Goal: Register for event/course: Register for event/course

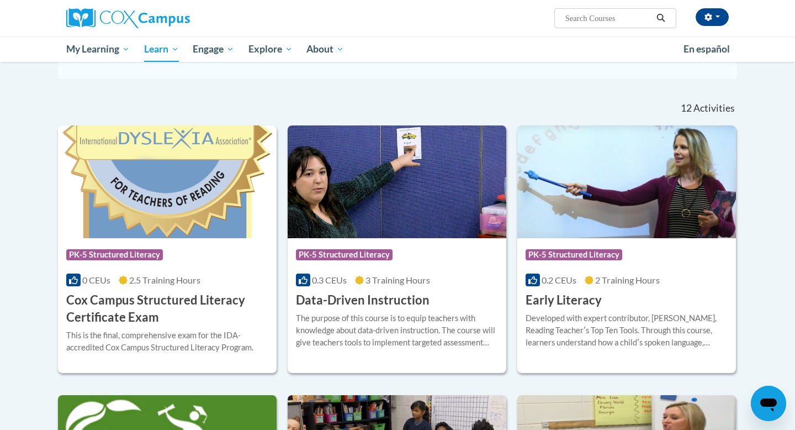
scroll to position [298, 0]
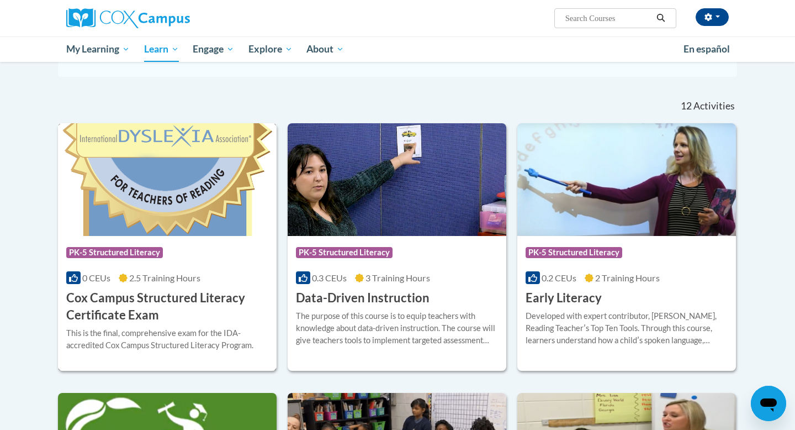
click at [215, 319] on h3 "Cox Campus Structured Literacy Certificate Exam" at bounding box center [167, 306] width 202 height 34
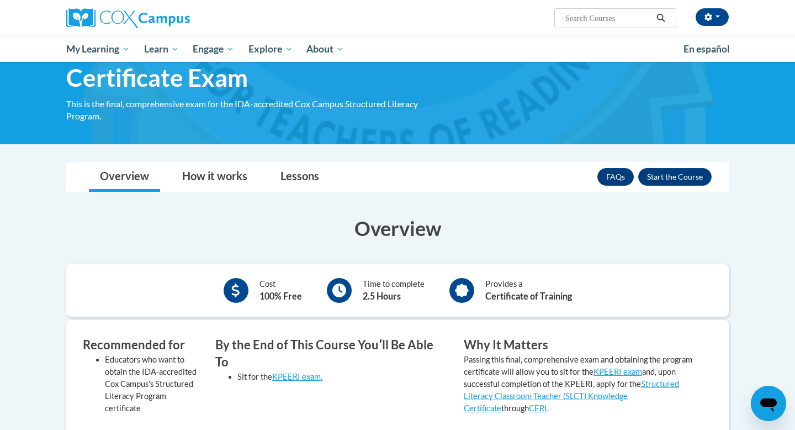
scroll to position [70, 0]
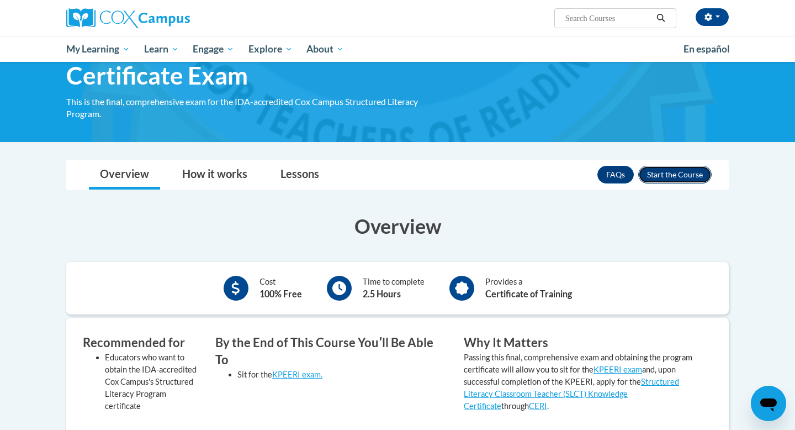
click at [658, 172] on button "Enroll" at bounding box center [674, 175] width 73 height 18
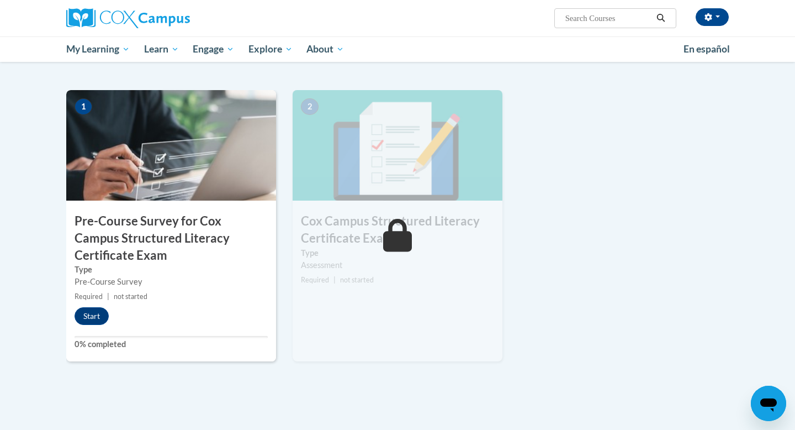
scroll to position [245, 0]
click at [86, 313] on button "Start" at bounding box center [92, 315] width 34 height 18
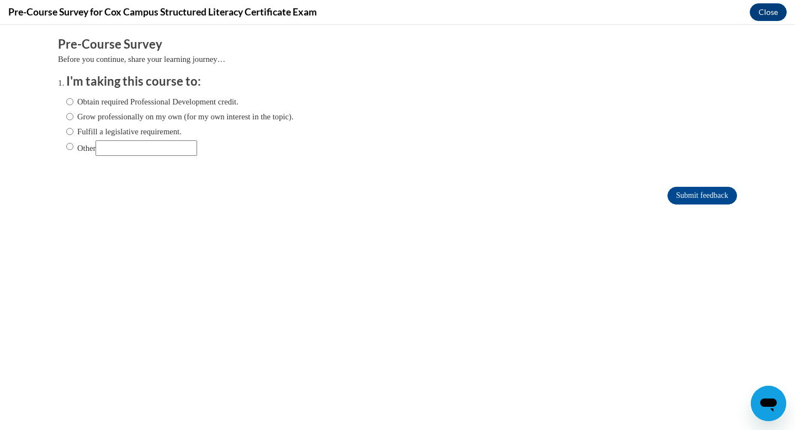
scroll to position [0, 0]
click at [70, 116] on input "Grow professionally on my own (for my own interest in the topic)." at bounding box center [69, 116] width 7 height 12
radio input "true"
click at [675, 194] on input "Submit feedback" at bounding box center [703, 196] width 70 height 18
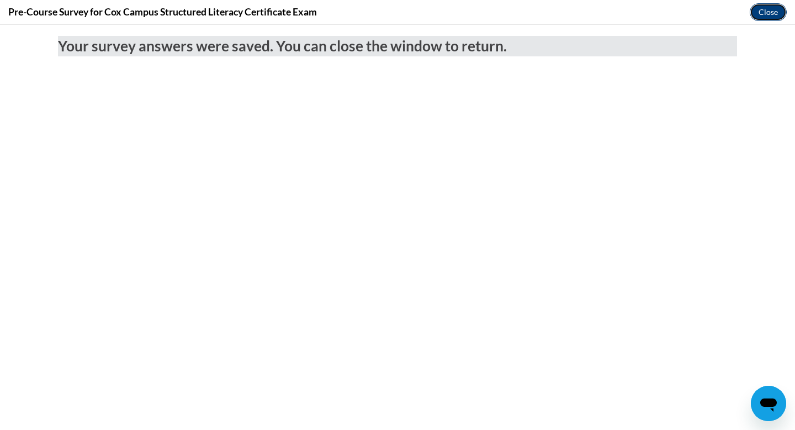
click at [769, 12] on button "Close" at bounding box center [768, 12] width 37 height 18
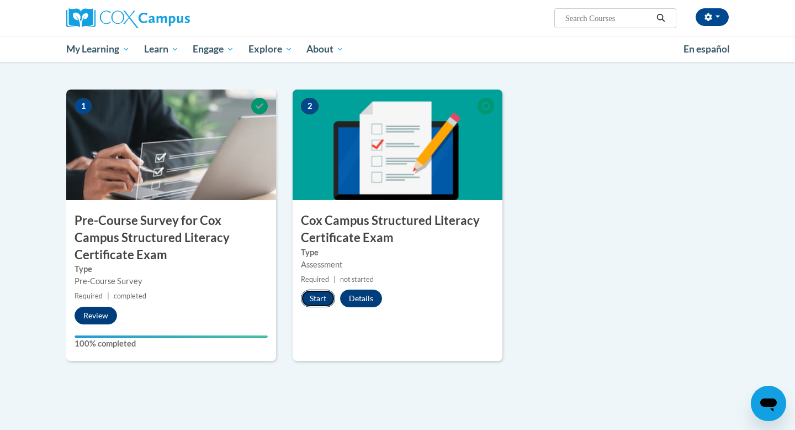
click at [324, 302] on button "Start" at bounding box center [318, 298] width 34 height 18
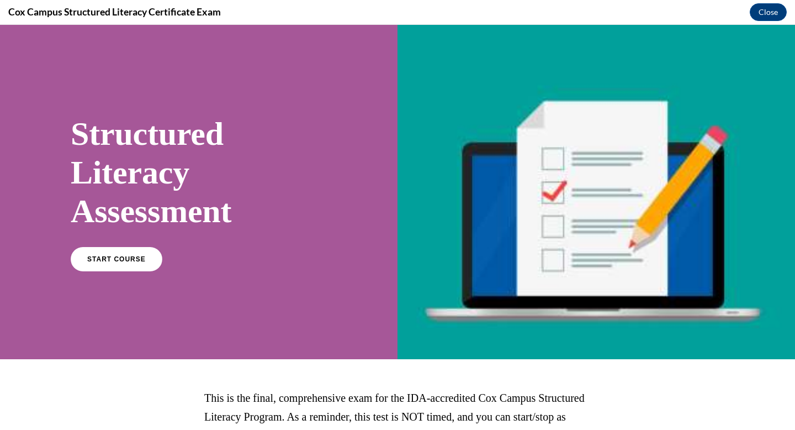
scroll to position [160, 0]
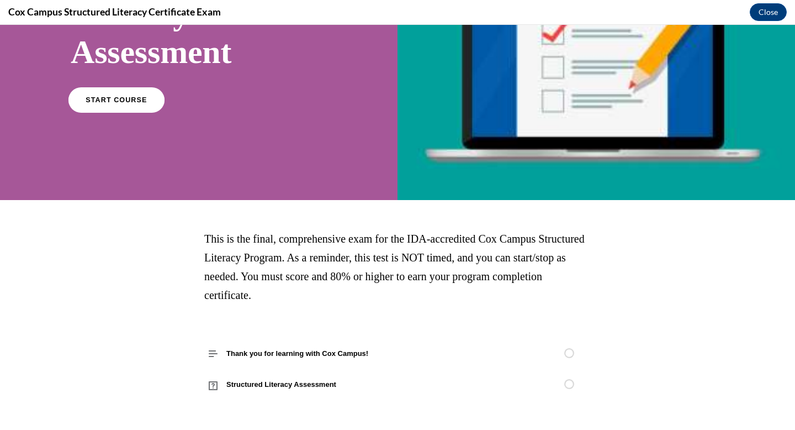
click at [128, 100] on span "START COURSE" at bounding box center [116, 100] width 61 height 8
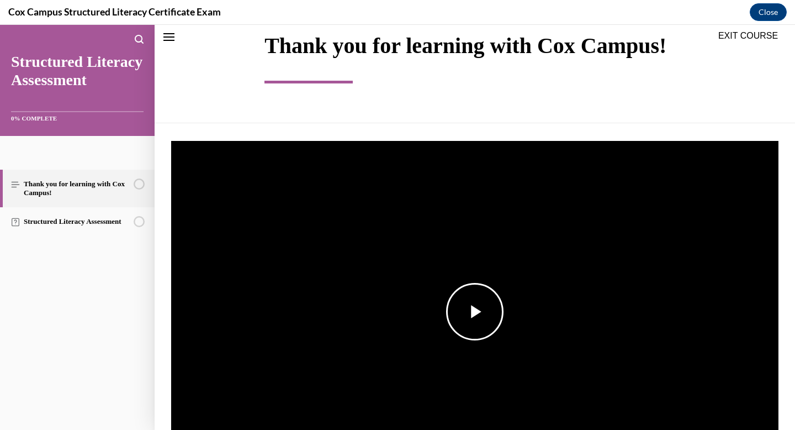
scroll to position [72, 0]
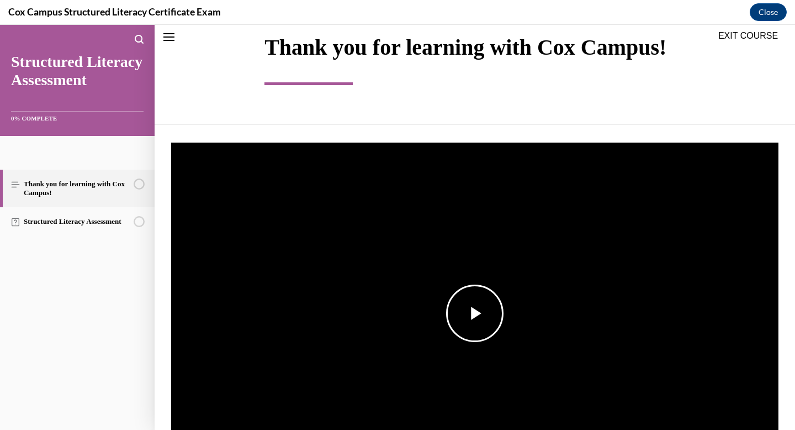
click at [475, 313] on span "Video player" at bounding box center [475, 313] width 0 height 0
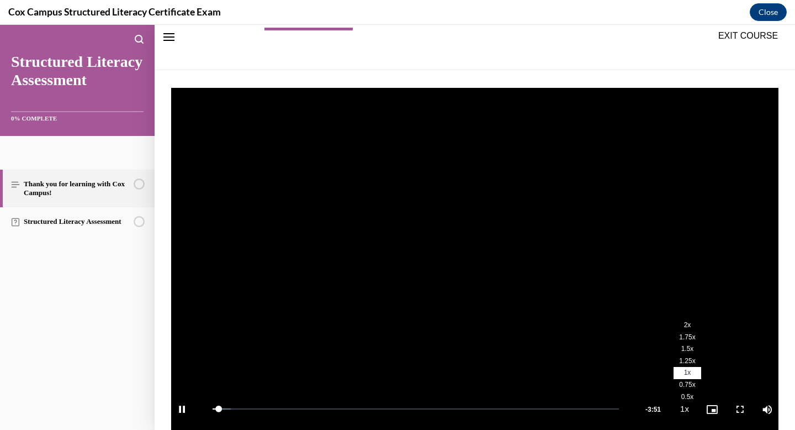
click at [686, 329] on li "2x" at bounding box center [688, 325] width 28 height 12
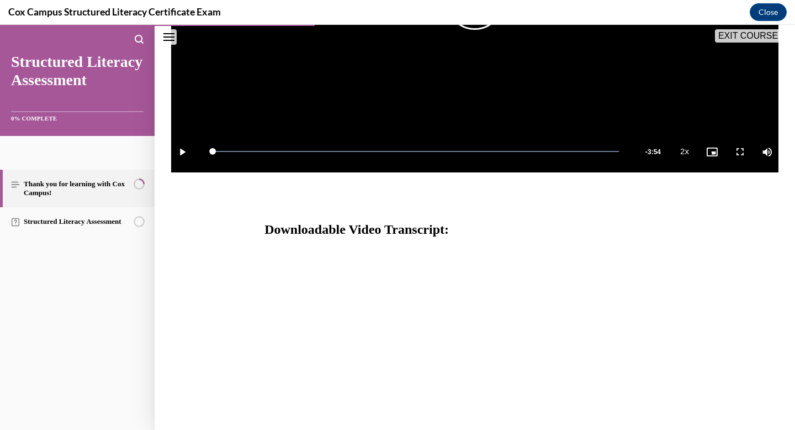
scroll to position [411, 0]
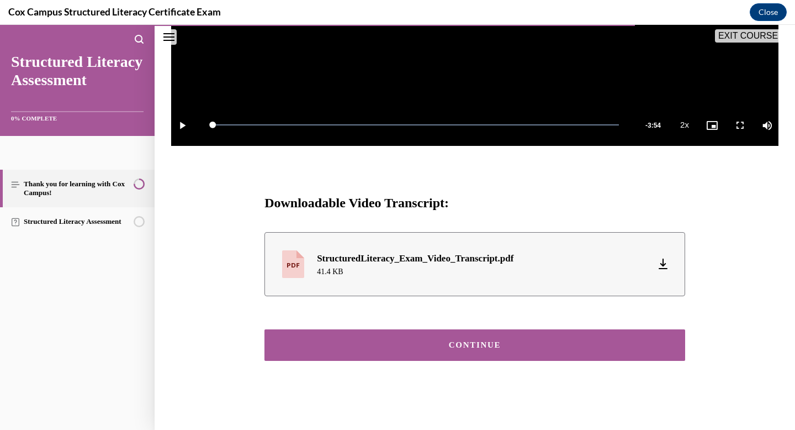
click at [502, 348] on div "CONTINUE" at bounding box center [475, 345] width 387 height 8
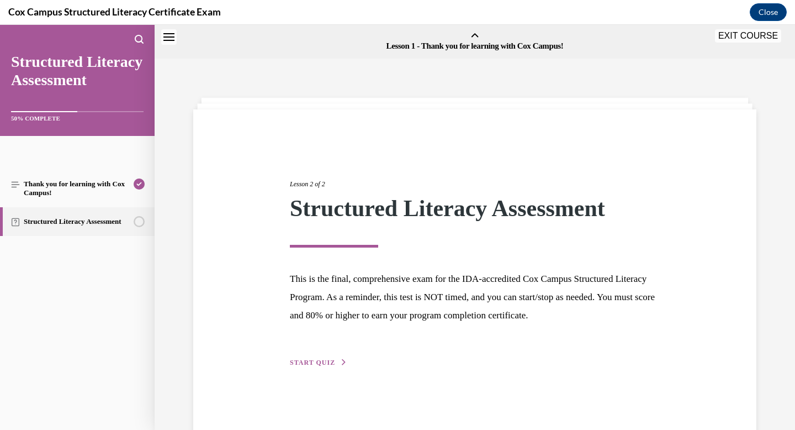
scroll to position [34, 0]
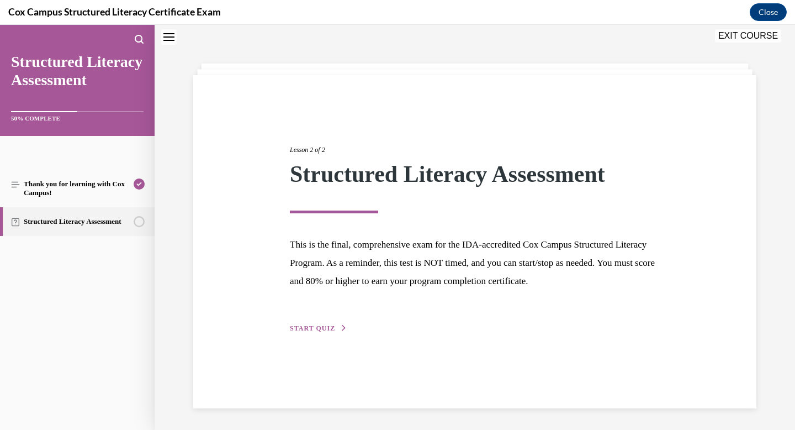
click at [315, 327] on span "START QUIZ" at bounding box center [312, 328] width 45 height 8
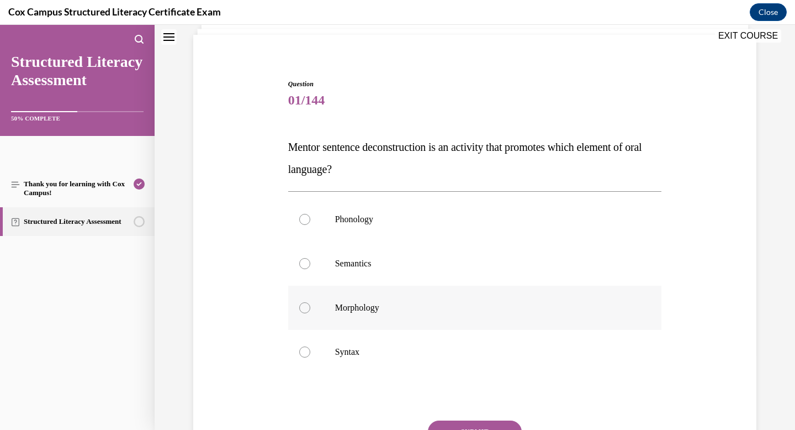
scroll to position [73, 0]
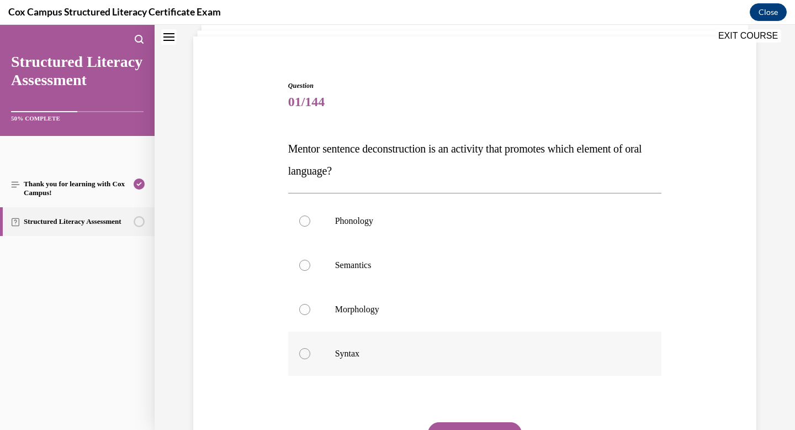
click at [348, 356] on p "Syntax" at bounding box center [484, 353] width 299 height 11
click at [310, 356] on input "Syntax" at bounding box center [304, 353] width 11 height 11
radio input "true"
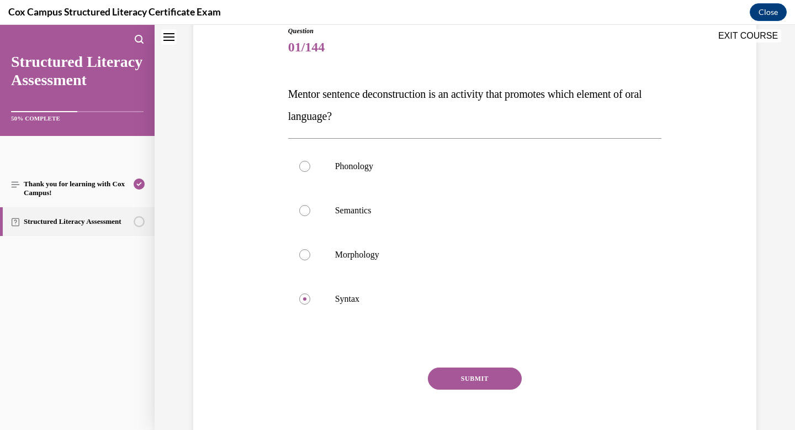
click at [483, 381] on button "SUBMIT" at bounding box center [475, 378] width 94 height 22
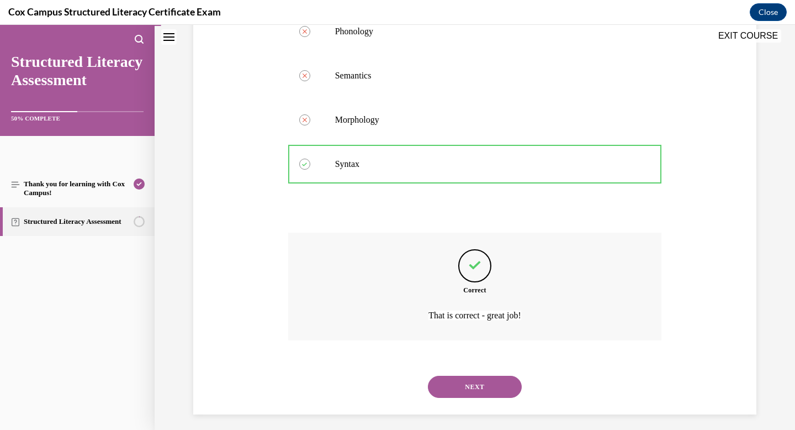
scroll to position [269, 0]
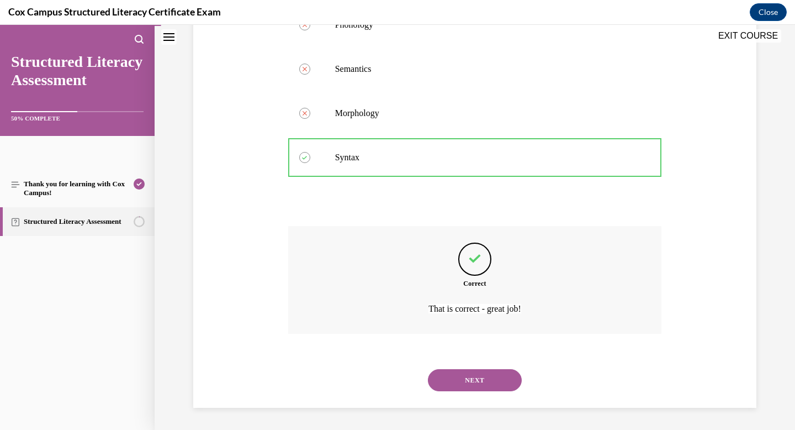
click at [505, 378] on button "NEXT" at bounding box center [475, 380] width 94 height 22
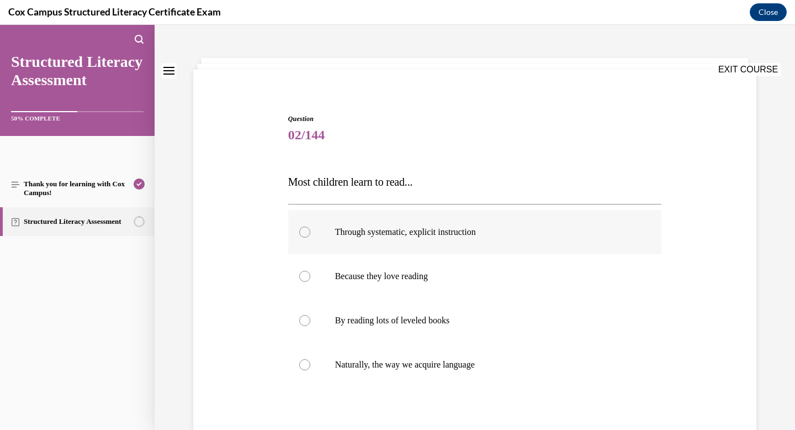
scroll to position [43, 0]
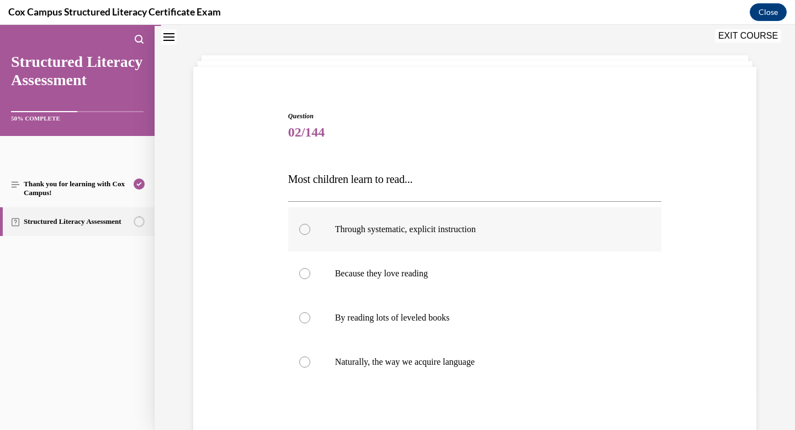
click at [452, 235] on label "Through systematic, explicit instruction" at bounding box center [475, 229] width 374 height 44
click at [310, 235] on input "Through systematic, explicit instruction" at bounding box center [304, 229] width 11 height 11
radio input "true"
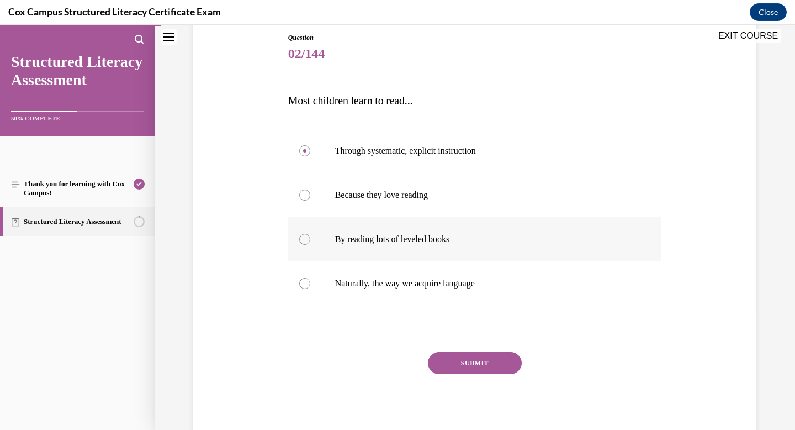
scroll to position [126, 0]
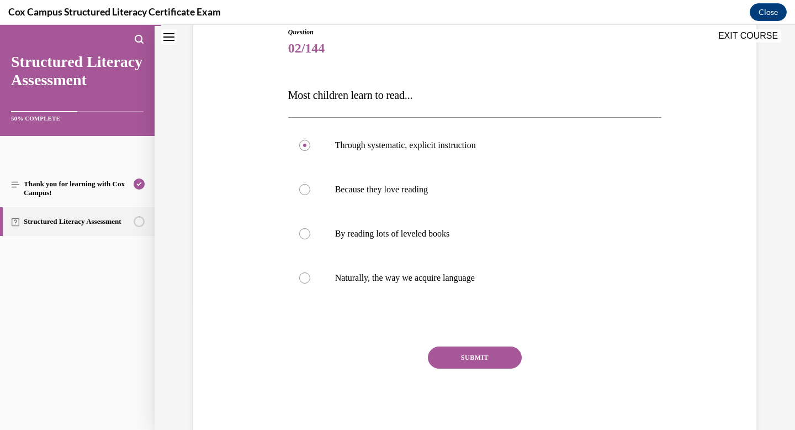
click at [475, 358] on button "SUBMIT" at bounding box center [475, 357] width 94 height 22
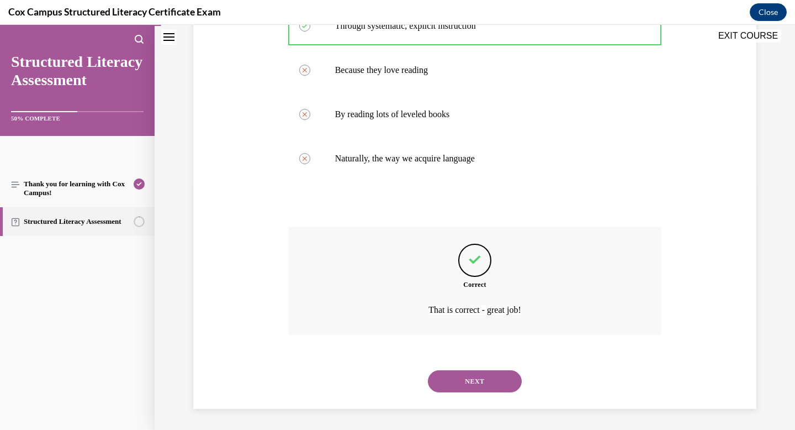
scroll to position [247, 0]
click at [468, 382] on button "NEXT" at bounding box center [475, 380] width 94 height 22
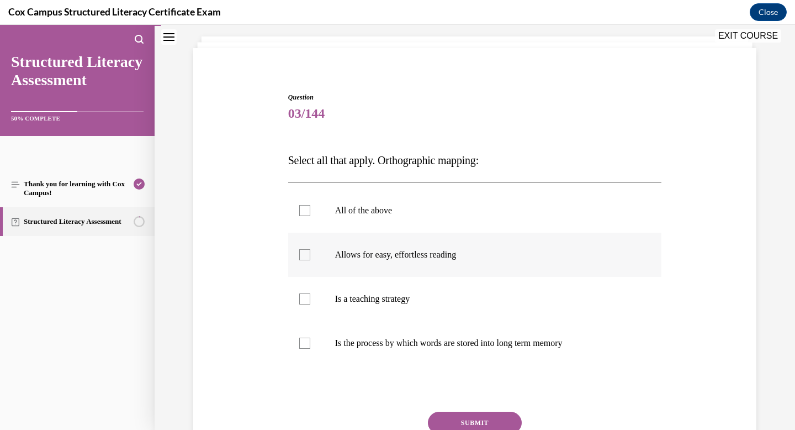
scroll to position [71, 0]
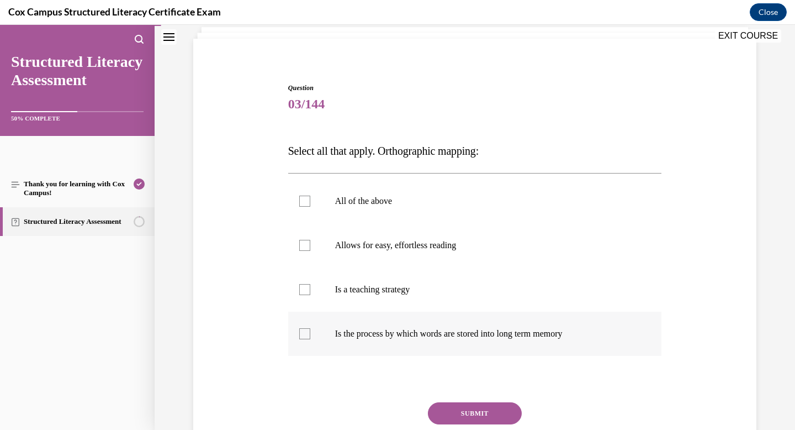
click at [453, 337] on span "Is the process by which words are stored into long term memory" at bounding box center [448, 333] width 227 height 9
click at [310, 337] on input "Is the process by which words are stored into long term memory" at bounding box center [304, 333] width 11 height 11
checkbox input "true"
click at [469, 409] on button "SUBMIT" at bounding box center [475, 413] width 94 height 22
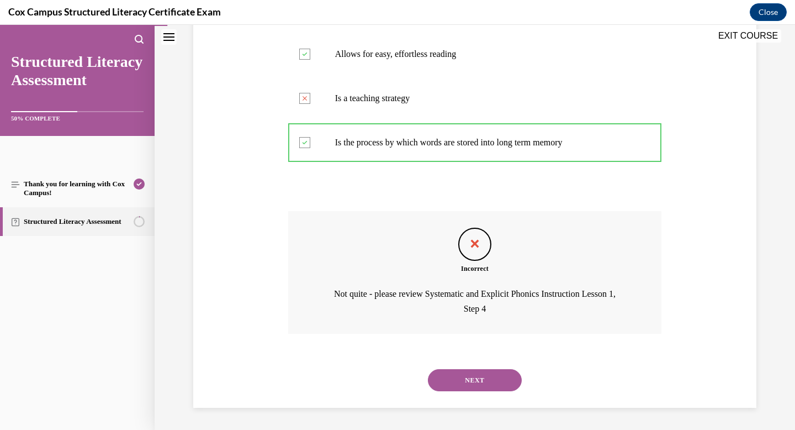
scroll to position [235, 0]
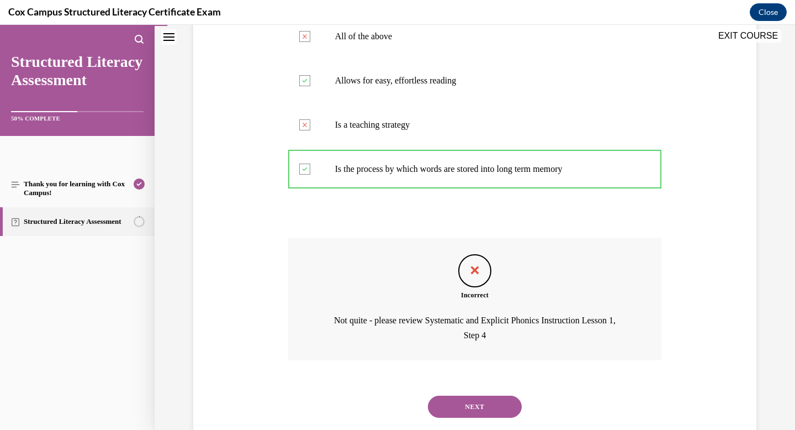
click at [468, 408] on button "NEXT" at bounding box center [475, 406] width 94 height 22
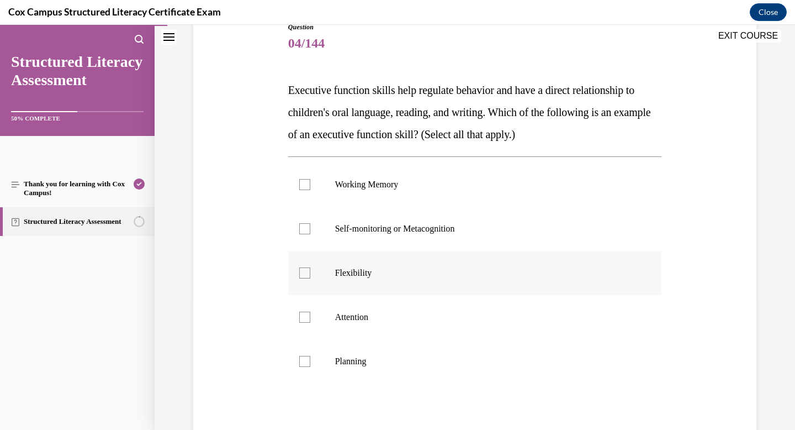
scroll to position [132, 0]
click at [304, 185] on div at bounding box center [304, 183] width 11 height 11
click at [304, 185] on input "Working Memory" at bounding box center [304, 183] width 11 height 11
checkbox input "true"
click at [301, 224] on div at bounding box center [304, 228] width 11 height 11
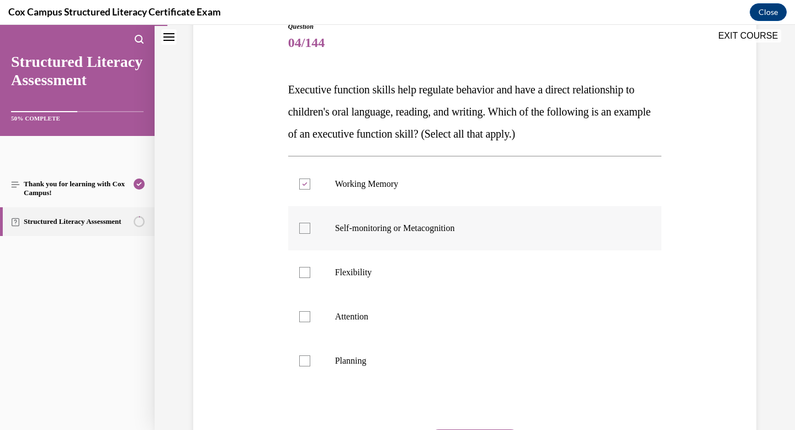
click at [301, 224] on input "Self-monitoring or Metacognition" at bounding box center [304, 228] width 11 height 11
checkbox input "true"
click at [303, 269] on div at bounding box center [304, 272] width 11 height 11
click at [303, 269] on input "Flexibility" at bounding box center [304, 272] width 11 height 11
checkbox input "true"
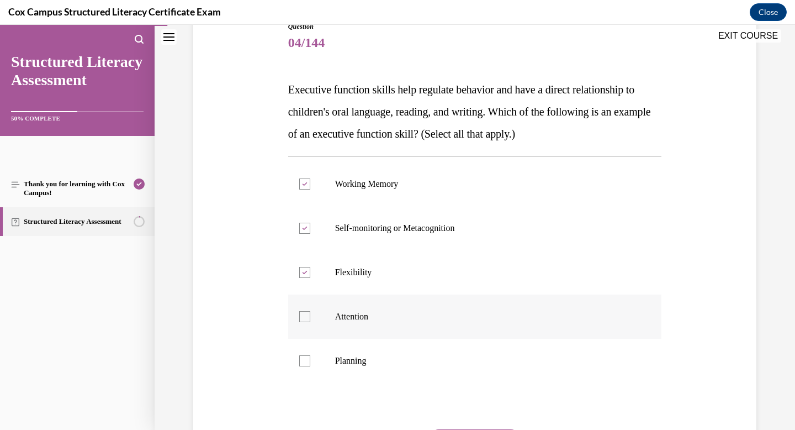
click at [303, 317] on div at bounding box center [304, 316] width 11 height 11
click at [303, 317] on input "Attention" at bounding box center [304, 316] width 11 height 11
checkbox input "true"
click at [305, 361] on div at bounding box center [304, 360] width 11 height 11
click at [305, 361] on input "Planning" at bounding box center [304, 360] width 11 height 11
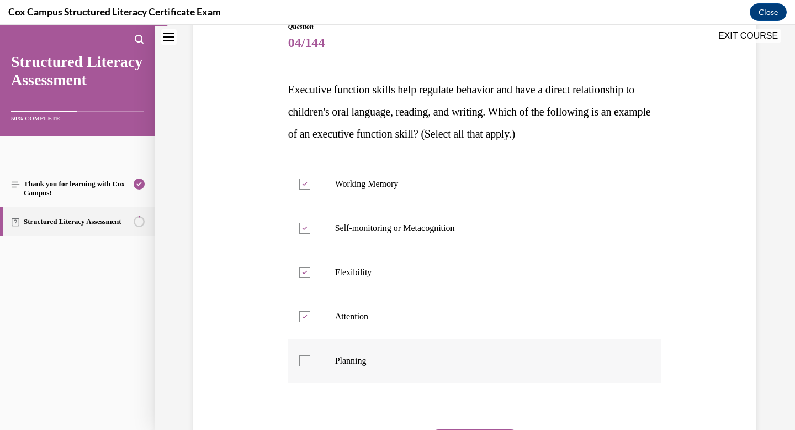
checkbox input "true"
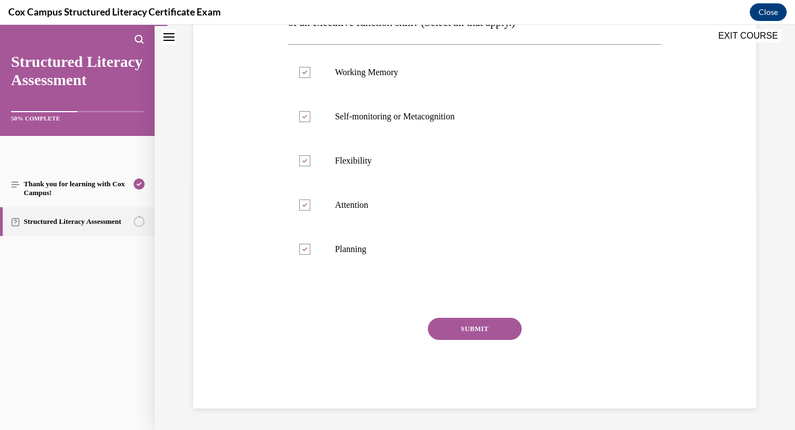
click at [462, 329] on button "SUBMIT" at bounding box center [475, 329] width 94 height 22
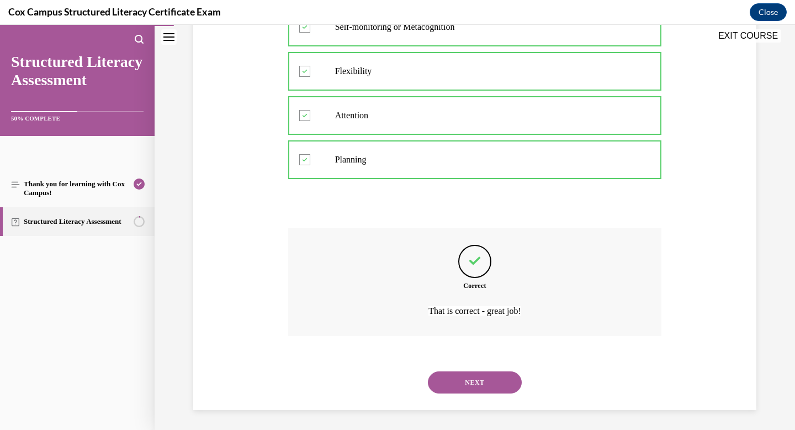
scroll to position [335, 0]
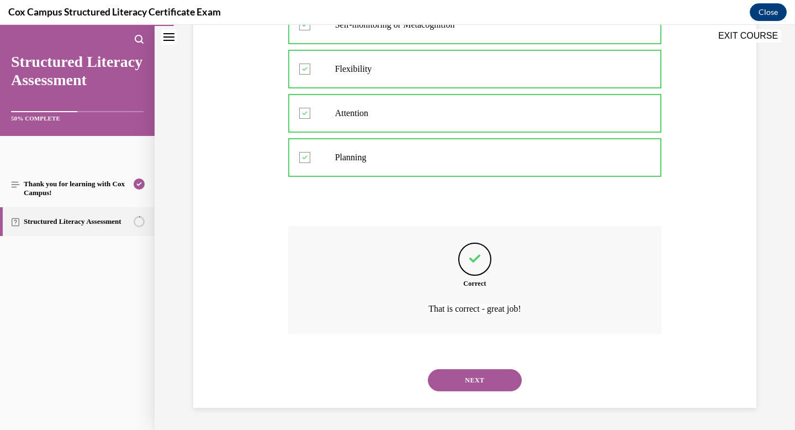
click at [469, 380] on button "NEXT" at bounding box center [475, 380] width 94 height 22
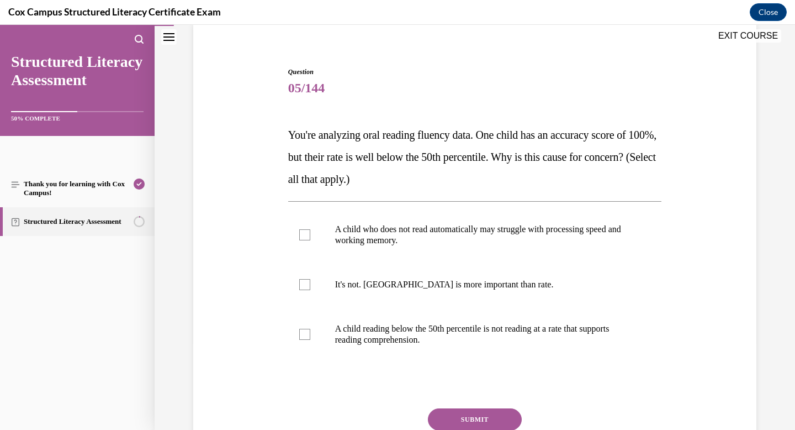
scroll to position [89, 0]
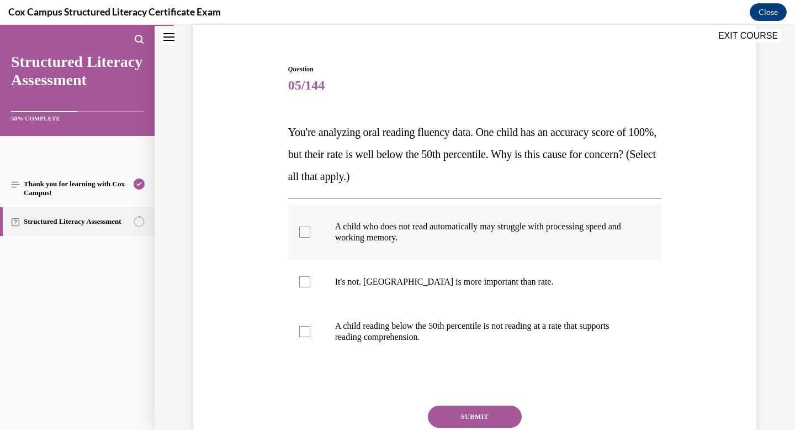
click at [481, 228] on p "A child who does not read automatically may struggle with processing speed and …" at bounding box center [484, 232] width 299 height 22
click at [310, 228] on input "A child who does not read automatically may struggle with processing speed and …" at bounding box center [304, 231] width 11 height 11
checkbox input "true"
click at [445, 343] on label "A child reading below the 50th percentile is not reading at a rate that support…" at bounding box center [475, 331] width 374 height 55
click at [310, 337] on input "A child reading below the 50th percentile is not reading at a rate that support…" at bounding box center [304, 331] width 11 height 11
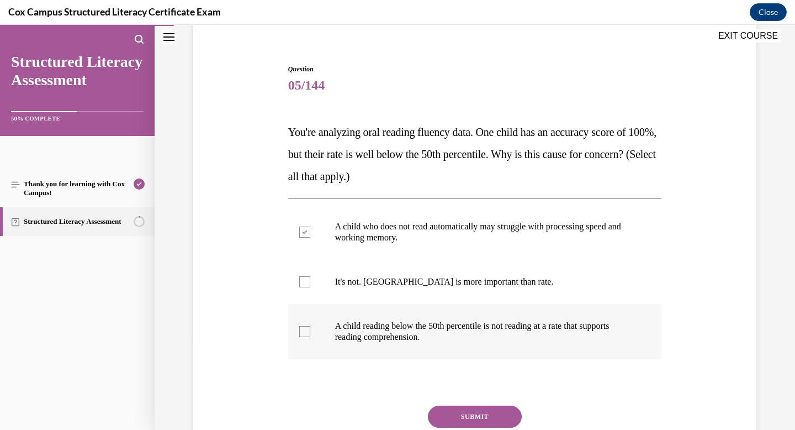
checkbox input "true"
click at [469, 422] on button "SUBMIT" at bounding box center [475, 416] width 94 height 22
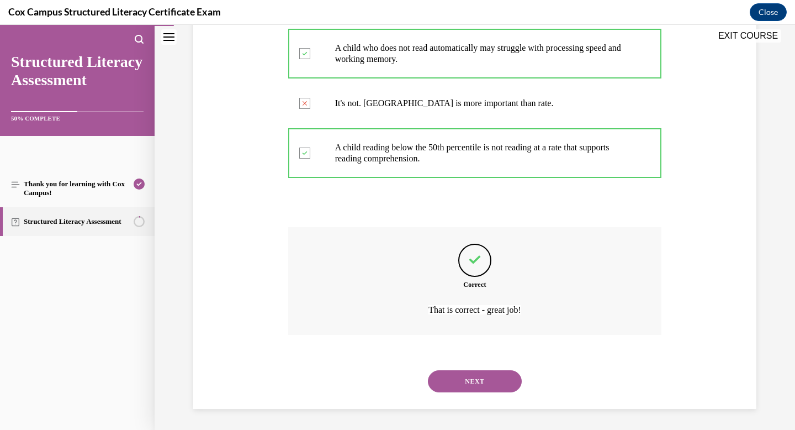
scroll to position [269, 0]
click at [475, 380] on button "NEXT" at bounding box center [475, 380] width 94 height 22
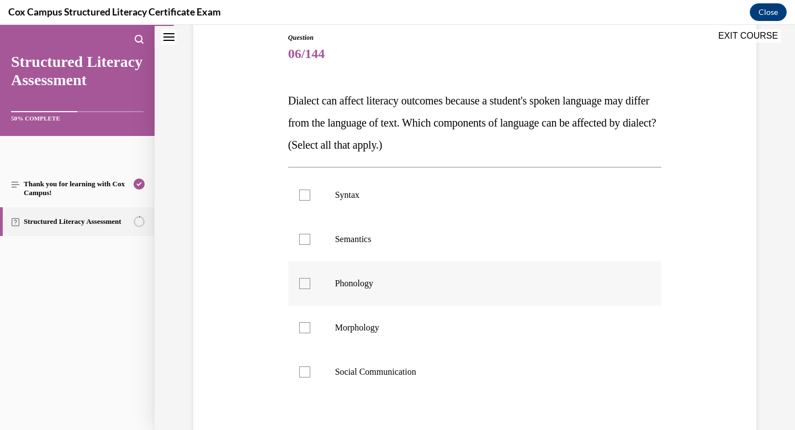
scroll to position [122, 0]
click at [430, 244] on label "Semantics" at bounding box center [475, 238] width 374 height 44
click at [310, 244] on input "Semantics" at bounding box center [304, 237] width 11 height 11
checkbox input "true"
click at [422, 278] on p "Phonology" at bounding box center [484, 282] width 299 height 11
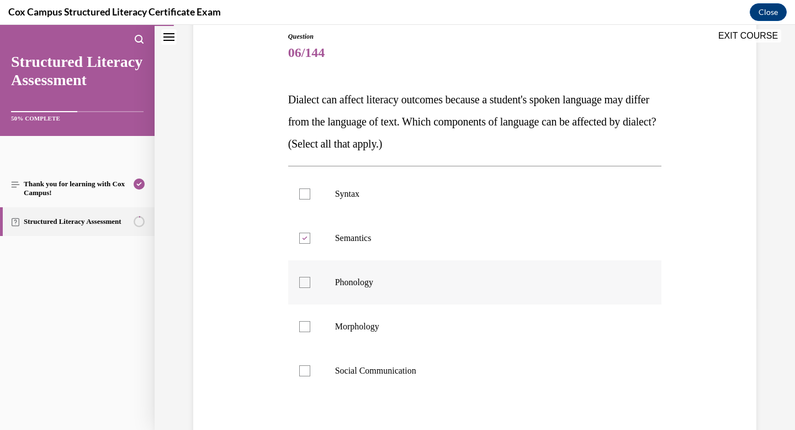
click at [310, 278] on input "Phonology" at bounding box center [304, 282] width 11 height 11
checkbox input "true"
click at [410, 371] on p "Social Communication" at bounding box center [484, 370] width 299 height 11
click at [310, 371] on input "Social Communication" at bounding box center [304, 370] width 11 height 11
checkbox input "true"
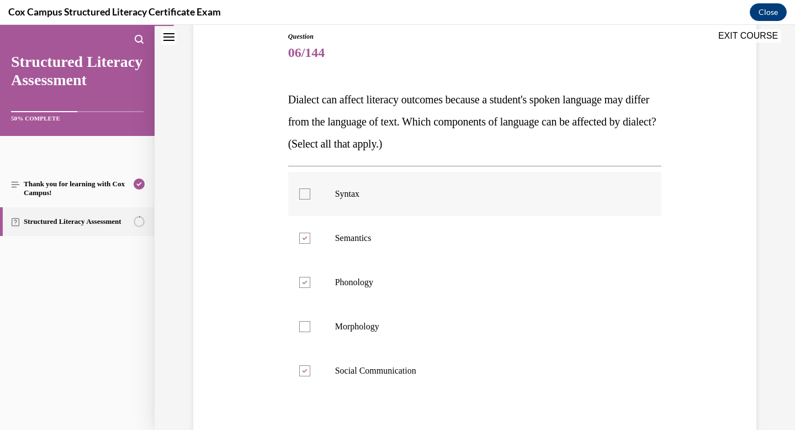
click at [306, 193] on div at bounding box center [304, 193] width 11 height 11
click at [306, 193] on input "Syntax" at bounding box center [304, 193] width 11 height 11
checkbox input "true"
click at [304, 324] on div at bounding box center [304, 326] width 11 height 11
click at [304, 324] on input "Morphology" at bounding box center [304, 326] width 11 height 11
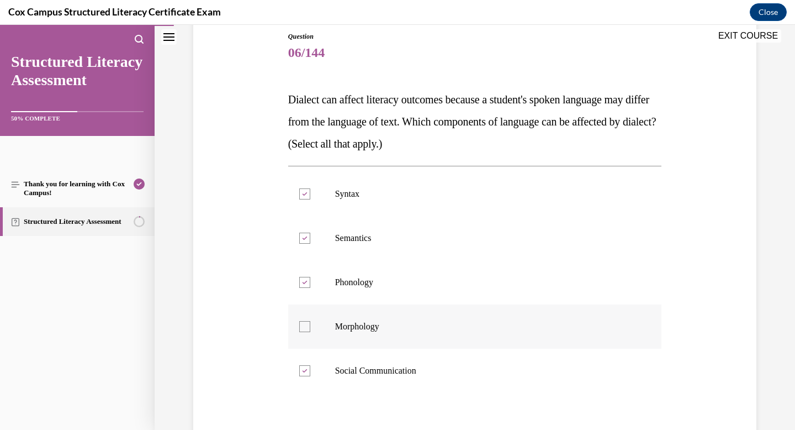
checkbox input "true"
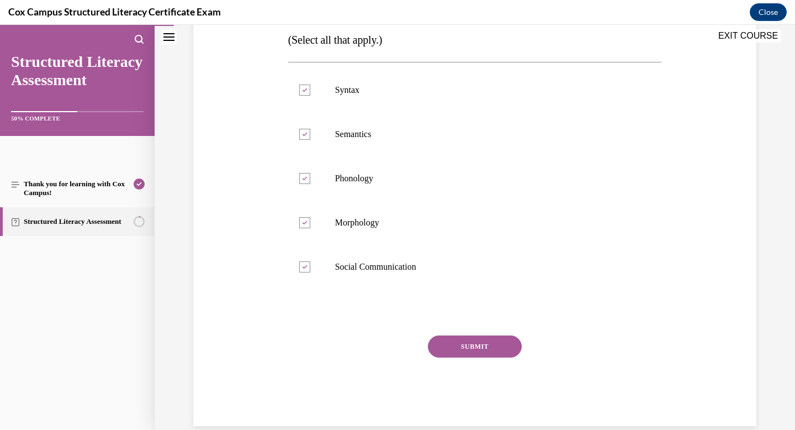
click at [456, 343] on button "SUBMIT" at bounding box center [475, 346] width 94 height 22
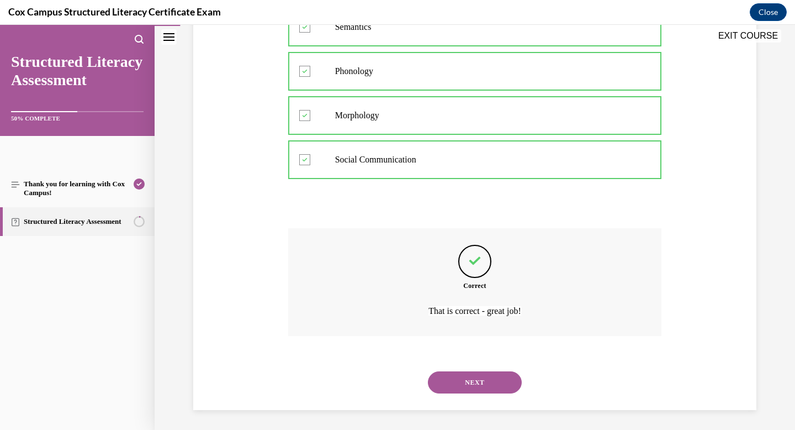
scroll to position [335, 0]
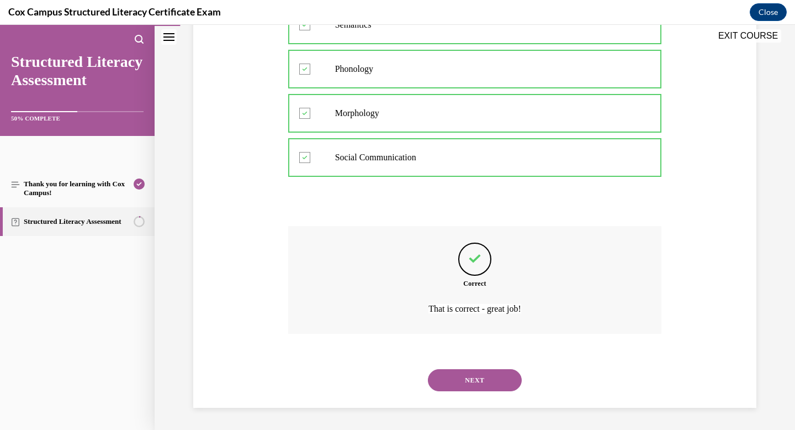
click at [464, 389] on button "NEXT" at bounding box center [475, 380] width 94 height 22
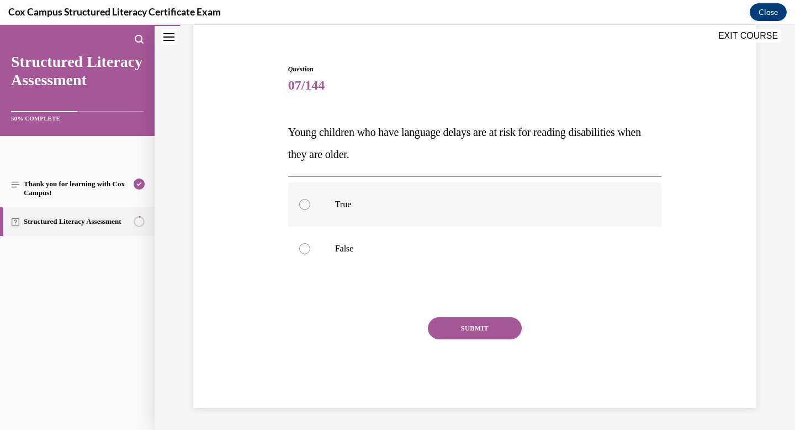
click at [375, 202] on p "True" at bounding box center [484, 204] width 299 height 11
click at [310, 202] on input "True" at bounding box center [304, 204] width 11 height 11
radio input "true"
click at [454, 326] on button "SUBMIT" at bounding box center [475, 328] width 94 height 22
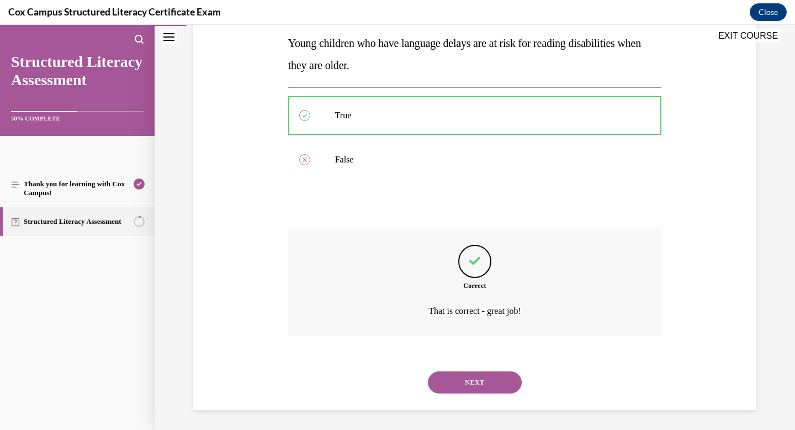
scroll to position [181, 0]
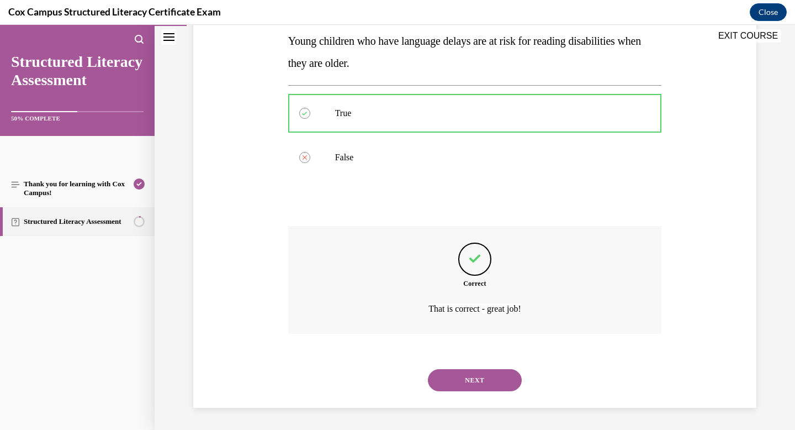
click at [459, 375] on button "NEXT" at bounding box center [475, 380] width 94 height 22
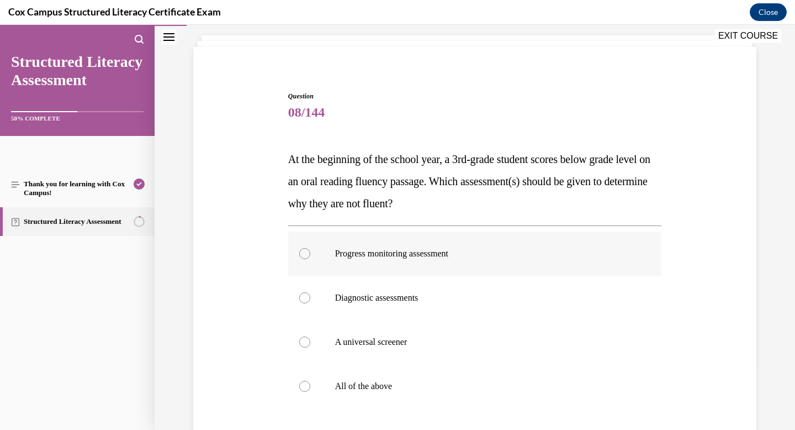
scroll to position [68, 0]
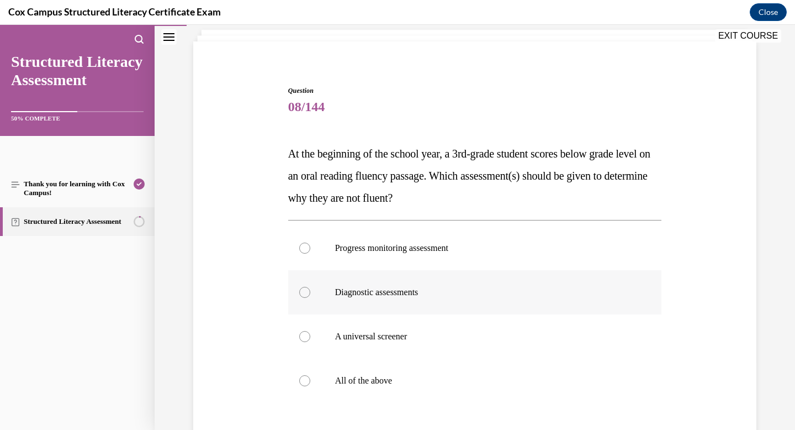
click at [514, 306] on label "Diagnostic assessments" at bounding box center [475, 292] width 374 height 44
click at [310, 298] on input "Diagnostic assessments" at bounding box center [304, 292] width 11 height 11
radio input "true"
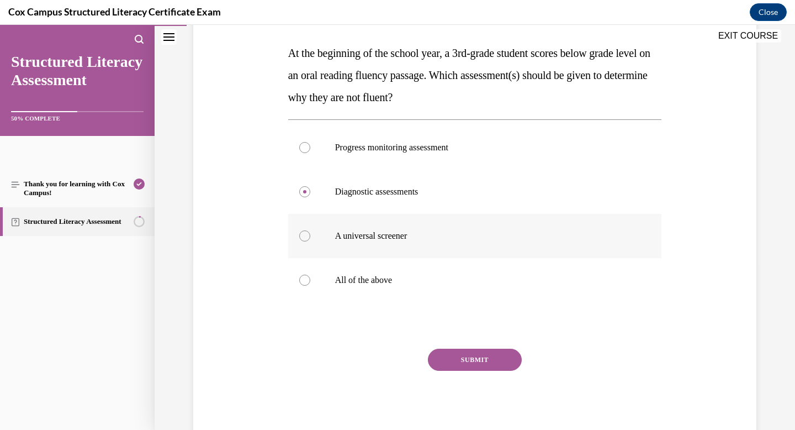
scroll to position [171, 0]
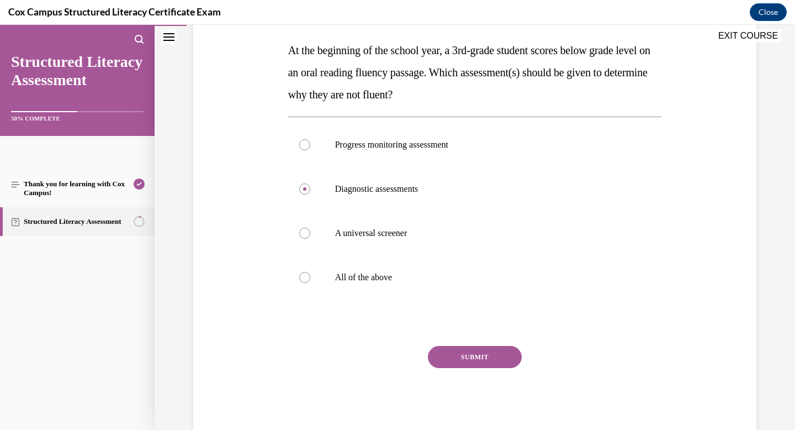
click at [464, 358] on button "SUBMIT" at bounding box center [475, 357] width 94 height 22
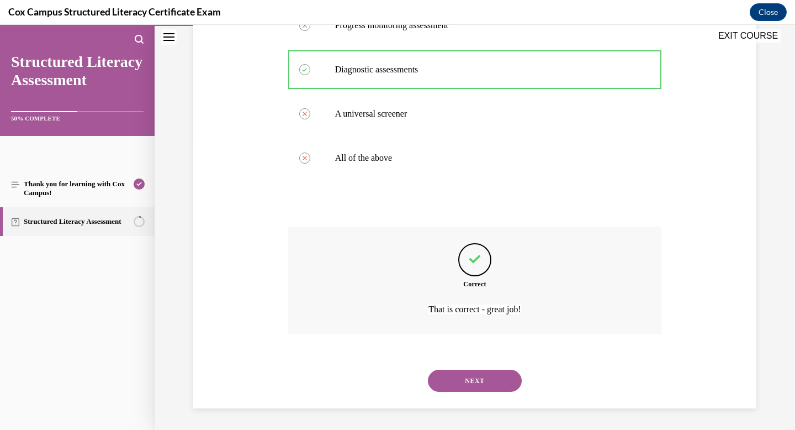
scroll to position [291, 0]
click at [469, 379] on button "NEXT" at bounding box center [475, 380] width 94 height 22
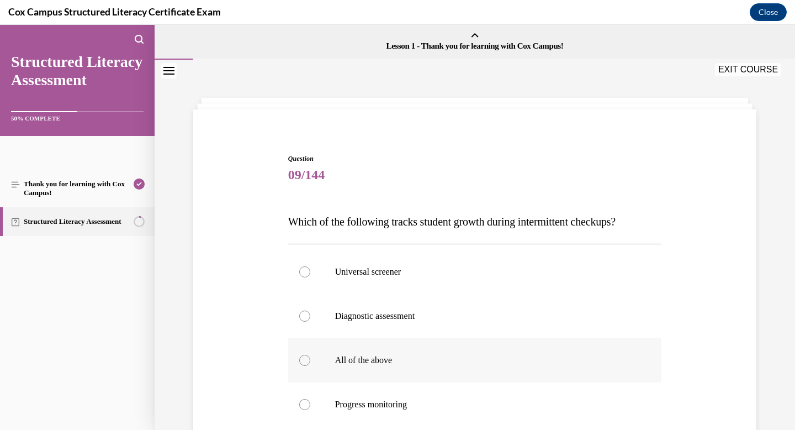
scroll to position [38, 0]
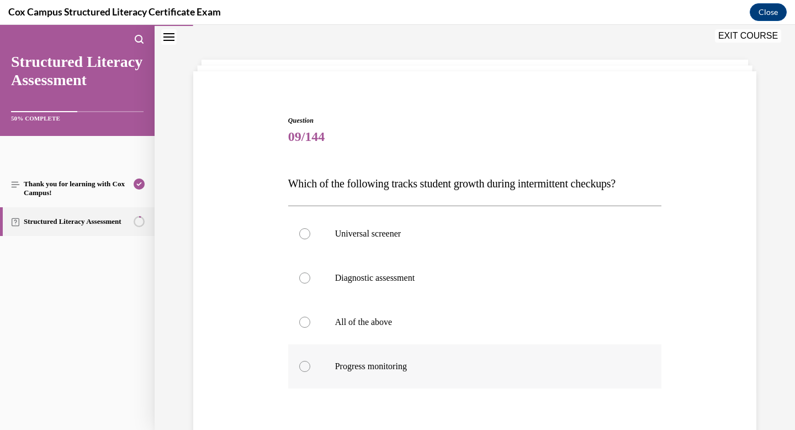
click at [453, 373] on label "Progress monitoring" at bounding box center [475, 366] width 374 height 44
click at [310, 372] on input "Progress monitoring" at bounding box center [304, 366] width 11 height 11
radio input "true"
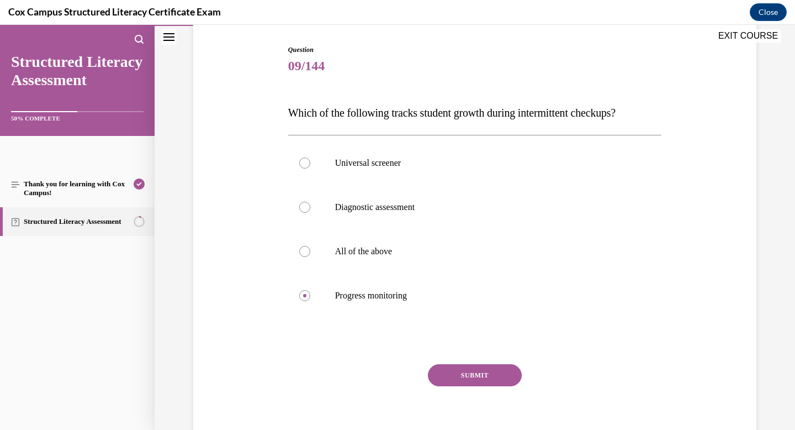
click at [456, 378] on button "SUBMIT" at bounding box center [475, 375] width 94 height 22
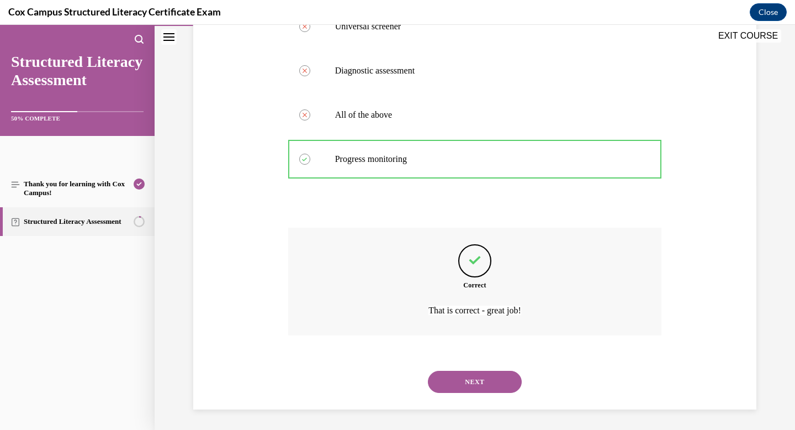
scroll to position [247, 0]
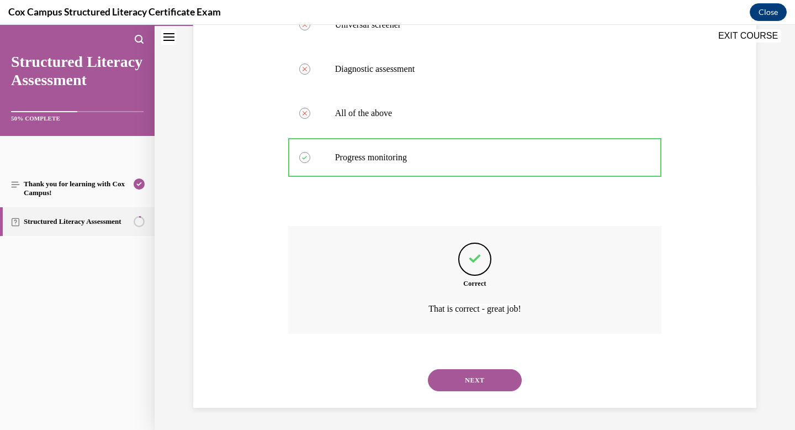
click at [457, 387] on button "NEXT" at bounding box center [475, 380] width 94 height 22
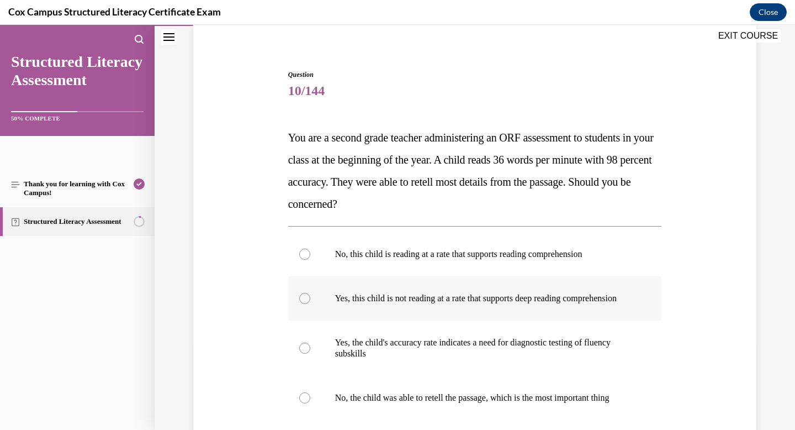
scroll to position [85, 0]
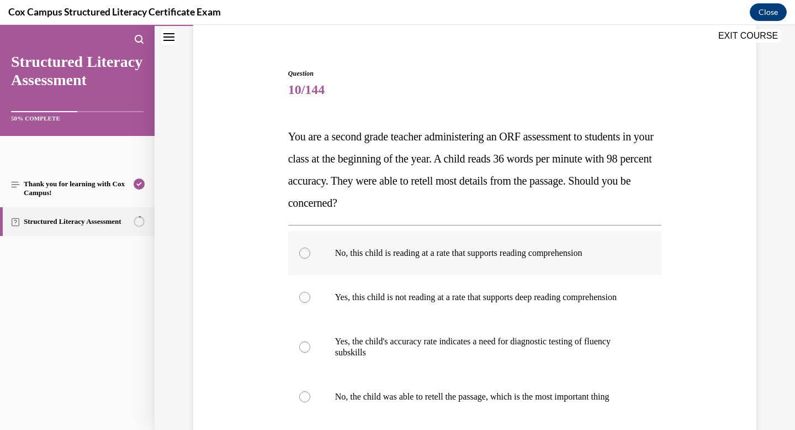
click at [444, 268] on label "No, this child is reading at a rate that supports reading comprehension" at bounding box center [475, 253] width 374 height 44
click at [310, 258] on input "No, this child is reading at a rate that supports reading comprehension" at bounding box center [304, 252] width 11 height 11
radio input "true"
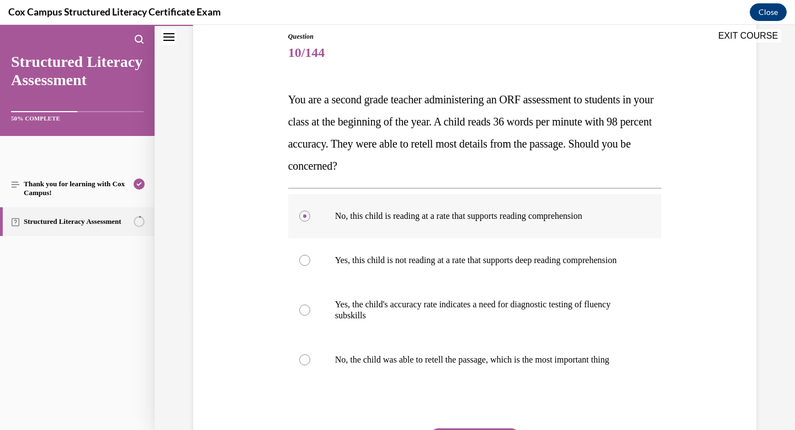
scroll to position [124, 0]
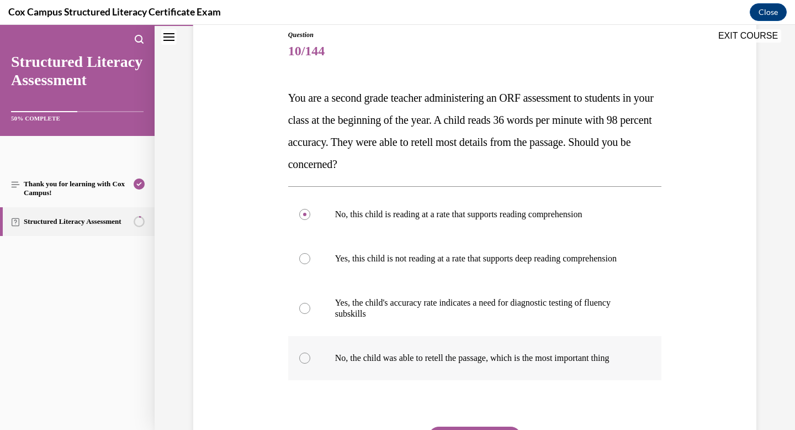
click at [463, 362] on span "No, the child was able to retell the passage, which is the most important thing" at bounding box center [472, 357] width 274 height 9
click at [310, 363] on input "No, the child was able to retell the passage, which is the most important thing" at bounding box center [304, 357] width 11 height 11
radio input "true"
click at [452, 222] on label "No, this child is reading at a rate that supports reading comprehension" at bounding box center [475, 214] width 374 height 44
click at [310, 220] on input "No, this child is reading at a rate that supports reading comprehension" at bounding box center [304, 214] width 11 height 11
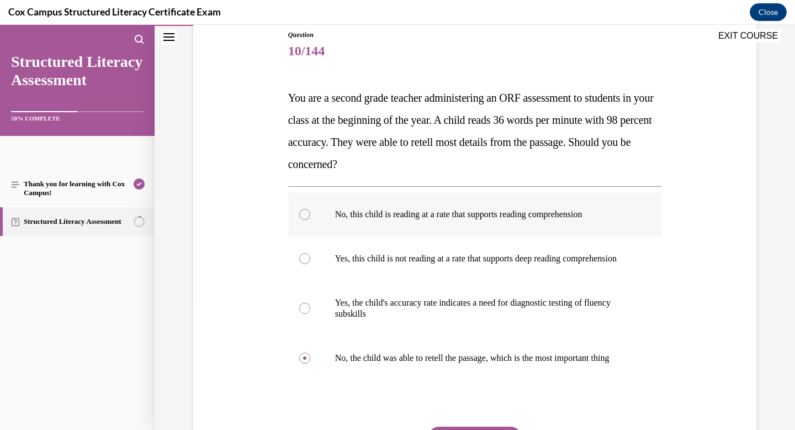
radio input "true"
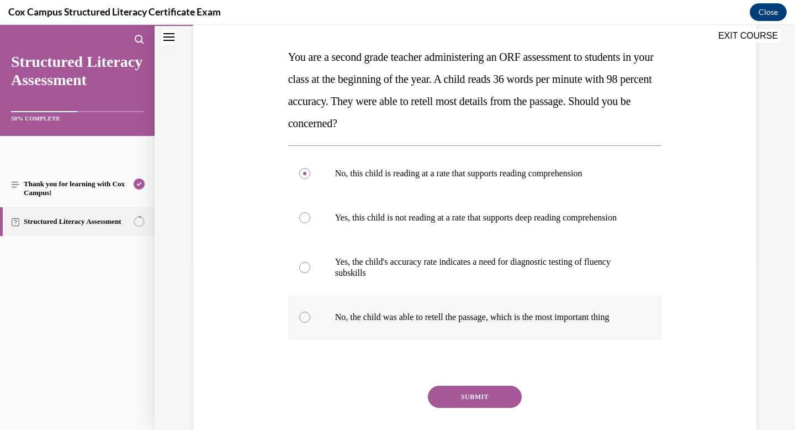
scroll to position [172, 0]
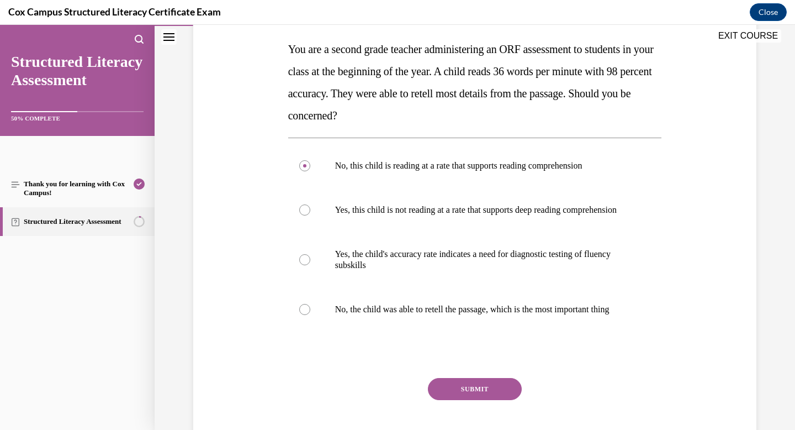
click at [458, 400] on button "SUBMIT" at bounding box center [475, 389] width 94 height 22
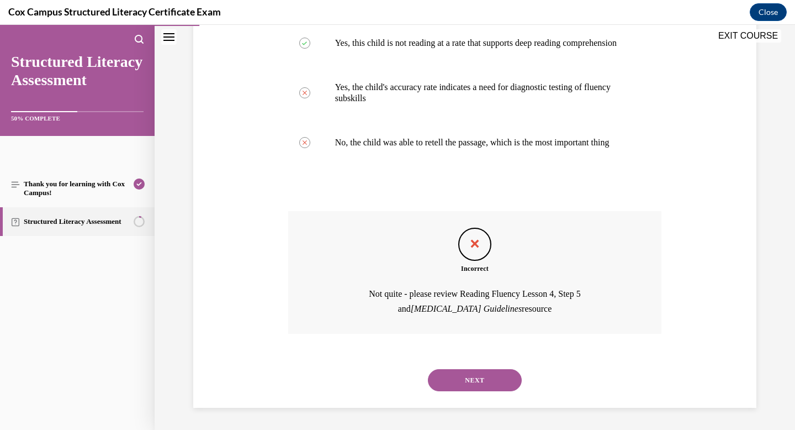
scroll to position [343, 0]
click at [467, 391] on button "NEXT" at bounding box center [475, 380] width 94 height 22
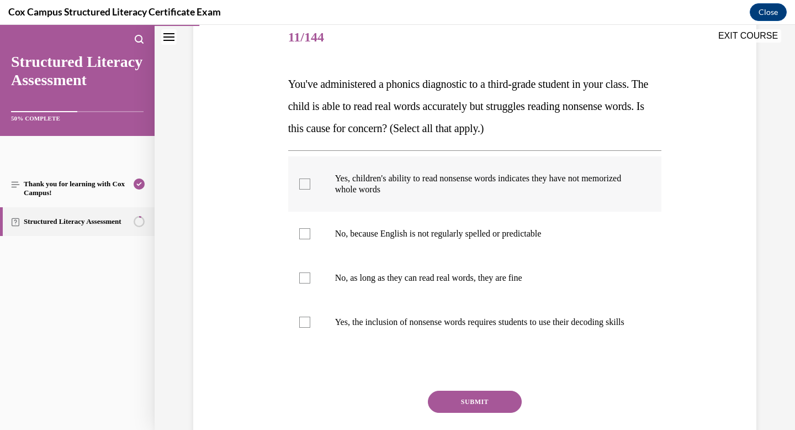
scroll to position [138, 0]
click at [450, 327] on p "Yes, the inclusion of nonsense words requires students to use their decoding sk…" at bounding box center [484, 321] width 299 height 11
click at [310, 327] on input "Yes, the inclusion of nonsense words requires students to use their decoding sk…" at bounding box center [304, 321] width 11 height 11
checkbox input "true"
click at [475, 411] on button "SUBMIT" at bounding box center [475, 401] width 94 height 22
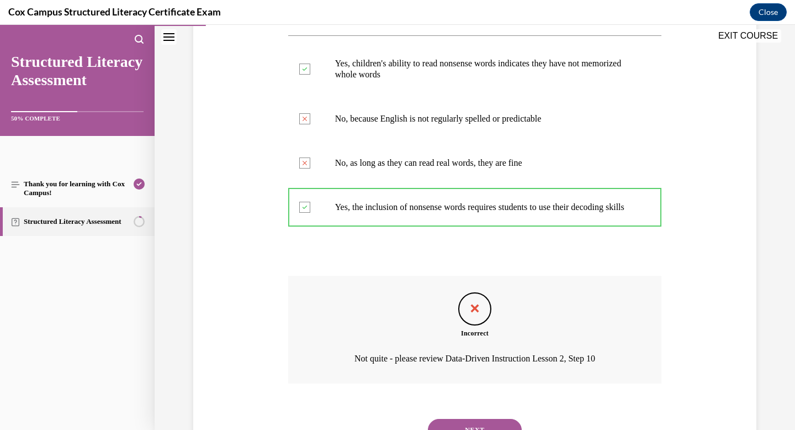
scroll to position [268, 0]
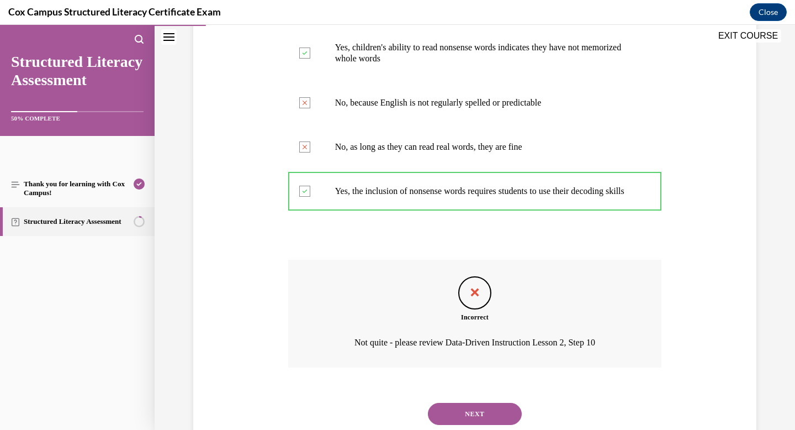
click at [491, 420] on button "NEXT" at bounding box center [475, 414] width 94 height 22
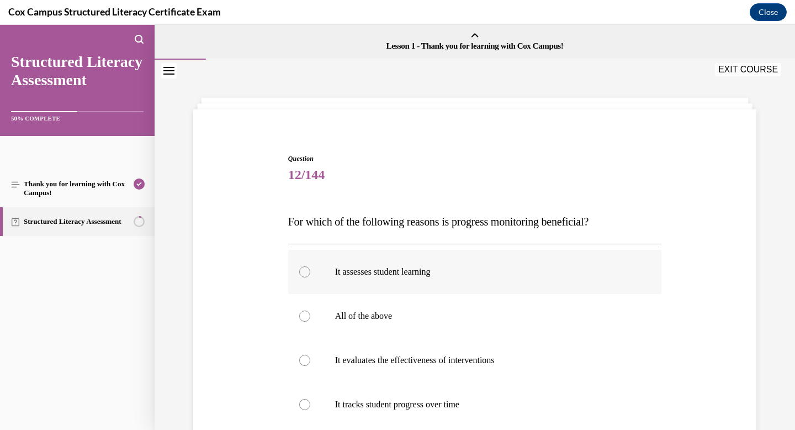
click at [517, 276] on p "It assesses student learning" at bounding box center [484, 271] width 299 height 11
click at [310, 276] on input "It assesses student learning" at bounding box center [304, 271] width 11 height 11
radio input "true"
click at [495, 360] on span "It evaluates the effectiveness of interventions" at bounding box center [415, 359] width 160 height 9
click at [310, 360] on input "It evaluates the effectiveness of interventions" at bounding box center [304, 360] width 11 height 11
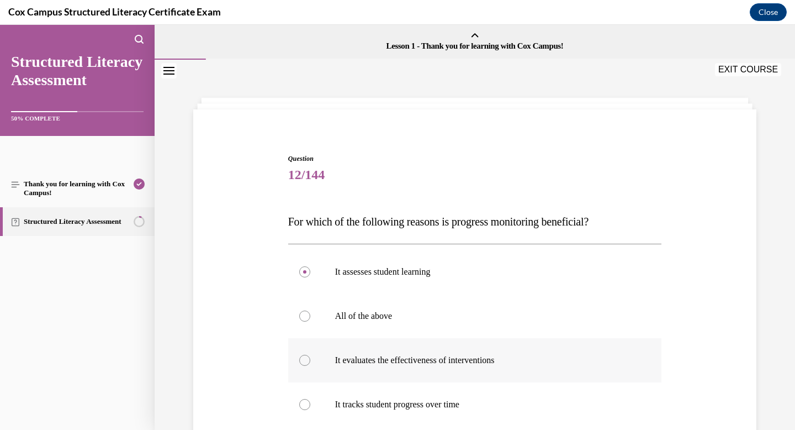
radio input "true"
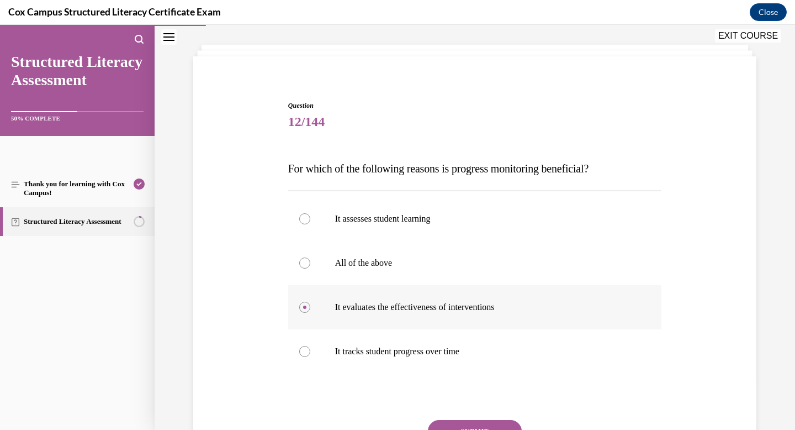
scroll to position [55, 0]
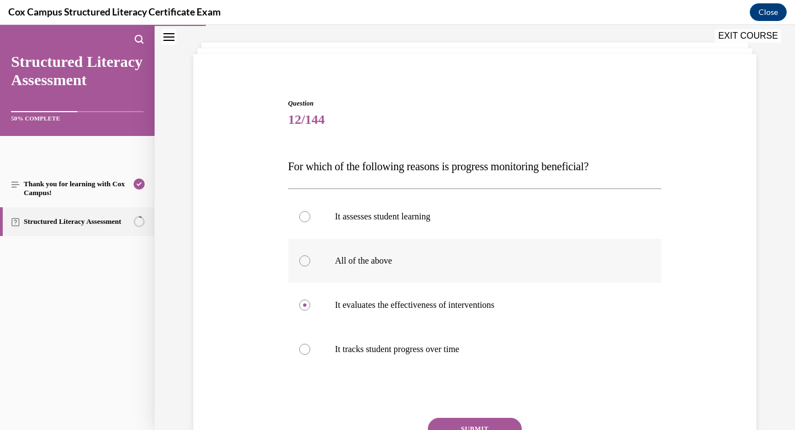
click at [457, 263] on p "All of the above" at bounding box center [484, 260] width 299 height 11
click at [310, 263] on input "All of the above" at bounding box center [304, 260] width 11 height 11
radio input "true"
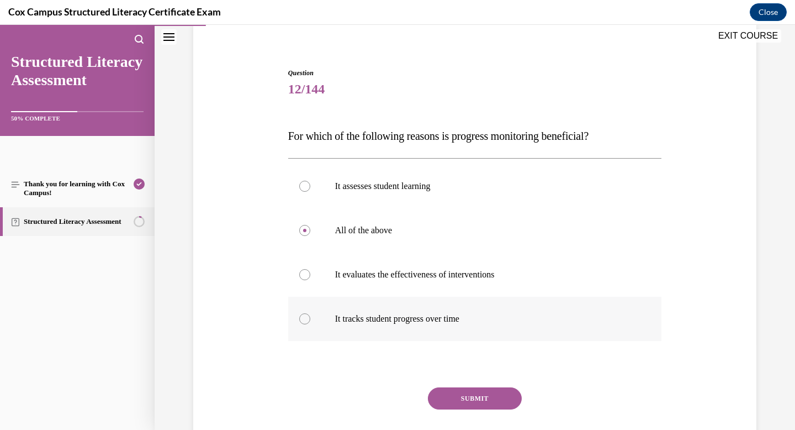
scroll to position [94, 0]
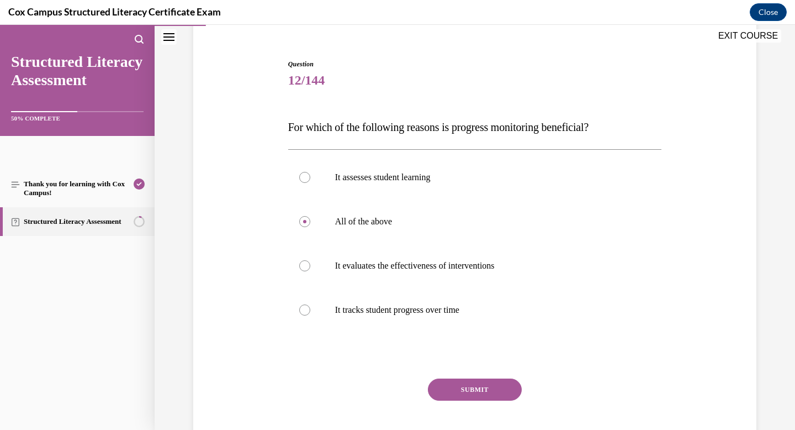
click at [473, 389] on button "SUBMIT" at bounding box center [475, 389] width 94 height 22
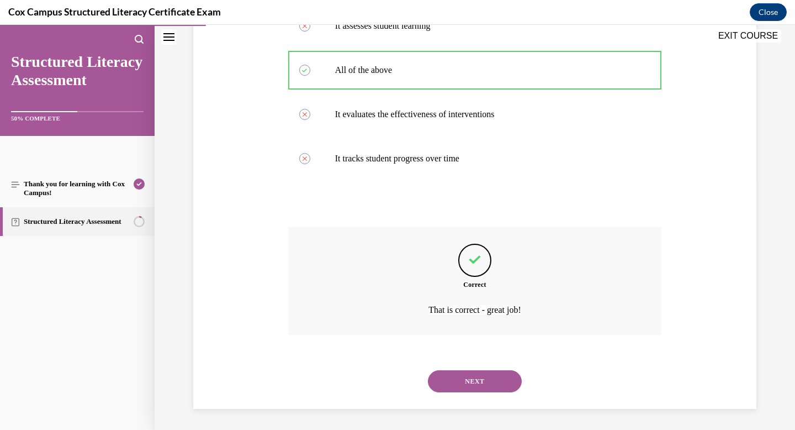
scroll to position [247, 0]
click at [485, 386] on button "NEXT" at bounding box center [475, 380] width 94 height 22
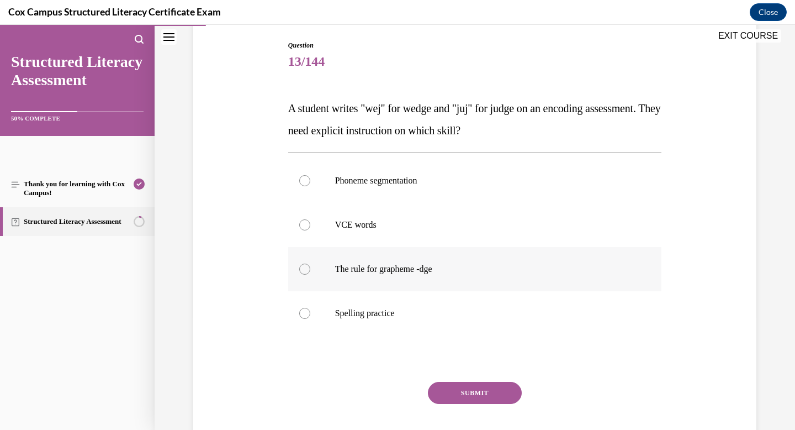
scroll to position [112, 0]
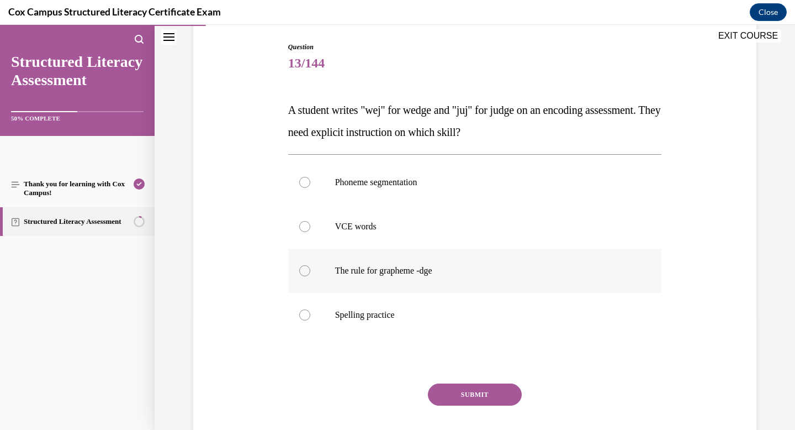
click at [471, 273] on p "The rule for grapheme -dge" at bounding box center [484, 270] width 299 height 11
click at [310, 273] on input "The rule for grapheme -dge" at bounding box center [304, 270] width 11 height 11
radio input "true"
click at [462, 321] on label "Spelling practice" at bounding box center [475, 315] width 374 height 44
click at [310, 320] on input "Spelling practice" at bounding box center [304, 314] width 11 height 11
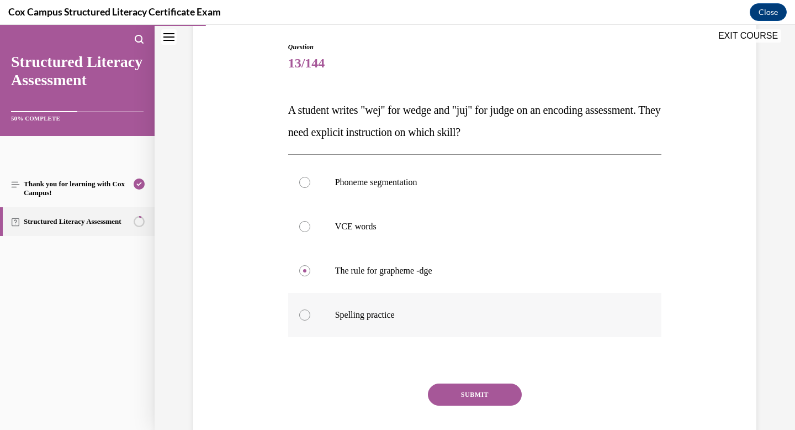
radio input "true"
click at [456, 273] on p "The rule for grapheme -dge" at bounding box center [484, 270] width 299 height 11
click at [310, 273] on input "The rule for grapheme -dge" at bounding box center [304, 270] width 11 height 11
radio input "true"
click at [480, 396] on button "SUBMIT" at bounding box center [475, 394] width 94 height 22
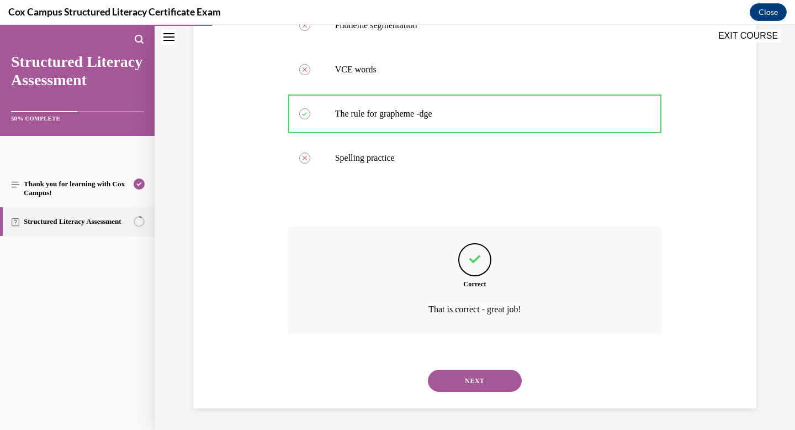
scroll to position [269, 0]
click at [475, 374] on button "NEXT" at bounding box center [475, 380] width 94 height 22
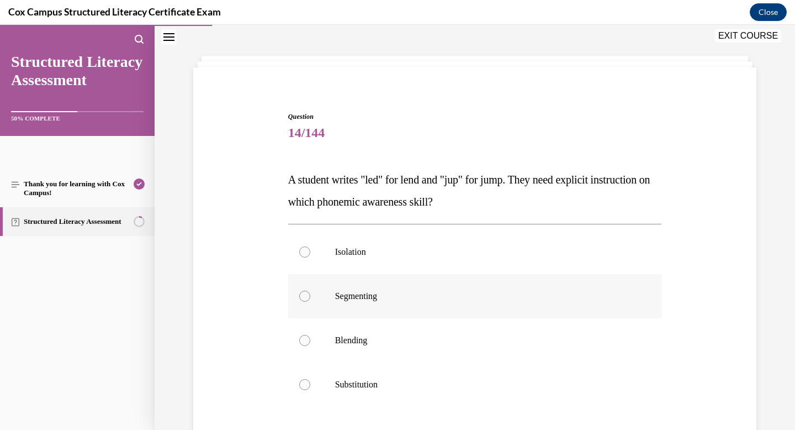
scroll to position [49, 0]
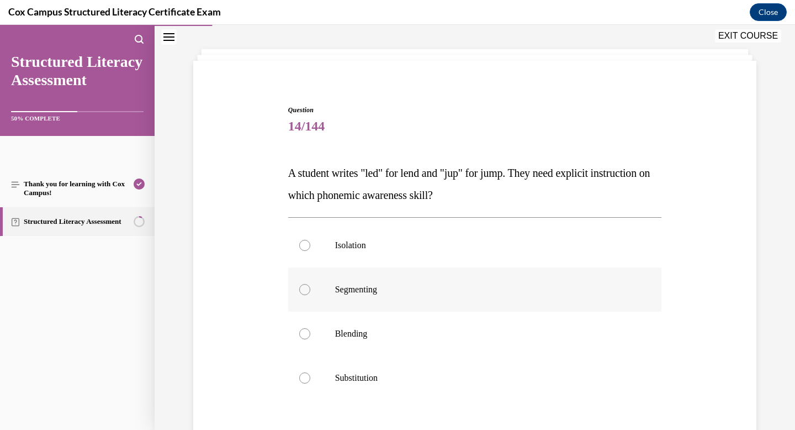
click at [467, 297] on label "Segmenting" at bounding box center [475, 289] width 374 height 44
click at [310, 295] on input "Segmenting" at bounding box center [304, 289] width 11 height 11
radio input "true"
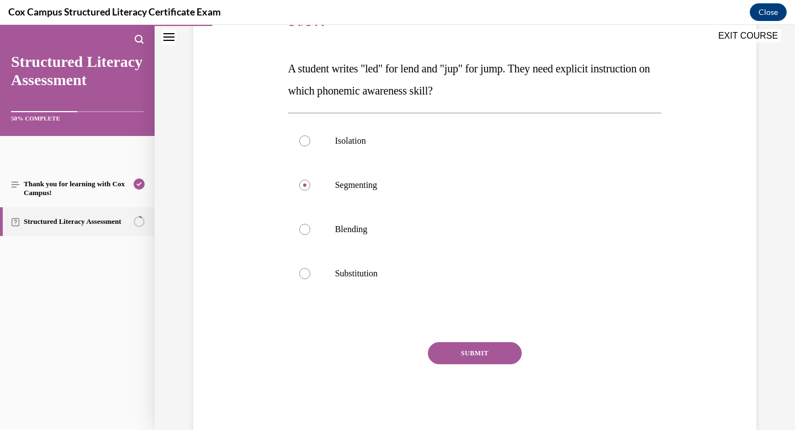
click at [477, 356] on button "SUBMIT" at bounding box center [475, 353] width 94 height 22
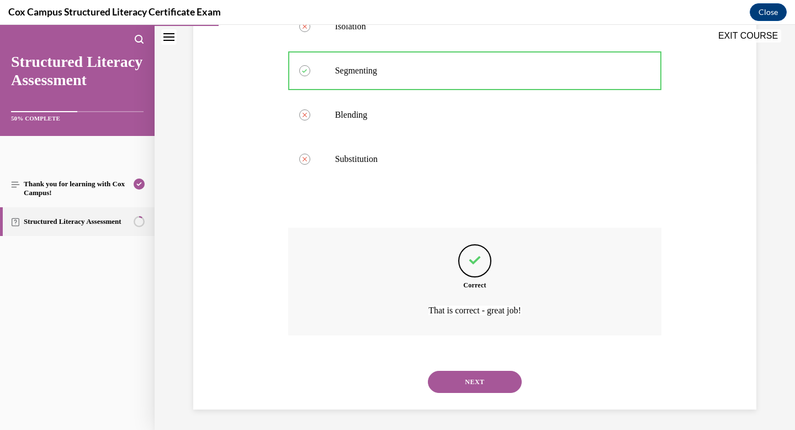
scroll to position [269, 0]
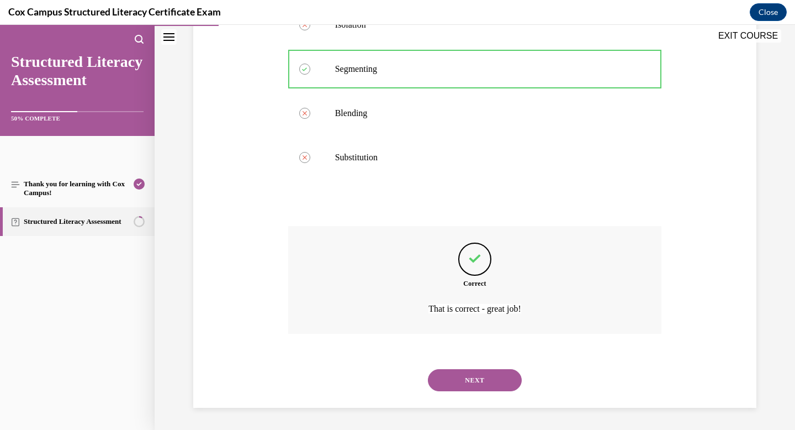
click at [469, 378] on button "NEXT" at bounding box center [475, 380] width 94 height 22
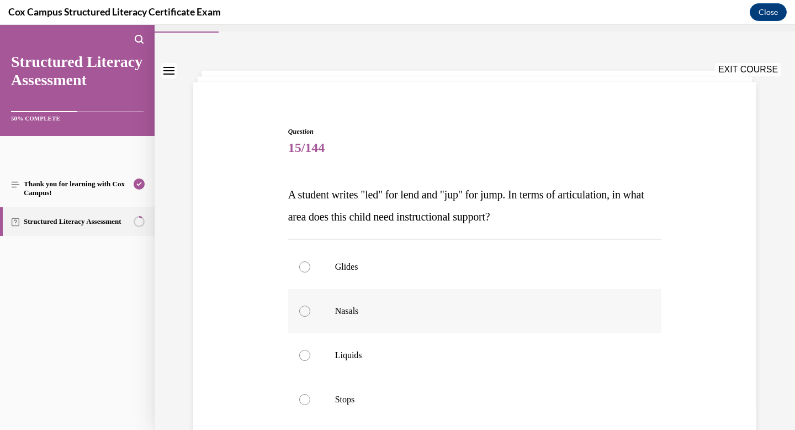
scroll to position [28, 0]
click at [436, 310] on p "Nasals" at bounding box center [484, 309] width 299 height 11
click at [310, 310] on input "Nasals" at bounding box center [304, 309] width 11 height 11
radio input "true"
click at [425, 278] on label "Glides" at bounding box center [475, 266] width 374 height 44
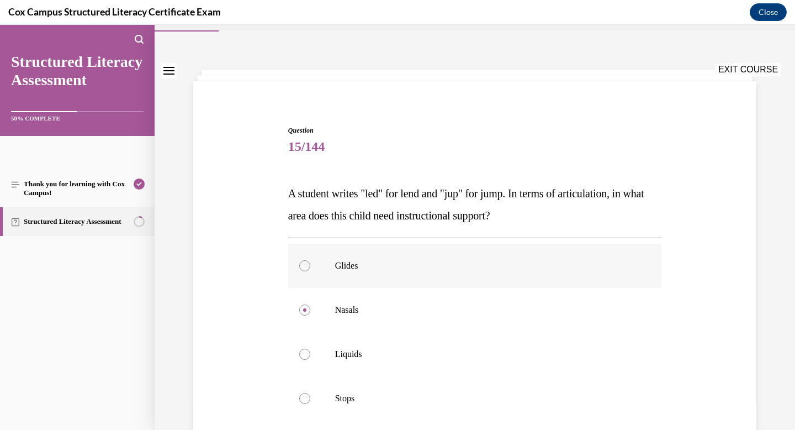
click at [310, 271] on input "Glides" at bounding box center [304, 265] width 11 height 11
radio input "true"
click at [424, 313] on p "Nasals" at bounding box center [484, 309] width 299 height 11
click at [310, 313] on input "Nasals" at bounding box center [304, 309] width 11 height 11
radio input "true"
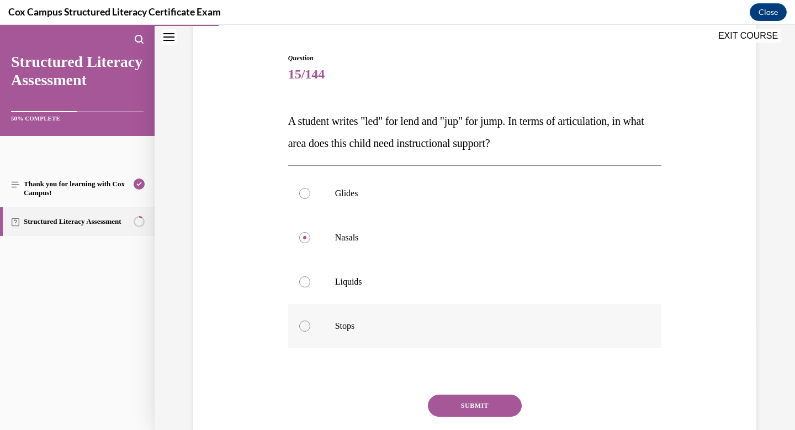
scroll to position [102, 0]
click at [458, 401] on button "SUBMIT" at bounding box center [475, 404] width 94 height 22
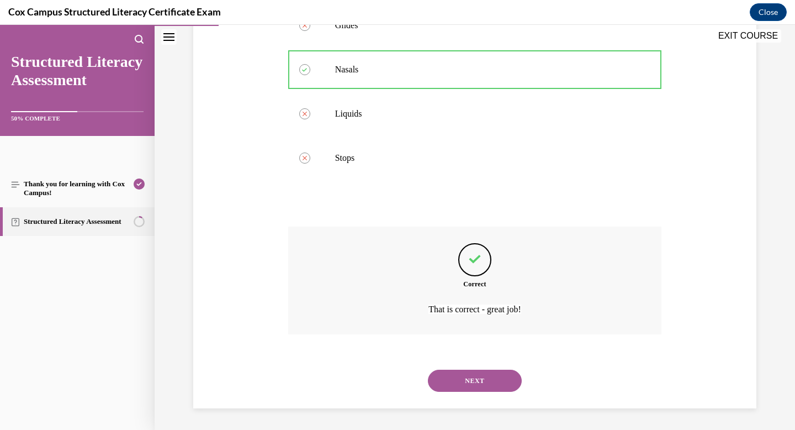
scroll to position [269, 0]
click at [464, 377] on button "NEXT" at bounding box center [475, 380] width 94 height 22
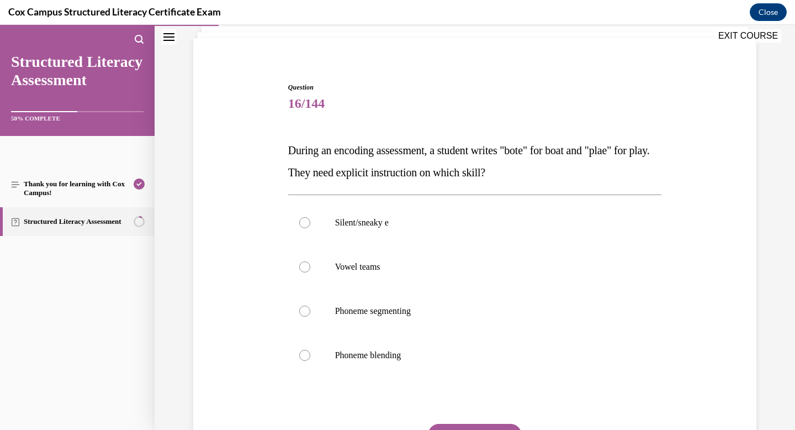
scroll to position [73, 0]
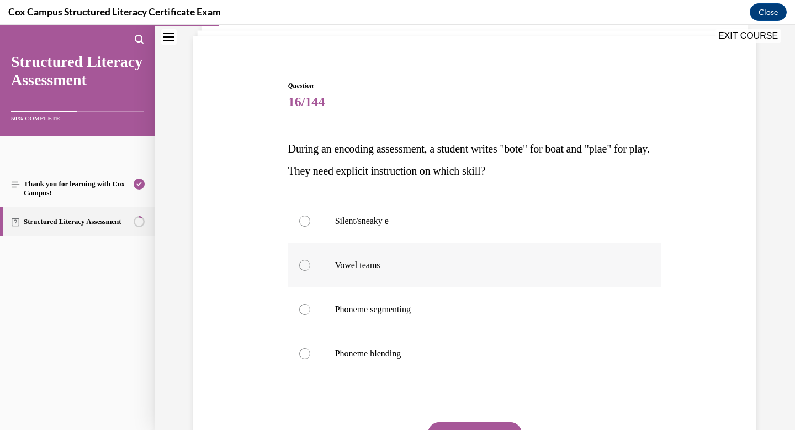
click at [427, 268] on p "Vowel teams" at bounding box center [484, 265] width 299 height 11
click at [310, 268] on input "Vowel teams" at bounding box center [304, 265] width 11 height 11
radio input "true"
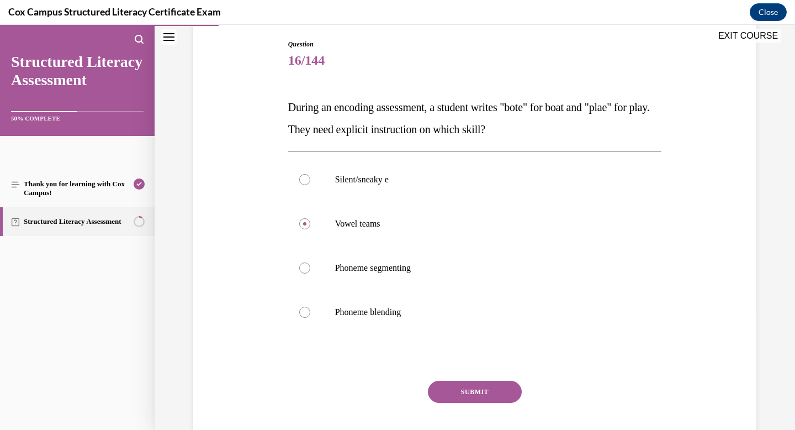
click at [463, 389] on button "SUBMIT" at bounding box center [475, 391] width 94 height 22
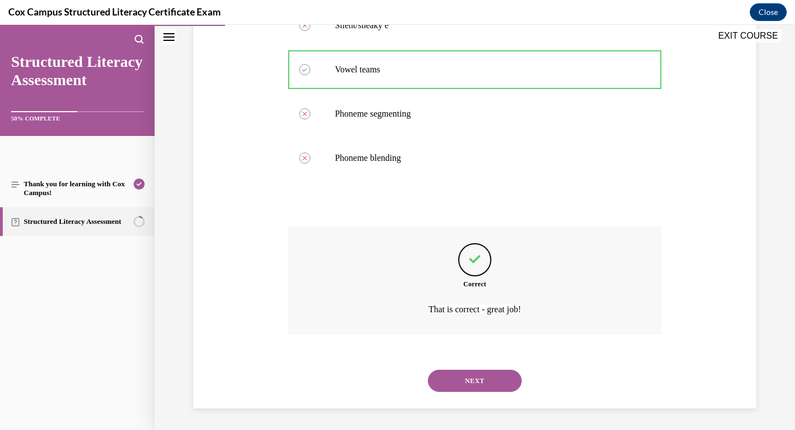
scroll to position [269, 0]
click at [460, 382] on button "NEXT" at bounding box center [475, 380] width 94 height 22
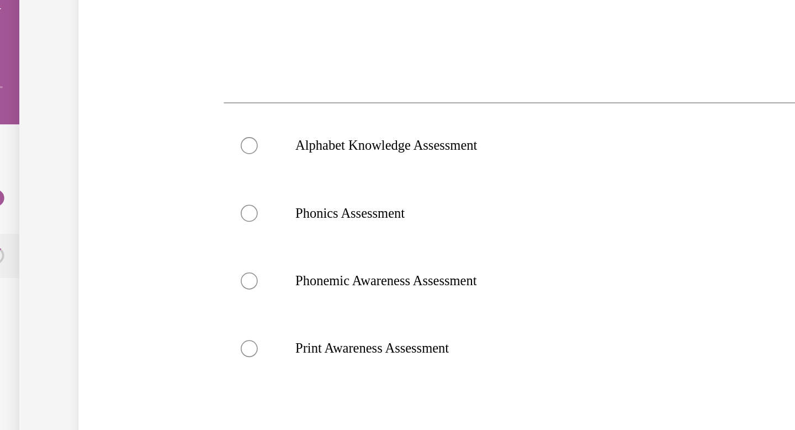
scroll to position [418, 0]
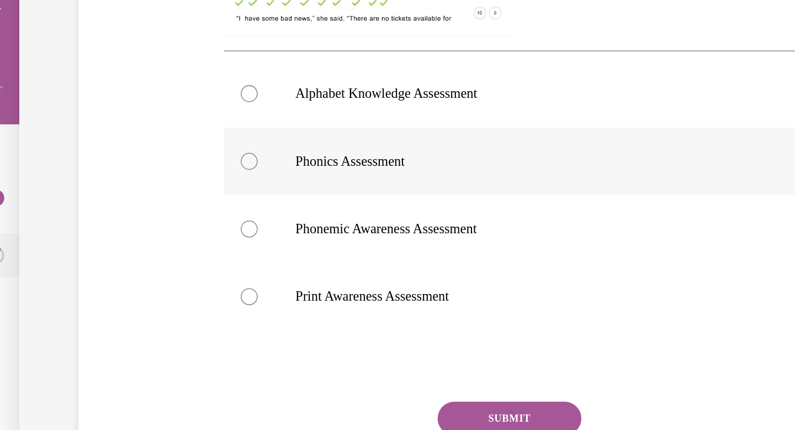
click at [177, 94] on span "Phonics Assessment" at bounding box center [153, 89] width 71 height 9
click at [93, 94] on input "Phonics Assessment" at bounding box center [87, 89] width 11 height 11
radio input "true"
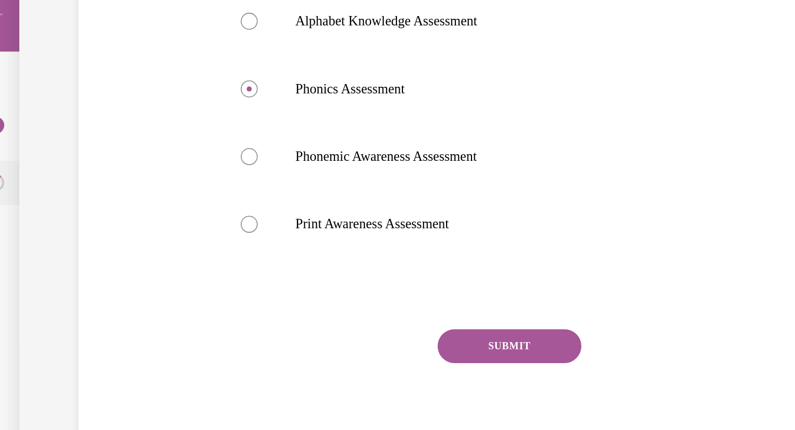
click at [245, 187] on button "SUBMIT" at bounding box center [258, 185] width 94 height 22
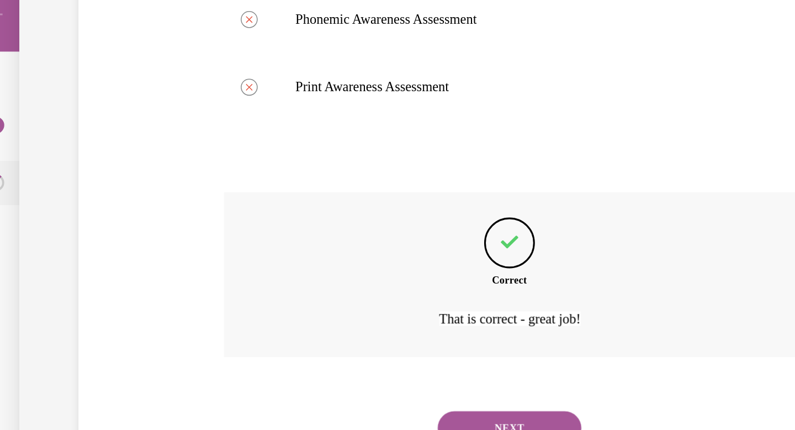
scroll to position [509, 0]
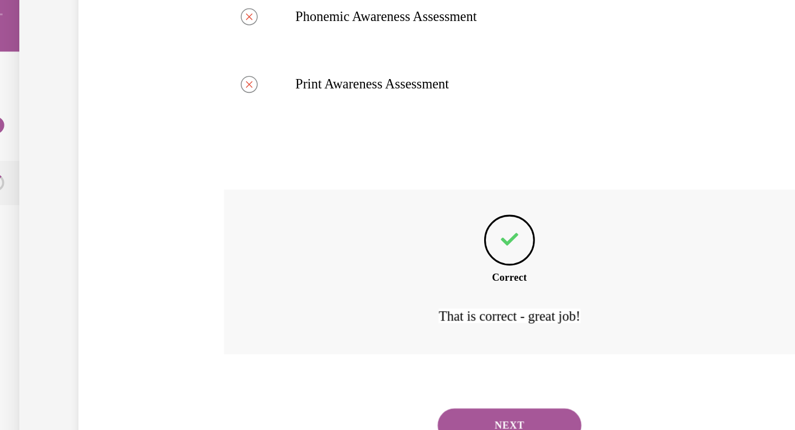
click at [272, 231] on button "NEXT" at bounding box center [258, 237] width 94 height 22
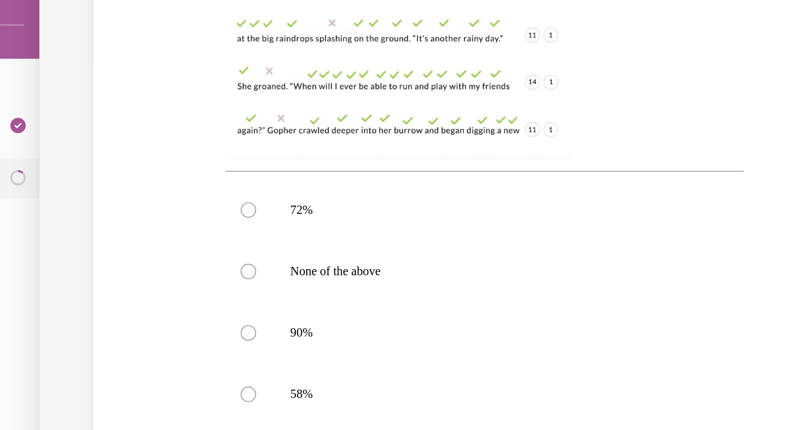
scroll to position [321, 0]
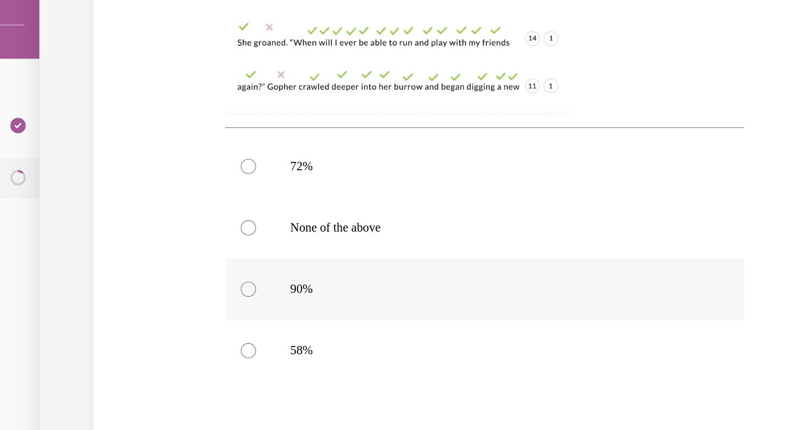
click at [265, 192] on label "90%" at bounding box center [300, 182] width 374 height 44
click at [135, 187] on input "90%" at bounding box center [129, 181] width 11 height 11
radio input "true"
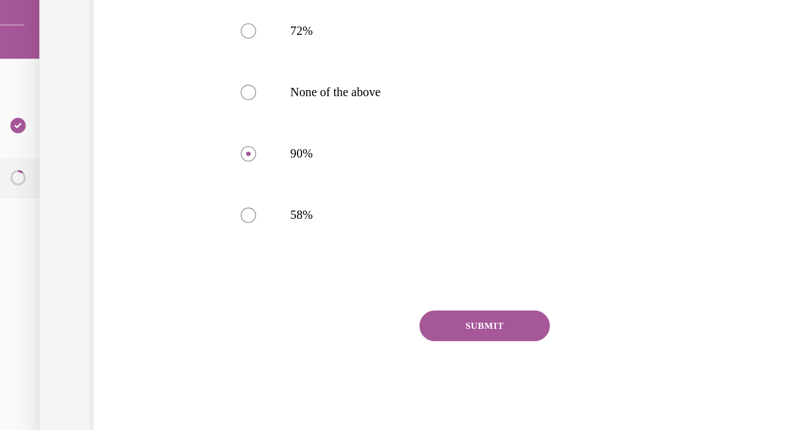
click at [277, 211] on button "SUBMIT" at bounding box center [300, 208] width 94 height 22
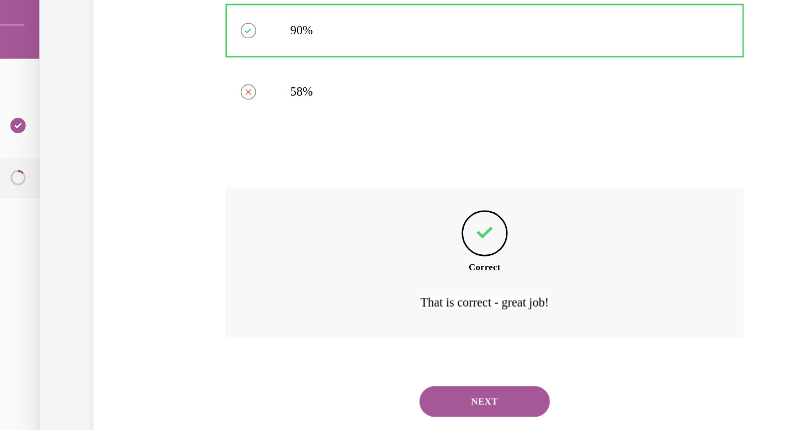
scroll to position [509, 0]
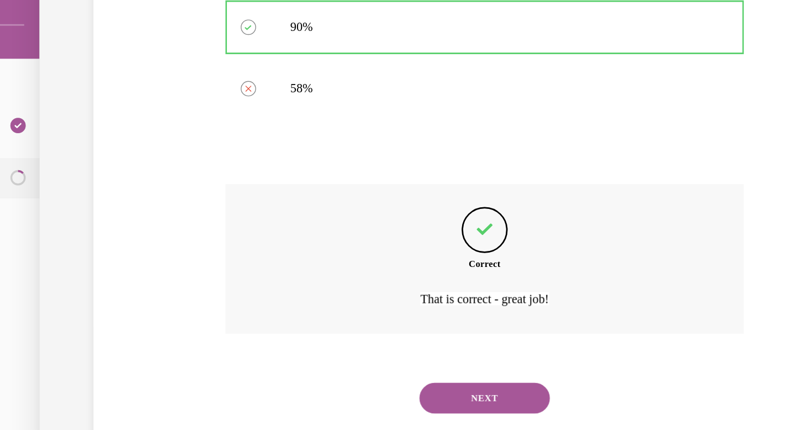
click at [284, 263] on button "NEXT" at bounding box center [300, 260] width 94 height 22
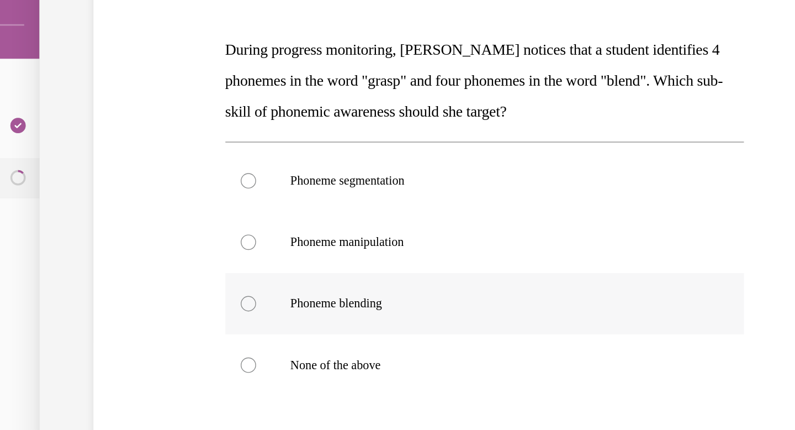
scroll to position [94, 0]
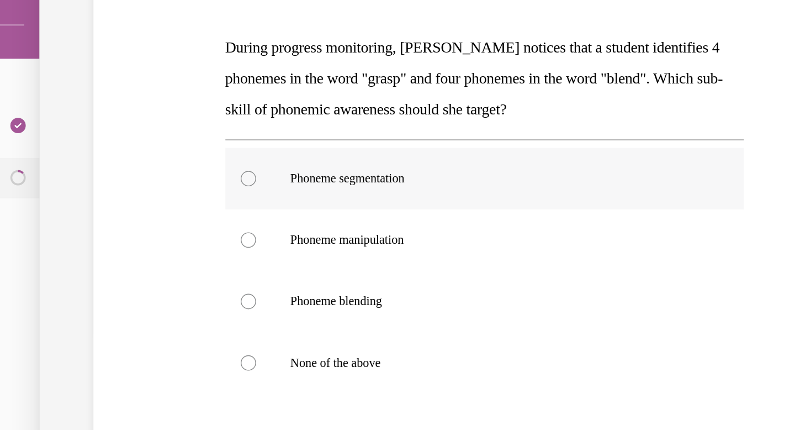
click at [268, 105] on p "Phoneme segmentation" at bounding box center [309, 102] width 299 height 11
click at [135, 105] on input "Phoneme segmentation" at bounding box center [129, 102] width 11 height 11
radio input "true"
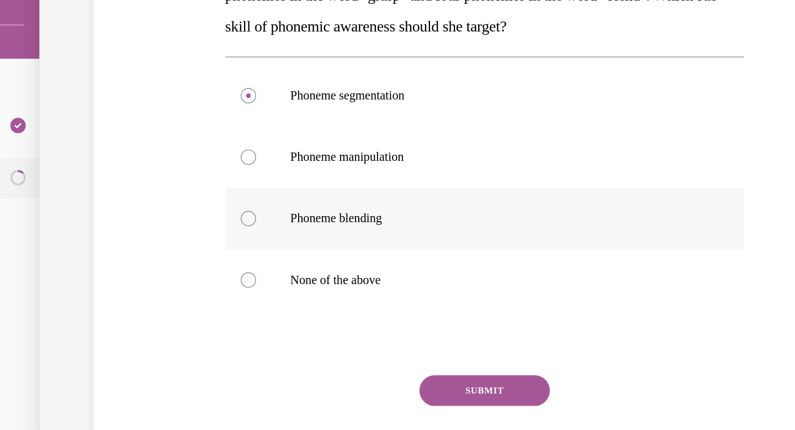
scroll to position [172, 0]
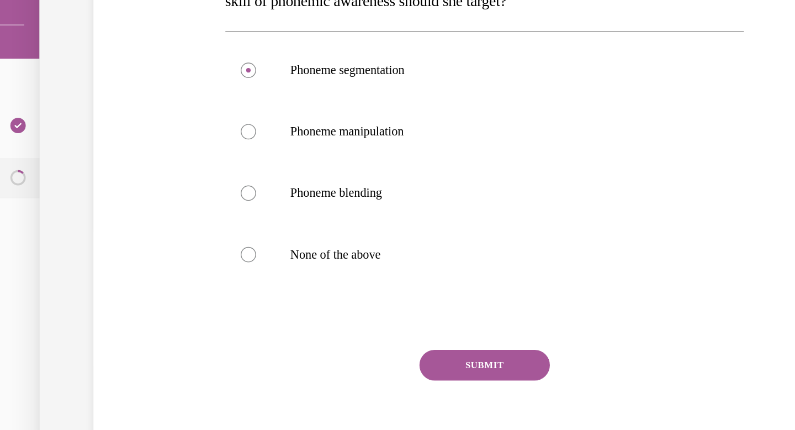
click at [183, 283] on div "SUBMIT NEXT" at bounding box center [300, 270] width 374 height 91
click at [276, 234] on button "SUBMIT" at bounding box center [300, 236] width 94 height 22
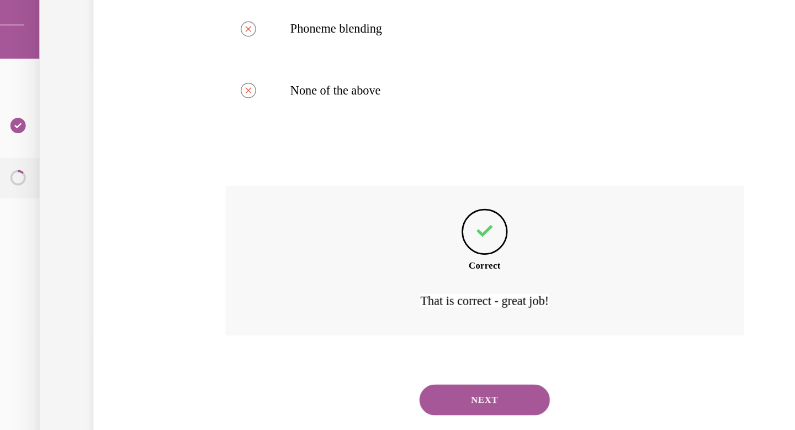
scroll to position [291, 0]
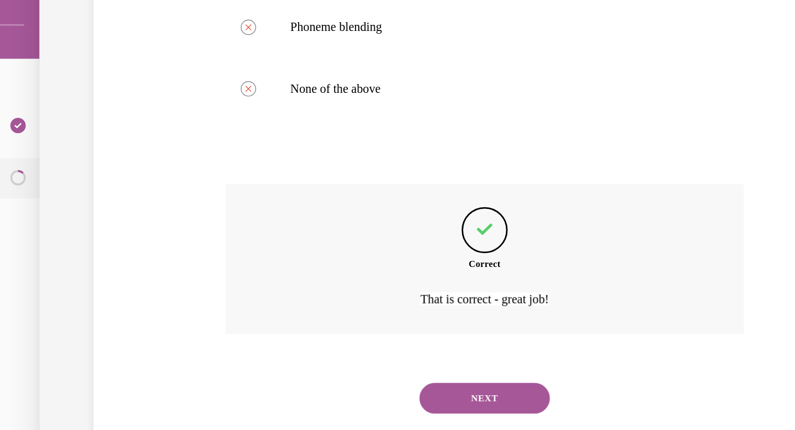
click at [301, 257] on button "NEXT" at bounding box center [300, 260] width 94 height 22
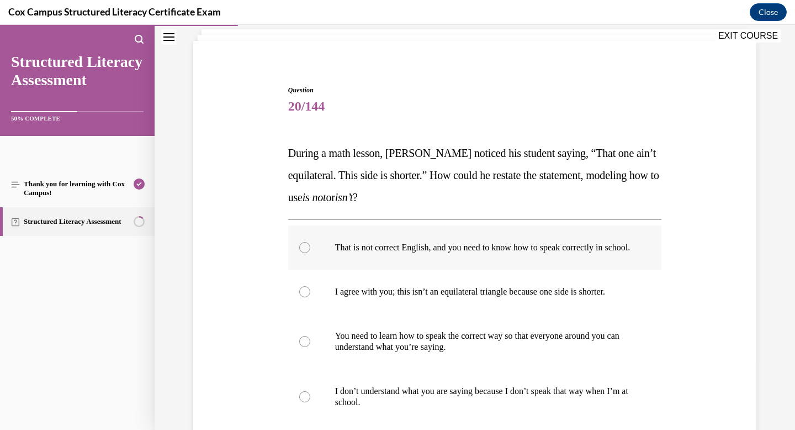
scroll to position [81, 0]
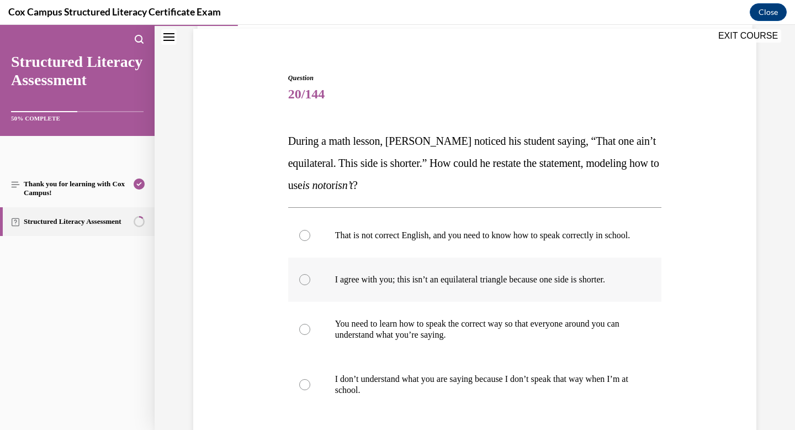
click at [493, 285] on p "I agree with you; this isn’t an equilateral triangle because one side is shorte…" at bounding box center [484, 279] width 299 height 11
click at [310, 285] on input "I agree with you; this isn’t an equilateral triangle because one side is shorte…" at bounding box center [304, 279] width 11 height 11
radio input "true"
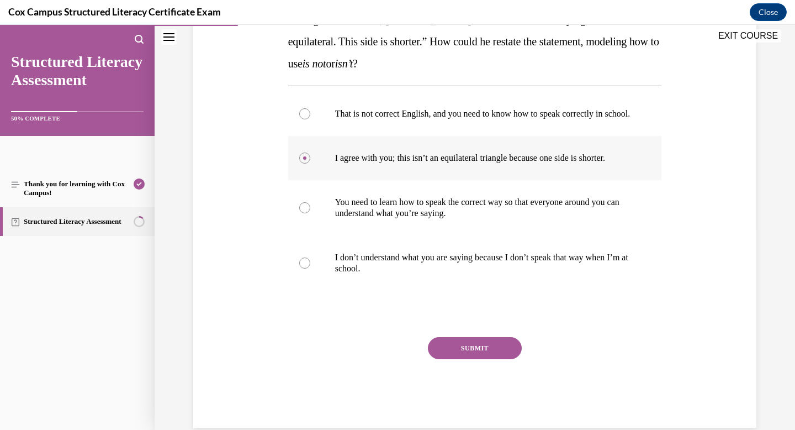
scroll to position [207, 0]
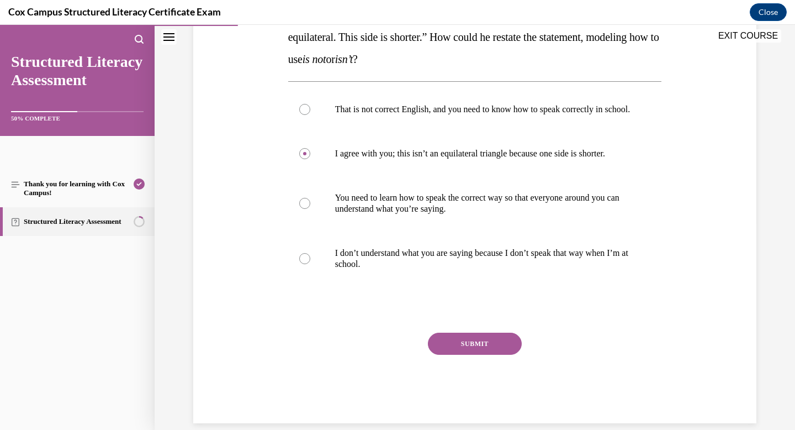
click at [467, 355] on button "SUBMIT" at bounding box center [475, 343] width 94 height 22
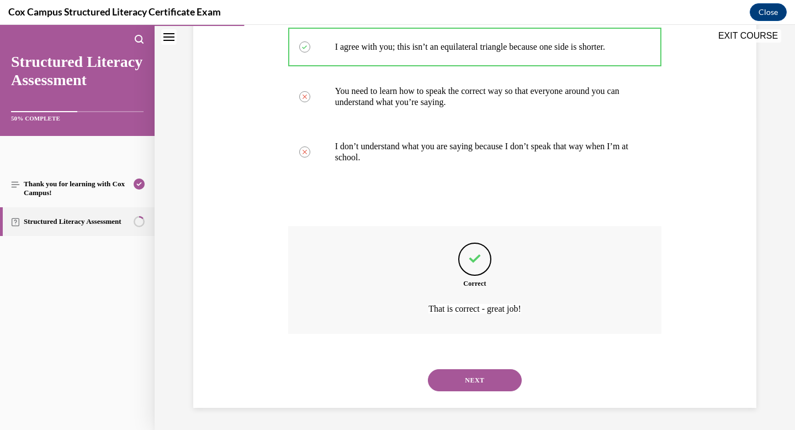
scroll to position [324, 0]
click at [475, 380] on button "NEXT" at bounding box center [475, 380] width 94 height 22
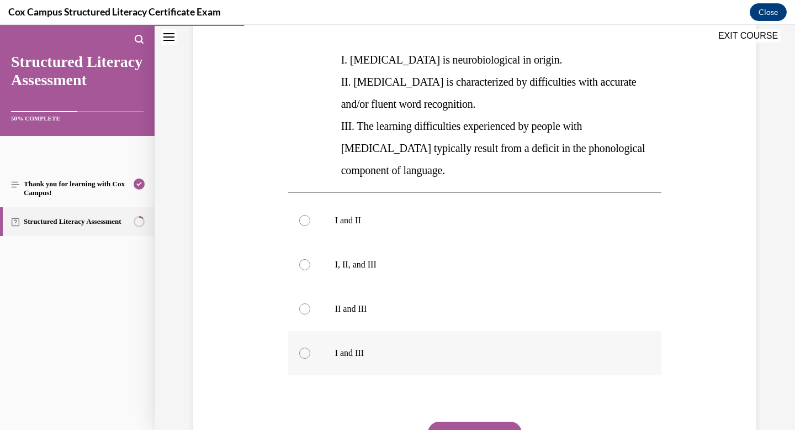
scroll to position [229, 0]
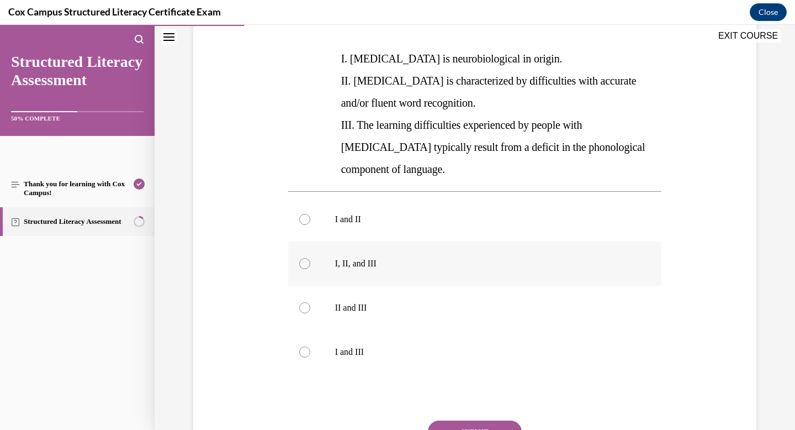
click at [437, 250] on label "I, II, and III" at bounding box center [475, 263] width 374 height 44
click at [310, 258] on input "I, II, and III" at bounding box center [304, 263] width 11 height 11
radio input "true"
click at [455, 420] on button "SUBMIT" at bounding box center [475, 431] width 94 height 22
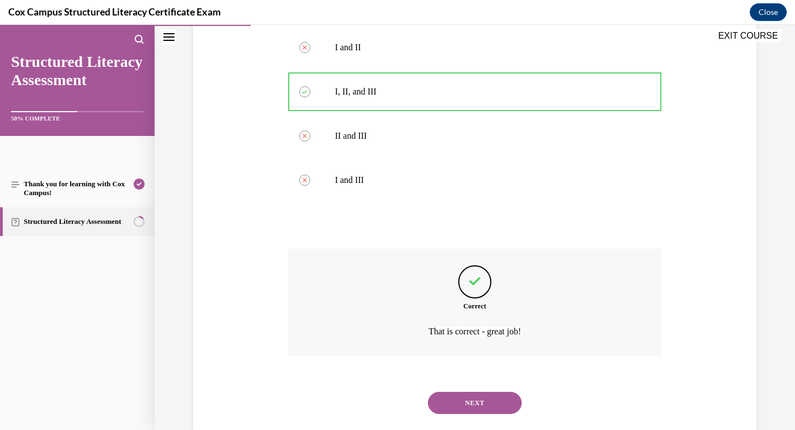
scroll to position [401, 0]
click at [476, 391] on button "NEXT" at bounding box center [475, 402] width 94 height 22
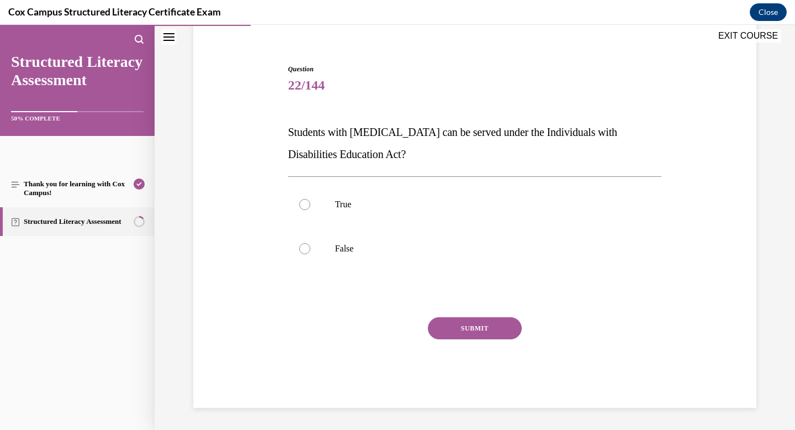
scroll to position [89, 0]
click at [476, 208] on p "True" at bounding box center [484, 204] width 299 height 11
click at [310, 208] on input "True" at bounding box center [304, 204] width 11 height 11
radio input "true"
click at [492, 330] on button "SUBMIT" at bounding box center [475, 328] width 94 height 22
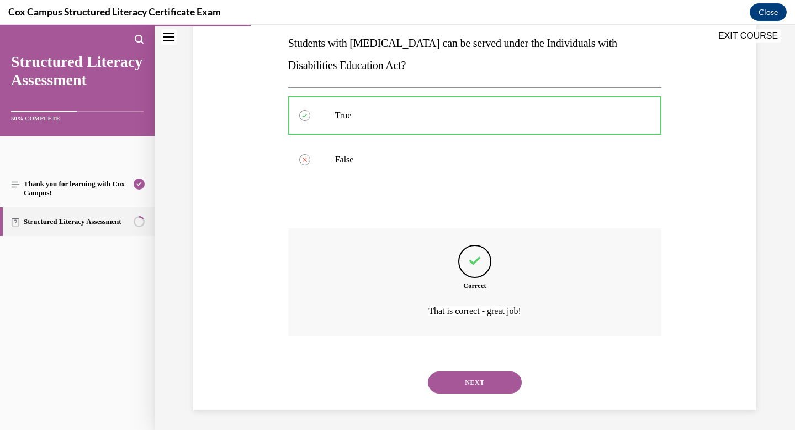
scroll to position [181, 0]
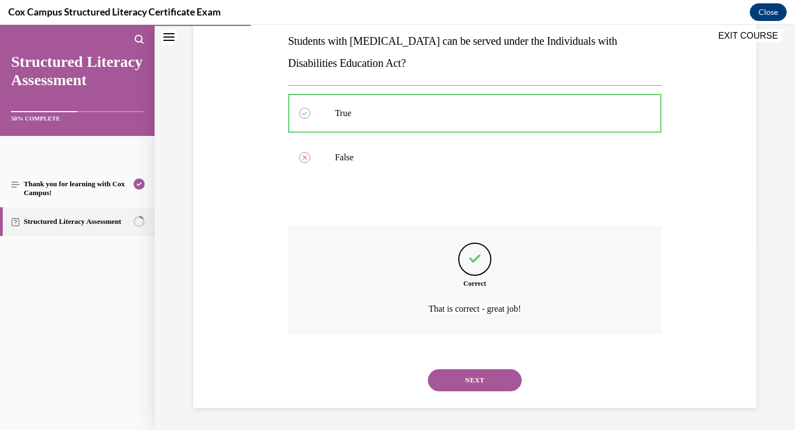
click at [482, 390] on button "NEXT" at bounding box center [475, 380] width 94 height 22
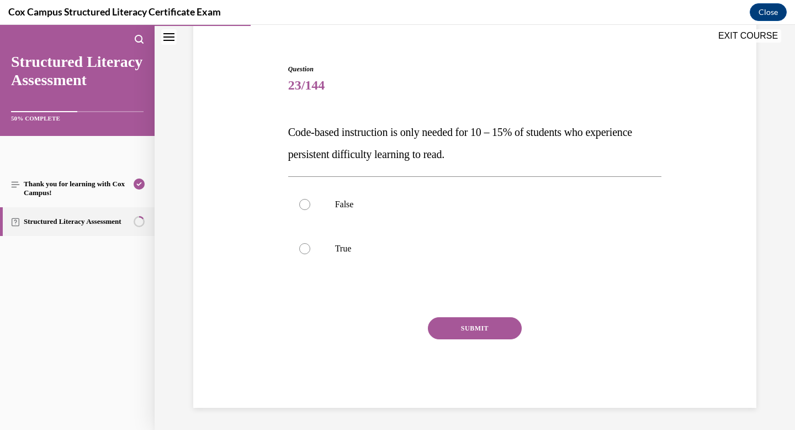
scroll to position [89, 0]
click at [445, 217] on label "False" at bounding box center [475, 204] width 374 height 44
click at [310, 210] on input "False" at bounding box center [304, 204] width 11 height 11
radio input "true"
click at [466, 330] on button "SUBMIT" at bounding box center [475, 328] width 94 height 22
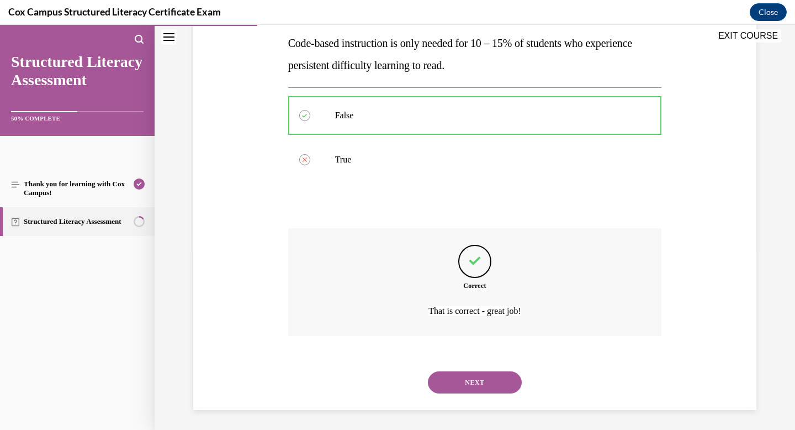
scroll to position [181, 0]
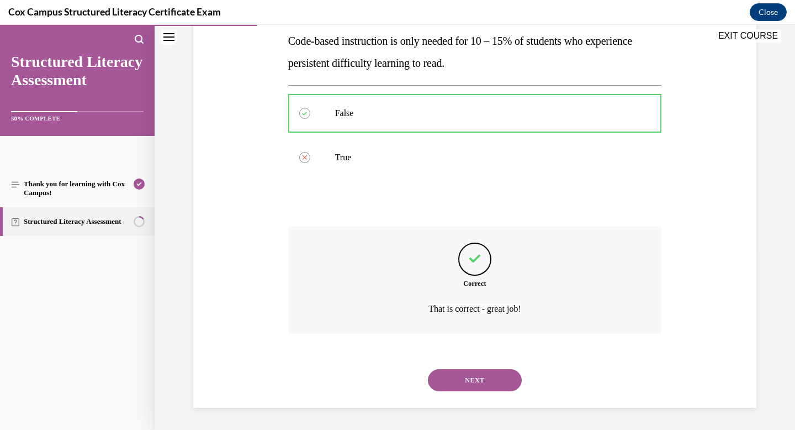
click at [464, 377] on button "NEXT" at bounding box center [475, 380] width 94 height 22
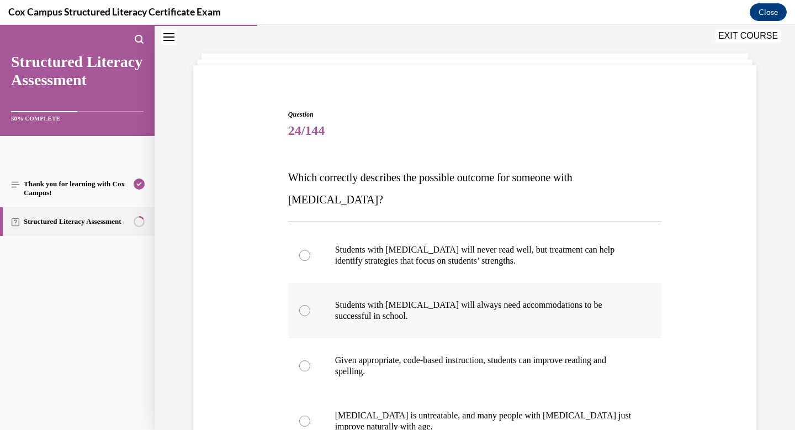
scroll to position [45, 0]
click at [506, 354] on p "Given appropriate, code-based instruction, students can improve reading and spe…" at bounding box center [484, 365] width 299 height 22
click at [310, 359] on input "Given appropriate, code-based instruction, students can improve reading and spe…" at bounding box center [304, 364] width 11 height 11
radio input "true"
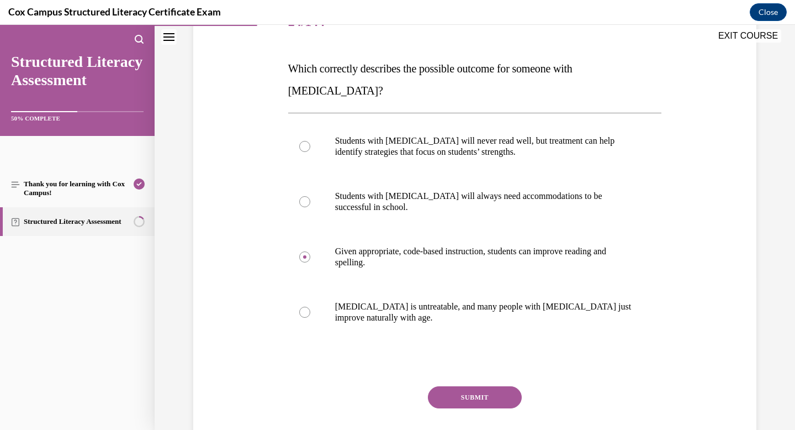
click at [507, 386] on button "SUBMIT" at bounding box center [475, 397] width 94 height 22
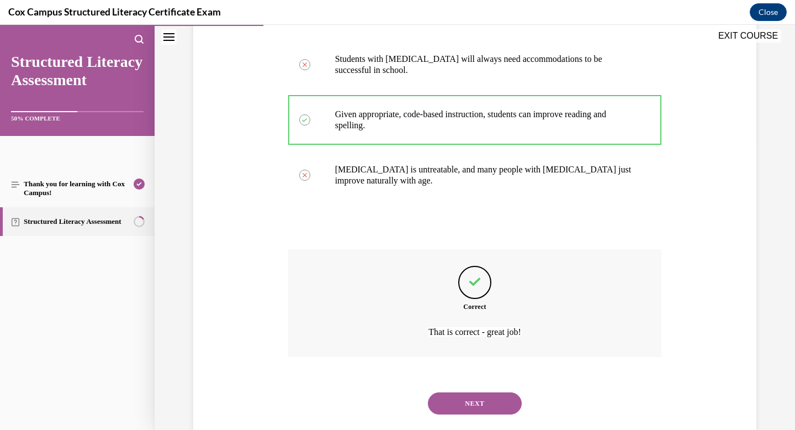
scroll to position [291, 0]
click at [503, 391] on button "NEXT" at bounding box center [475, 402] width 94 height 22
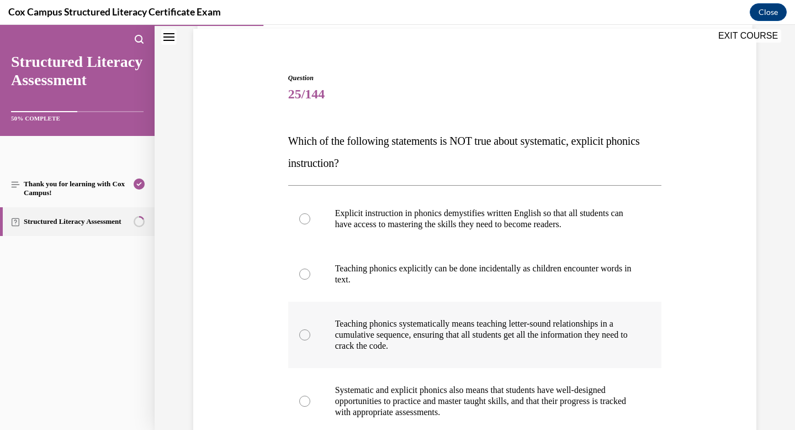
scroll to position [82, 0]
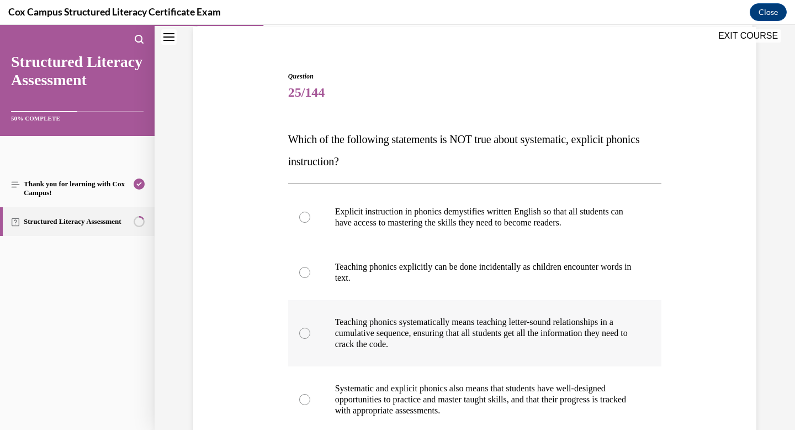
click at [523, 338] on p "Teaching phonics systematically means teaching letter-sound relationships in a …" at bounding box center [484, 332] width 299 height 33
click at [310, 338] on input "Teaching phonics systematically means teaching letter-sound relationships in a …" at bounding box center [304, 332] width 11 height 11
radio input "true"
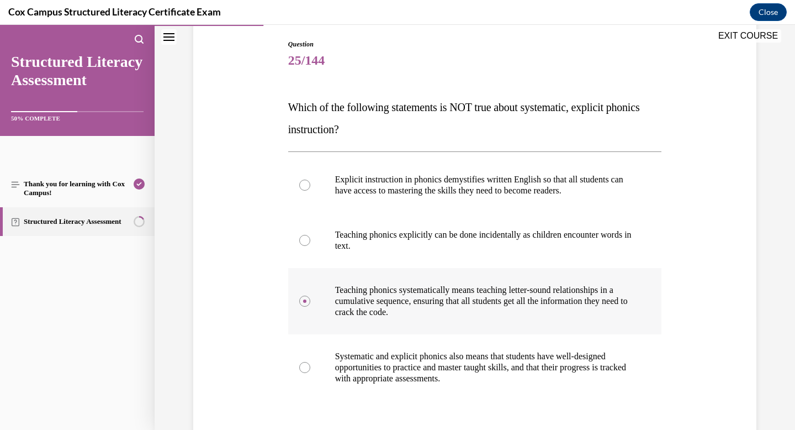
scroll to position [119, 0]
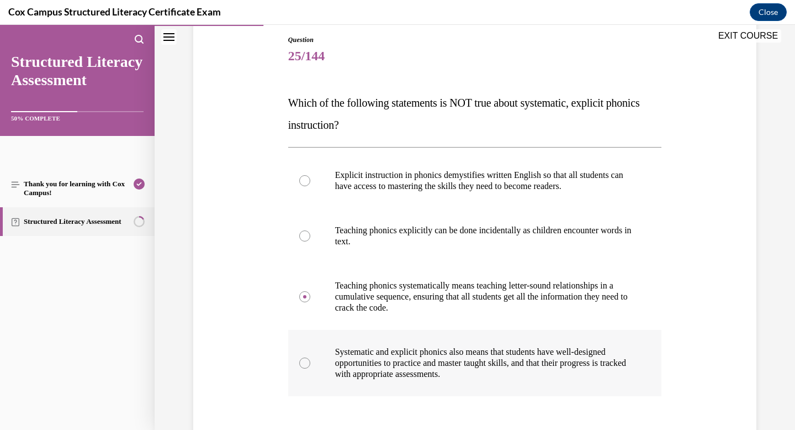
click at [523, 364] on p "Systematic and explicit phonics also means that students have well-designed opp…" at bounding box center [484, 362] width 299 height 33
click at [310, 364] on input "Systematic and explicit phonics also means that students have well-designed opp…" at bounding box center [304, 362] width 11 height 11
radio input "true"
click at [525, 239] on p "Teaching phonics explicitly can be done incidentally as children encounter word…" at bounding box center [484, 236] width 299 height 22
click at [310, 239] on input "Teaching phonics explicitly can be done incidentally as children encounter word…" at bounding box center [304, 235] width 11 height 11
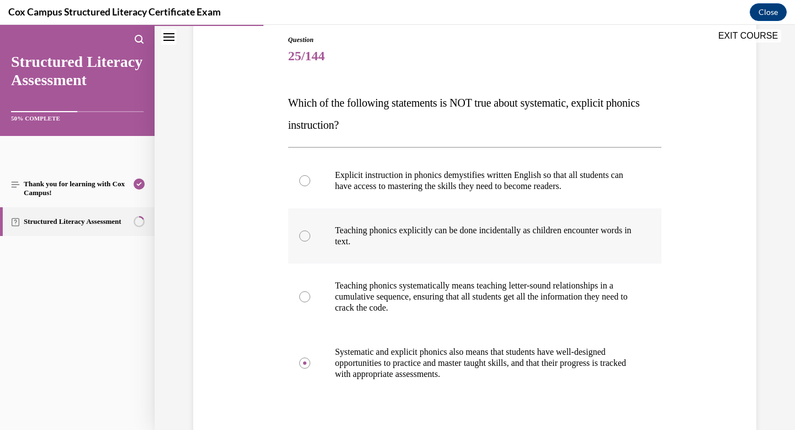
radio input "true"
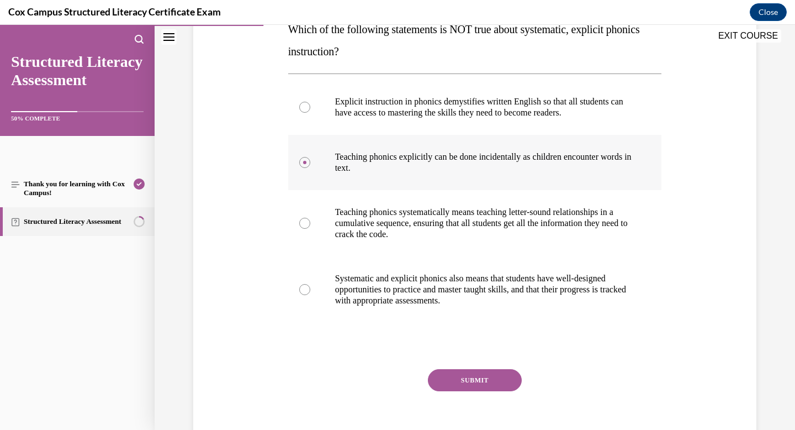
scroll to position [193, 0]
click at [489, 377] on button "SUBMIT" at bounding box center [475, 379] width 94 height 22
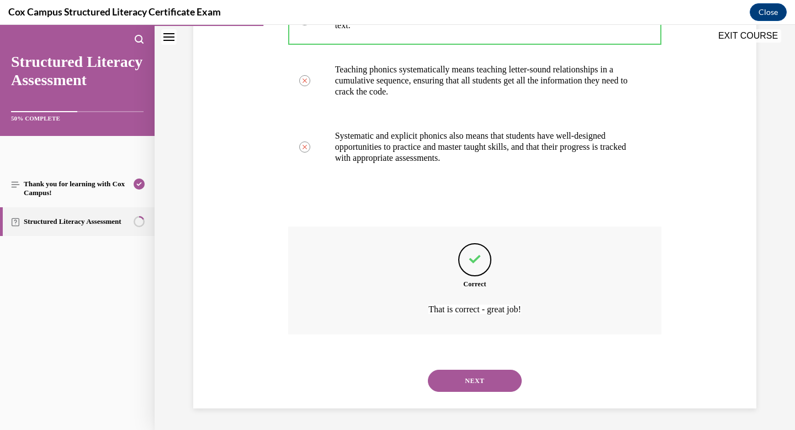
scroll to position [335, 0]
click at [483, 384] on button "NEXT" at bounding box center [475, 380] width 94 height 22
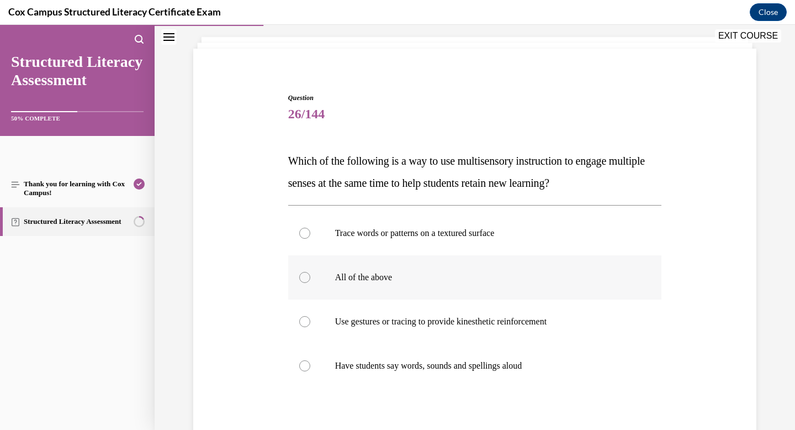
scroll to position [62, 0]
click at [539, 287] on label "All of the above" at bounding box center [475, 276] width 374 height 44
click at [310, 282] on input "All of the above" at bounding box center [304, 276] width 11 height 11
radio input "true"
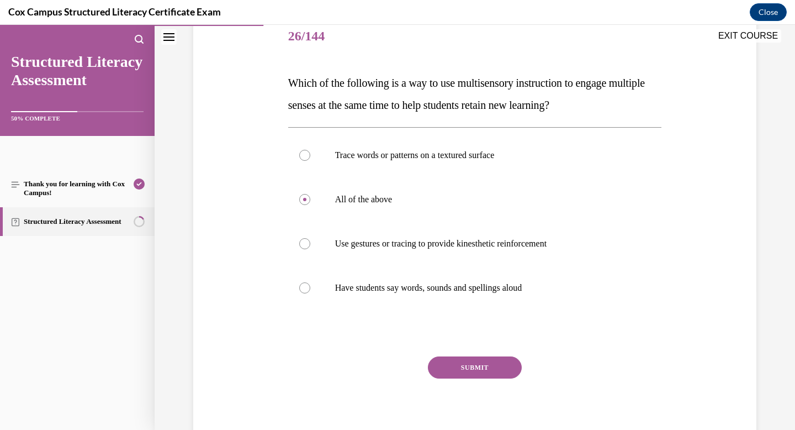
click at [505, 372] on button "SUBMIT" at bounding box center [475, 367] width 94 height 22
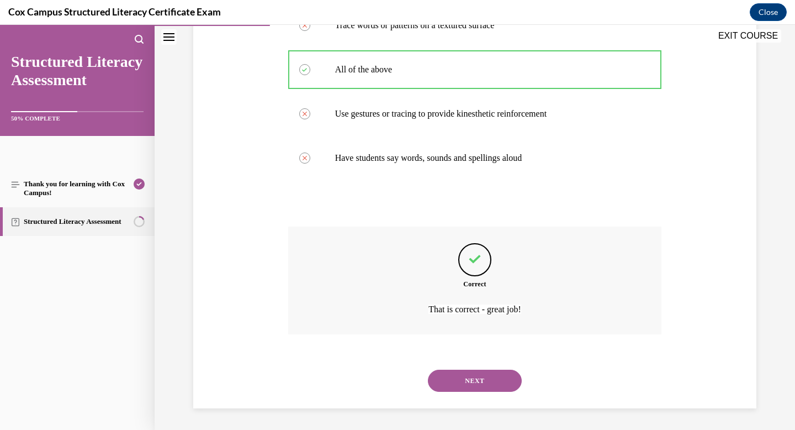
scroll to position [269, 0]
click at [494, 381] on button "NEXT" at bounding box center [475, 380] width 94 height 22
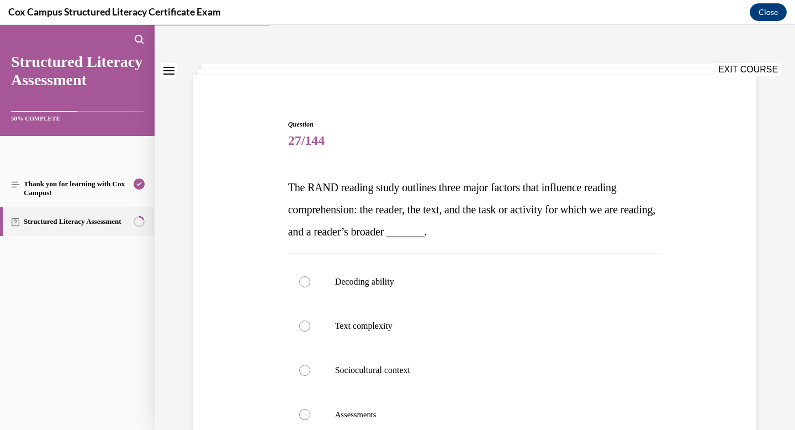
scroll to position [41, 0]
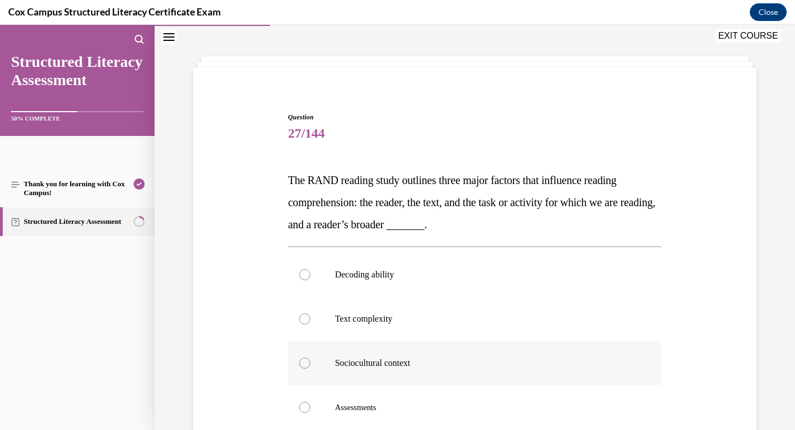
click at [479, 371] on label "Sociocultural context" at bounding box center [475, 363] width 374 height 44
click at [310, 368] on input "Sociocultural context" at bounding box center [304, 362] width 11 height 11
radio input "true"
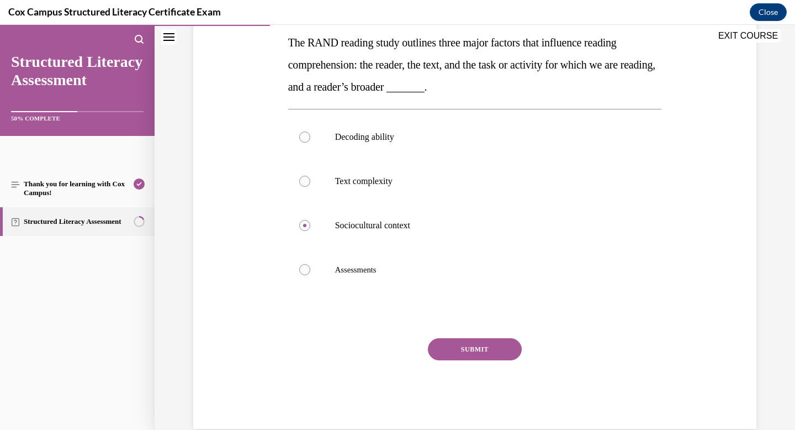
click at [479, 350] on button "SUBMIT" at bounding box center [475, 349] width 94 height 22
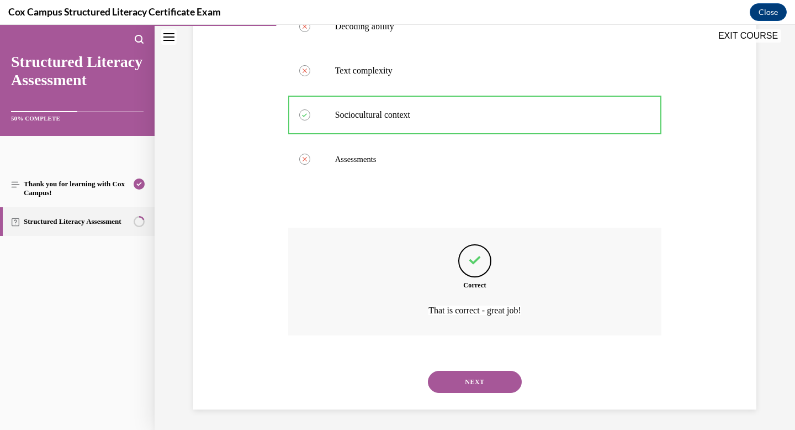
scroll to position [291, 0]
click at [461, 384] on button "NEXT" at bounding box center [475, 380] width 94 height 22
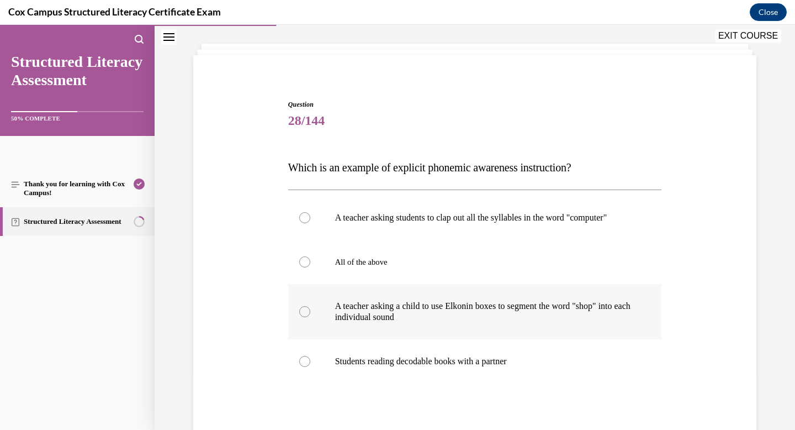
scroll to position [56, 0]
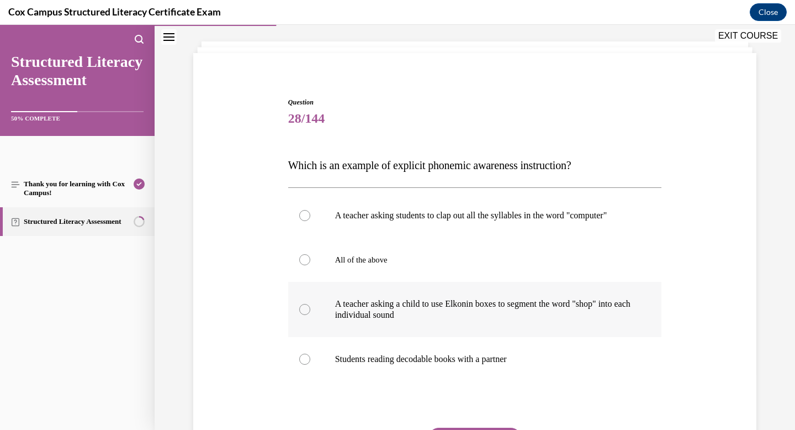
click at [452, 313] on p "A teacher asking a child to use Elkonin boxes to segment the word "shop" into e…" at bounding box center [484, 309] width 299 height 22
click at [310, 313] on input "A teacher asking a child to use Elkonin boxes to segment the word "shop" into e…" at bounding box center [304, 309] width 11 height 11
radio input "true"
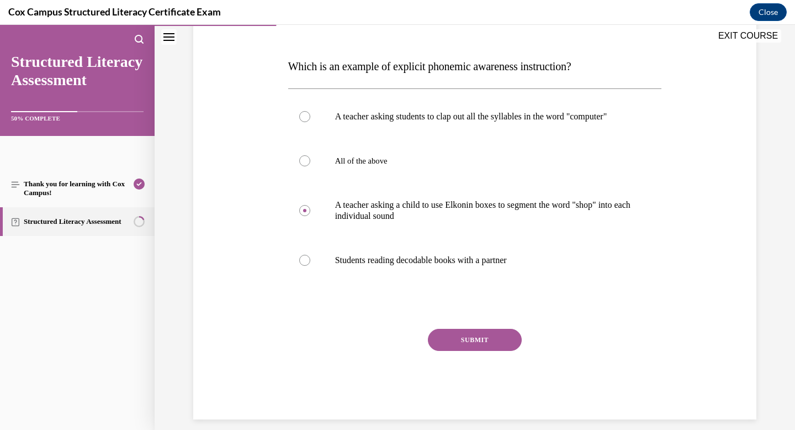
click at [462, 343] on button "SUBMIT" at bounding box center [475, 340] width 94 height 22
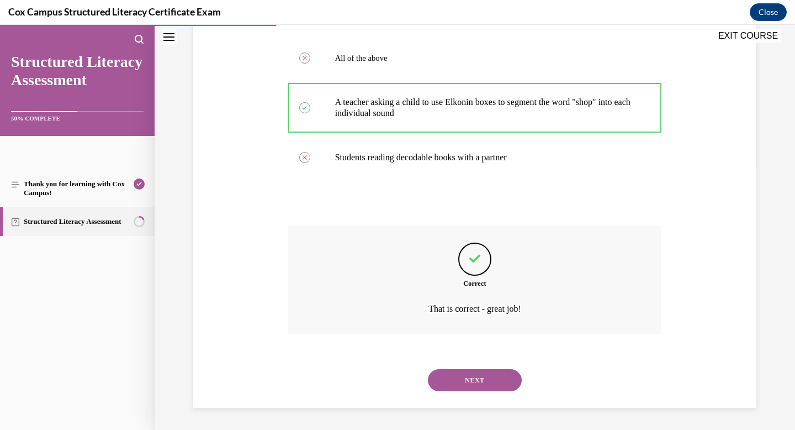
scroll to position [269, 0]
click at [457, 374] on button "NEXT" at bounding box center [475, 380] width 94 height 22
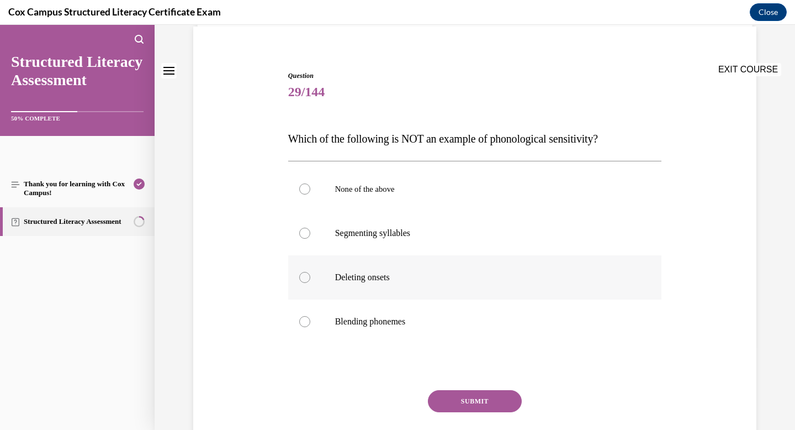
scroll to position [96, 0]
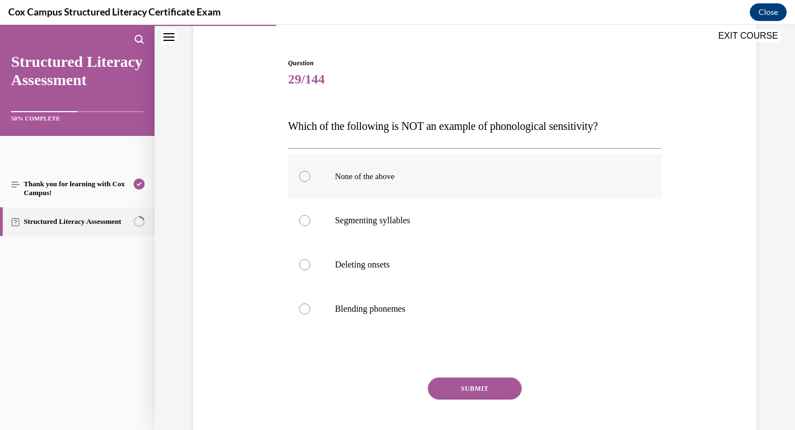
click at [473, 168] on label "None of the above" at bounding box center [475, 176] width 374 height 44
click at [310, 171] on input "None of the above" at bounding box center [304, 176] width 11 height 11
radio input "true"
click at [453, 396] on button "SUBMIT" at bounding box center [475, 388] width 94 height 22
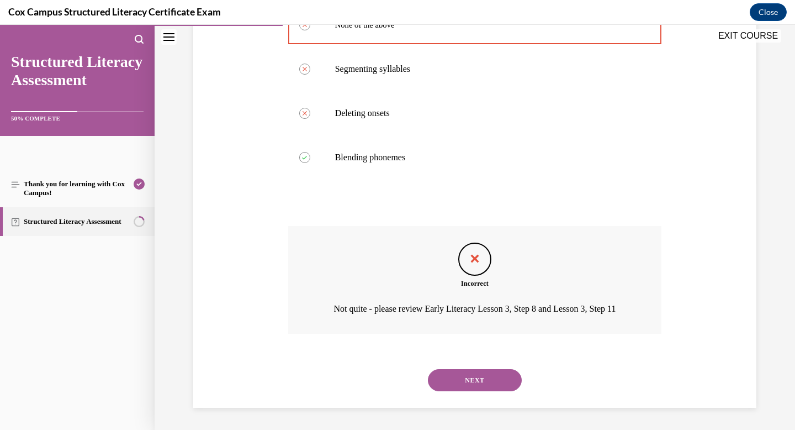
scroll to position [262, 0]
click at [473, 377] on button "NEXT" at bounding box center [475, 380] width 94 height 22
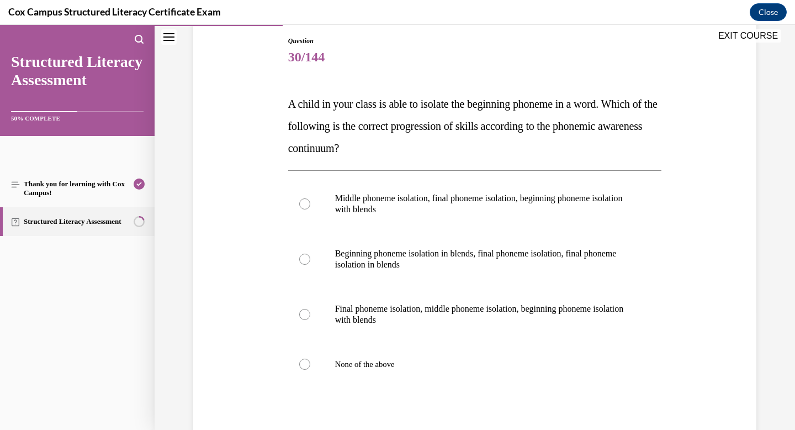
scroll to position [133, 0]
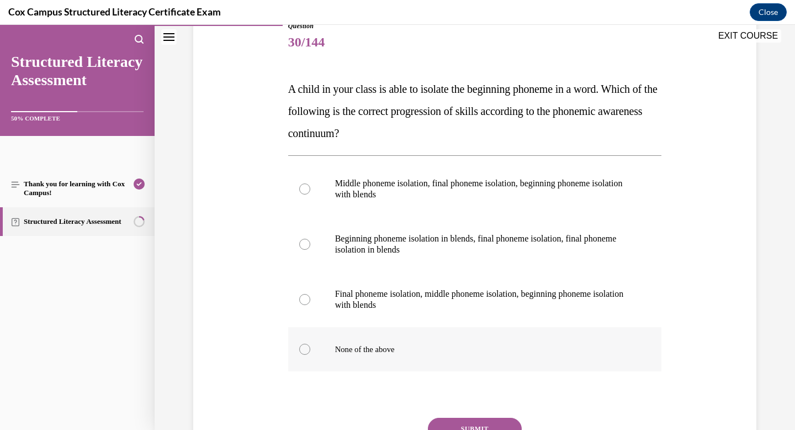
click at [304, 352] on div at bounding box center [304, 348] width 11 height 11
click at [304, 352] on input "None of the above" at bounding box center [304, 348] width 11 height 11
radio input "true"
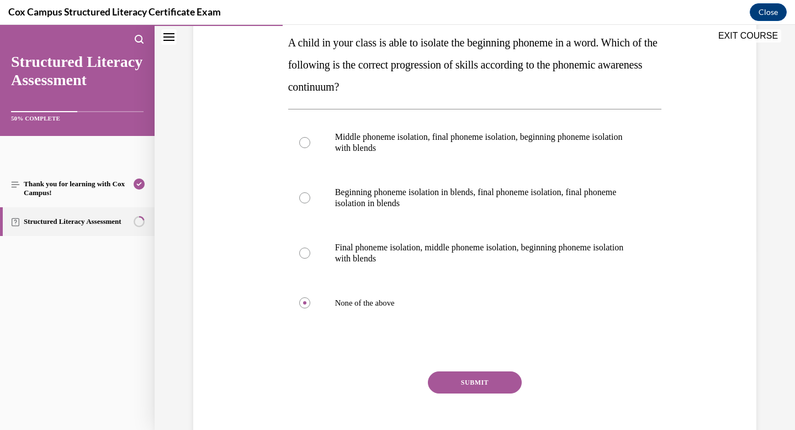
click at [452, 379] on button "SUBMIT" at bounding box center [475, 382] width 94 height 22
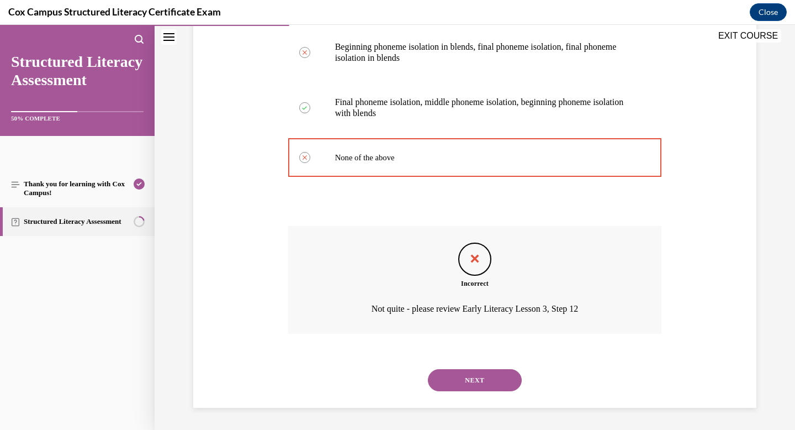
scroll to position [324, 0]
click at [452, 379] on button "NEXT" at bounding box center [475, 380] width 94 height 22
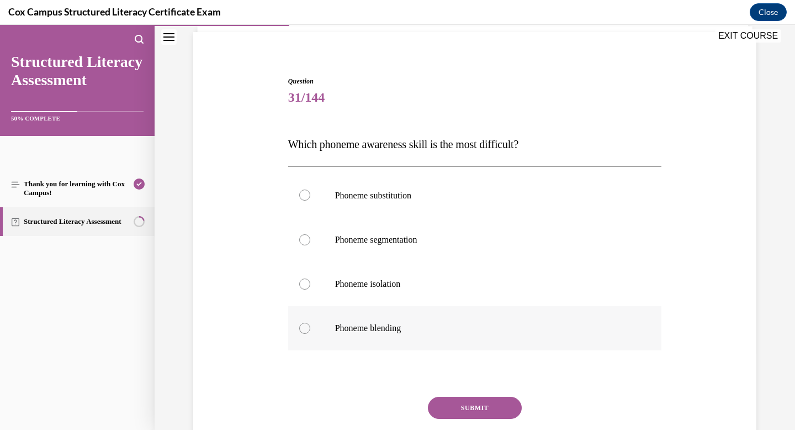
scroll to position [78, 0]
click at [526, 203] on label "Phoneme substitution" at bounding box center [475, 194] width 374 height 45
click at [310, 200] on input "Phoneme substitution" at bounding box center [304, 194] width 11 height 11
radio input "true"
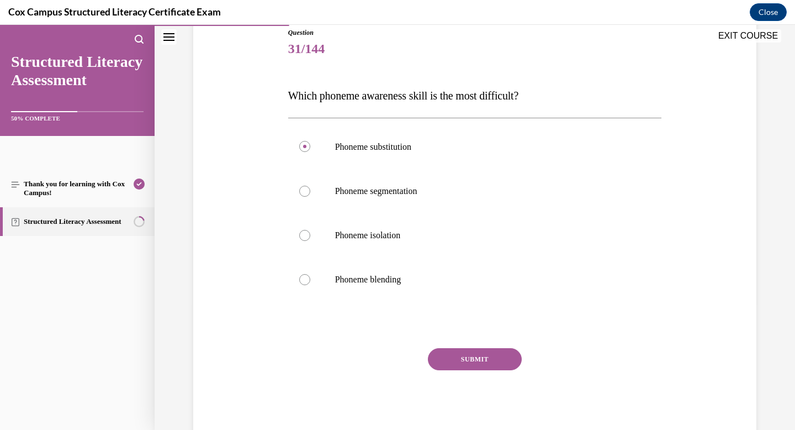
click at [492, 359] on button "SUBMIT" at bounding box center [475, 359] width 94 height 22
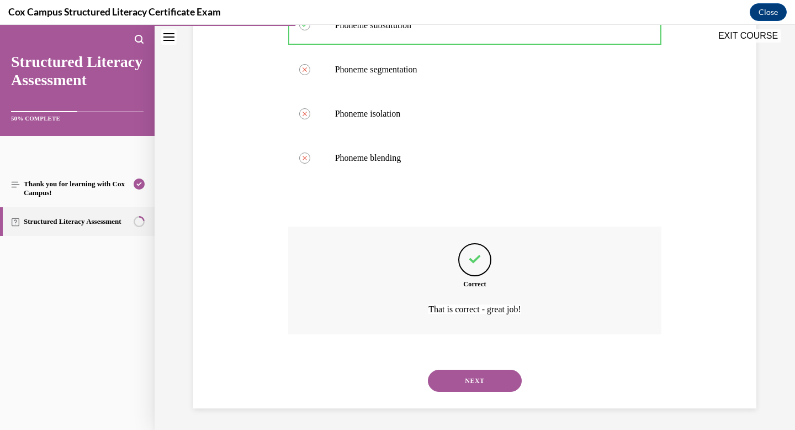
scroll to position [247, 0]
click at [476, 381] on button "NEXT" at bounding box center [475, 380] width 94 height 22
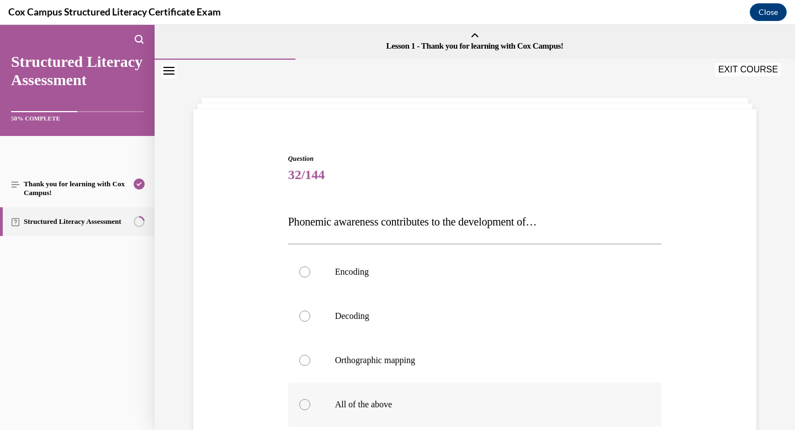
click at [557, 394] on label "All of the above" at bounding box center [475, 404] width 374 height 44
click at [310, 399] on input "All of the above" at bounding box center [304, 404] width 11 height 11
radio input "true"
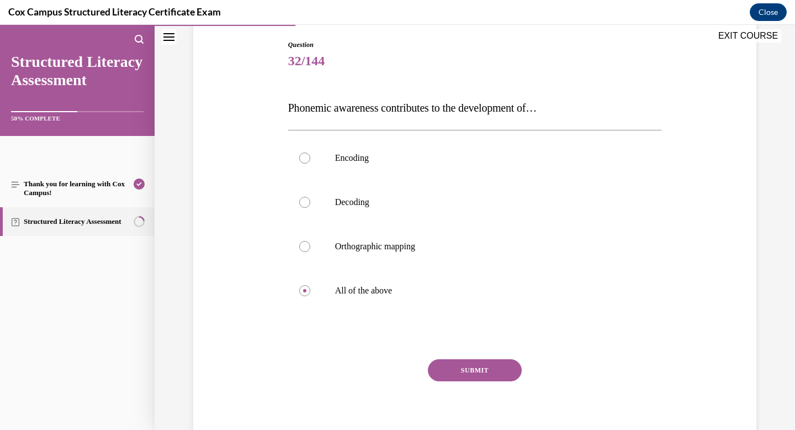
click at [517, 375] on button "SUBMIT" at bounding box center [475, 370] width 94 height 22
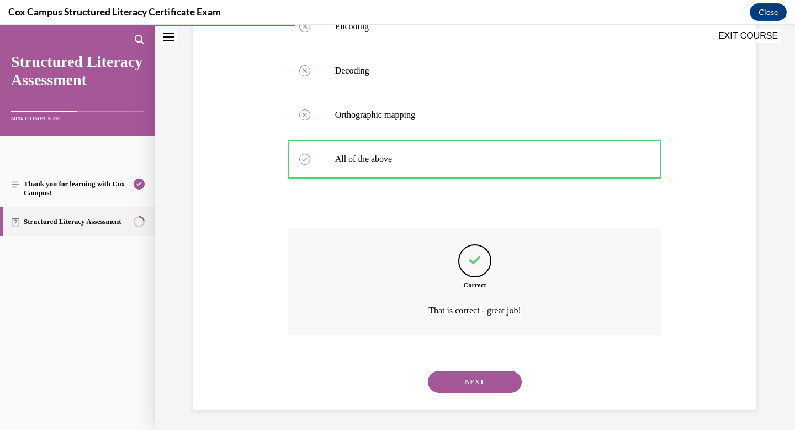
scroll to position [247, 0]
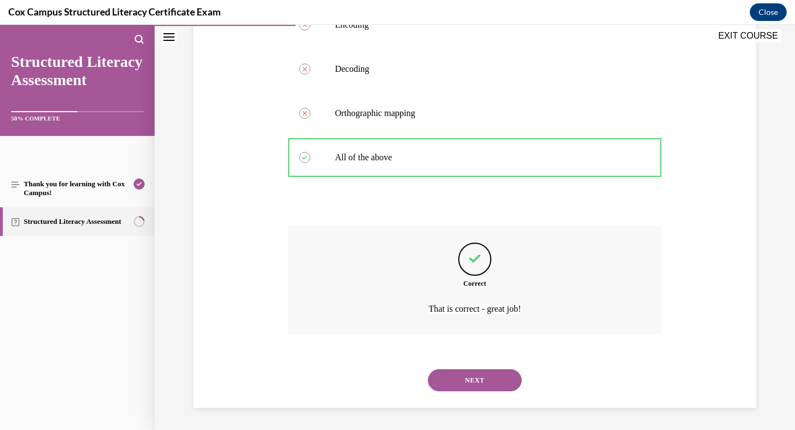
click at [492, 381] on button "NEXT" at bounding box center [475, 380] width 94 height 22
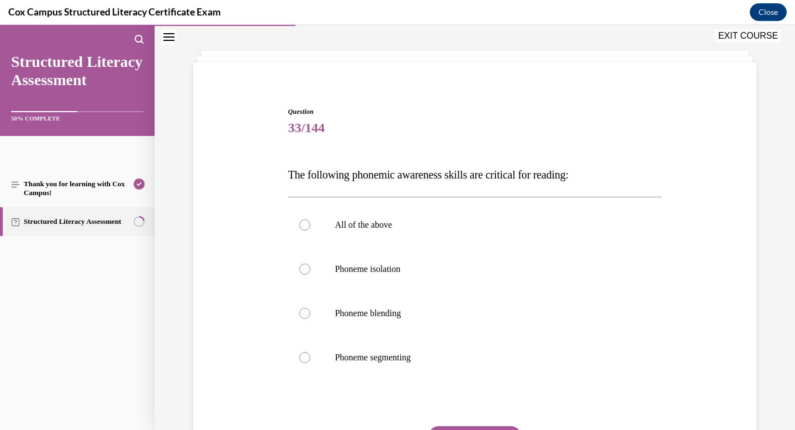
scroll to position [60, 0]
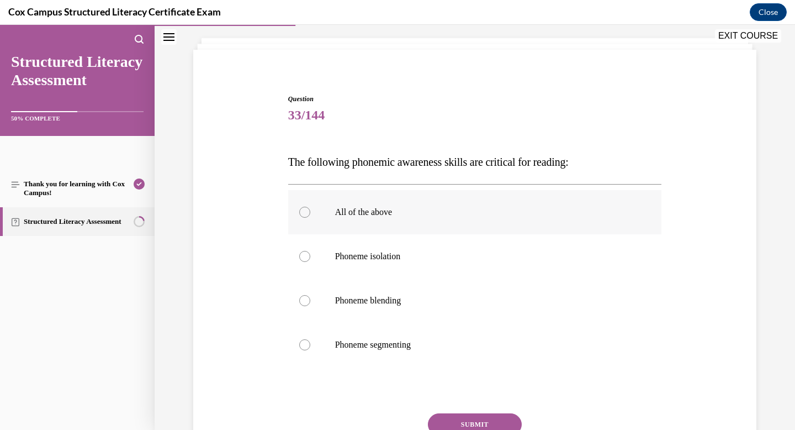
click at [447, 220] on label "All of the above" at bounding box center [475, 212] width 374 height 44
click at [310, 218] on input "All of the above" at bounding box center [304, 212] width 11 height 11
radio input "true"
click at [470, 417] on button "SUBMIT" at bounding box center [475, 424] width 94 height 22
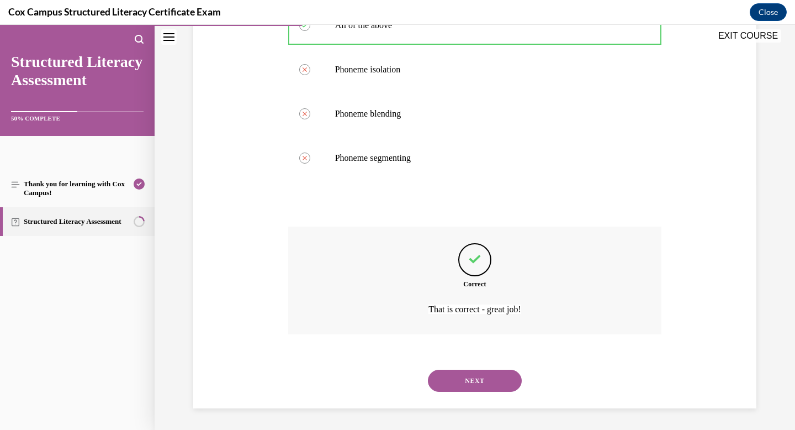
scroll to position [247, 0]
click at [480, 383] on button "NEXT" at bounding box center [475, 380] width 94 height 22
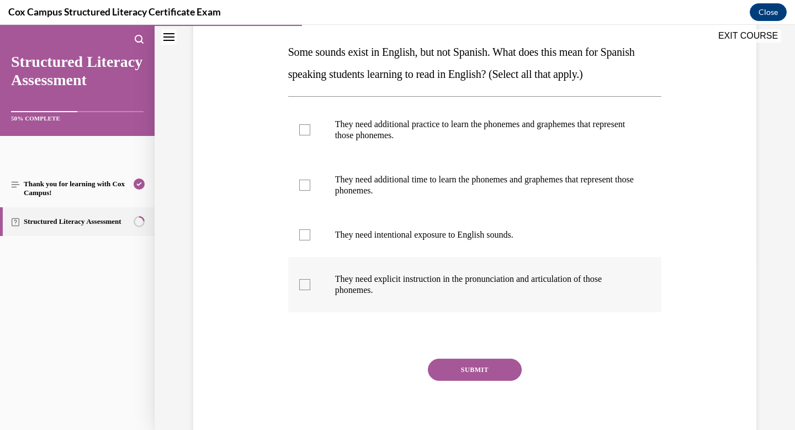
scroll to position [168, 0]
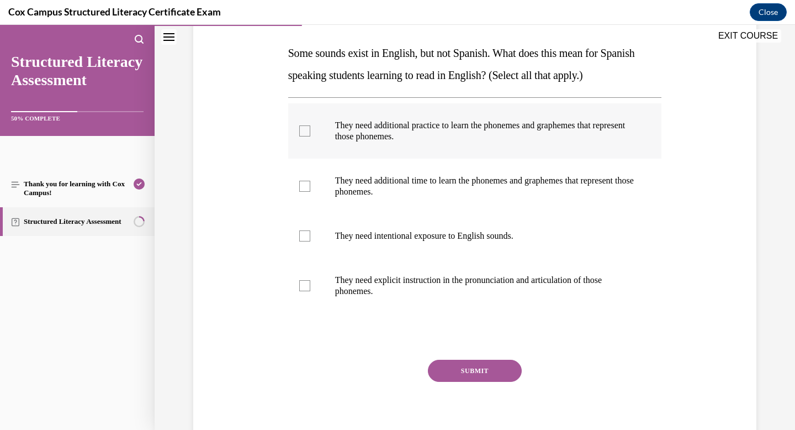
click at [306, 131] on div at bounding box center [304, 130] width 11 height 11
click at [306, 131] on input "They need additional practice to learn the phonemes and graphemes that represen…" at bounding box center [304, 130] width 11 height 11
checkbox input "true"
click at [302, 186] on div at bounding box center [304, 186] width 11 height 11
click at [302, 186] on input "They need additional time to learn the phonemes and graphemes that represent th…" at bounding box center [304, 186] width 11 height 11
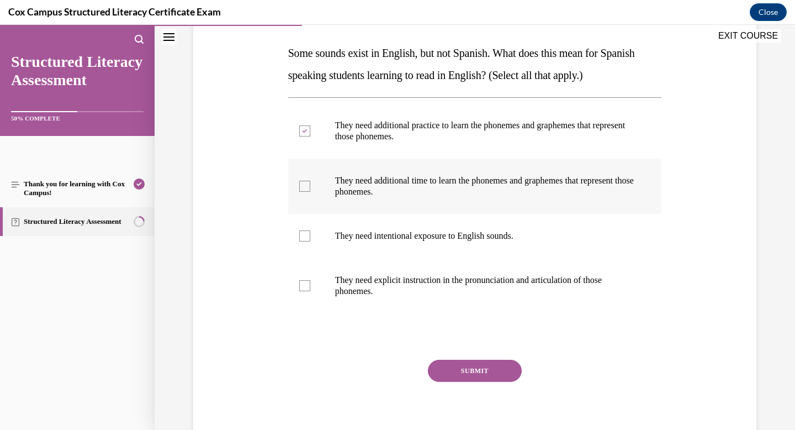
checkbox input "true"
click at [304, 235] on div at bounding box center [304, 235] width 11 height 11
click at [304, 235] on input "They need intentional exposure to English sounds." at bounding box center [304, 235] width 11 height 11
checkbox input "true"
click at [302, 289] on div at bounding box center [304, 285] width 11 height 11
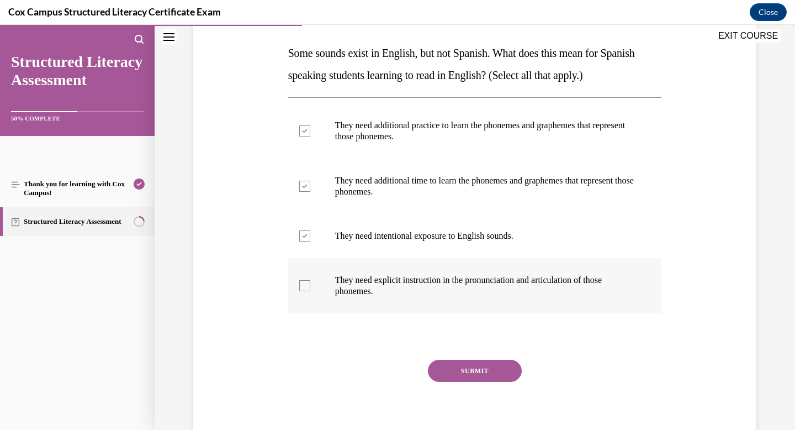
click at [302, 289] on input "They need explicit instruction in the pronunciation and articulation of those p…" at bounding box center [304, 285] width 11 height 11
checkbox input "true"
click at [449, 367] on button "SUBMIT" at bounding box center [475, 370] width 94 height 22
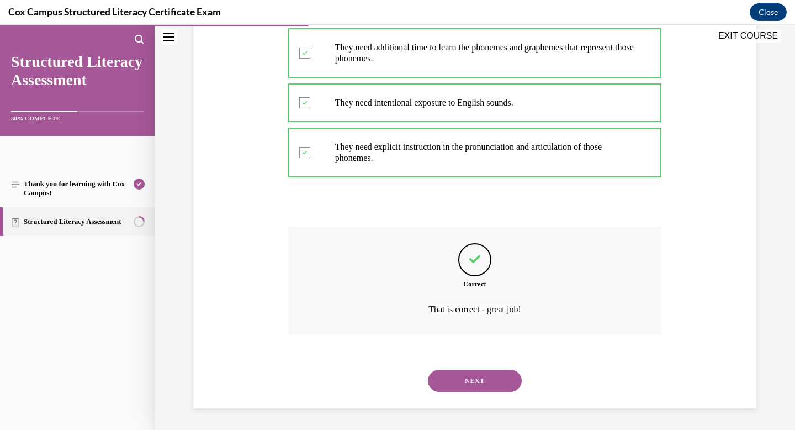
scroll to position [302, 0]
click at [480, 387] on button "NEXT" at bounding box center [475, 380] width 94 height 22
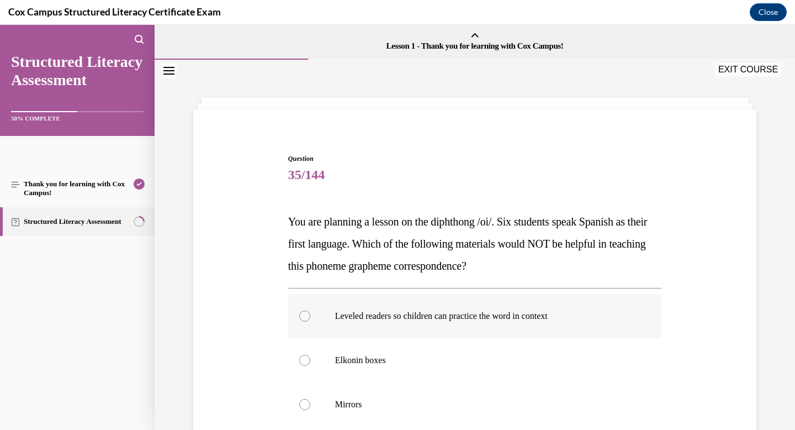
click at [477, 324] on label "Leveled readers so children can practice the word in context" at bounding box center [475, 316] width 374 height 44
click at [310, 321] on input "Leveled readers so children can practice the word in context" at bounding box center [304, 315] width 11 height 11
radio input "true"
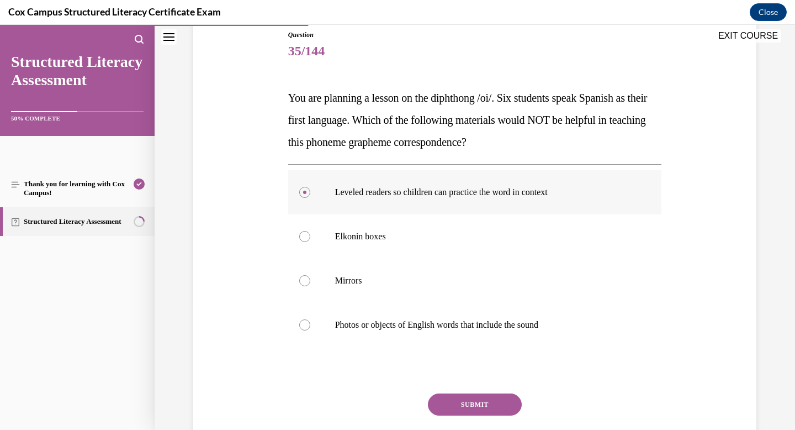
scroll to position [125, 0]
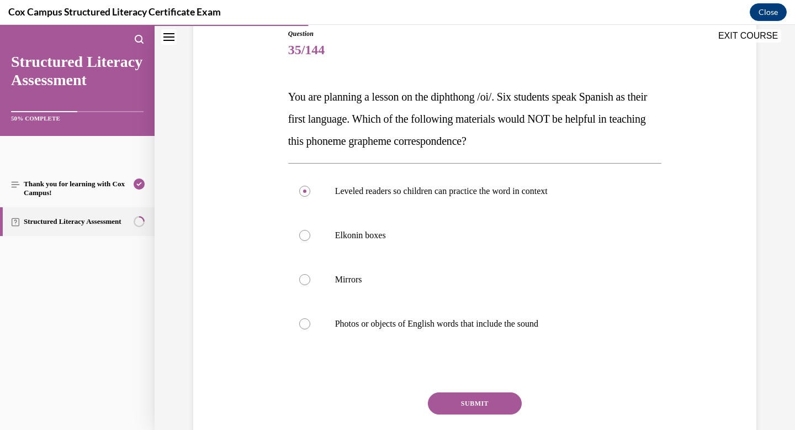
click at [474, 401] on button "SUBMIT" at bounding box center [475, 403] width 94 height 22
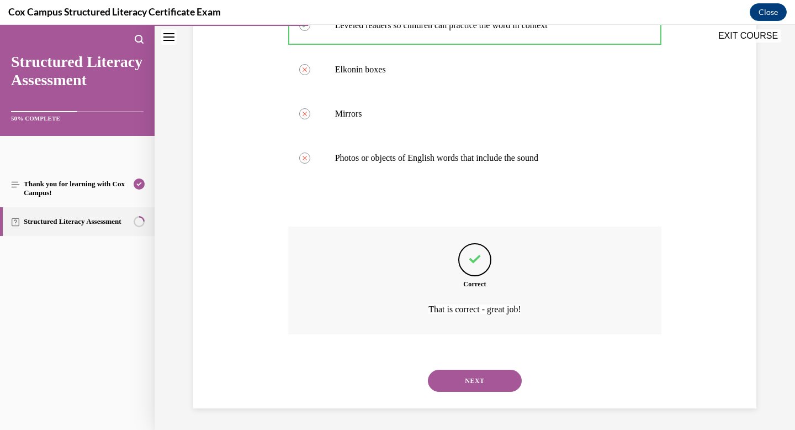
scroll to position [291, 0]
click at [475, 389] on button "NEXT" at bounding box center [475, 380] width 94 height 22
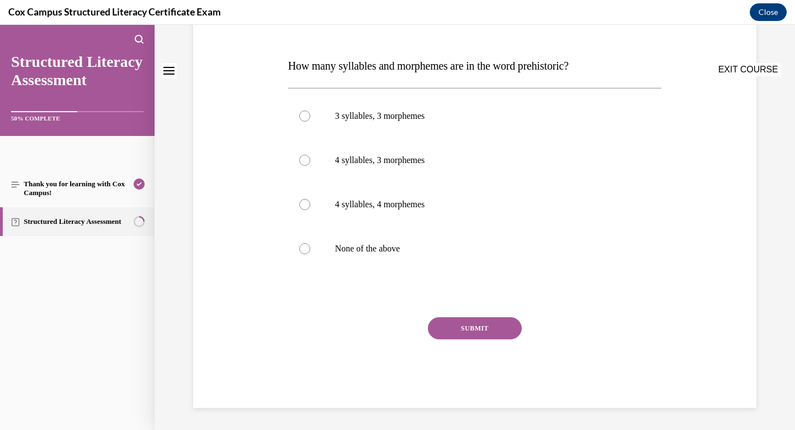
scroll to position [0, 0]
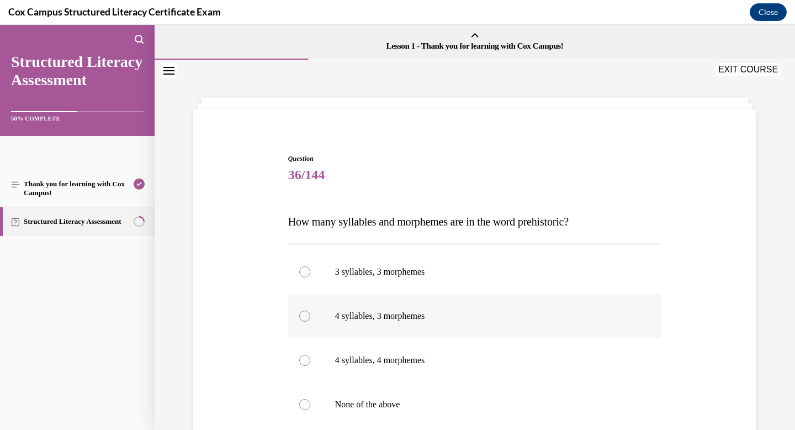
click at [507, 321] on label "4 syllables, 3 morphemes" at bounding box center [475, 316] width 374 height 44
click at [310, 321] on input "4 syllables, 3 morphemes" at bounding box center [304, 315] width 11 height 11
radio input "true"
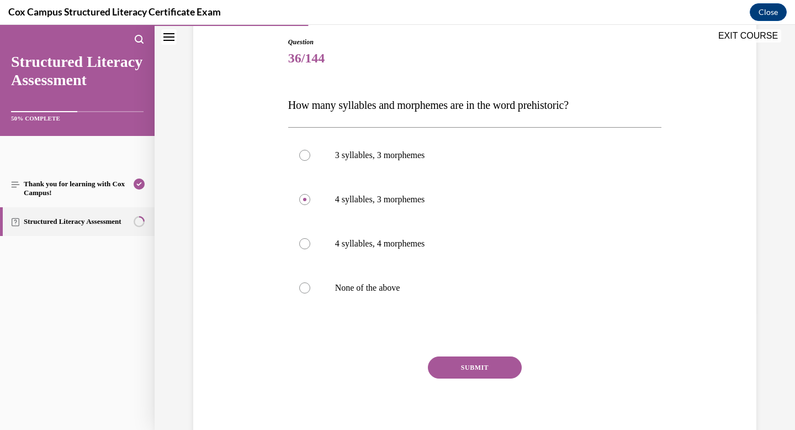
click at [477, 368] on button "SUBMIT" at bounding box center [475, 367] width 94 height 22
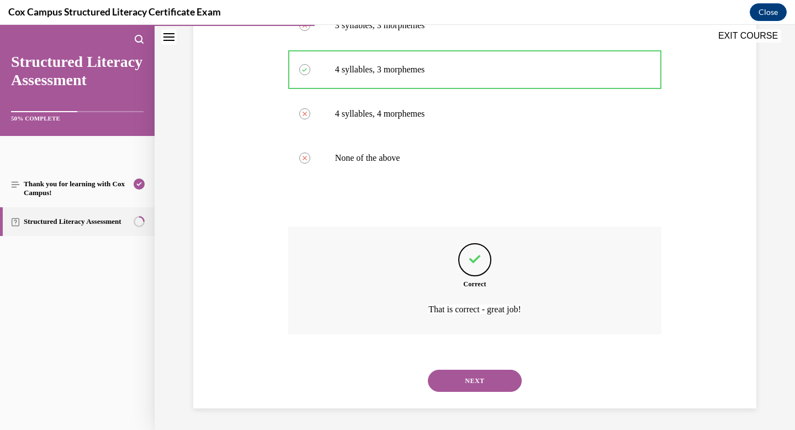
scroll to position [247, 0]
click at [482, 383] on button "NEXT" at bounding box center [475, 380] width 94 height 22
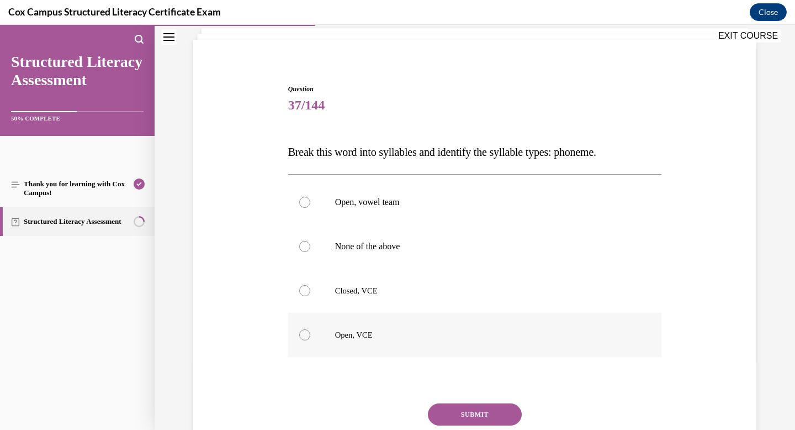
scroll to position [72, 0]
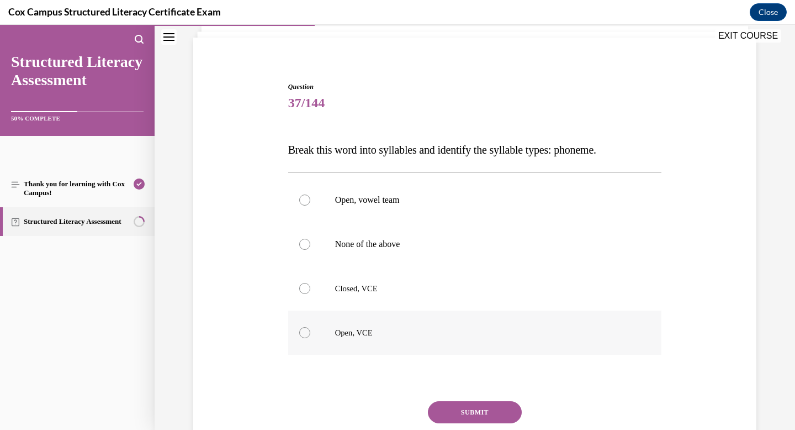
click at [391, 337] on p "Open, VCE" at bounding box center [484, 332] width 299 height 11
click at [310, 337] on input "Open, VCE" at bounding box center [304, 332] width 11 height 11
radio input "true"
click at [488, 410] on button "SUBMIT" at bounding box center [475, 412] width 94 height 22
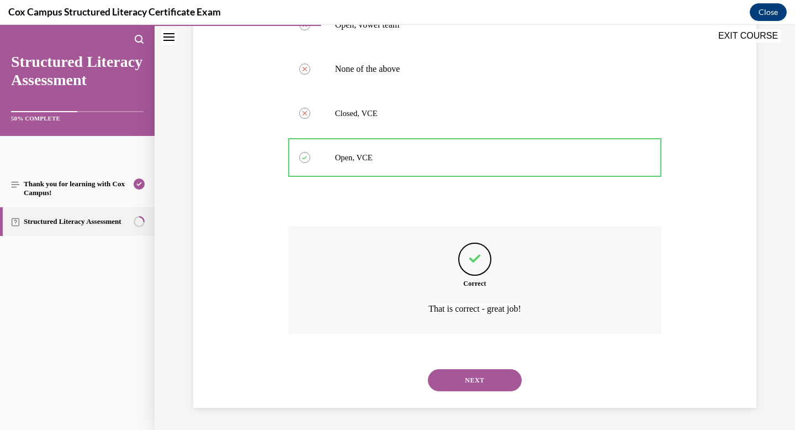
scroll to position [247, 0]
click at [490, 384] on button "NEXT" at bounding box center [475, 380] width 94 height 22
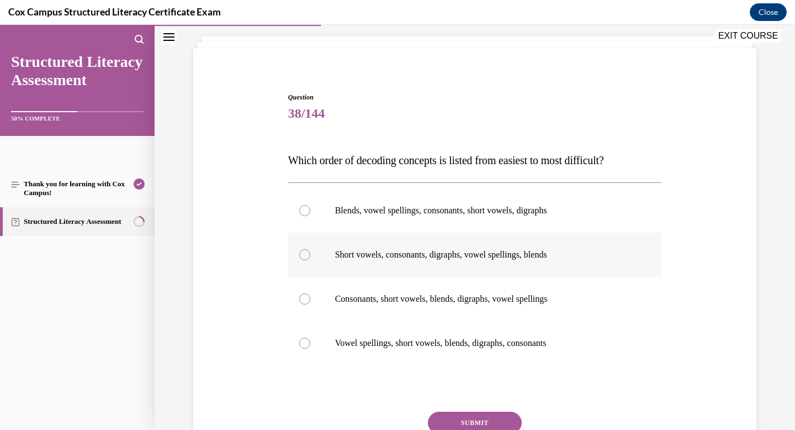
scroll to position [66, 0]
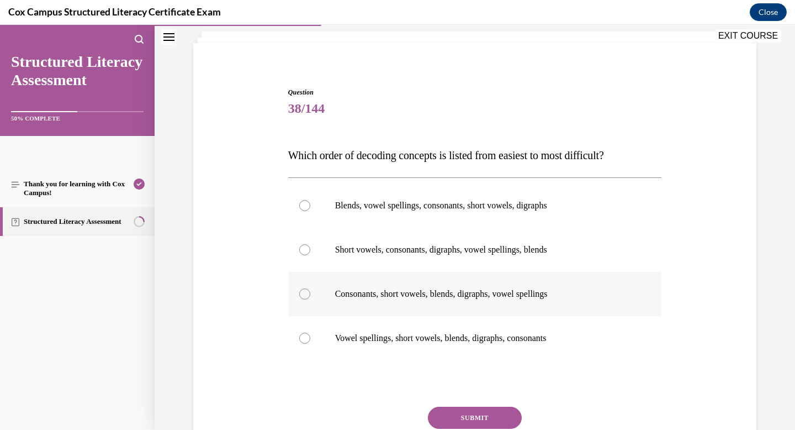
click at [304, 292] on div at bounding box center [304, 293] width 11 height 11
click at [304, 292] on input "Consonants, short vowels, blends, digraphs, vowel spellings" at bounding box center [304, 293] width 11 height 11
radio input "true"
click at [478, 418] on button "SUBMIT" at bounding box center [475, 417] width 94 height 22
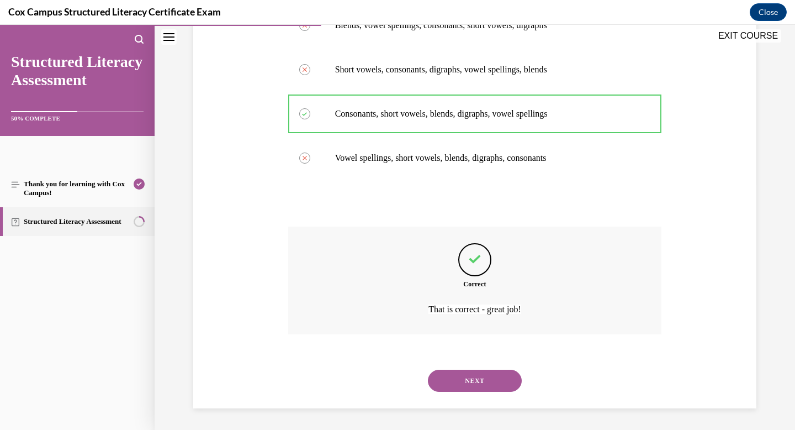
scroll to position [247, 0]
click at [478, 376] on button "NEXT" at bounding box center [475, 380] width 94 height 22
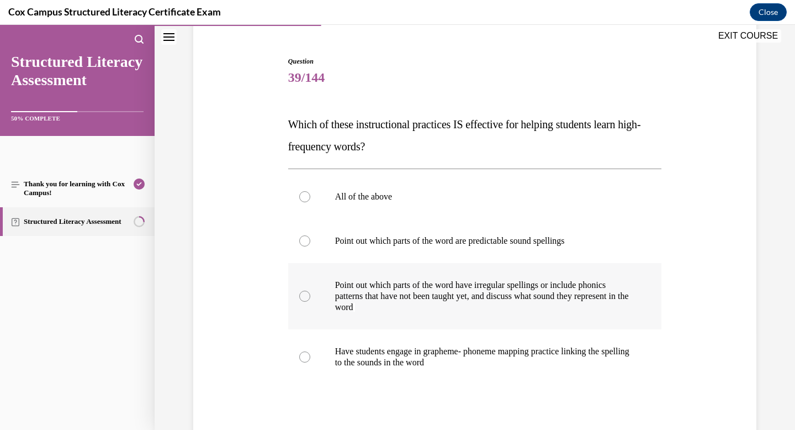
scroll to position [103, 0]
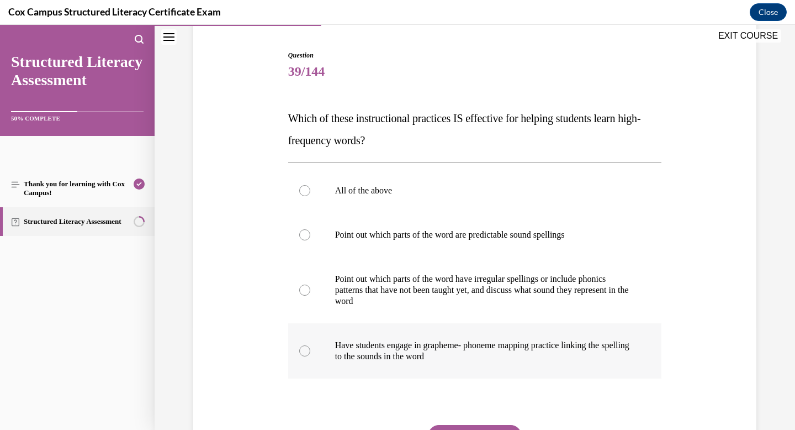
click at [311, 351] on label "Have students engage in grapheme- phoneme mapping practice linking the spelling…" at bounding box center [475, 350] width 374 height 55
click at [310, 351] on input "Have students engage in grapheme- phoneme mapping practice linking the spelling…" at bounding box center [304, 350] width 11 height 11
radio input "true"
click at [308, 189] on div at bounding box center [304, 190] width 11 height 11
click at [308, 189] on input "All of the above" at bounding box center [304, 190] width 11 height 11
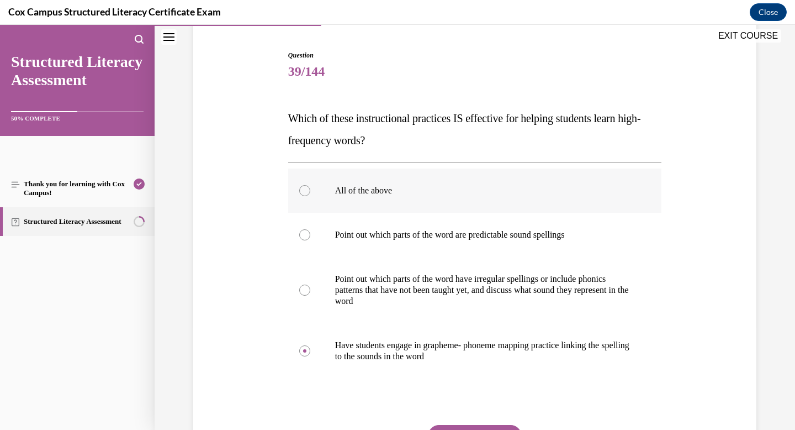
radio input "true"
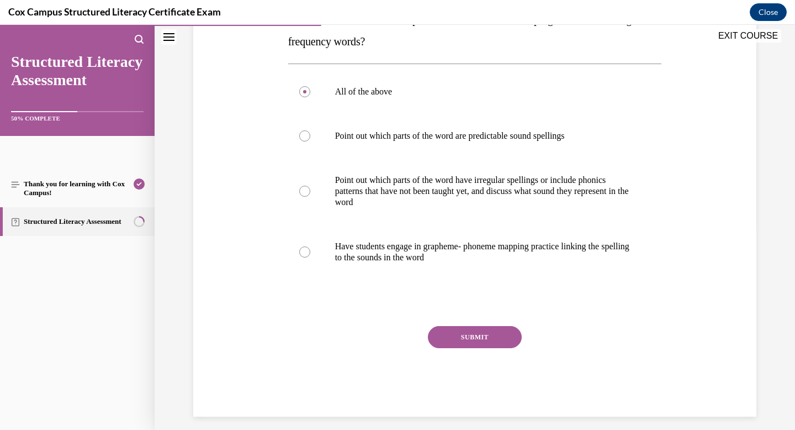
click at [463, 335] on button "SUBMIT" at bounding box center [475, 337] width 94 height 22
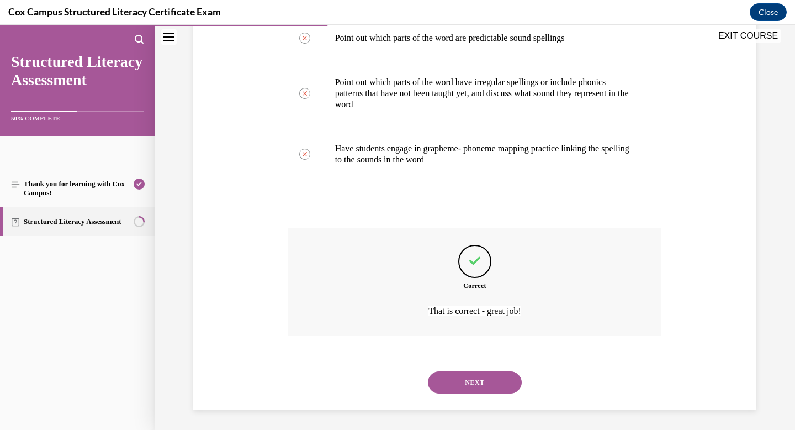
scroll to position [302, 0]
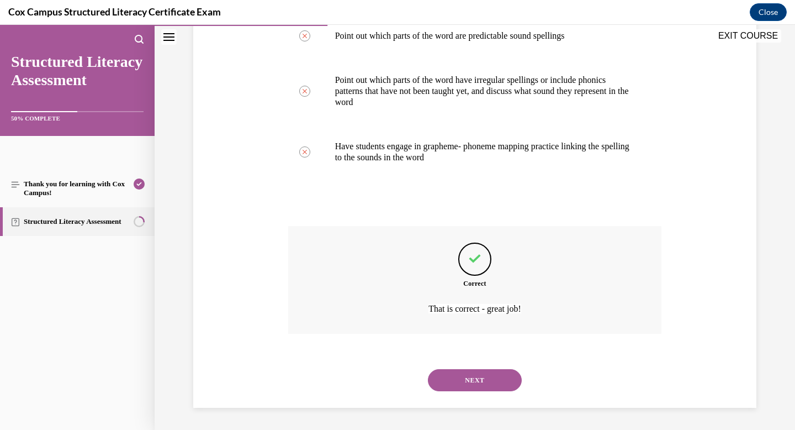
click at [460, 382] on button "NEXT" at bounding box center [475, 380] width 94 height 22
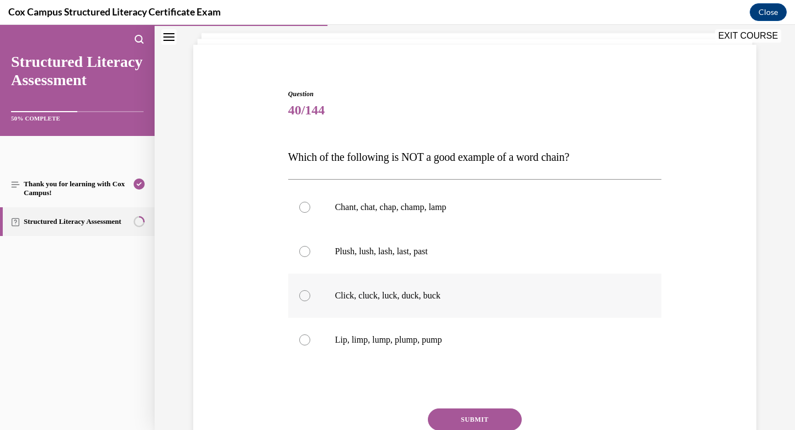
scroll to position [66, 0]
click at [433, 293] on p "Click, cluck, luck, duck, buck" at bounding box center [484, 294] width 299 height 11
click at [310, 293] on input "Click, cluck, luck, duck, buck" at bounding box center [304, 294] width 11 height 11
radio input "true"
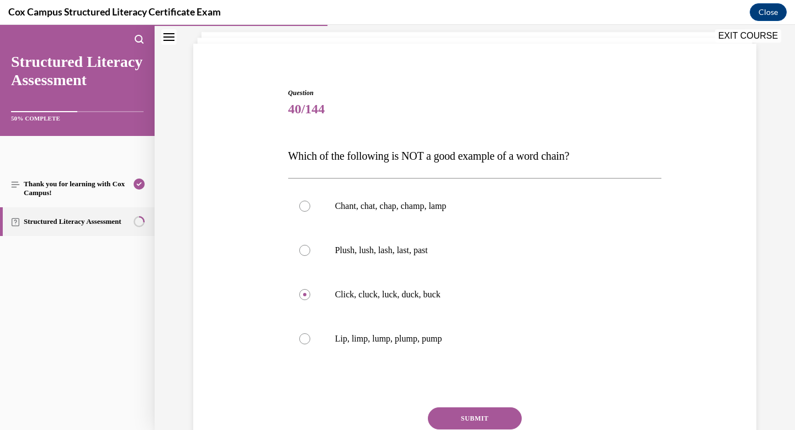
click at [477, 419] on button "SUBMIT" at bounding box center [475, 418] width 94 height 22
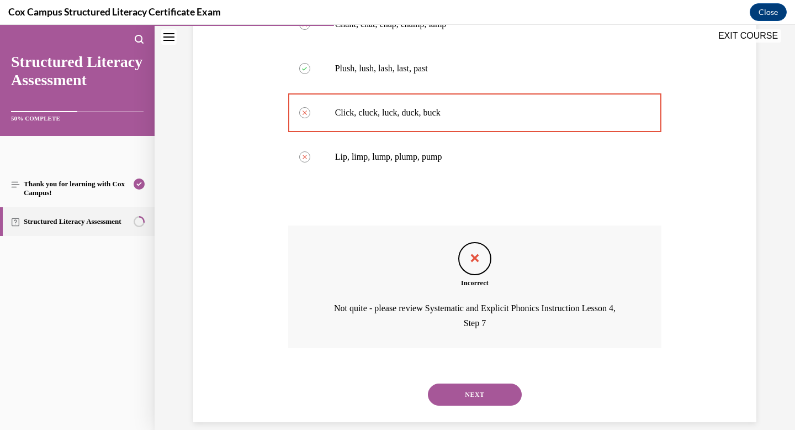
scroll to position [248, 0]
click at [501, 389] on button "NEXT" at bounding box center [475, 393] width 94 height 22
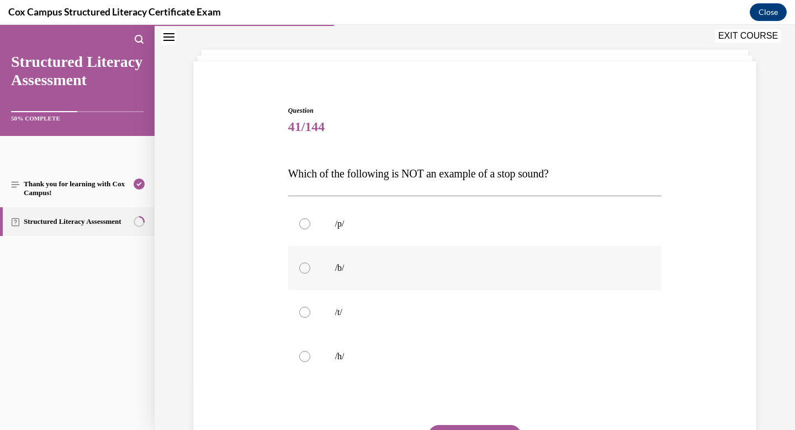
scroll to position [49, 0]
click at [444, 363] on label "/h/" at bounding box center [475, 355] width 374 height 44
click at [310, 361] on input "/h/" at bounding box center [304, 355] width 11 height 11
radio input "true"
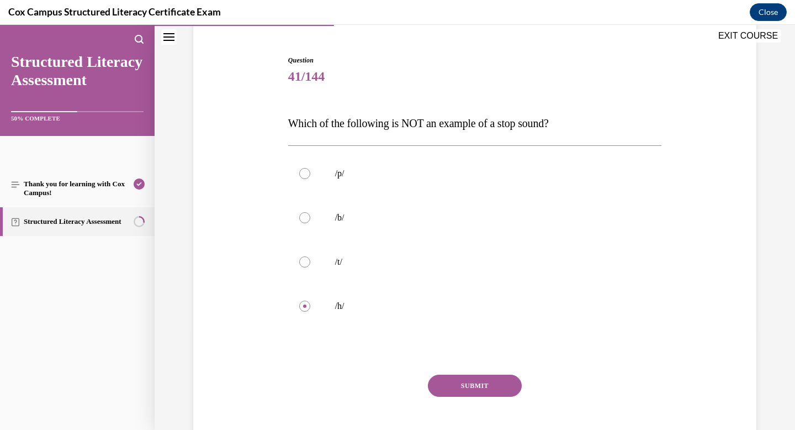
click at [469, 384] on button "SUBMIT" at bounding box center [475, 385] width 94 height 22
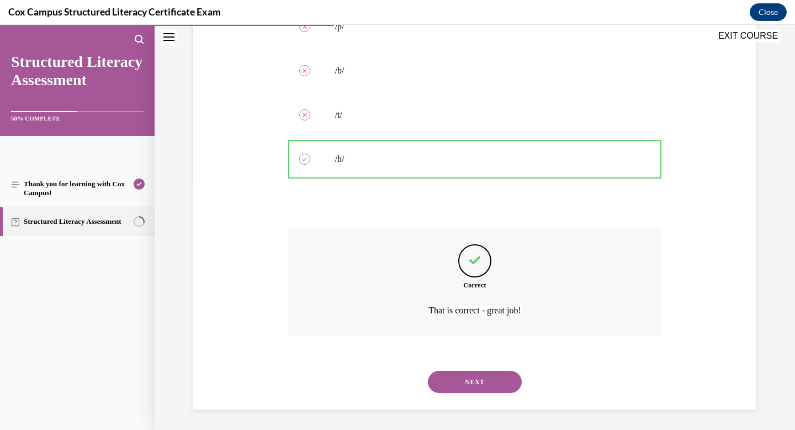
scroll to position [247, 0]
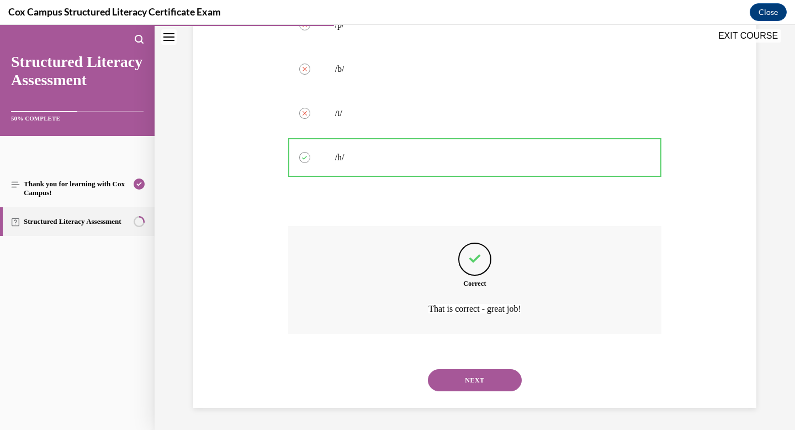
click at [464, 392] on div "NEXT" at bounding box center [475, 380] width 374 height 44
click at [464, 379] on button "NEXT" at bounding box center [475, 380] width 94 height 22
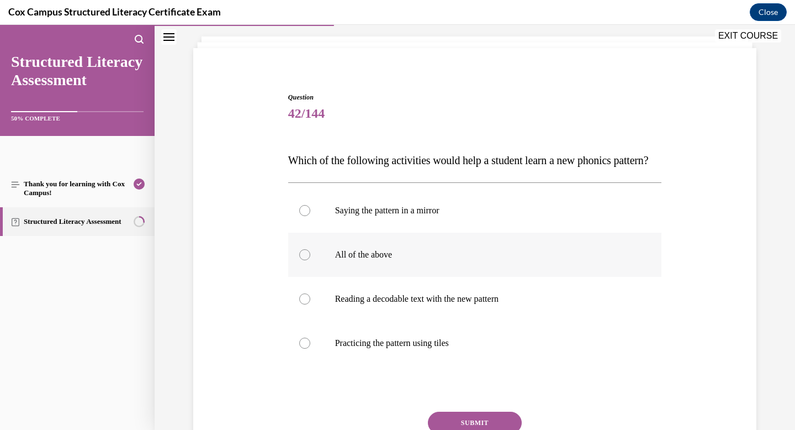
scroll to position [67, 0]
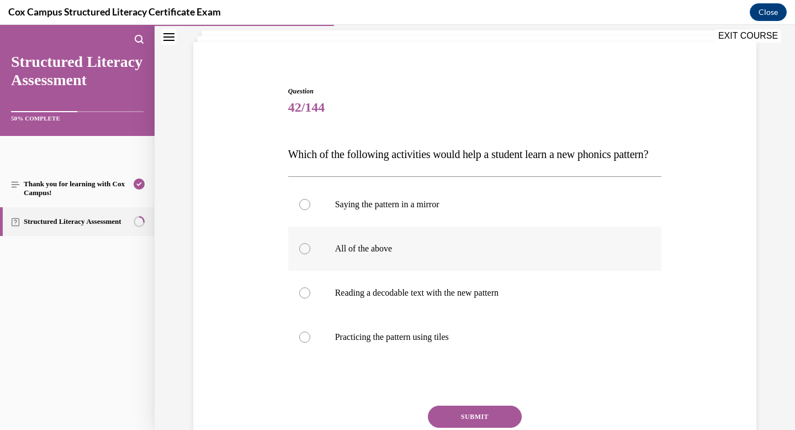
click at [448, 254] on p "All of the above" at bounding box center [484, 248] width 299 height 11
click at [310, 254] on input "All of the above" at bounding box center [304, 248] width 11 height 11
radio input "true"
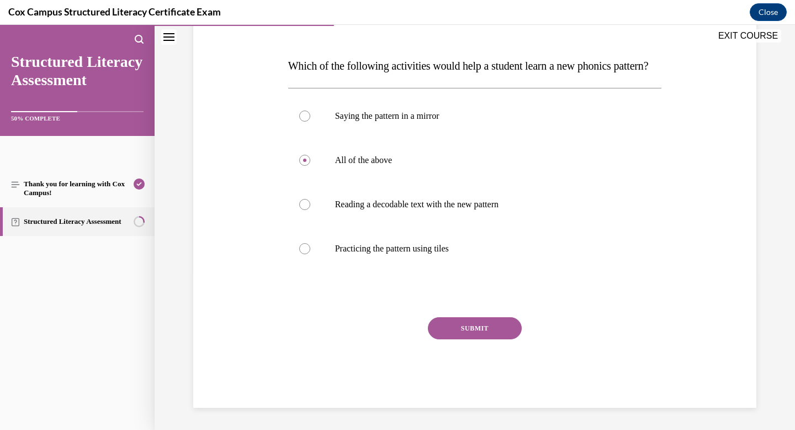
click at [465, 339] on button "SUBMIT" at bounding box center [475, 328] width 94 height 22
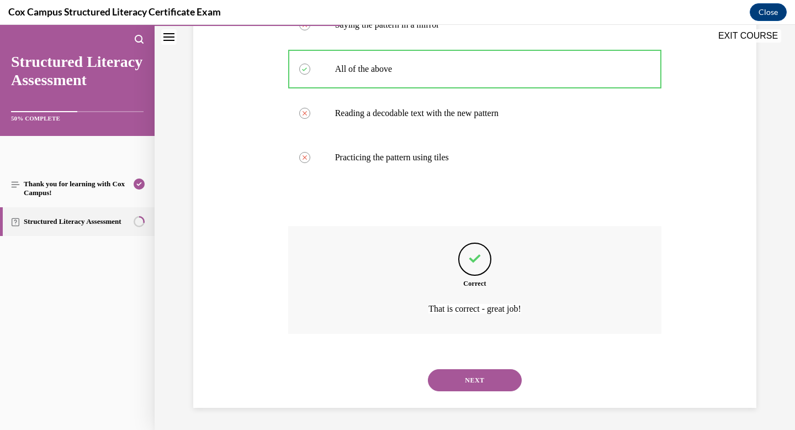
scroll to position [269, 0]
click at [471, 376] on button "NEXT" at bounding box center [475, 380] width 94 height 22
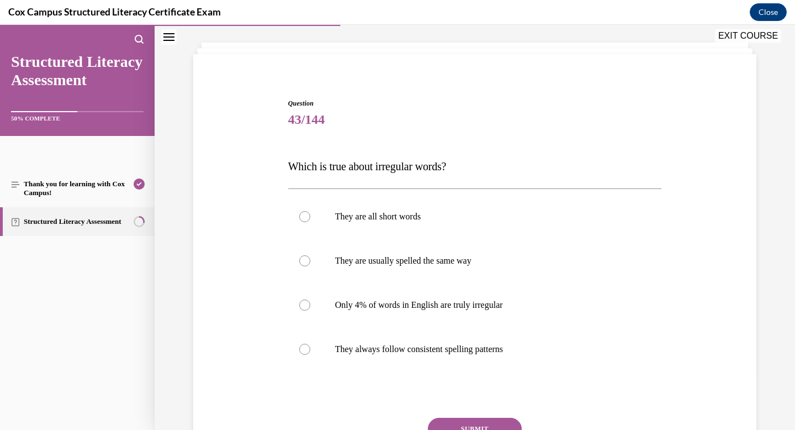
scroll to position [61, 0]
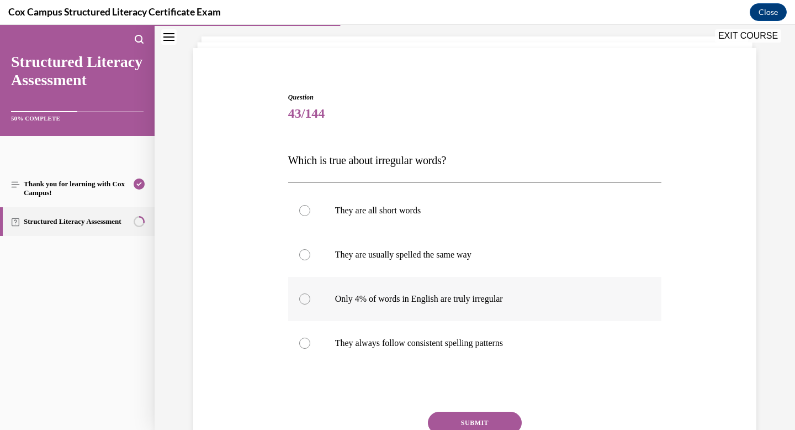
click at [463, 299] on p "Only 4% of words in English are truly irregular" at bounding box center [484, 298] width 299 height 11
click at [310, 299] on input "Only 4% of words in English are truly irregular" at bounding box center [304, 298] width 11 height 11
radio input "true"
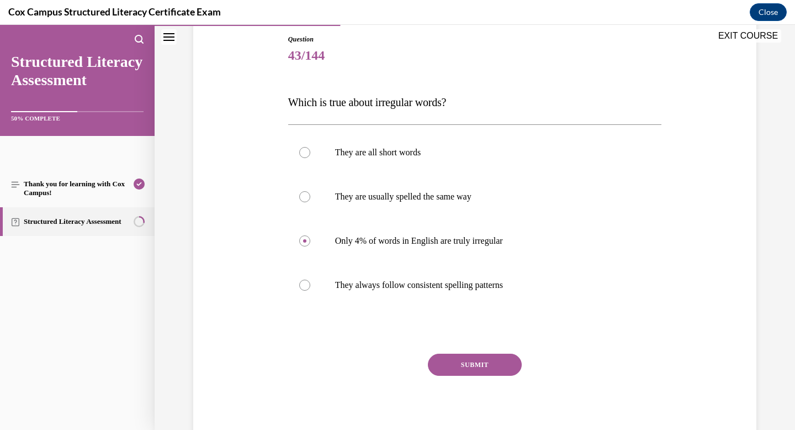
click at [467, 363] on button "SUBMIT" at bounding box center [475, 364] width 94 height 22
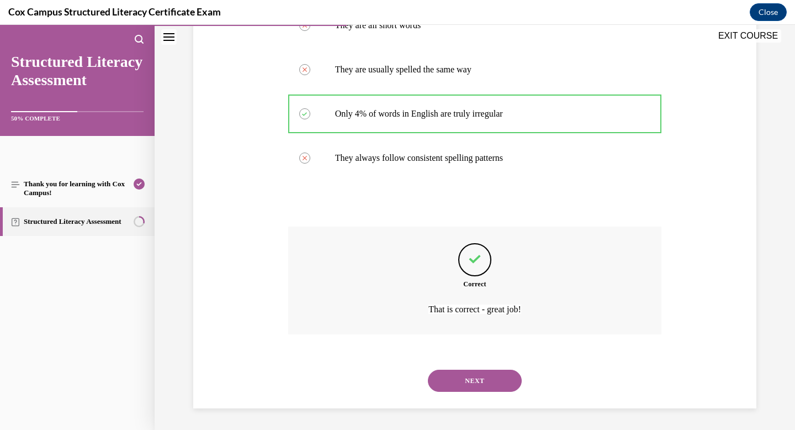
scroll to position [247, 0]
click at [477, 390] on button "NEXT" at bounding box center [475, 380] width 94 height 22
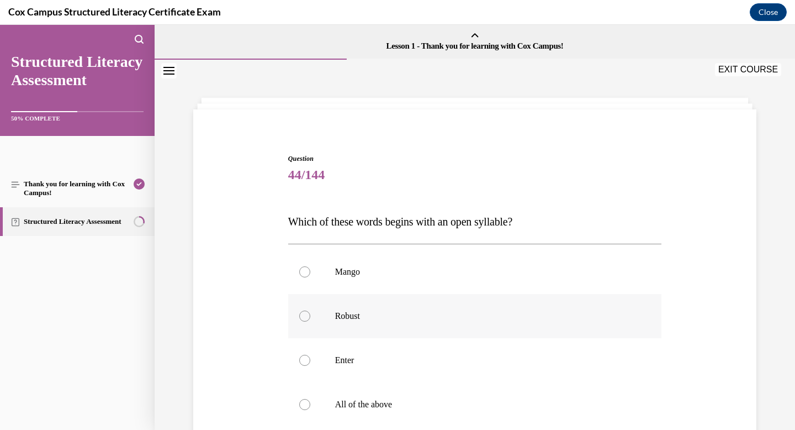
click at [448, 327] on label "Robust" at bounding box center [475, 316] width 374 height 44
click at [310, 321] on input "Robust" at bounding box center [304, 315] width 11 height 11
radio input "true"
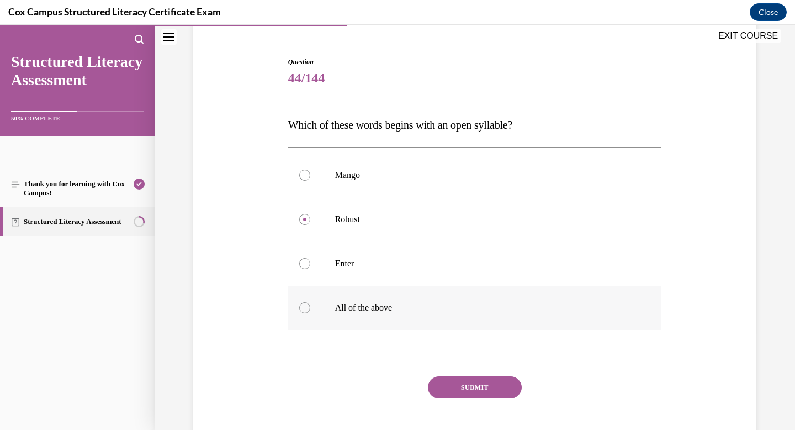
scroll to position [99, 0]
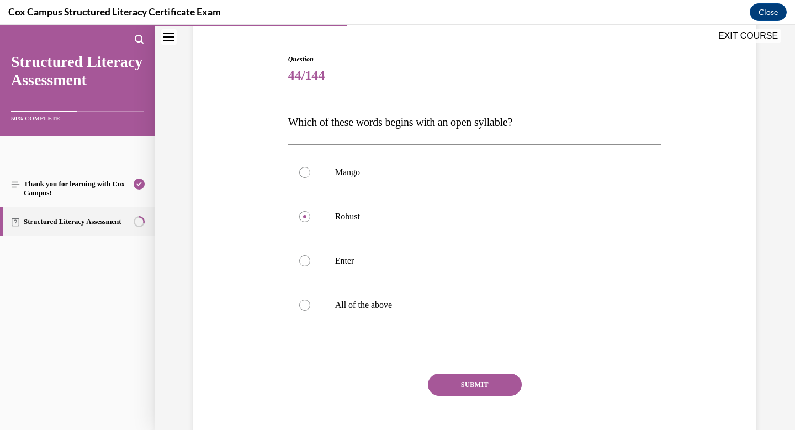
click at [472, 386] on button "SUBMIT" at bounding box center [475, 384] width 94 height 22
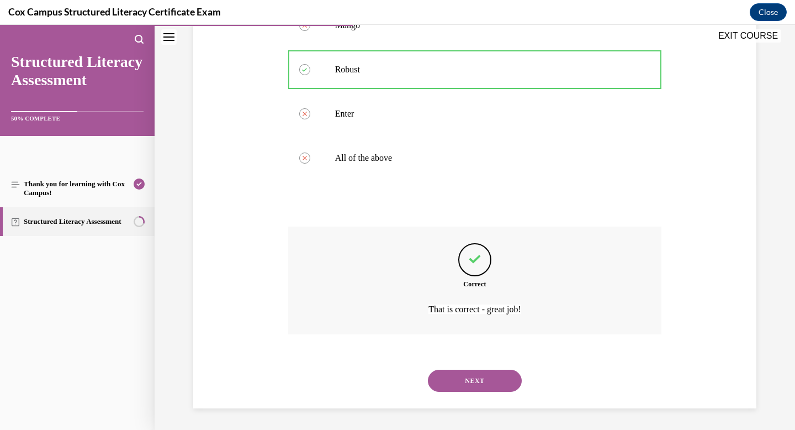
scroll to position [247, 0]
click at [488, 382] on button "NEXT" at bounding box center [475, 380] width 94 height 22
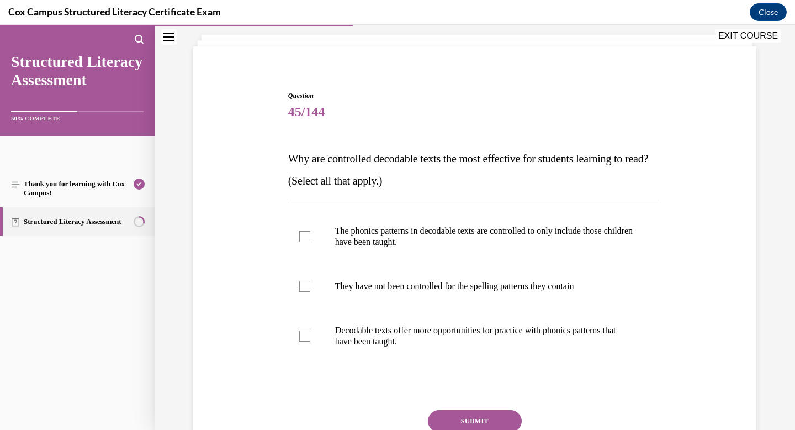
scroll to position [65, 0]
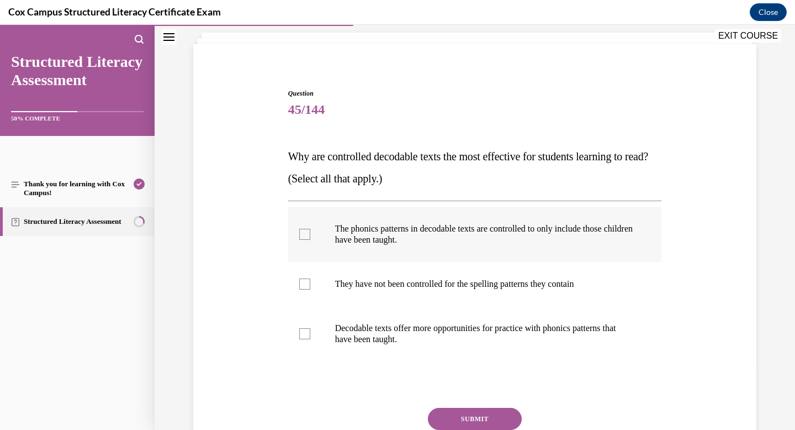
click at [593, 247] on label "The phonics patterns in decodable texts are controlled to only include those ch…" at bounding box center [475, 234] width 374 height 55
click at [310, 240] on input "The phonics patterns in decodable texts are controlled to only include those ch…" at bounding box center [304, 234] width 11 height 11
checkbox input "true"
click at [523, 350] on label "Decodable texts offer more opportunities for practice with phonics patterns tha…" at bounding box center [475, 333] width 374 height 55
click at [310, 339] on input "Decodable texts offer more opportunities for practice with phonics patterns tha…" at bounding box center [304, 333] width 11 height 11
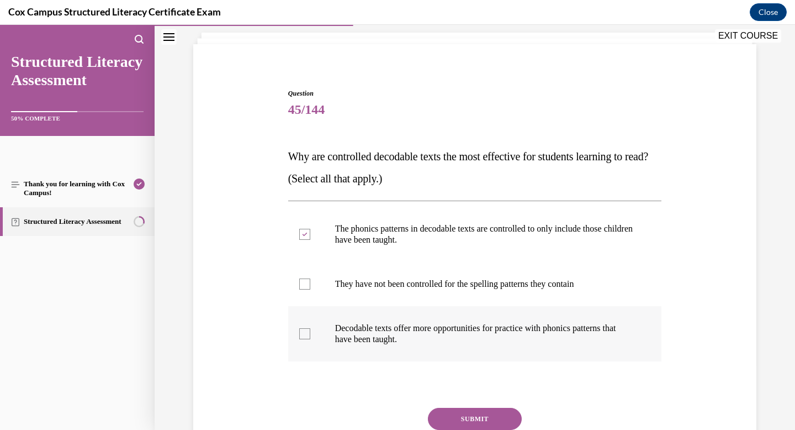
checkbox input "true"
click at [488, 415] on button "SUBMIT" at bounding box center [475, 419] width 94 height 22
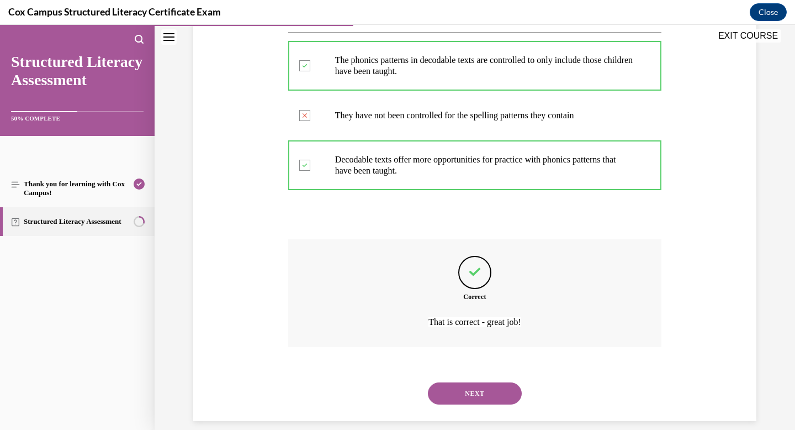
scroll to position [247, 0]
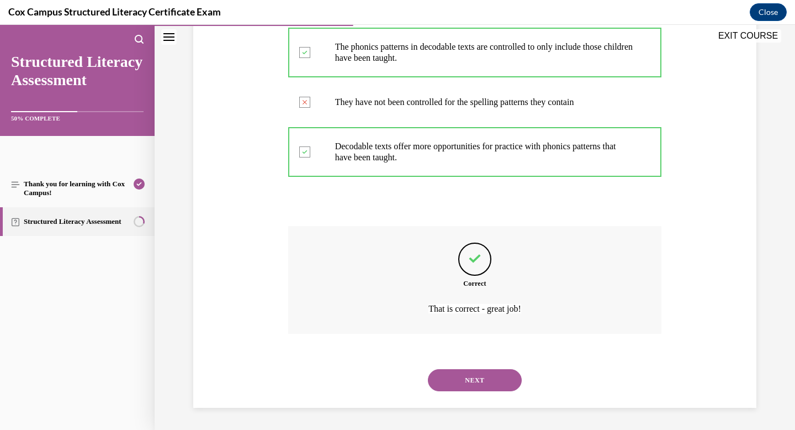
click at [504, 384] on button "NEXT" at bounding box center [475, 380] width 94 height 22
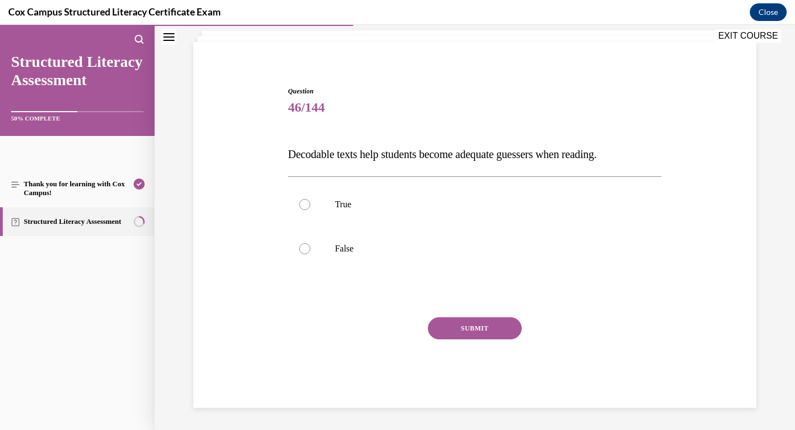
scroll to position [67, 0]
click at [474, 254] on label "False" at bounding box center [475, 248] width 374 height 44
click at [310, 254] on input "False" at bounding box center [304, 248] width 11 height 11
radio input "true"
click at [473, 326] on button "SUBMIT" at bounding box center [475, 328] width 94 height 22
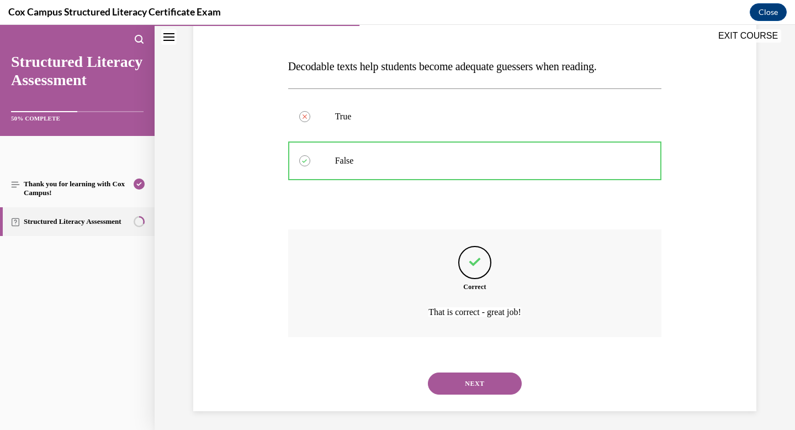
scroll to position [158, 0]
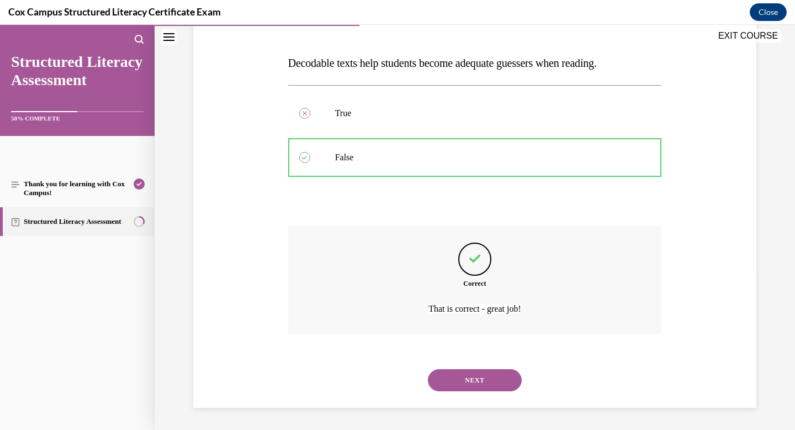
click at [486, 382] on button "NEXT" at bounding box center [475, 380] width 94 height 22
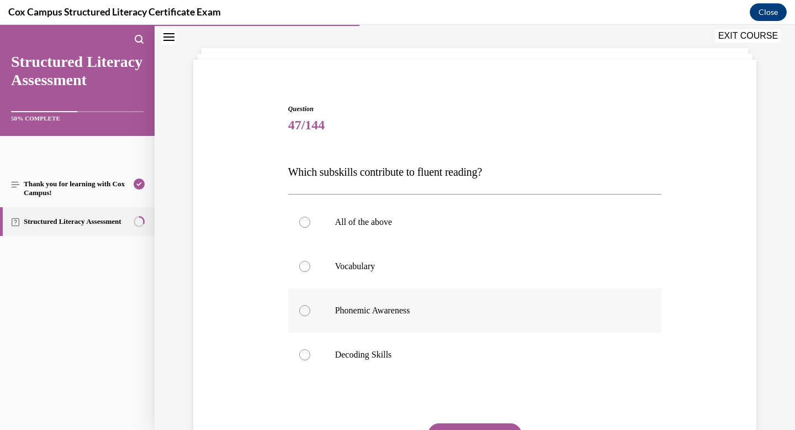
scroll to position [49, 0]
click at [485, 230] on label "All of the above" at bounding box center [475, 222] width 374 height 44
click at [310, 228] on input "All of the above" at bounding box center [304, 222] width 11 height 11
radio input "true"
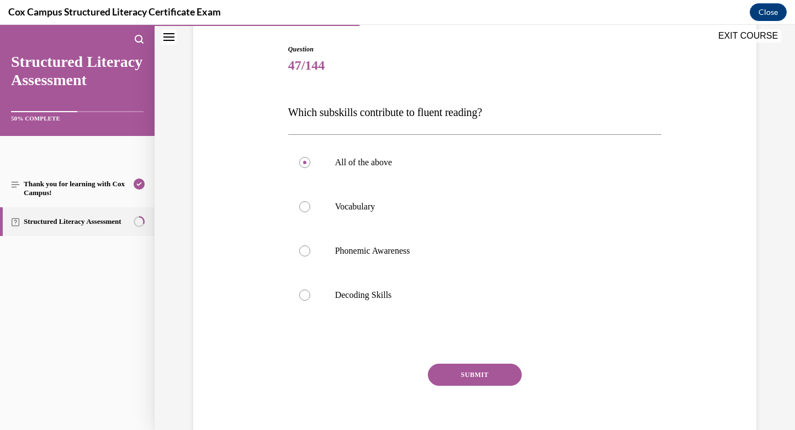
scroll to position [114, 0]
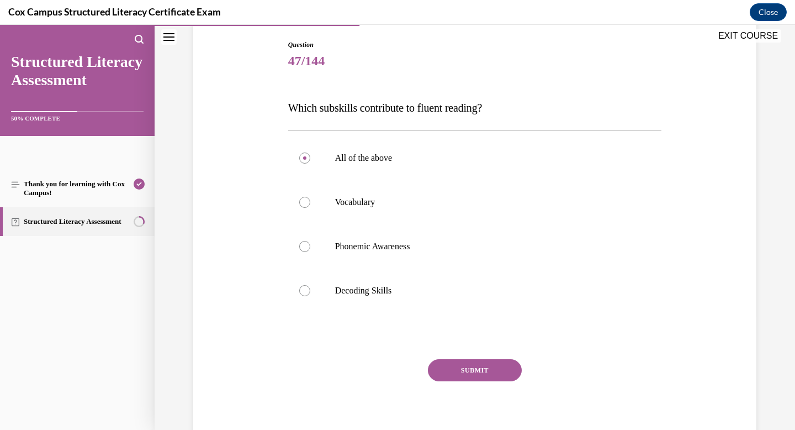
click at [478, 367] on button "SUBMIT" at bounding box center [475, 370] width 94 height 22
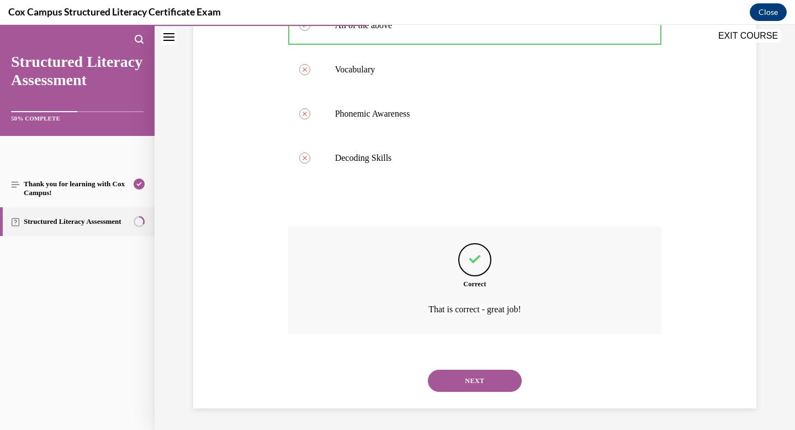
scroll to position [247, 0]
click at [473, 380] on button "NEXT" at bounding box center [475, 380] width 94 height 22
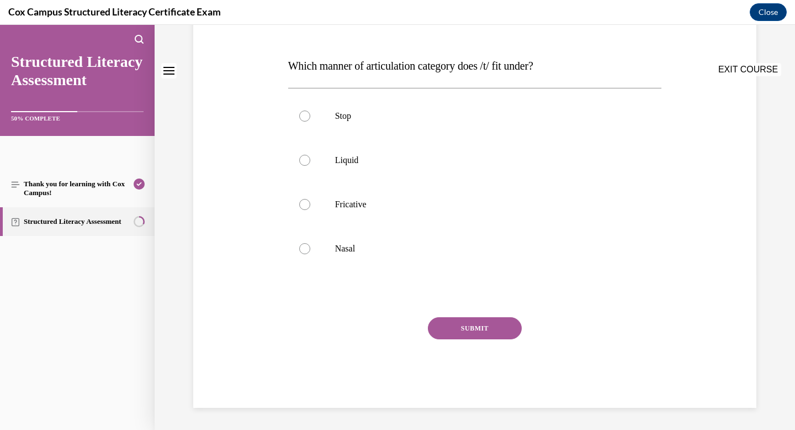
scroll to position [0, 0]
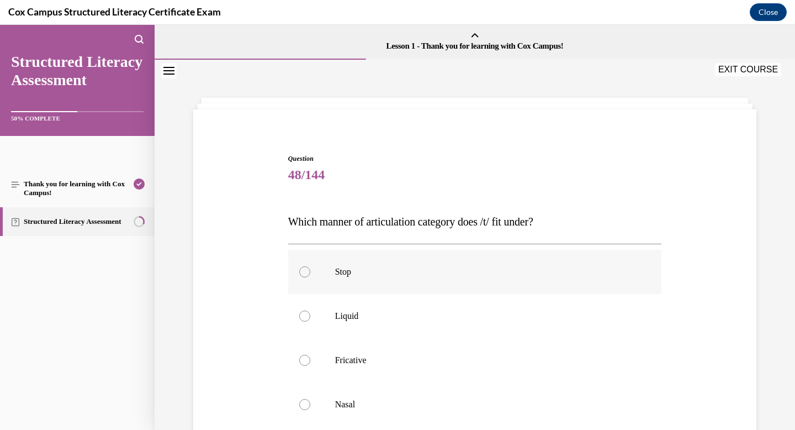
click at [445, 286] on label "Stop" at bounding box center [475, 272] width 374 height 44
click at [310, 277] on input "Stop" at bounding box center [304, 271] width 11 height 11
radio input "true"
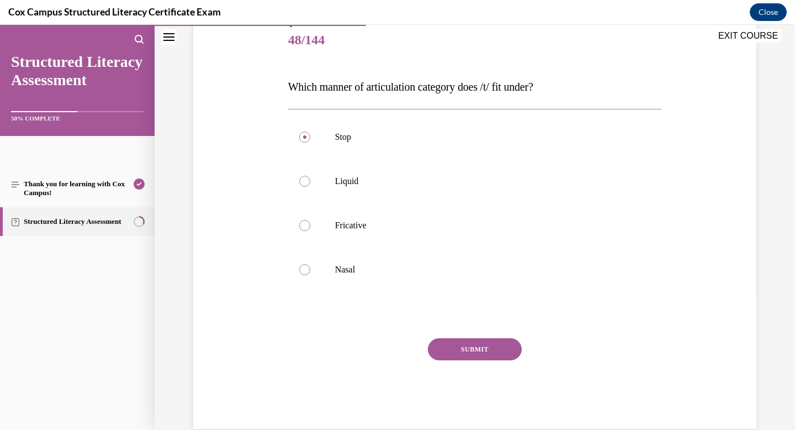
click at [457, 346] on button "SUBMIT" at bounding box center [475, 349] width 94 height 22
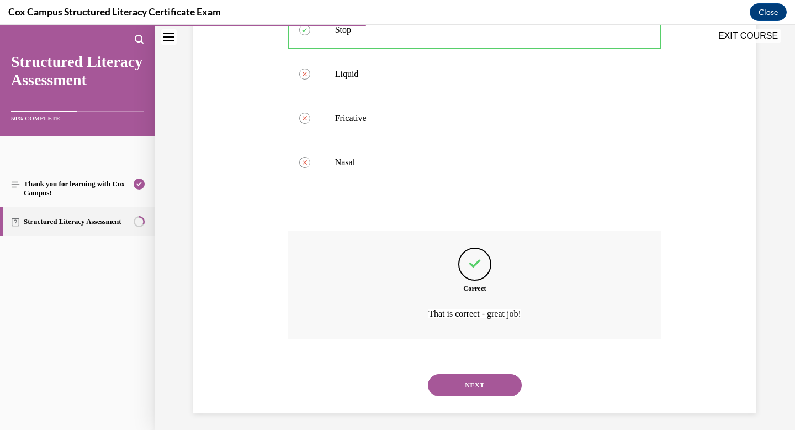
scroll to position [247, 0]
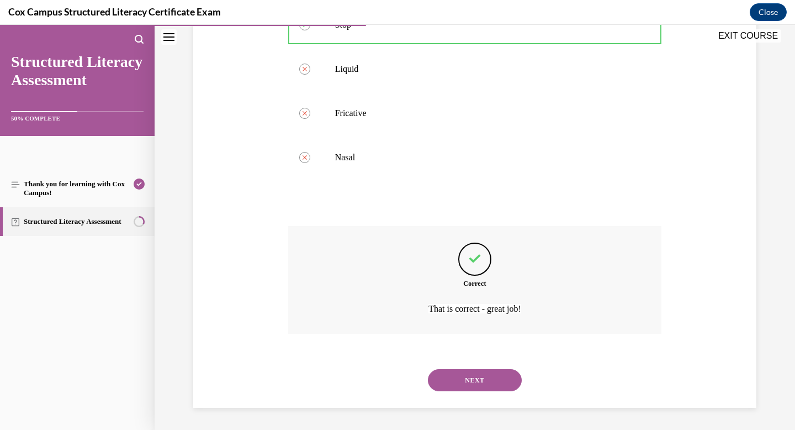
click at [463, 372] on button "NEXT" at bounding box center [475, 380] width 94 height 22
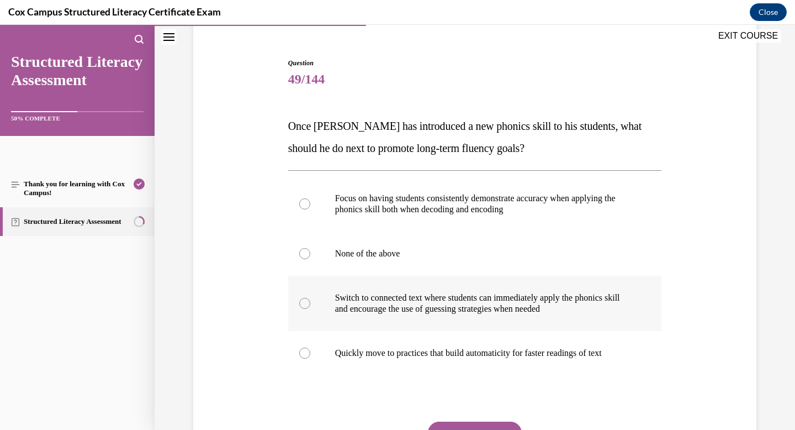
scroll to position [98, 0]
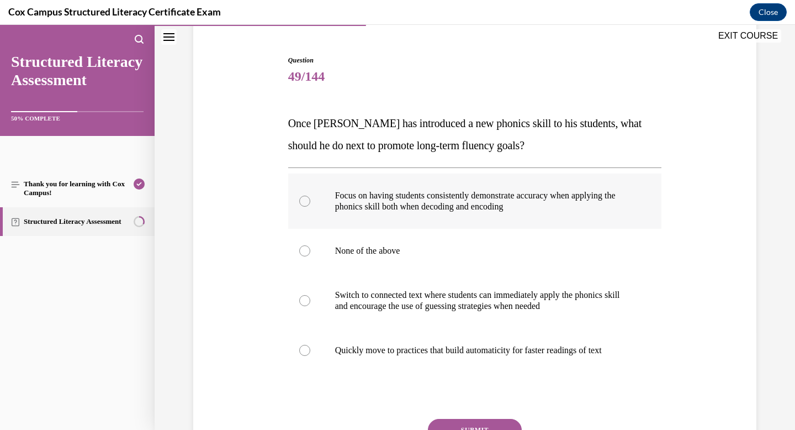
click at [466, 214] on label "Focus on having students consistently demonstrate accuracy when applying the ph…" at bounding box center [475, 200] width 374 height 55
click at [310, 207] on input "Focus on having students consistently demonstrate accuracy when applying the ph…" at bounding box center [304, 200] width 11 height 11
radio input "true"
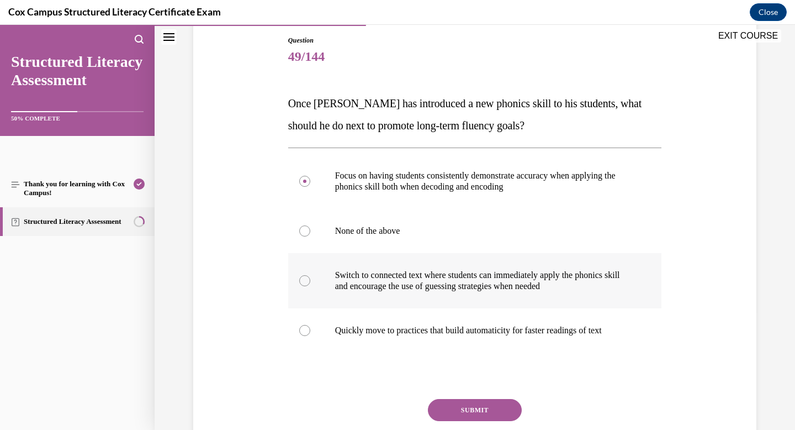
scroll to position [121, 0]
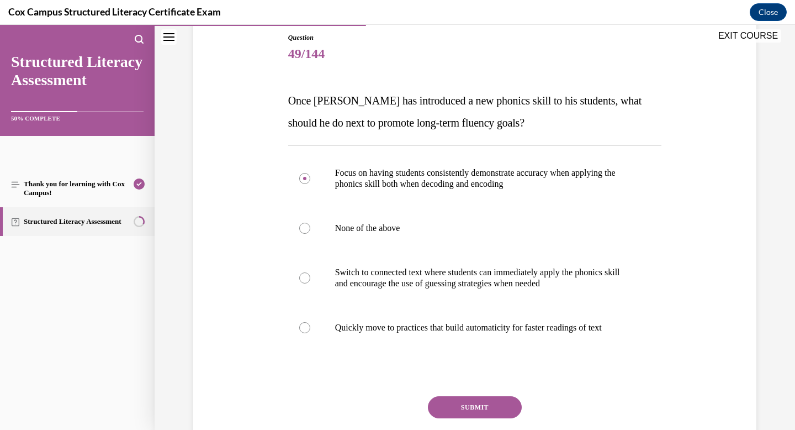
click at [469, 409] on button "SUBMIT" at bounding box center [475, 407] width 94 height 22
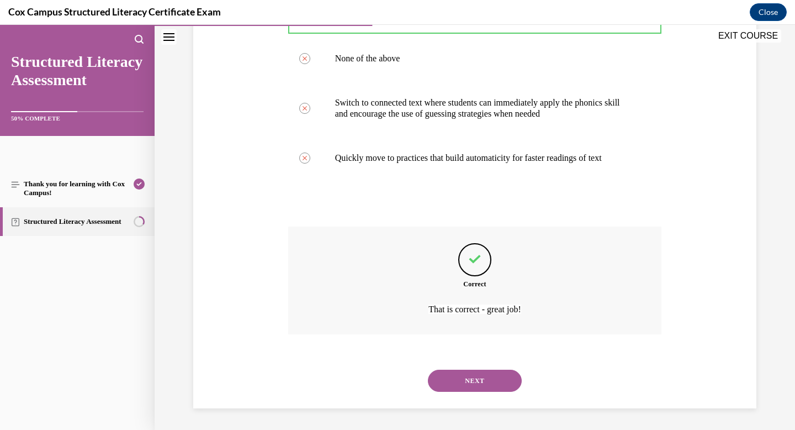
scroll to position [291, 0]
click at [472, 379] on button "NEXT" at bounding box center [475, 380] width 94 height 22
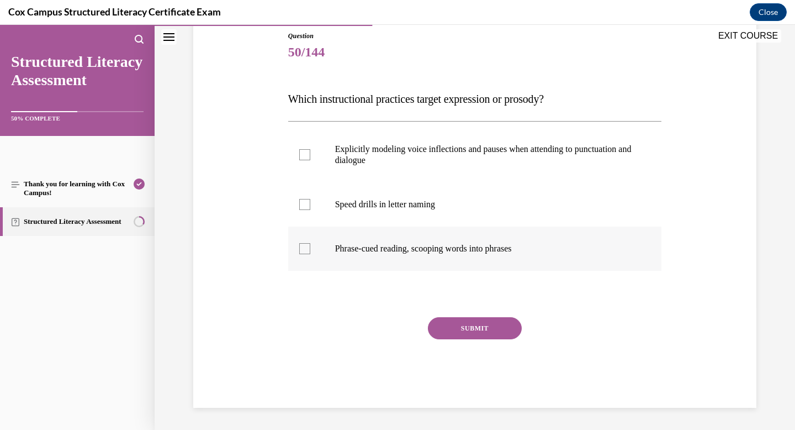
click at [478, 258] on label "Phrase-cued reading, scooping words into phrases" at bounding box center [475, 248] width 374 height 44
click at [310, 254] on input "Phrase-cued reading, scooping words into phrases" at bounding box center [304, 248] width 11 height 11
checkbox input "true"
click at [531, 163] on p "Explicitly modeling voice inflections and pauses when attending to punctuation …" at bounding box center [484, 155] width 299 height 22
click at [310, 160] on input "Explicitly modeling voice inflections and pauses when attending to punctuation …" at bounding box center [304, 154] width 11 height 11
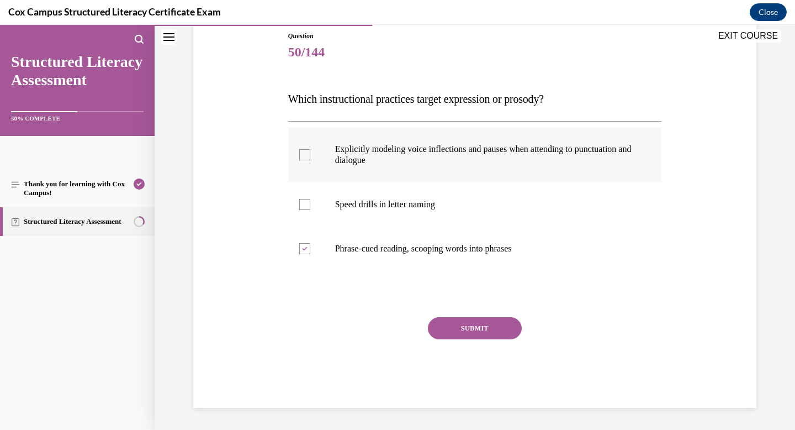
checkbox input "true"
click at [493, 332] on button "SUBMIT" at bounding box center [475, 328] width 94 height 22
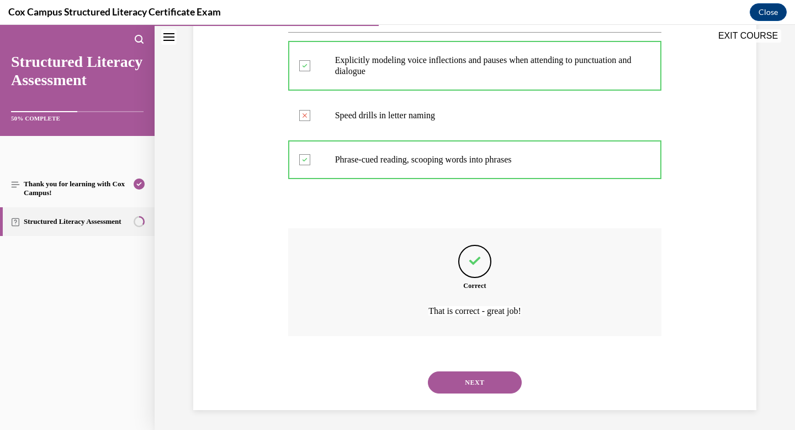
scroll to position [214, 0]
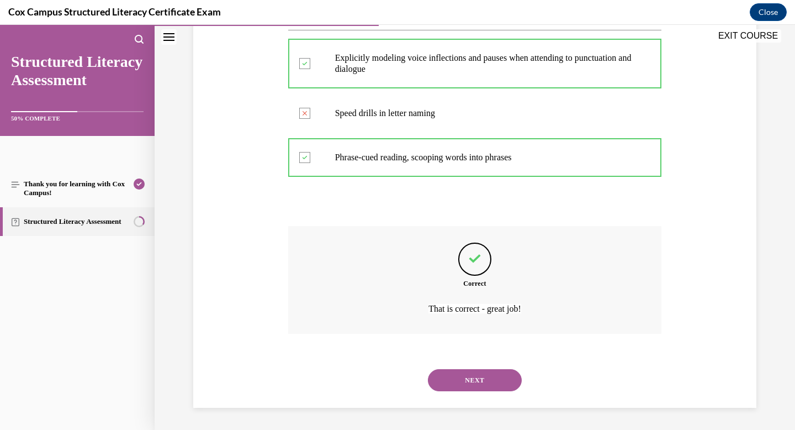
click at [478, 381] on button "NEXT" at bounding box center [475, 380] width 94 height 22
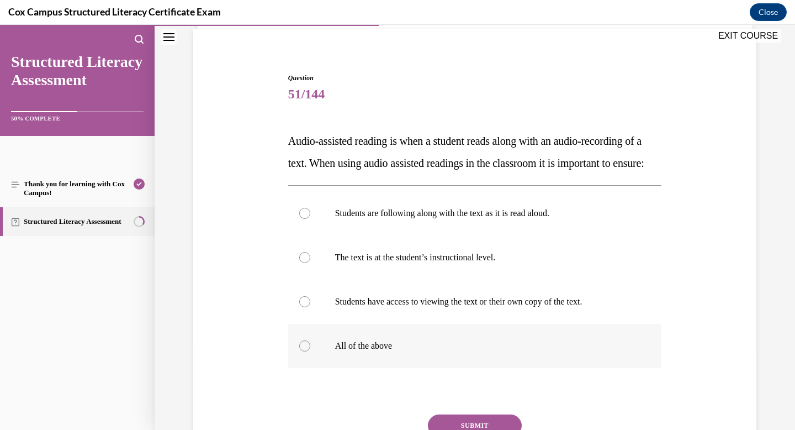
scroll to position [84, 0]
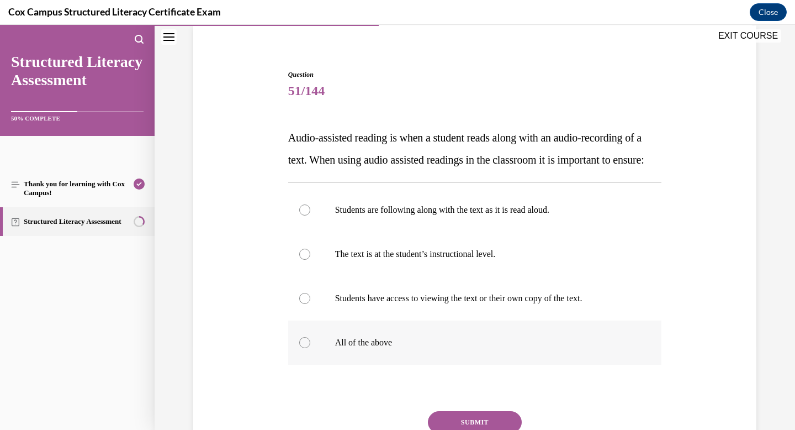
click at [473, 358] on label "All of the above" at bounding box center [475, 342] width 374 height 44
click at [310, 348] on input "All of the above" at bounding box center [304, 342] width 11 height 11
radio input "true"
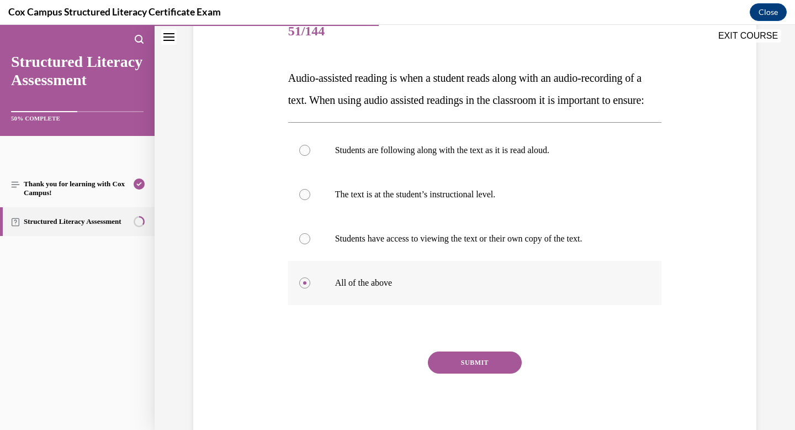
scroll to position [145, 0]
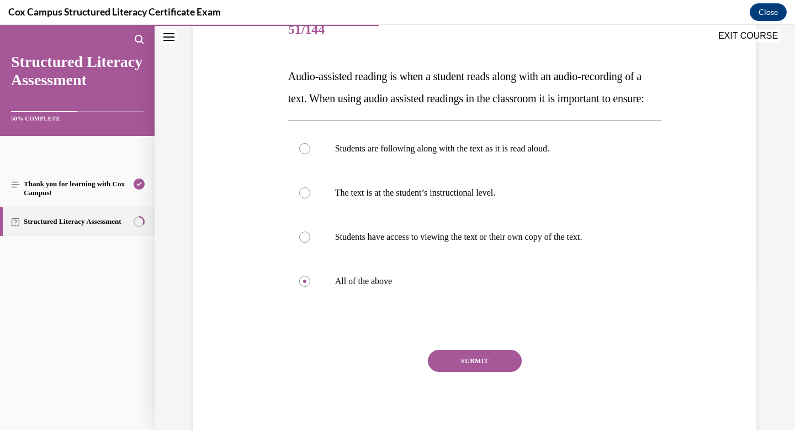
click at [475, 372] on button "SUBMIT" at bounding box center [475, 361] width 94 height 22
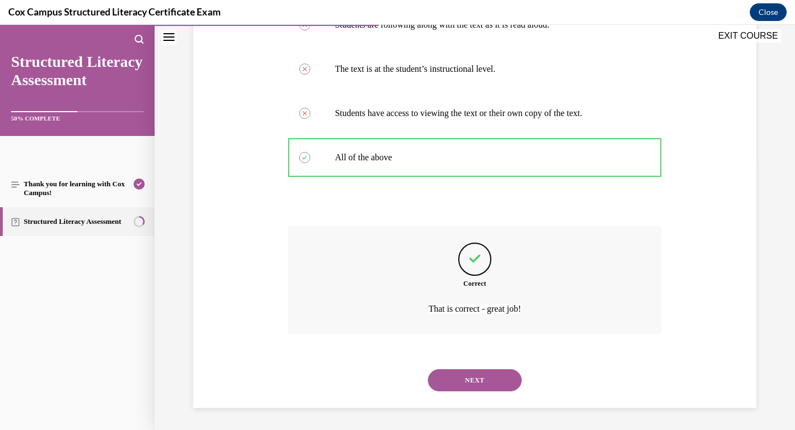
scroll to position [291, 0]
click at [490, 387] on button "NEXT" at bounding box center [475, 380] width 94 height 22
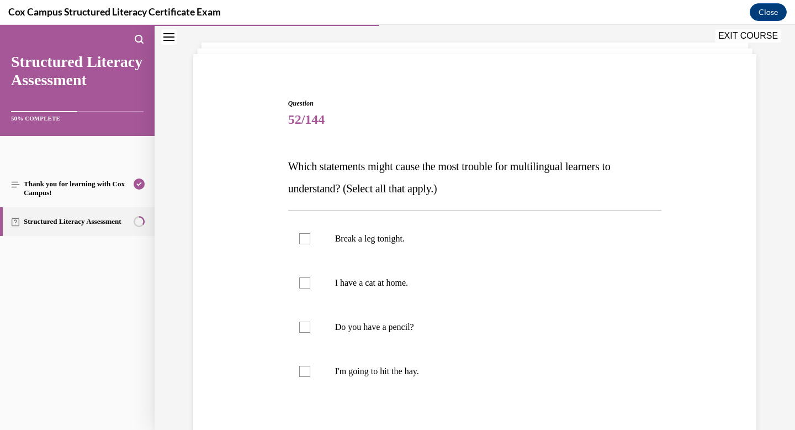
scroll to position [56, 0]
click at [457, 253] on label "Break a leg tonight." at bounding box center [475, 237] width 374 height 44
click at [310, 243] on input "Break a leg tonight." at bounding box center [304, 237] width 11 height 11
checkbox input "true"
click at [433, 372] on p "I'm going to hit the hay." at bounding box center [484, 369] width 299 height 11
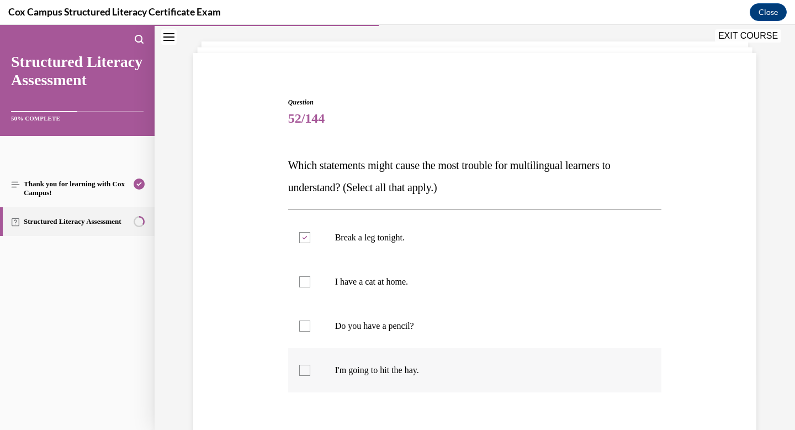
click at [310, 372] on input "I'm going to hit the hay." at bounding box center [304, 369] width 11 height 11
checkbox input "true"
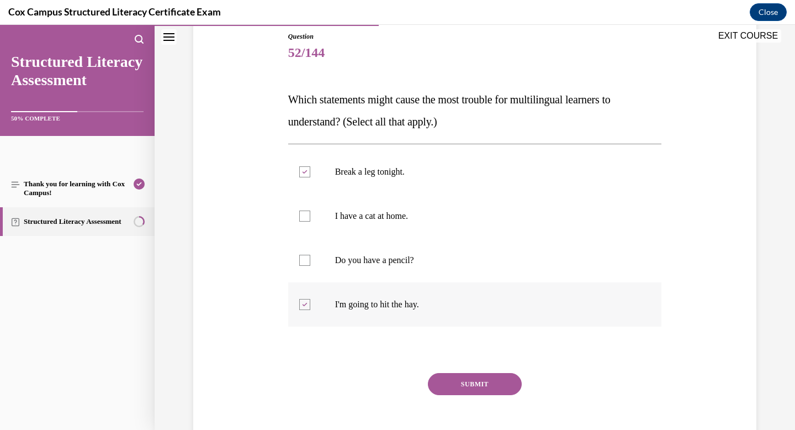
scroll to position [136, 0]
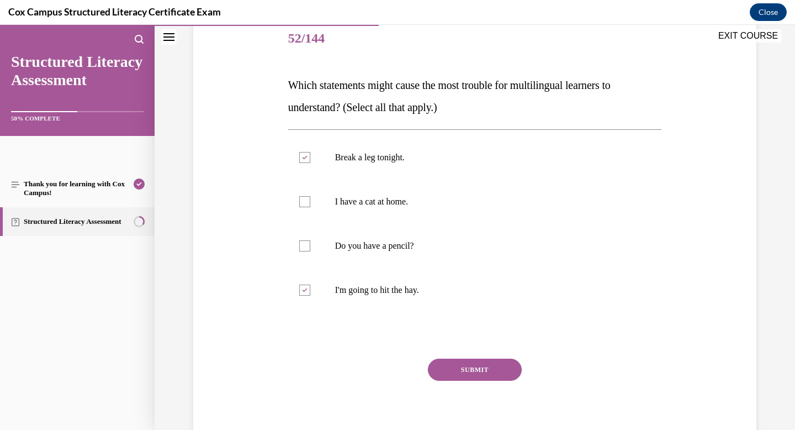
click at [452, 374] on button "SUBMIT" at bounding box center [475, 369] width 94 height 22
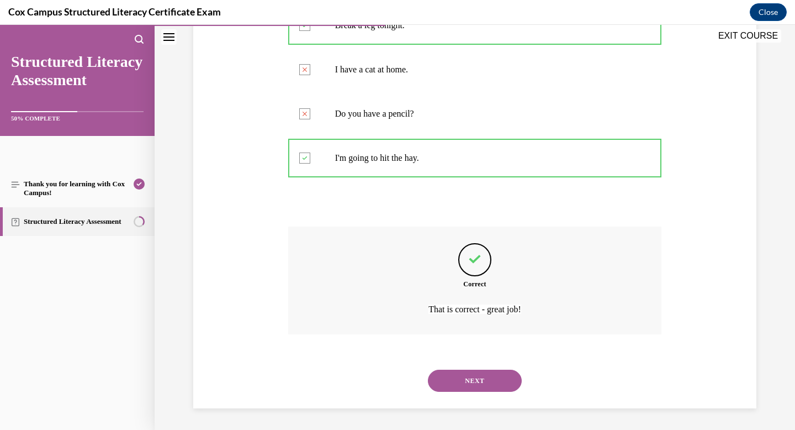
scroll to position [269, 0]
click at [452, 374] on button "NEXT" at bounding box center [475, 380] width 94 height 22
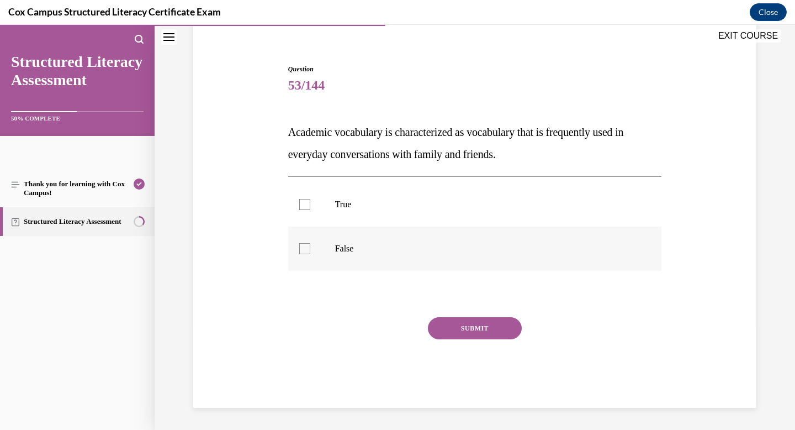
click at [480, 244] on p "False" at bounding box center [484, 248] width 299 height 11
click at [310, 244] on input "False" at bounding box center [304, 248] width 11 height 11
checkbox input "true"
click at [481, 340] on div "SUBMIT" at bounding box center [475, 344] width 374 height 55
click at [479, 330] on button "SUBMIT" at bounding box center [475, 328] width 94 height 22
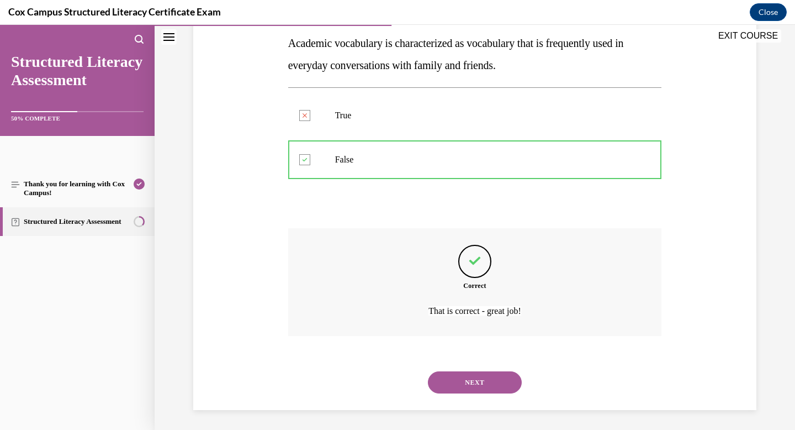
scroll to position [181, 0]
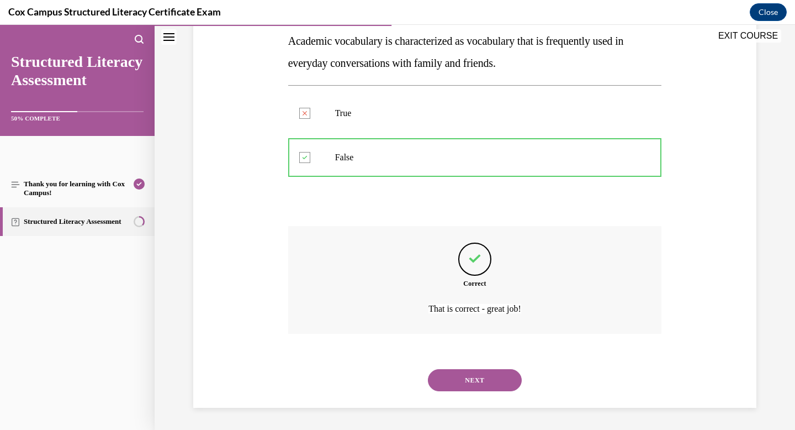
click at [478, 375] on button "NEXT" at bounding box center [475, 380] width 94 height 22
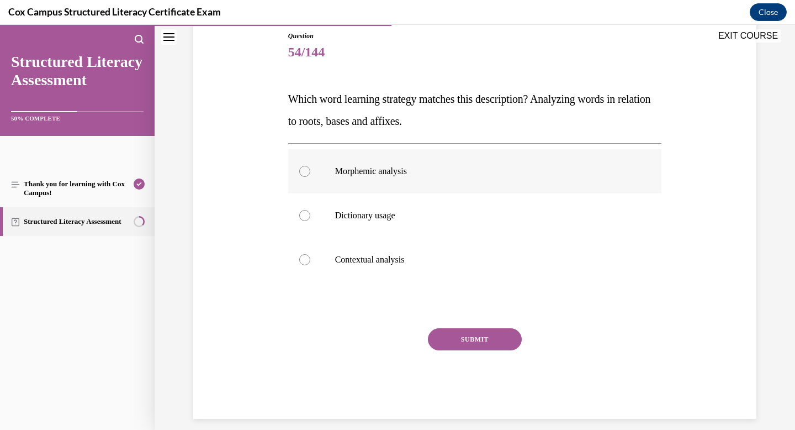
click at [436, 182] on label "Morphemic analysis" at bounding box center [475, 171] width 374 height 44
click at [310, 177] on input "Morphemic analysis" at bounding box center [304, 171] width 11 height 11
radio input "true"
click at [475, 337] on button "SUBMIT" at bounding box center [475, 339] width 94 height 22
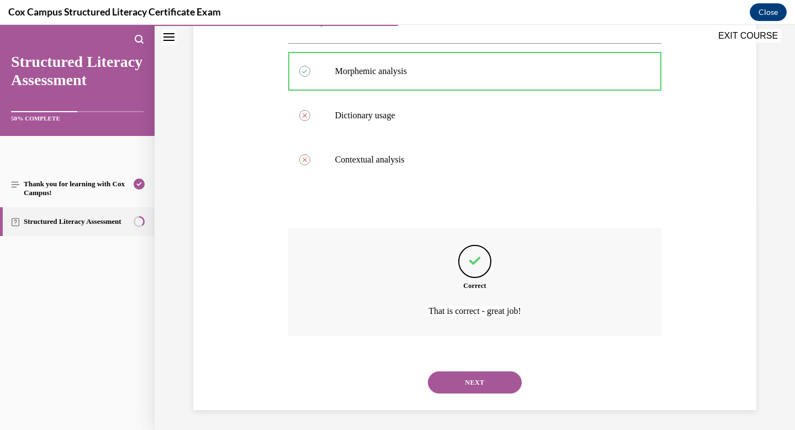
scroll to position [225, 0]
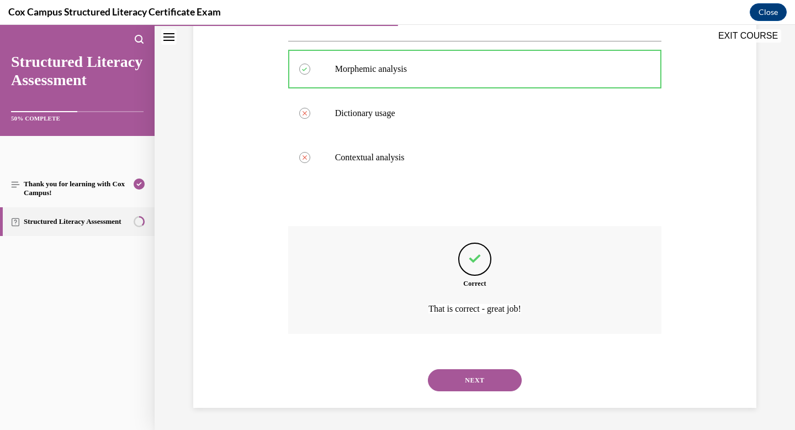
click at [472, 375] on button "NEXT" at bounding box center [475, 380] width 94 height 22
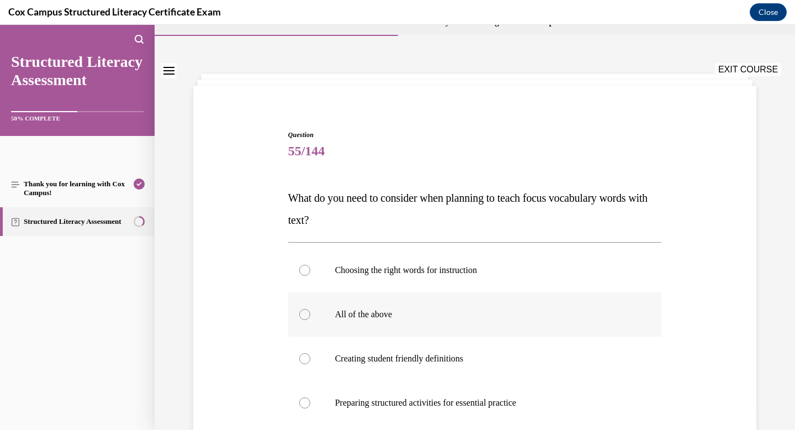
scroll to position [27, 0]
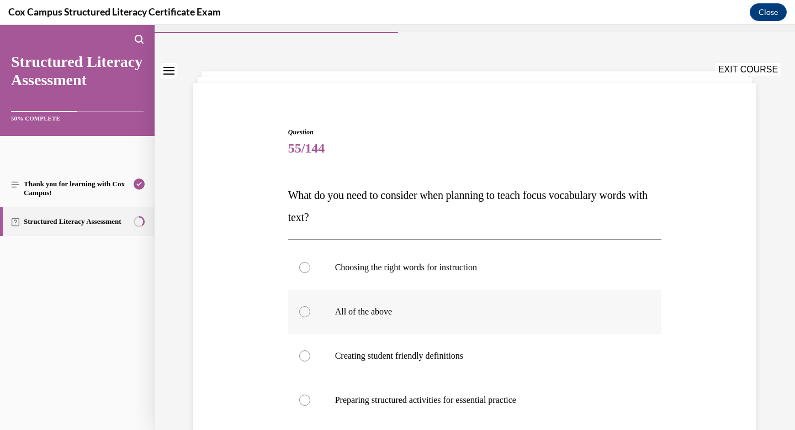
click at [458, 313] on p "All of the above" at bounding box center [484, 311] width 299 height 11
click at [310, 313] on input "All of the above" at bounding box center [304, 311] width 11 height 11
radio input "true"
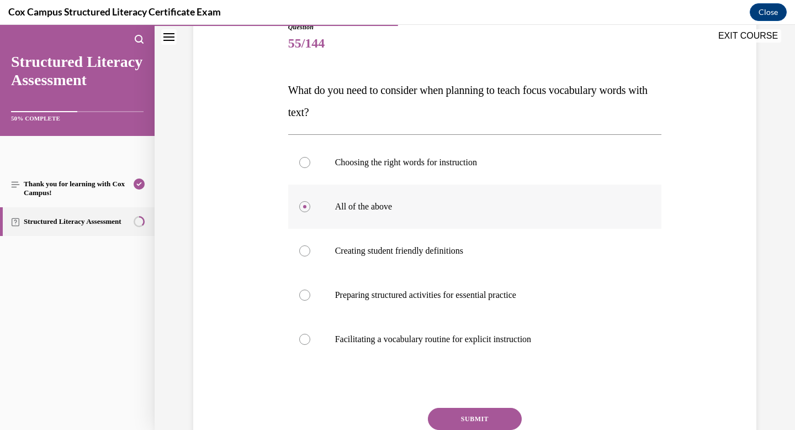
scroll to position [134, 0]
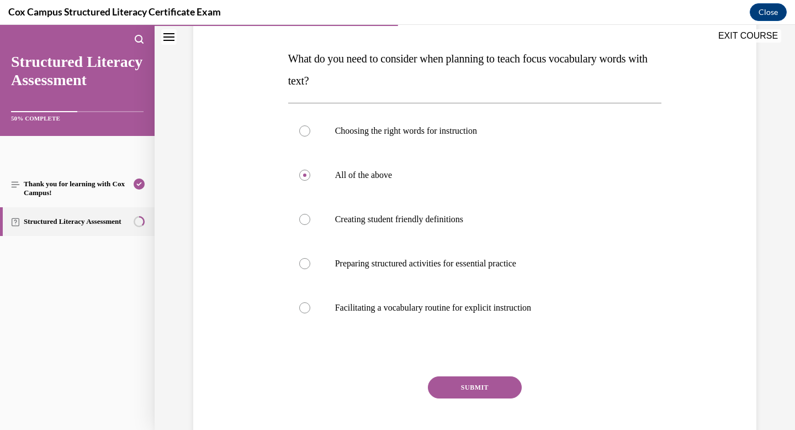
click at [487, 384] on button "SUBMIT" at bounding box center [475, 387] width 94 height 22
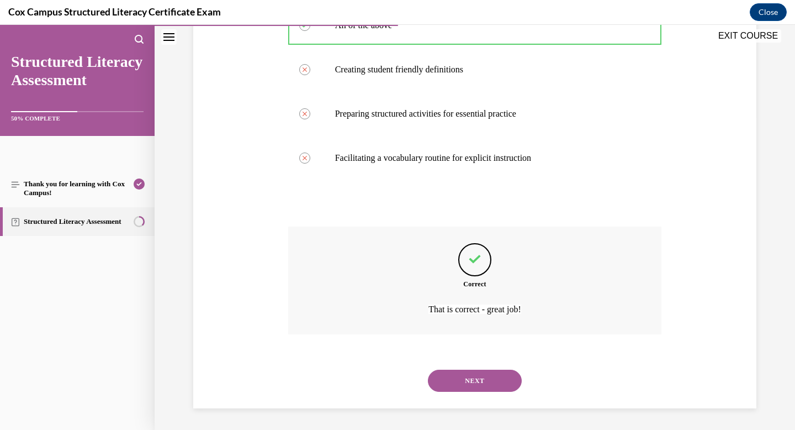
scroll to position [313, 0]
click at [487, 384] on button "NEXT" at bounding box center [475, 380] width 94 height 22
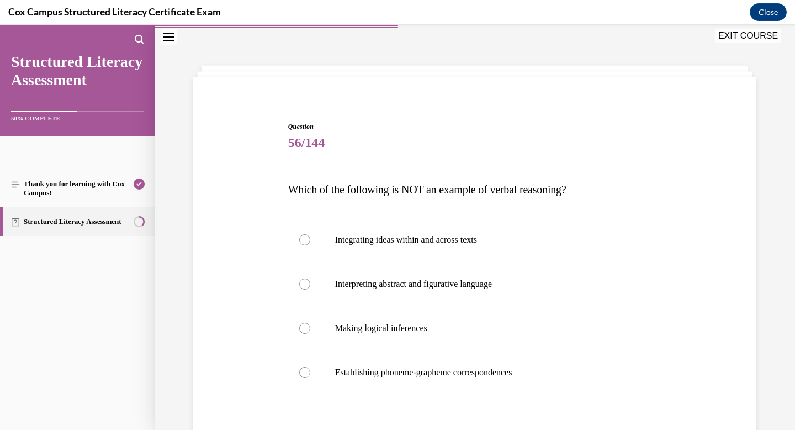
scroll to position [55, 0]
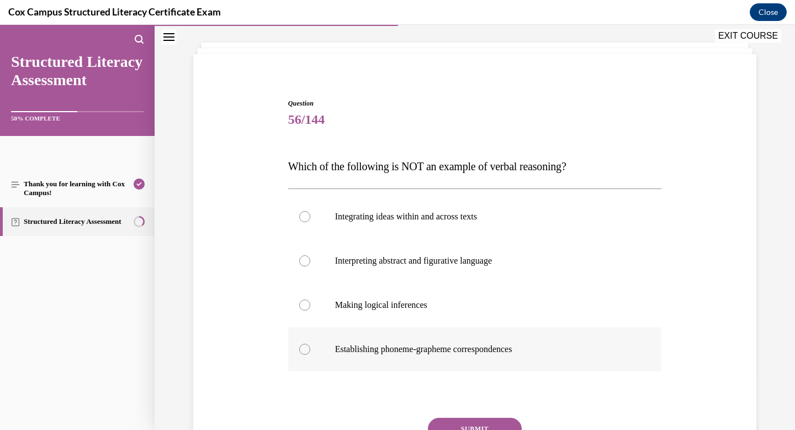
click at [489, 351] on p "Establishing phoneme-grapheme correspondences" at bounding box center [484, 348] width 299 height 11
click at [310, 351] on input "Establishing phoneme-grapheme correspondences" at bounding box center [304, 348] width 11 height 11
radio input "true"
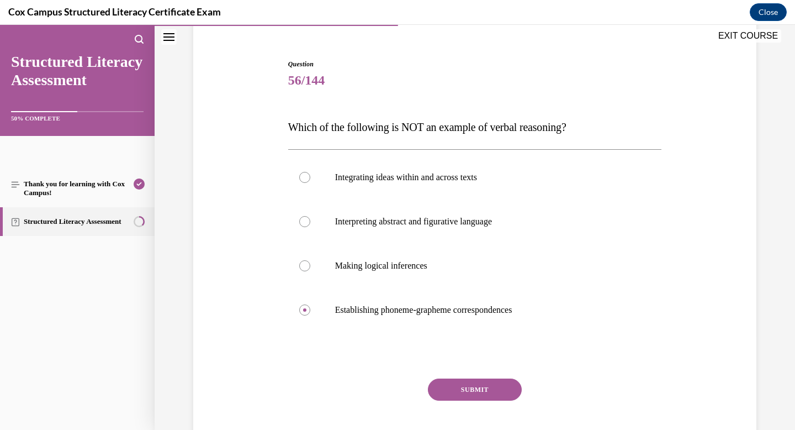
scroll to position [98, 0]
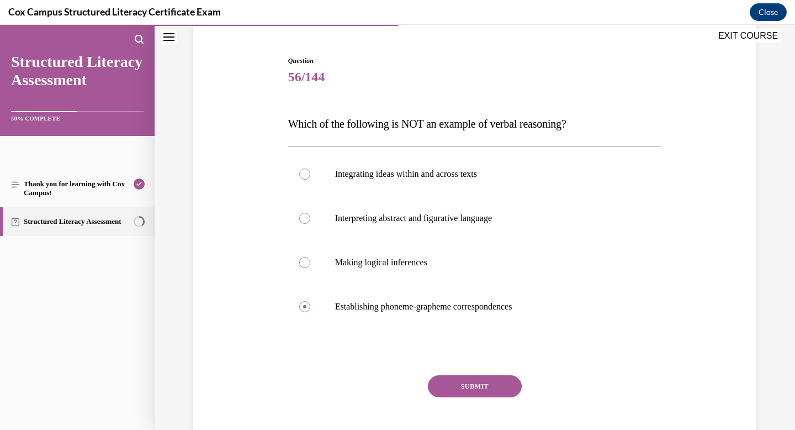
click at [480, 389] on button "SUBMIT" at bounding box center [475, 386] width 94 height 22
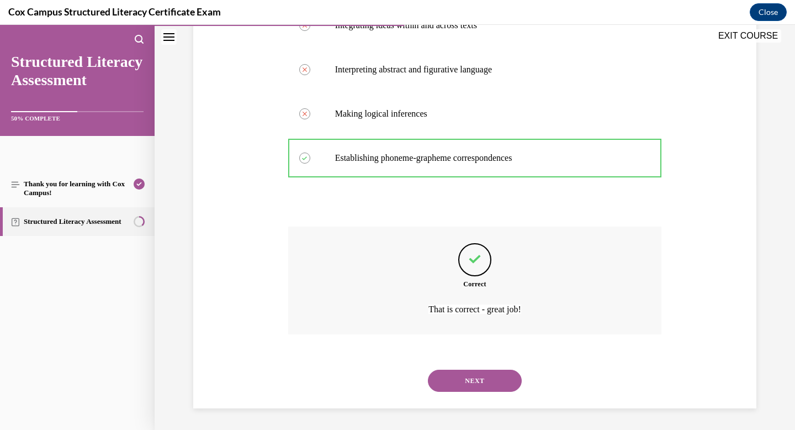
scroll to position [247, 0]
click at [477, 382] on button "NEXT" at bounding box center [475, 380] width 94 height 22
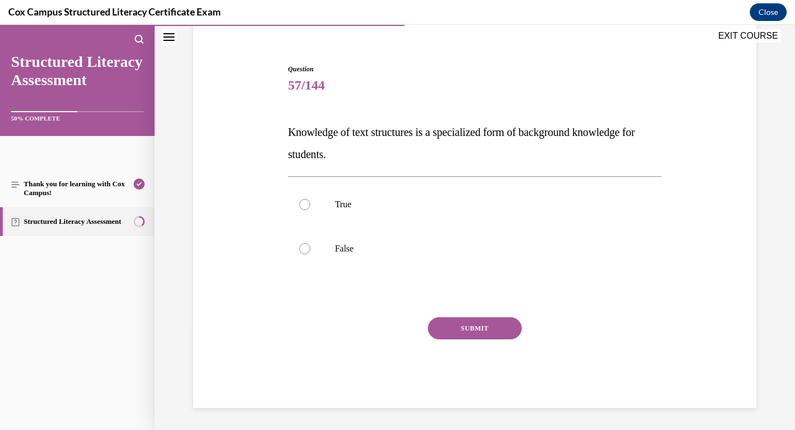
scroll to position [89, 0]
click at [440, 220] on label "True" at bounding box center [475, 204] width 374 height 44
click at [310, 210] on input "True" at bounding box center [304, 204] width 11 height 11
radio input "true"
click at [486, 331] on button "SUBMIT" at bounding box center [475, 328] width 94 height 22
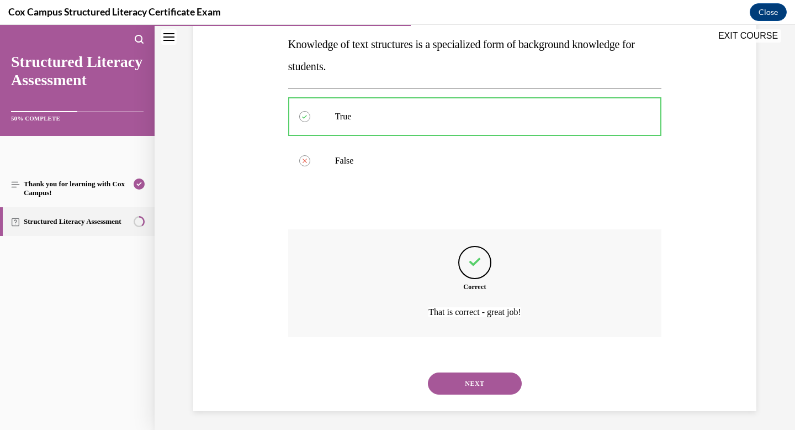
scroll to position [181, 0]
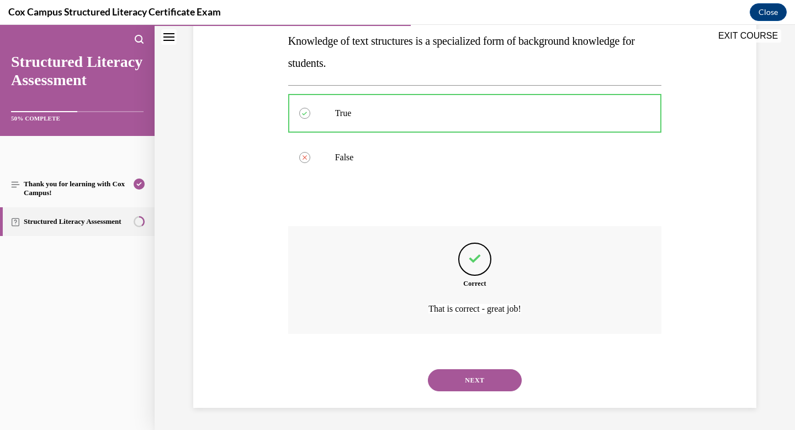
click at [479, 378] on button "NEXT" at bounding box center [475, 380] width 94 height 22
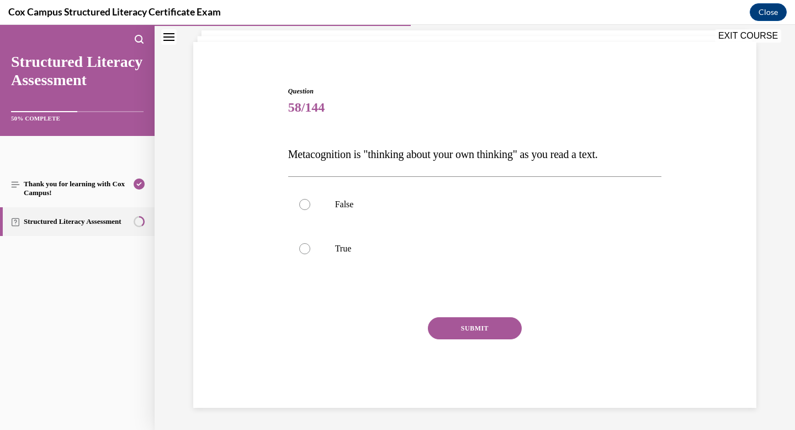
scroll to position [67, 0]
click at [463, 258] on label "True" at bounding box center [475, 248] width 374 height 44
click at [310, 254] on input "True" at bounding box center [304, 248] width 11 height 11
radio input "true"
click at [464, 334] on button "SUBMIT" at bounding box center [475, 328] width 94 height 22
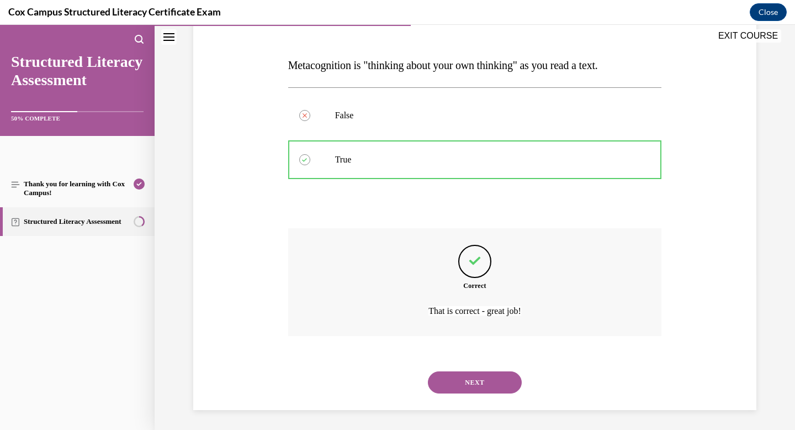
scroll to position [158, 0]
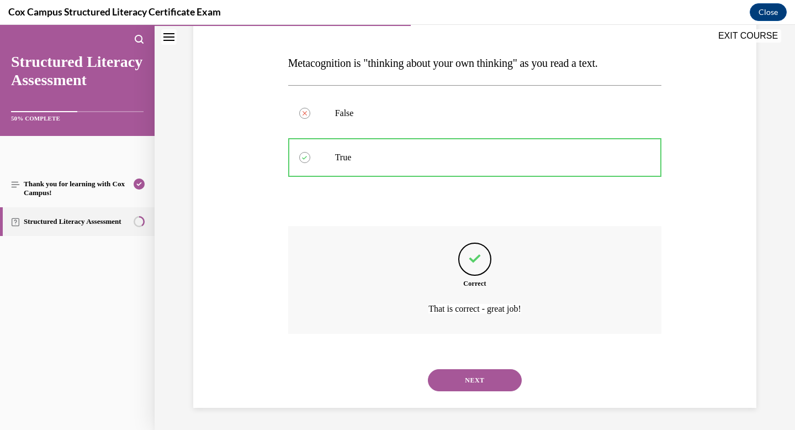
click at [475, 379] on button "NEXT" at bounding box center [475, 380] width 94 height 22
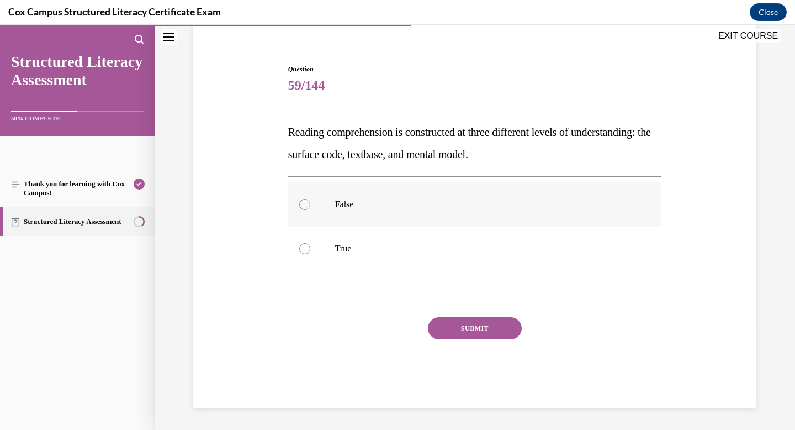
click at [300, 205] on div at bounding box center [304, 204] width 11 height 11
click at [300, 205] on input "False" at bounding box center [304, 204] width 11 height 11
radio input "true"
click at [473, 330] on button "SUBMIT" at bounding box center [475, 328] width 94 height 22
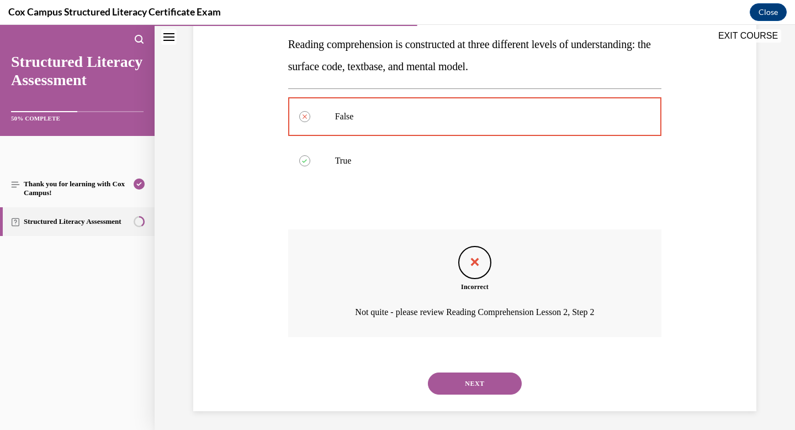
scroll to position [181, 0]
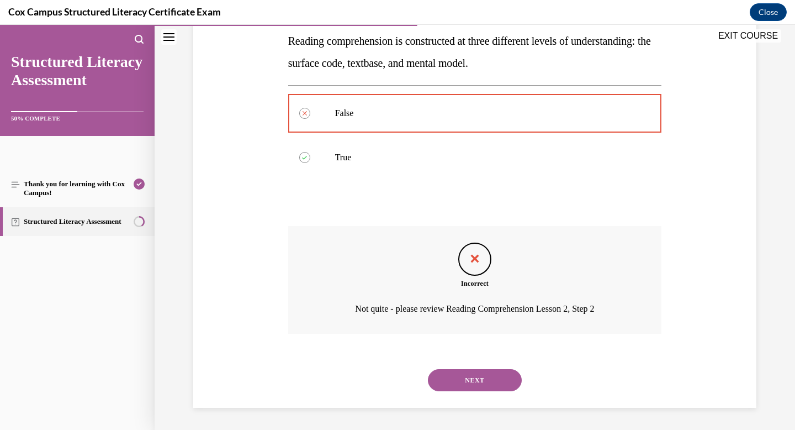
click at [470, 381] on button "NEXT" at bounding box center [475, 380] width 94 height 22
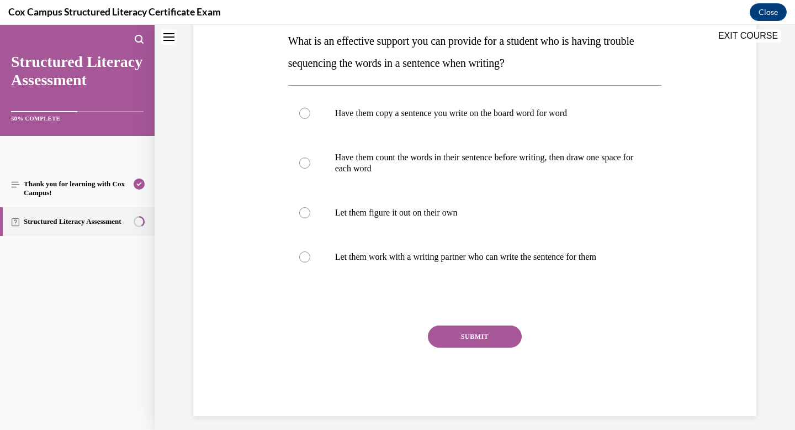
scroll to position [0, 0]
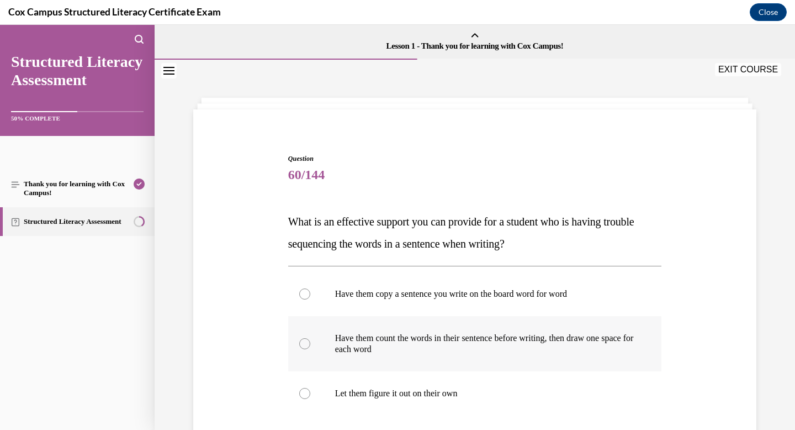
click at [461, 347] on p "Have them count the words in their sentence before writing, then draw one space…" at bounding box center [484, 343] width 299 height 22
click at [310, 347] on input "Have them count the words in their sentence before writing, then draw one space…" at bounding box center [304, 343] width 11 height 11
radio input "true"
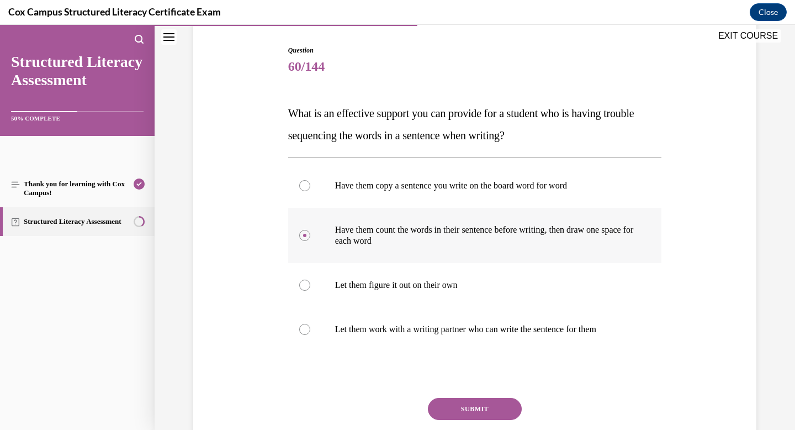
scroll to position [121, 0]
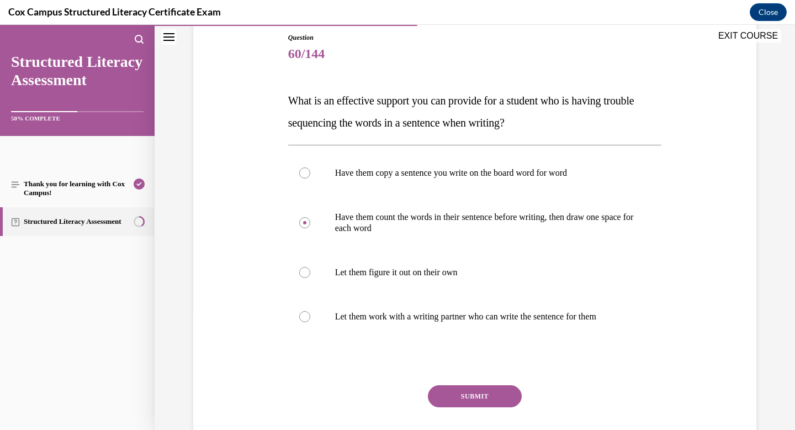
click at [466, 397] on button "SUBMIT" at bounding box center [475, 396] width 94 height 22
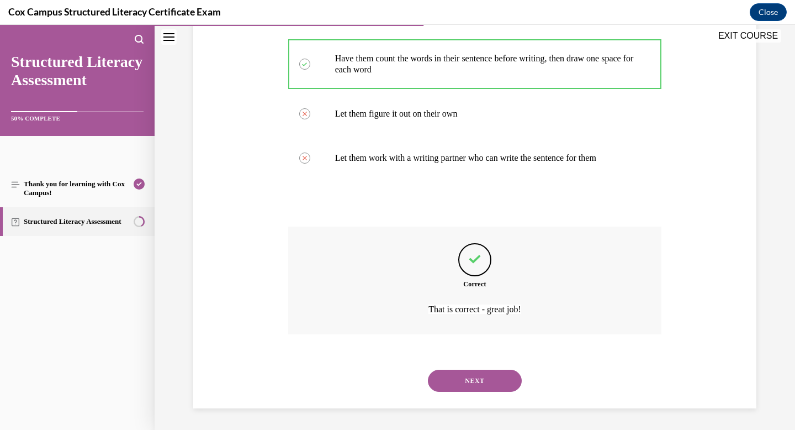
scroll to position [280, 0]
click at [467, 387] on button "NEXT" at bounding box center [475, 380] width 94 height 22
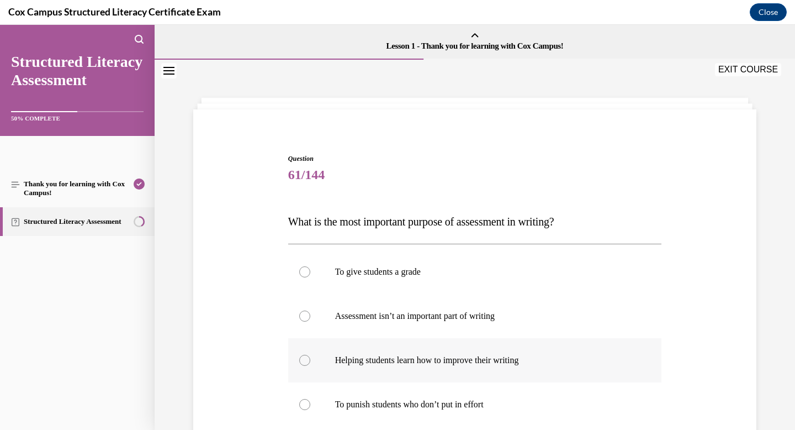
click at [473, 366] on label "Helping students learn how to improve their writing" at bounding box center [475, 360] width 374 height 44
click at [310, 366] on input "Helping students learn how to improve their writing" at bounding box center [304, 360] width 11 height 11
radio input "true"
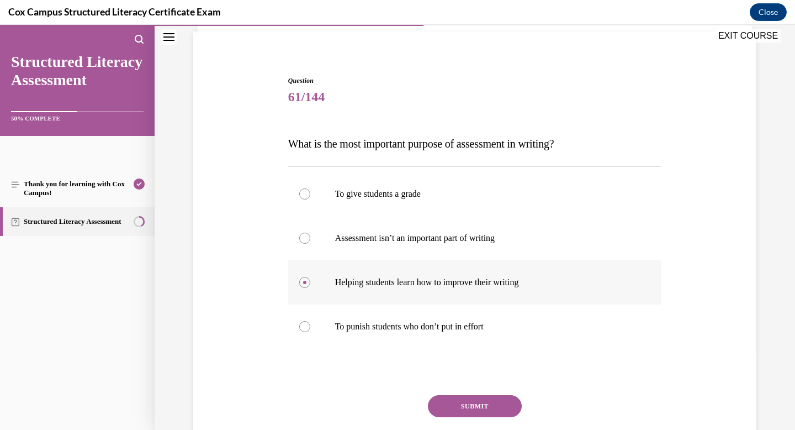
scroll to position [85, 0]
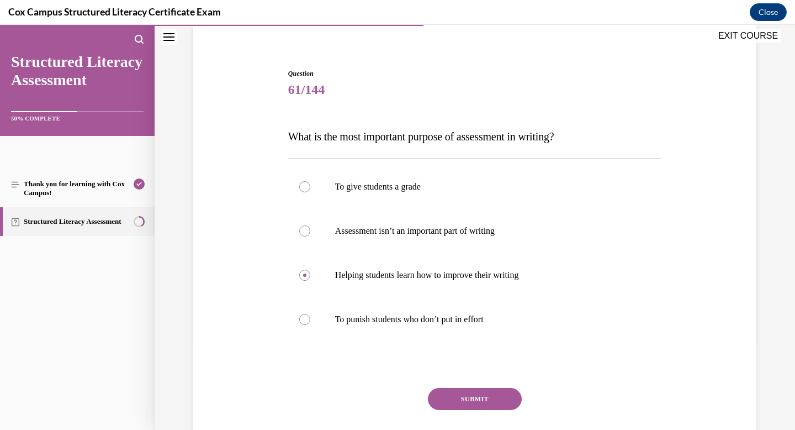
click at [473, 404] on button "SUBMIT" at bounding box center [475, 399] width 94 height 22
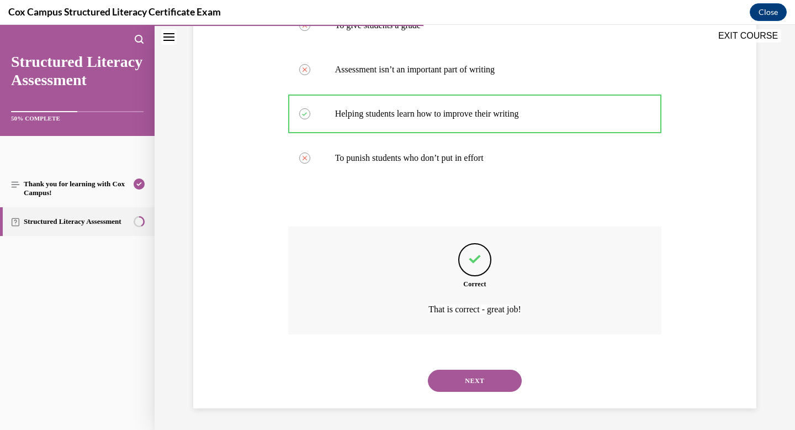
scroll to position [247, 0]
click at [473, 390] on button "NEXT" at bounding box center [475, 380] width 94 height 22
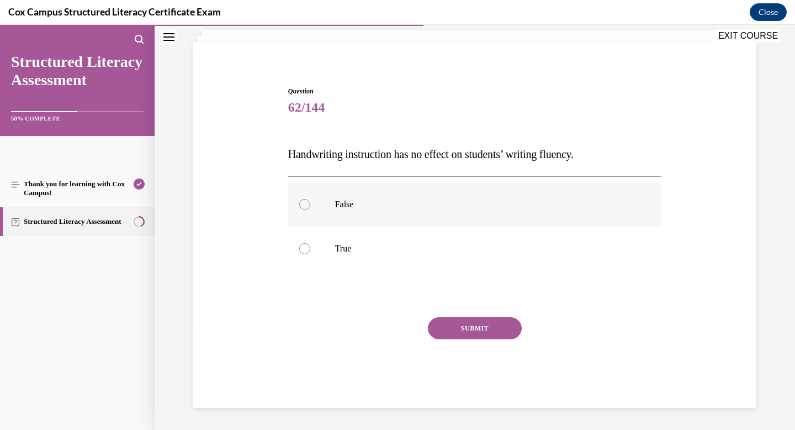
click at [420, 204] on p "False" at bounding box center [484, 204] width 299 height 11
click at [310, 204] on input "False" at bounding box center [304, 204] width 11 height 11
radio input "true"
click at [472, 327] on button "SUBMIT" at bounding box center [475, 328] width 94 height 22
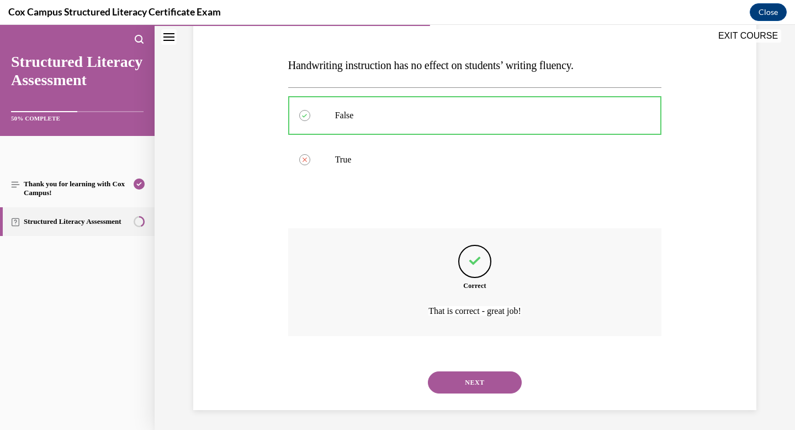
scroll to position [158, 0]
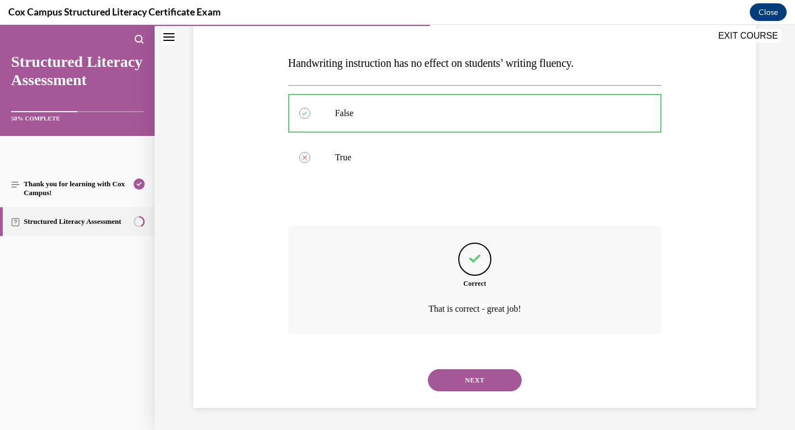
click at [457, 382] on button "NEXT" at bounding box center [475, 380] width 94 height 22
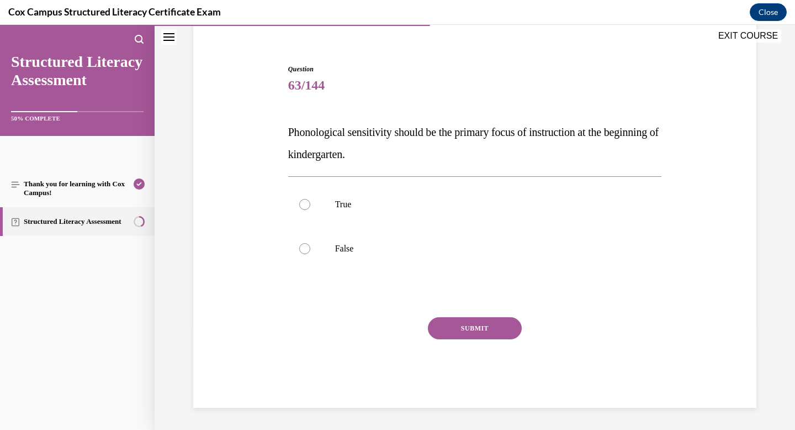
scroll to position [89, 0]
click at [443, 242] on label "False" at bounding box center [475, 248] width 374 height 44
click at [310, 243] on input "False" at bounding box center [304, 248] width 11 height 11
radio input "true"
click at [491, 325] on button "SUBMIT" at bounding box center [475, 328] width 94 height 22
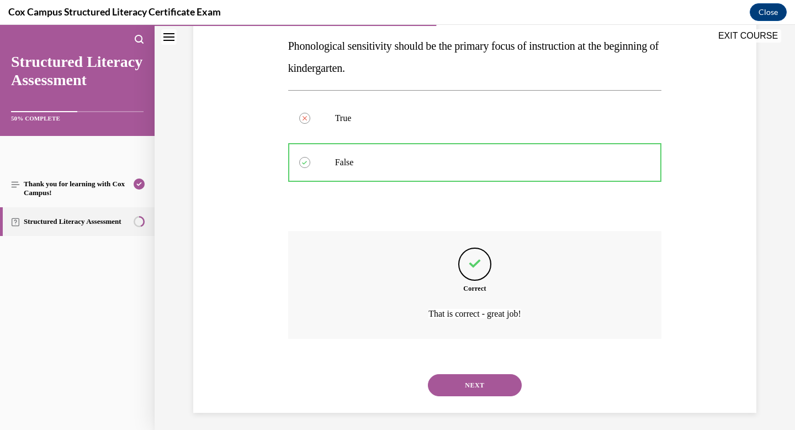
scroll to position [181, 0]
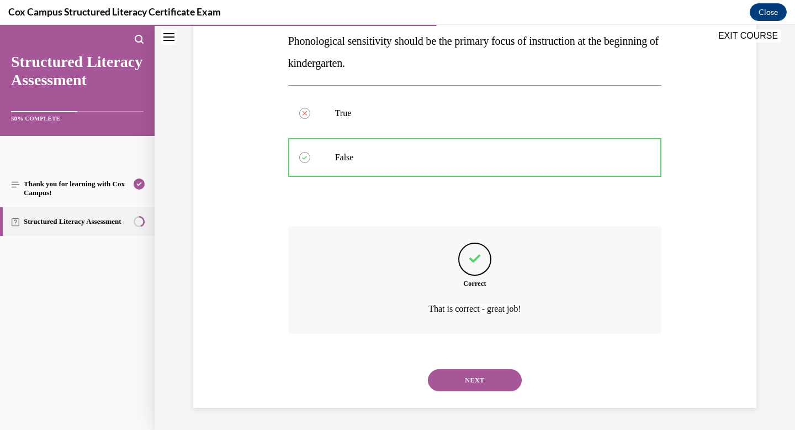
click at [476, 387] on button "NEXT" at bounding box center [475, 380] width 94 height 22
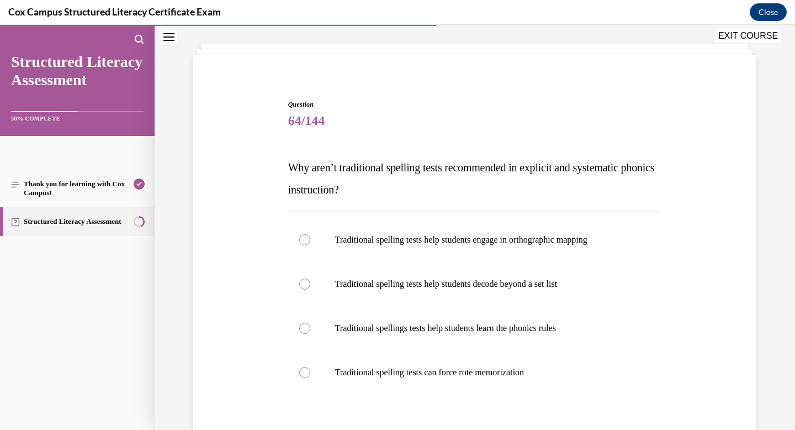
scroll to position [55, 0]
click at [477, 379] on label "Traditional spelling tests can force rote memorization" at bounding box center [475, 372] width 374 height 44
click at [310, 377] on input "Traditional spelling tests can force rote memorization" at bounding box center [304, 371] width 11 height 11
radio input "true"
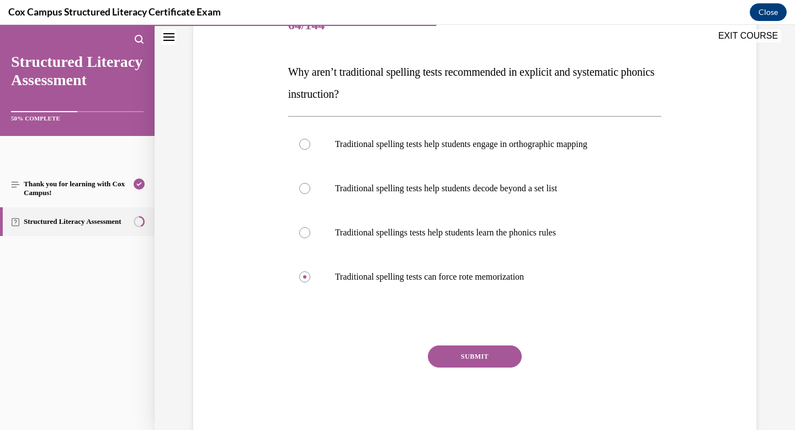
click at [474, 363] on button "SUBMIT" at bounding box center [475, 356] width 94 height 22
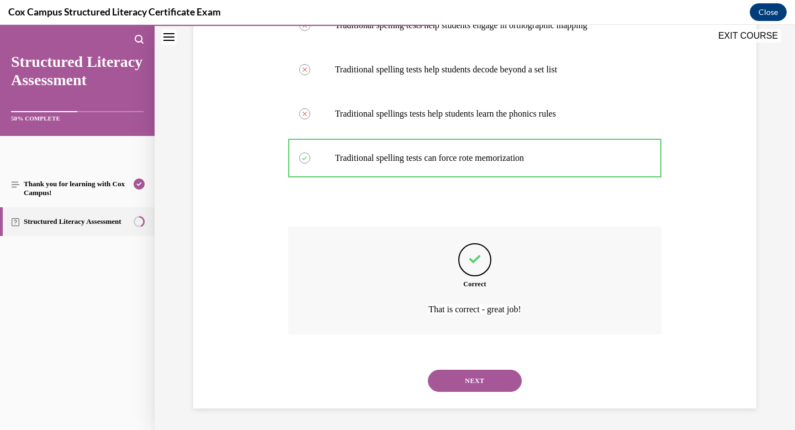
scroll to position [269, 0]
click at [476, 375] on button "NEXT" at bounding box center [475, 380] width 94 height 22
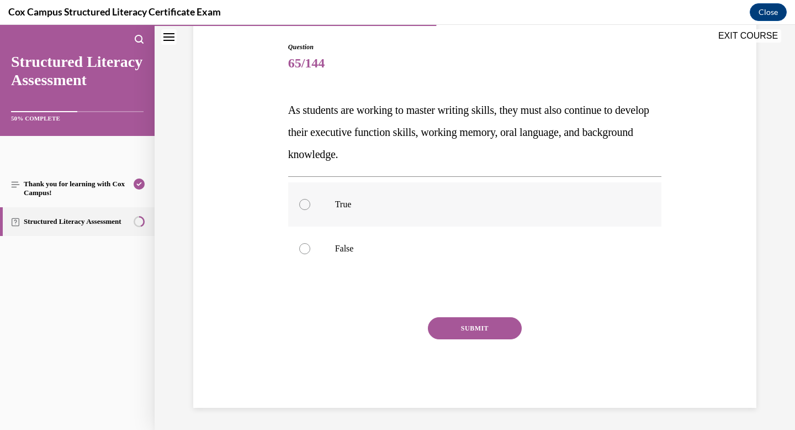
click at [336, 208] on p "True" at bounding box center [484, 204] width 299 height 11
click at [310, 208] on input "True" at bounding box center [304, 204] width 11 height 11
radio input "true"
click at [461, 322] on button "SUBMIT" at bounding box center [475, 328] width 94 height 22
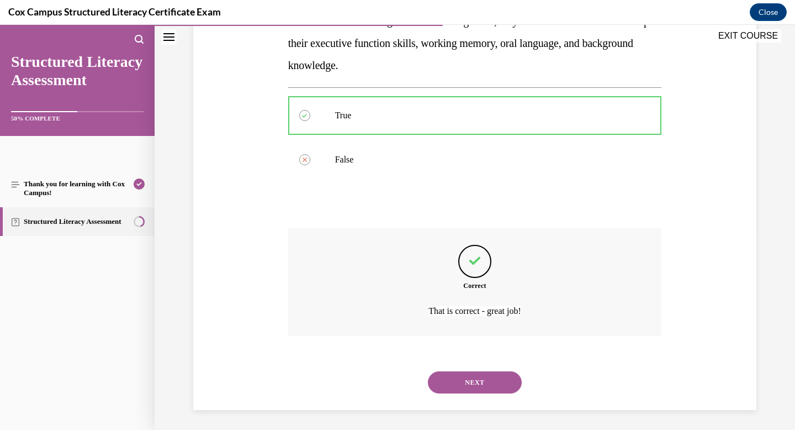
scroll to position [203, 0]
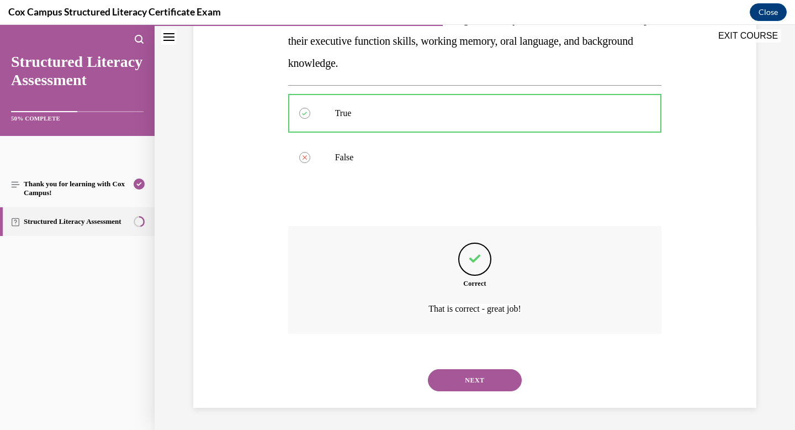
click at [475, 387] on button "NEXT" at bounding box center [475, 380] width 94 height 22
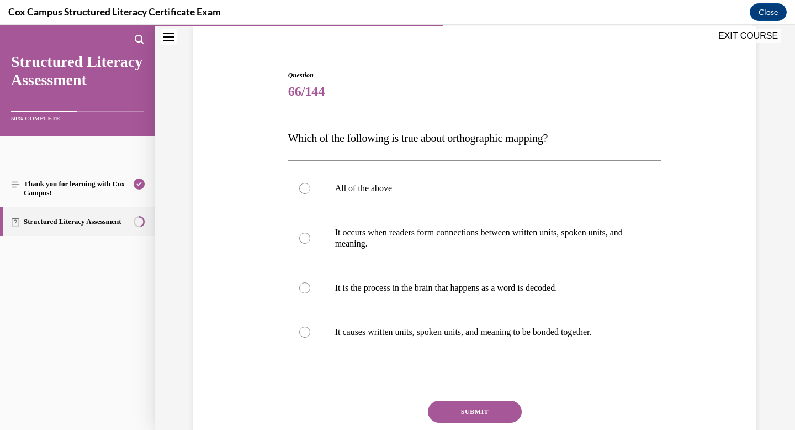
scroll to position [86, 0]
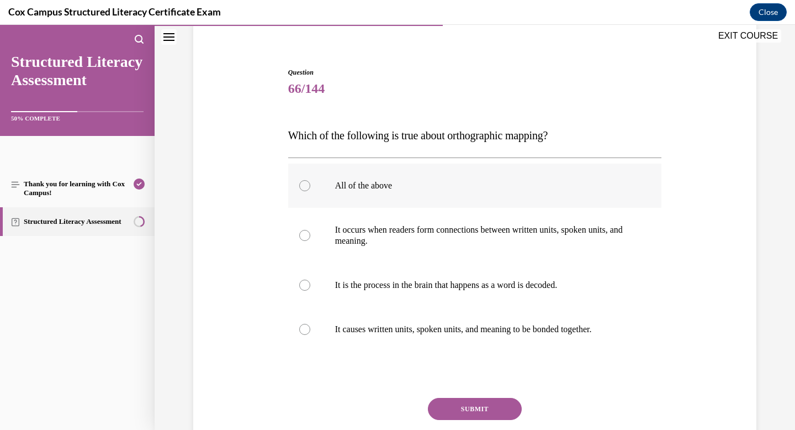
click at [333, 185] on label "All of the above" at bounding box center [475, 185] width 374 height 44
click at [310, 185] on input "All of the above" at bounding box center [304, 185] width 11 height 11
radio input "true"
click at [479, 405] on button "SUBMIT" at bounding box center [475, 409] width 94 height 22
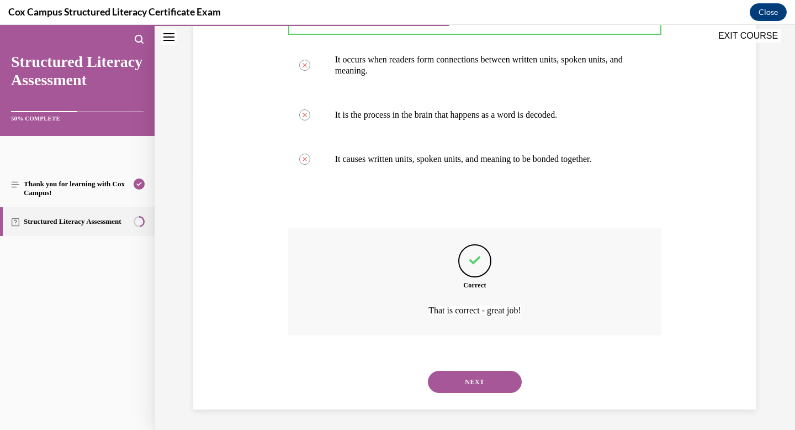
scroll to position [258, 0]
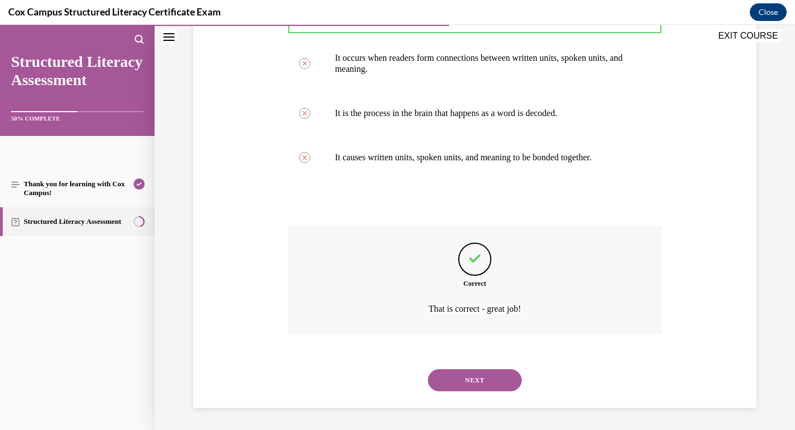
click at [483, 377] on button "NEXT" at bounding box center [475, 380] width 94 height 22
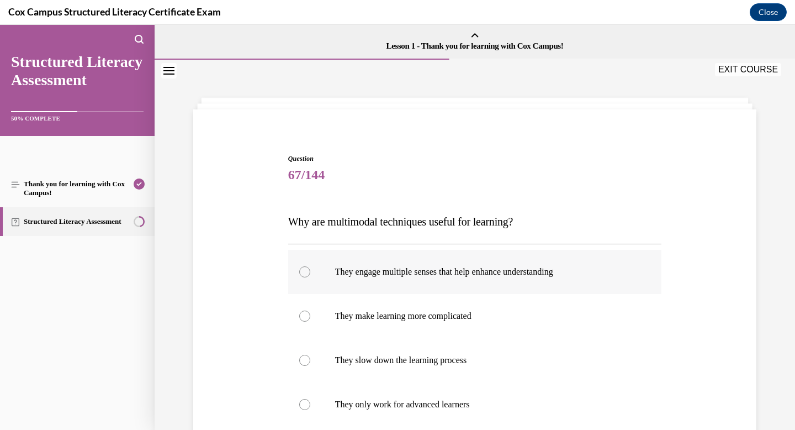
click at [484, 278] on label "They engage multiple senses that help enhance understanding" at bounding box center [475, 272] width 374 height 44
click at [310, 277] on input "They engage multiple senses that help enhance understanding" at bounding box center [304, 271] width 11 height 11
radio input "true"
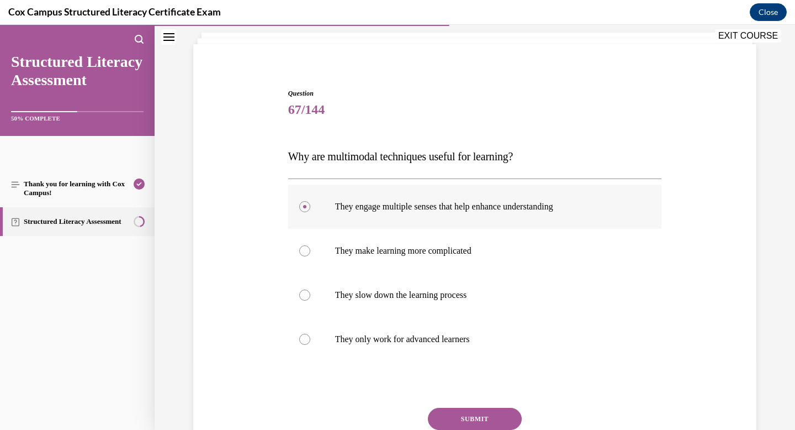
scroll to position [75, 0]
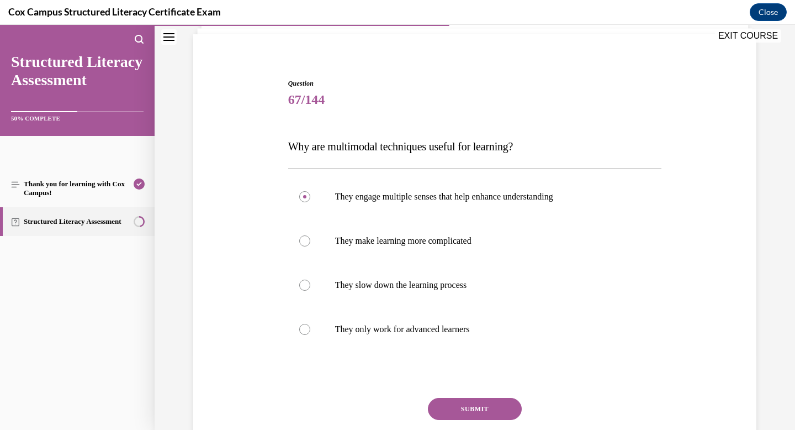
click at [452, 414] on button "SUBMIT" at bounding box center [475, 409] width 94 height 22
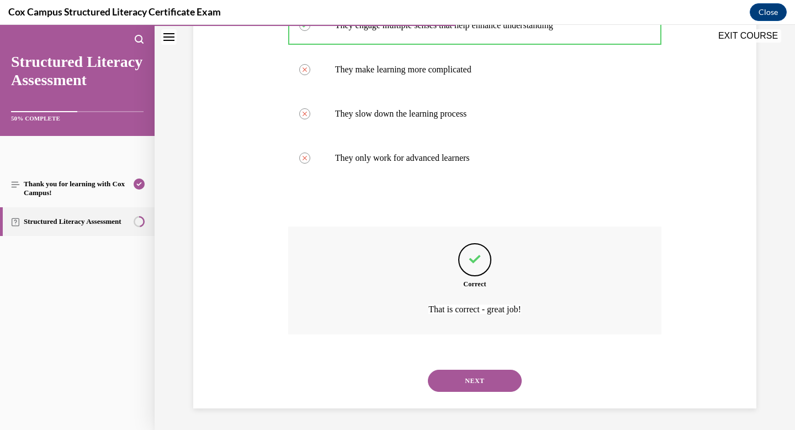
scroll to position [247, 0]
click at [469, 388] on button "NEXT" at bounding box center [475, 380] width 94 height 22
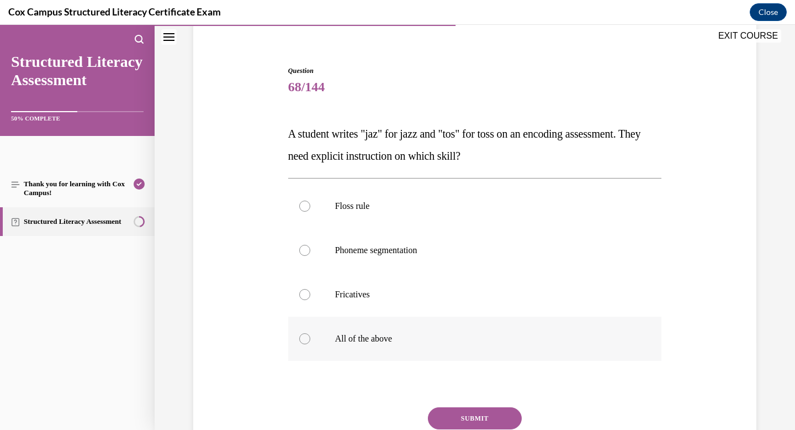
scroll to position [92, 0]
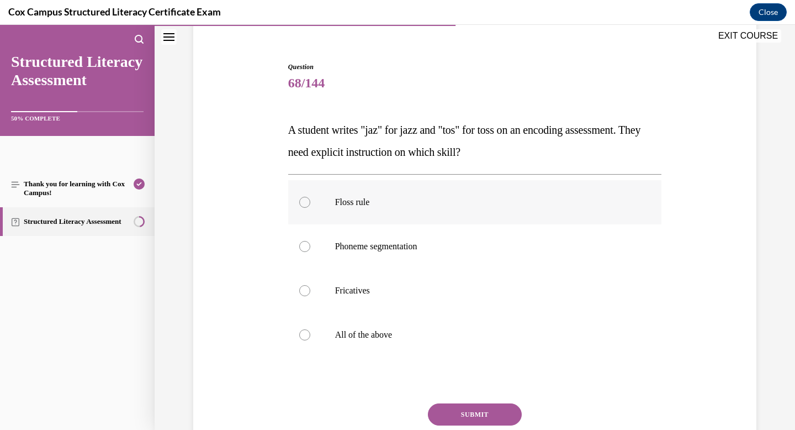
click at [456, 203] on p "Floss rule" at bounding box center [484, 202] width 299 height 11
click at [310, 203] on input "Floss rule" at bounding box center [304, 202] width 11 height 11
radio input "true"
click at [480, 414] on button "SUBMIT" at bounding box center [475, 414] width 94 height 22
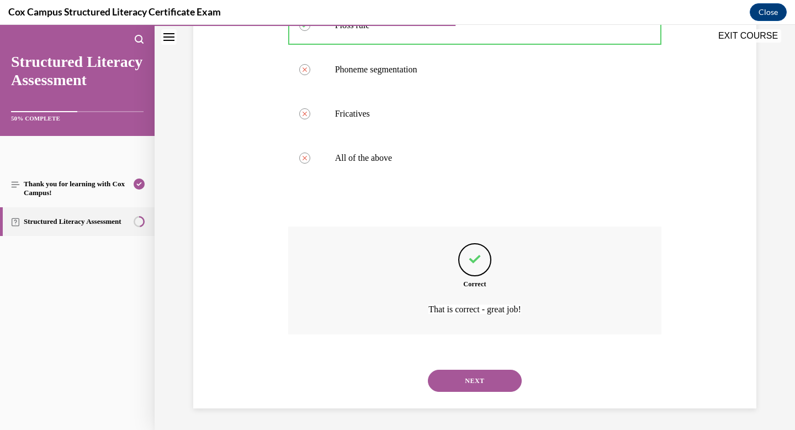
scroll to position [269, 0]
click at [494, 381] on button "NEXT" at bounding box center [475, 380] width 94 height 22
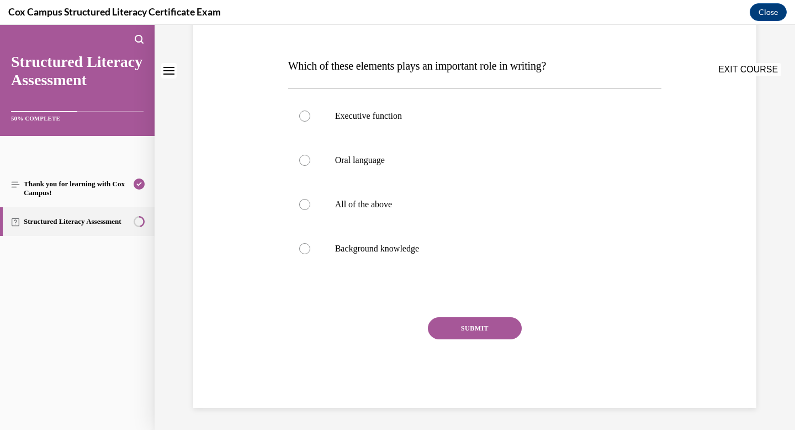
scroll to position [0, 0]
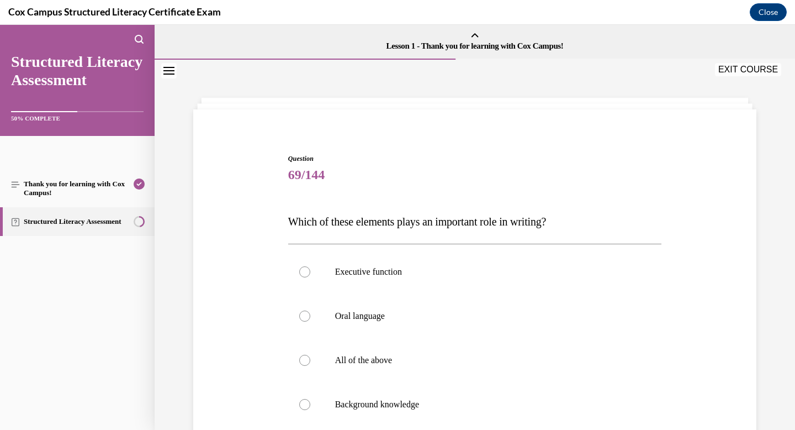
click at [494, 381] on label "All of the above" at bounding box center [475, 360] width 374 height 44
click at [310, 366] on input "All of the above" at bounding box center [304, 360] width 11 height 11
radio input "true"
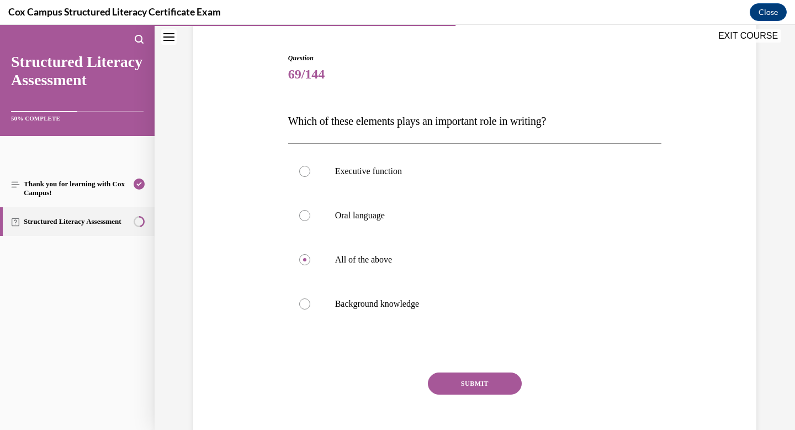
click at [493, 390] on button "SUBMIT" at bounding box center [475, 383] width 94 height 22
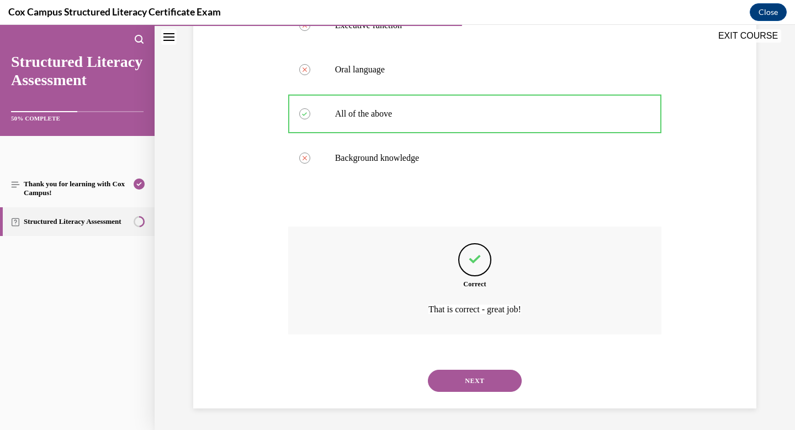
scroll to position [247, 0]
click at [490, 383] on button "NEXT" at bounding box center [475, 380] width 94 height 22
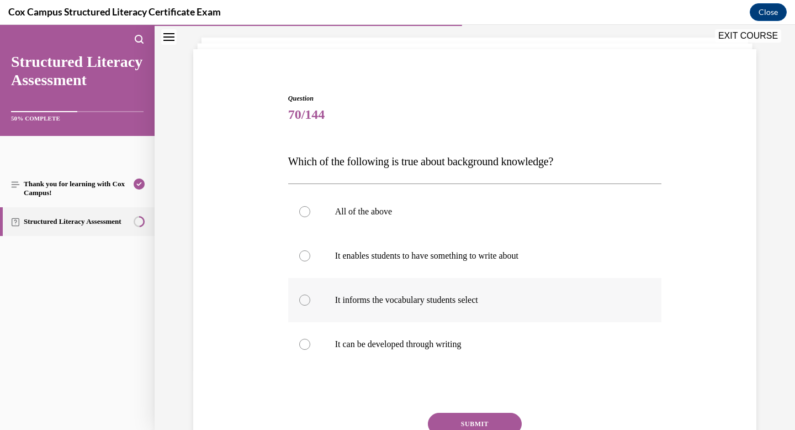
scroll to position [67, 0]
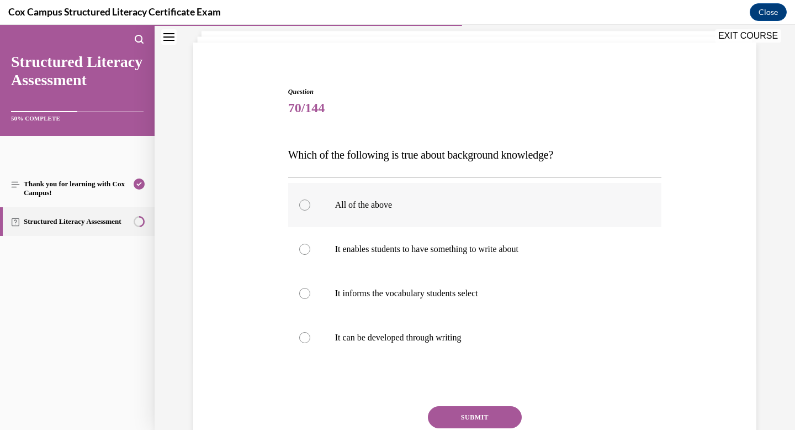
click at [492, 213] on label "All of the above" at bounding box center [475, 205] width 374 height 44
click at [310, 210] on input "All of the above" at bounding box center [304, 204] width 11 height 11
radio input "true"
click at [490, 417] on button "SUBMIT" at bounding box center [475, 417] width 94 height 22
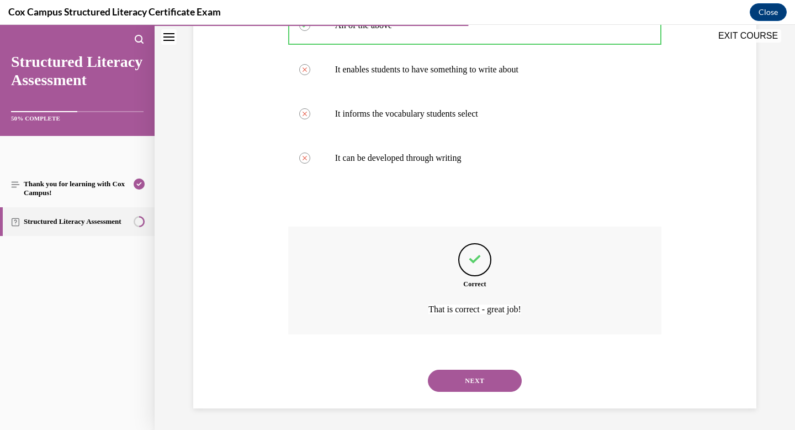
scroll to position [247, 0]
click at [473, 382] on button "NEXT" at bounding box center [475, 380] width 94 height 22
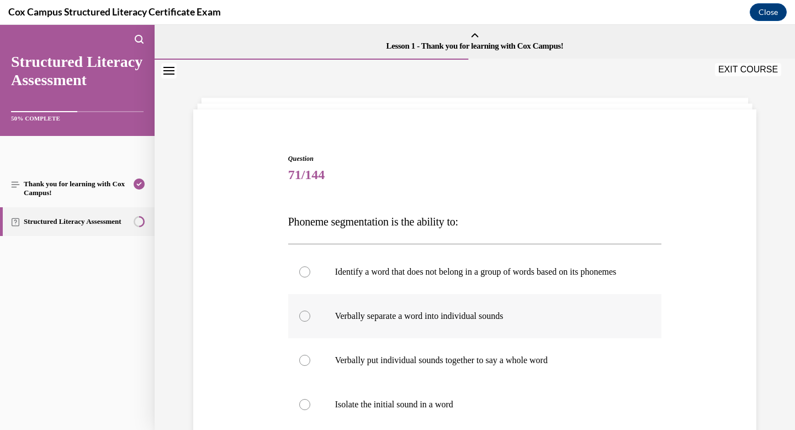
click at [492, 321] on p "Verbally separate a word into individual sounds" at bounding box center [484, 315] width 299 height 11
click at [310, 321] on input "Verbally separate a word into individual sounds" at bounding box center [304, 315] width 11 height 11
radio input "true"
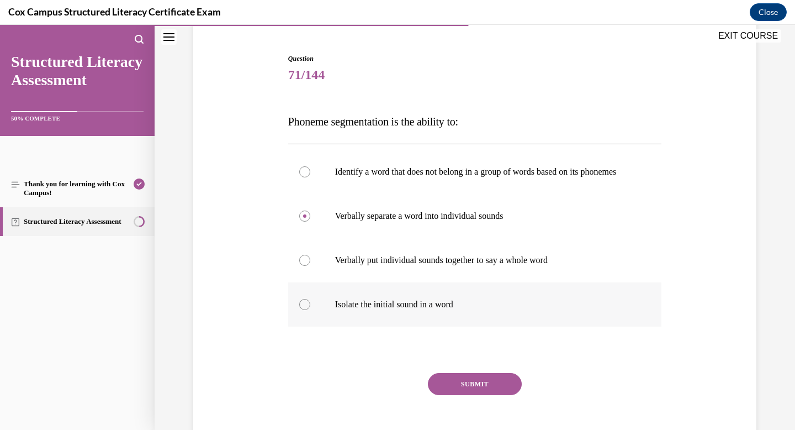
scroll to position [101, 0]
click at [495, 393] on button "SUBMIT" at bounding box center [475, 383] width 94 height 22
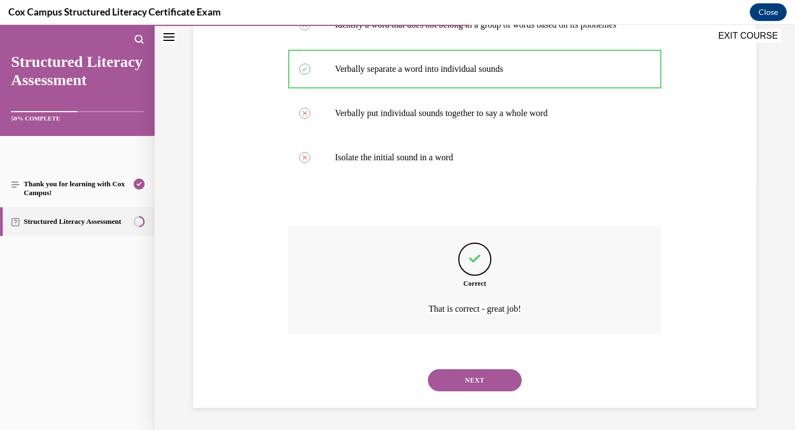
scroll to position [258, 0]
click at [491, 381] on button "NEXT" at bounding box center [475, 380] width 94 height 22
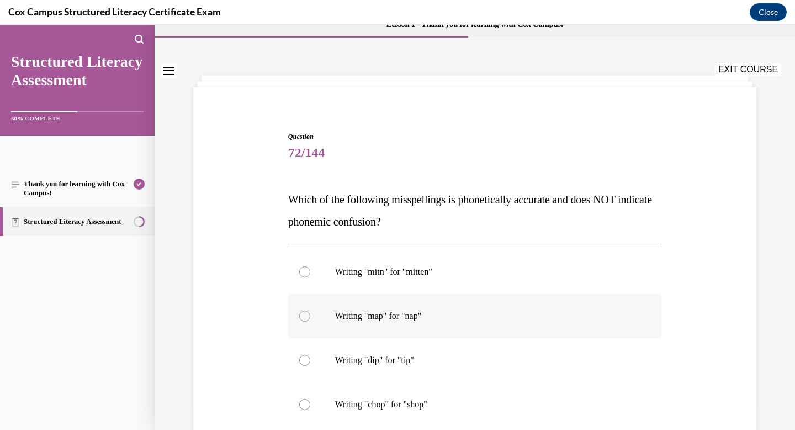
scroll to position [25, 0]
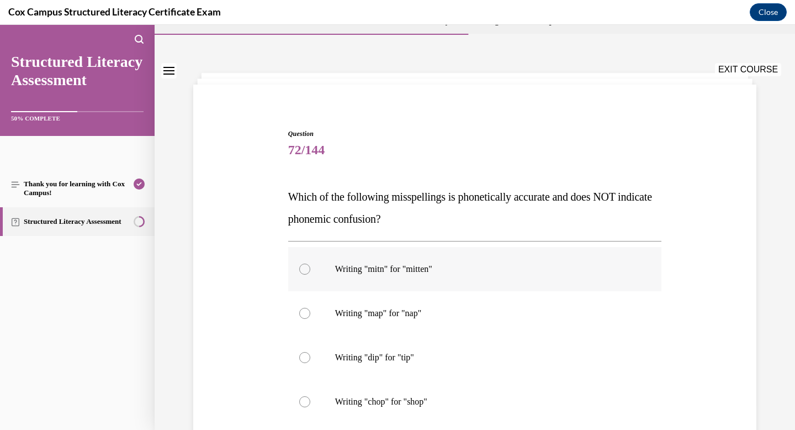
click at [446, 266] on p "Writing "mitn" for "mitten"" at bounding box center [484, 268] width 299 height 11
click at [310, 266] on input "Writing "mitn" for "mitten"" at bounding box center [304, 268] width 11 height 11
radio input "true"
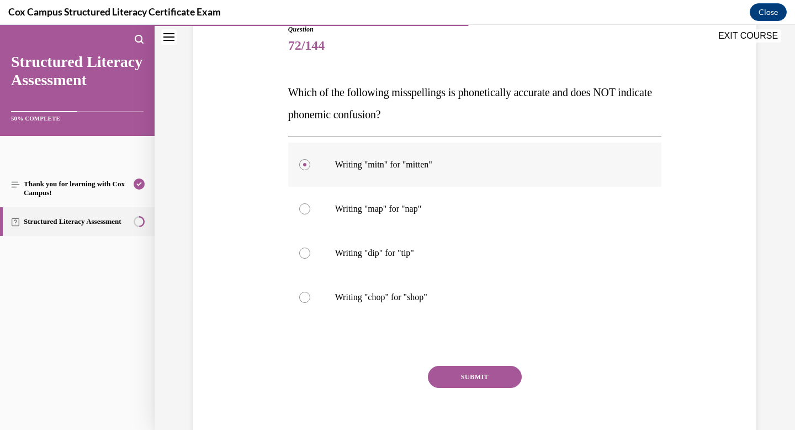
scroll to position [135, 0]
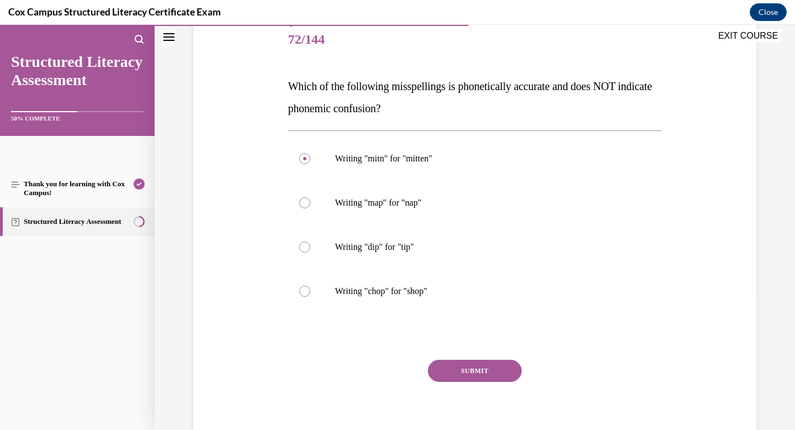
click at [456, 373] on button "SUBMIT" at bounding box center [475, 370] width 94 height 22
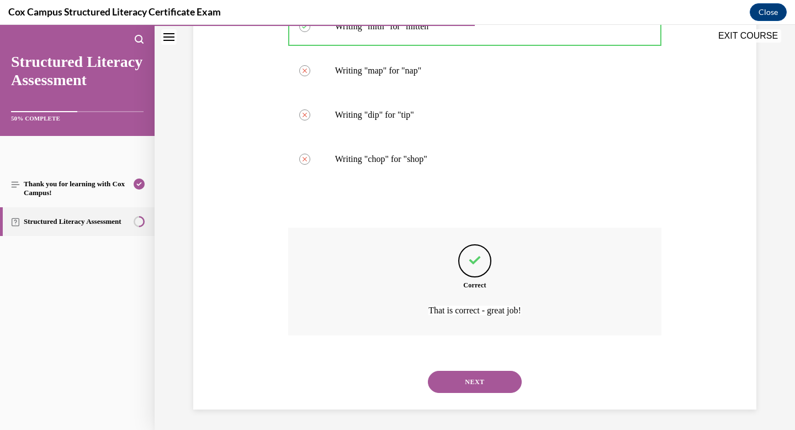
scroll to position [269, 0]
click at [470, 382] on button "NEXT" at bounding box center [475, 380] width 94 height 22
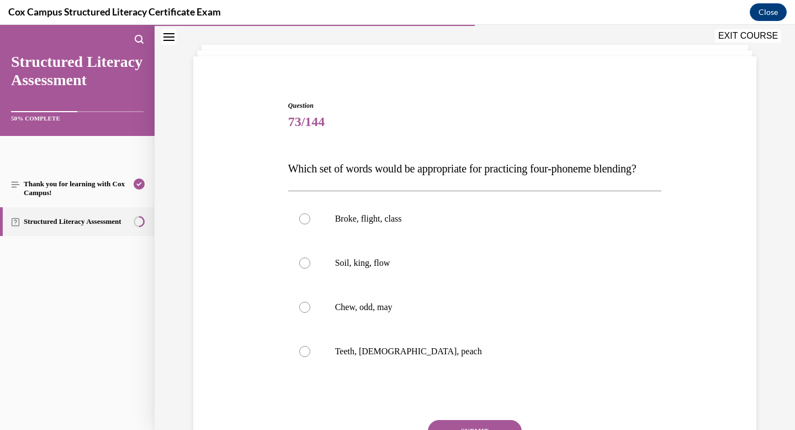
scroll to position [54, 0]
click at [463, 240] on label "Broke, flight, class" at bounding box center [475, 218] width 374 height 44
click at [310, 224] on input "Broke, flight, class" at bounding box center [304, 218] width 11 height 11
radio input "true"
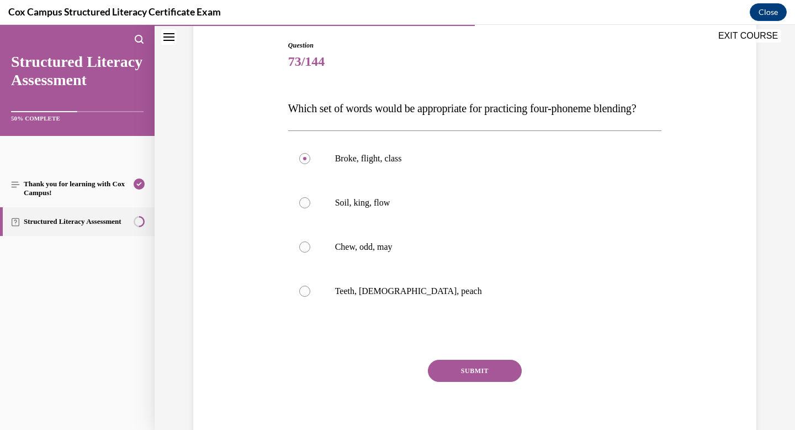
click at [457, 382] on button "SUBMIT" at bounding box center [475, 370] width 94 height 22
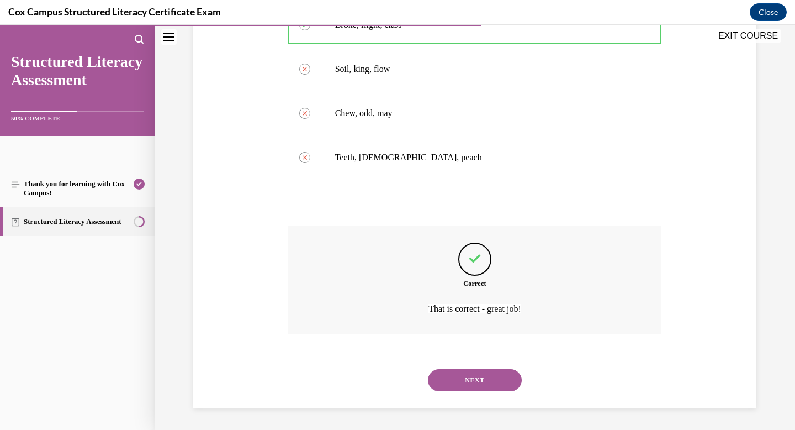
scroll to position [269, 0]
click at [461, 382] on button "NEXT" at bounding box center [475, 380] width 94 height 22
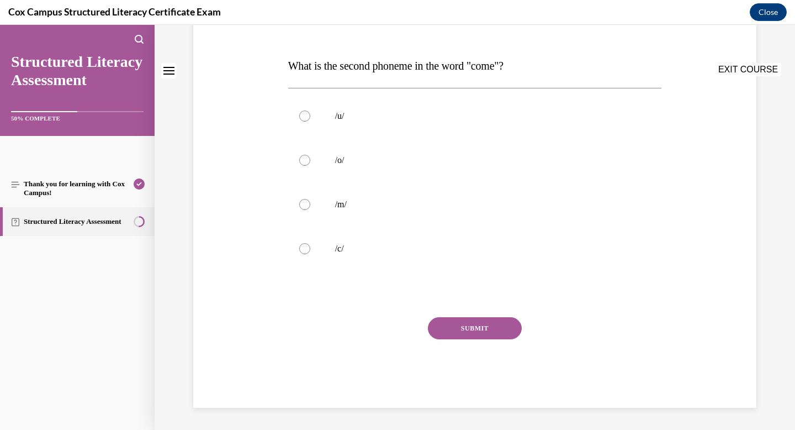
scroll to position [0, 0]
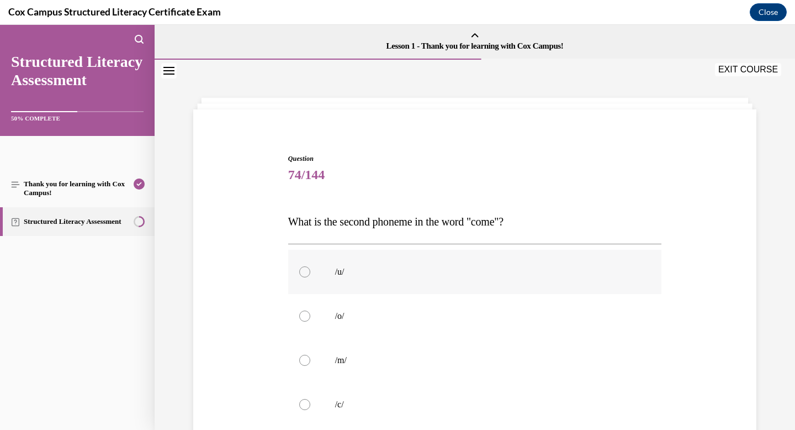
click at [437, 281] on label "/u/" at bounding box center [475, 272] width 374 height 44
click at [310, 277] on input "/u/" at bounding box center [304, 271] width 11 height 11
radio input "true"
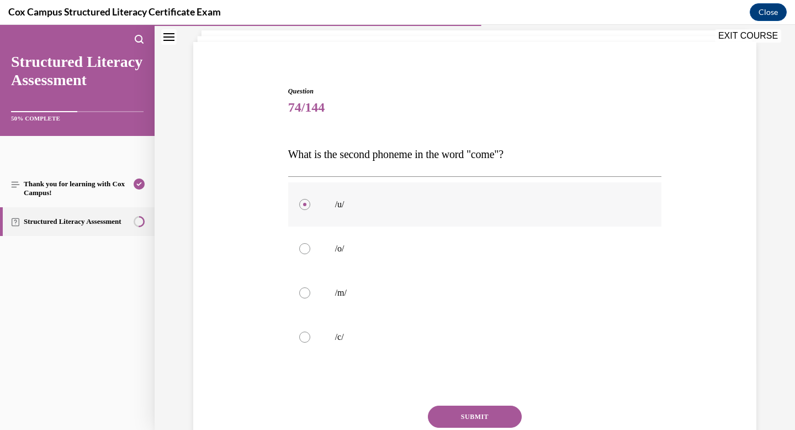
scroll to position [75, 0]
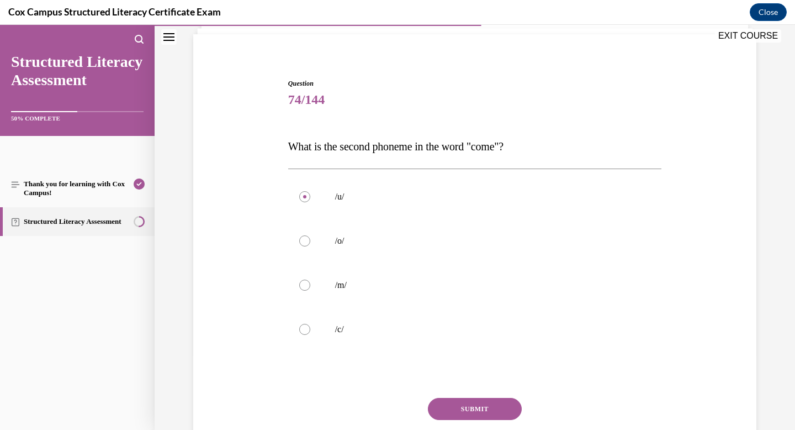
click at [473, 411] on button "SUBMIT" at bounding box center [475, 409] width 94 height 22
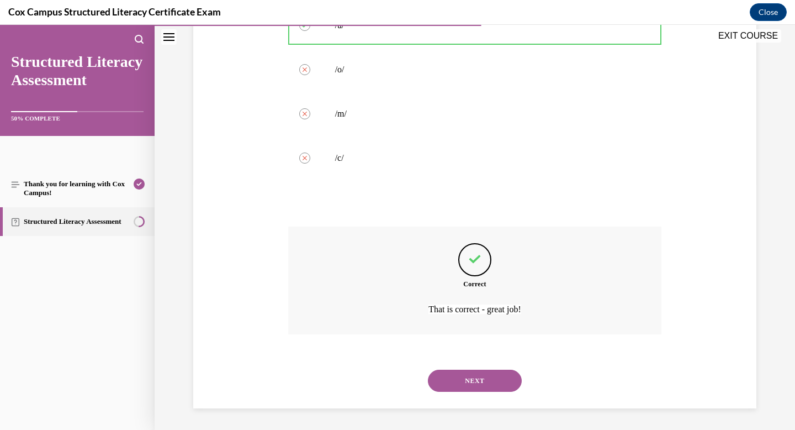
scroll to position [247, 0]
click at [477, 383] on button "NEXT" at bounding box center [475, 380] width 94 height 22
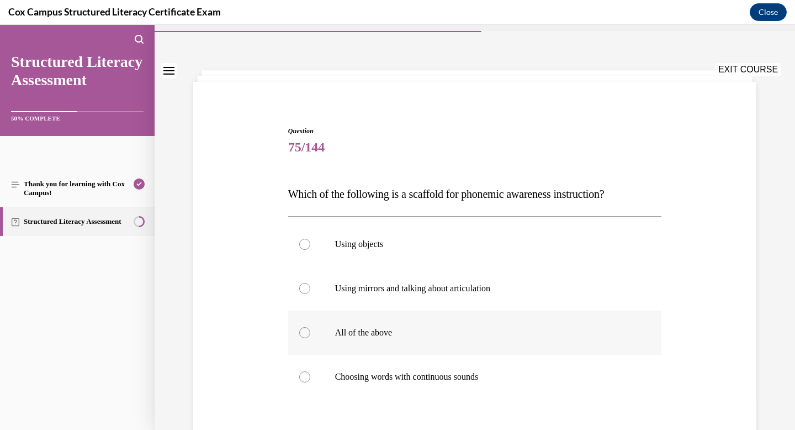
scroll to position [29, 0]
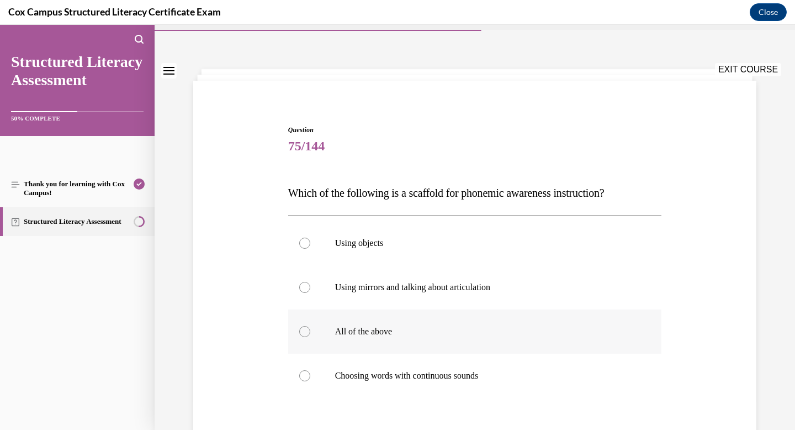
click at [519, 335] on p "All of the above" at bounding box center [484, 331] width 299 height 11
click at [310, 335] on input "All of the above" at bounding box center [304, 331] width 11 height 11
radio input "true"
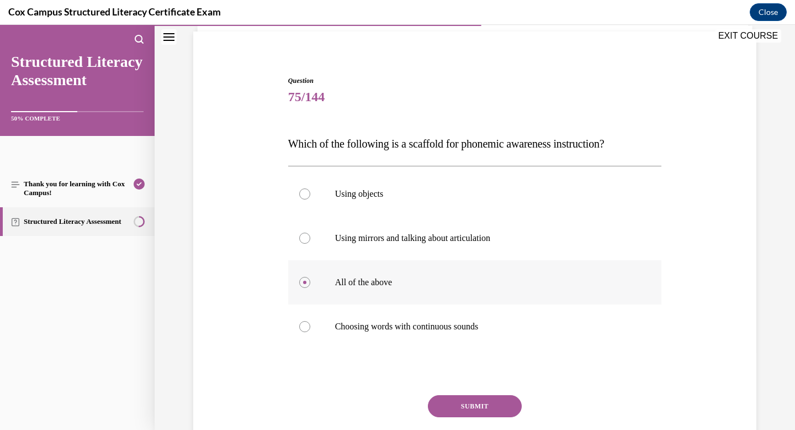
scroll to position [80, 0]
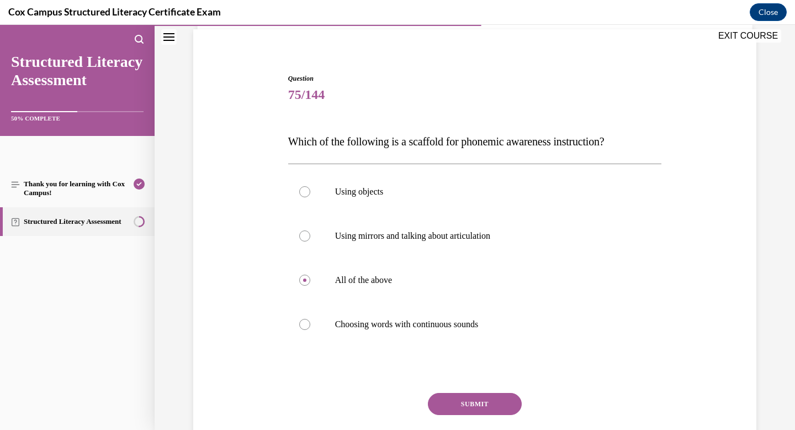
click at [491, 406] on button "SUBMIT" at bounding box center [475, 404] width 94 height 22
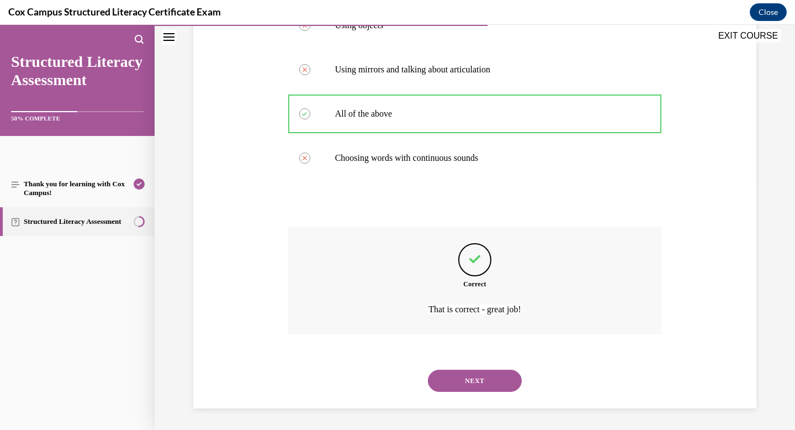
scroll to position [247, 0]
click at [494, 380] on button "NEXT" at bounding box center [475, 380] width 94 height 22
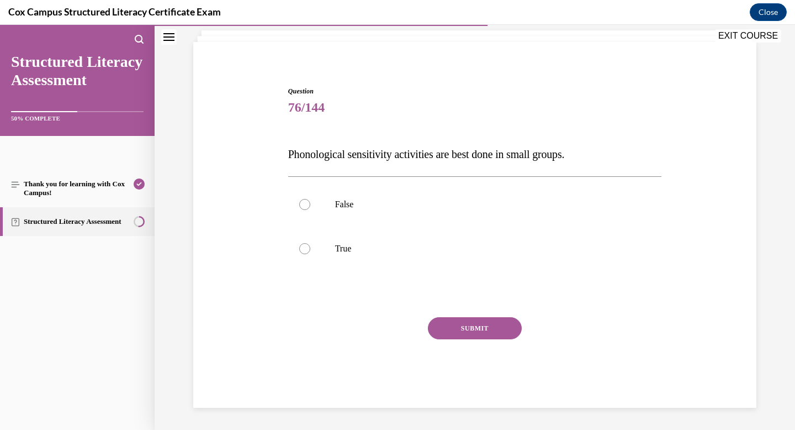
scroll to position [67, 0]
click at [476, 220] on label "False" at bounding box center [475, 204] width 374 height 44
click at [310, 210] on input "False" at bounding box center [304, 204] width 11 height 11
radio input "true"
click at [435, 233] on label "True" at bounding box center [475, 248] width 374 height 44
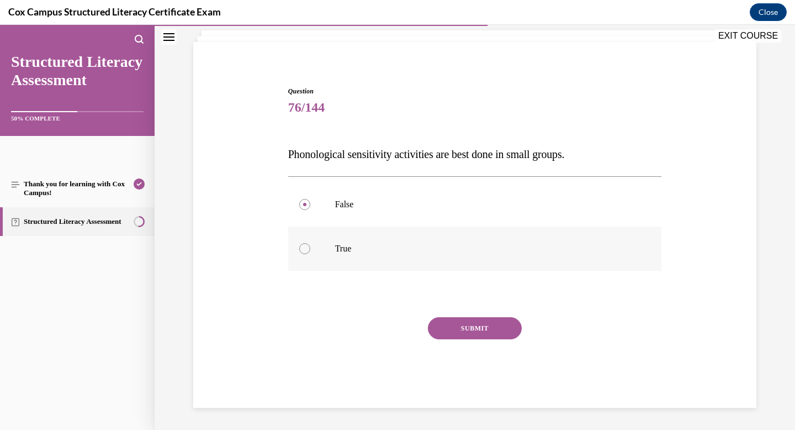
click at [310, 243] on input "True" at bounding box center [304, 248] width 11 height 11
radio input "true"
click at [474, 326] on button "SUBMIT" at bounding box center [475, 328] width 94 height 22
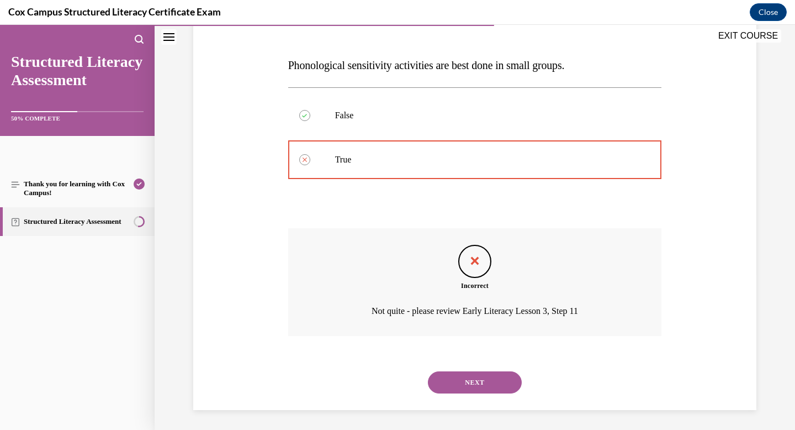
scroll to position [158, 0]
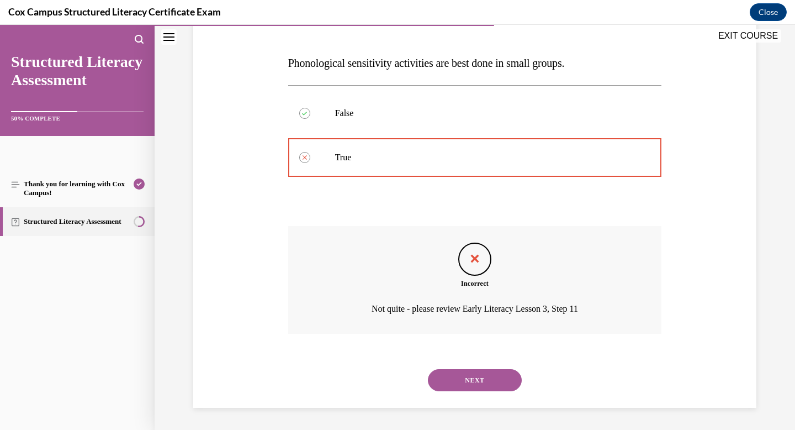
click at [463, 377] on button "NEXT" at bounding box center [475, 380] width 94 height 22
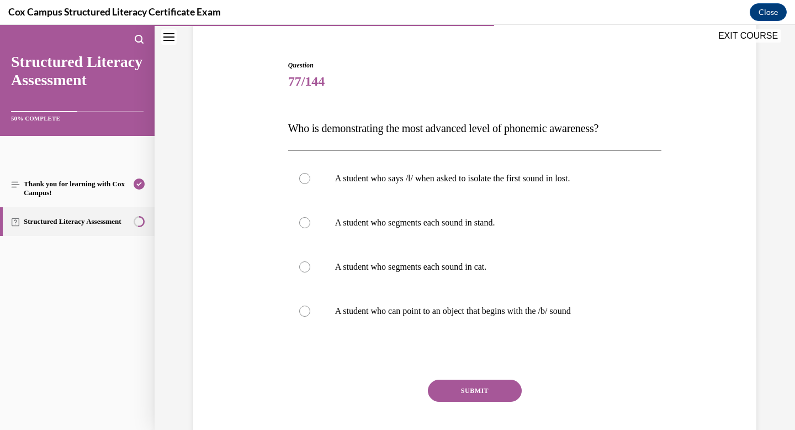
scroll to position [94, 0]
click at [489, 220] on p "A student who segments each sound in stand." at bounding box center [484, 221] width 299 height 11
click at [310, 220] on input "A student who segments each sound in stand." at bounding box center [304, 221] width 11 height 11
radio input "true"
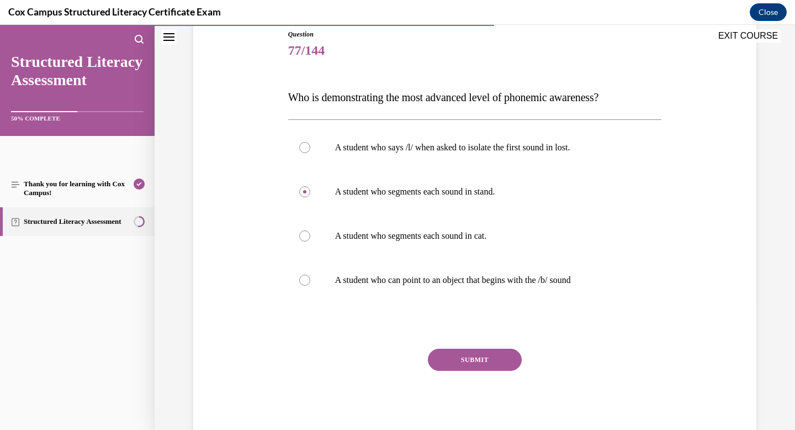
click at [486, 359] on button "SUBMIT" at bounding box center [475, 359] width 94 height 22
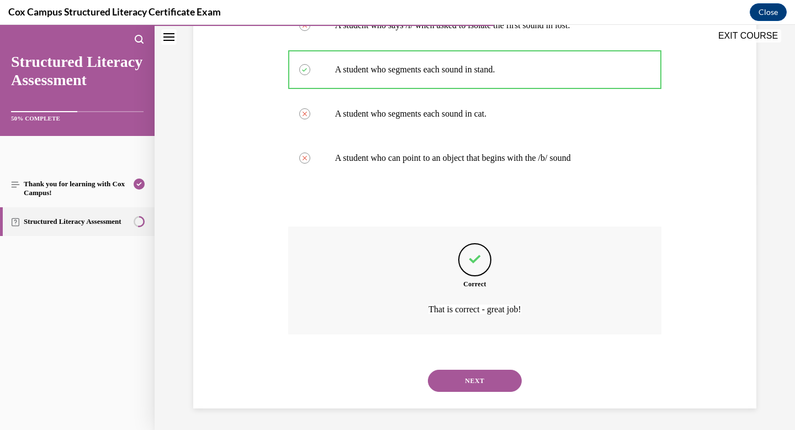
scroll to position [247, 0]
click at [483, 380] on button "NEXT" at bounding box center [475, 380] width 94 height 22
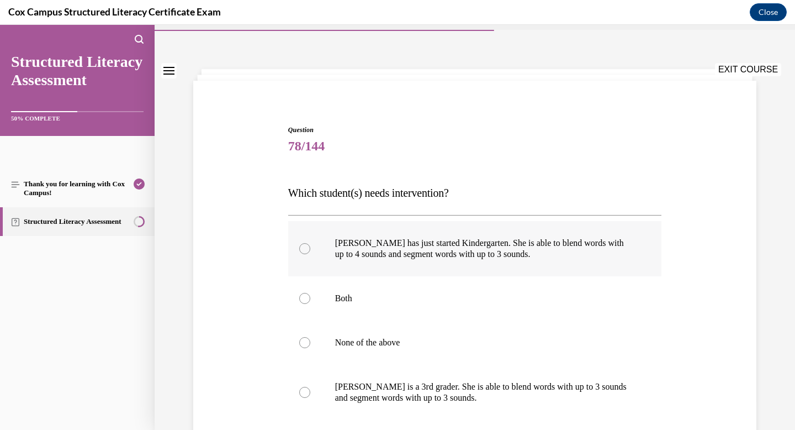
scroll to position [31, 0]
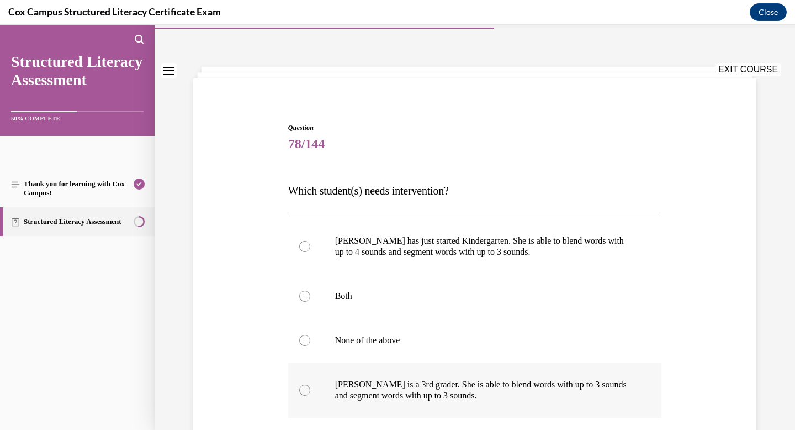
click at [535, 387] on p "[PERSON_NAME] is a 3rd grader. She is able to blend words with up to 3 sounds a…" at bounding box center [484, 390] width 299 height 22
click at [310, 387] on input "[PERSON_NAME] is a 3rd grader. She is able to blend words with up to 3 sounds a…" at bounding box center [304, 389] width 11 height 11
radio input "true"
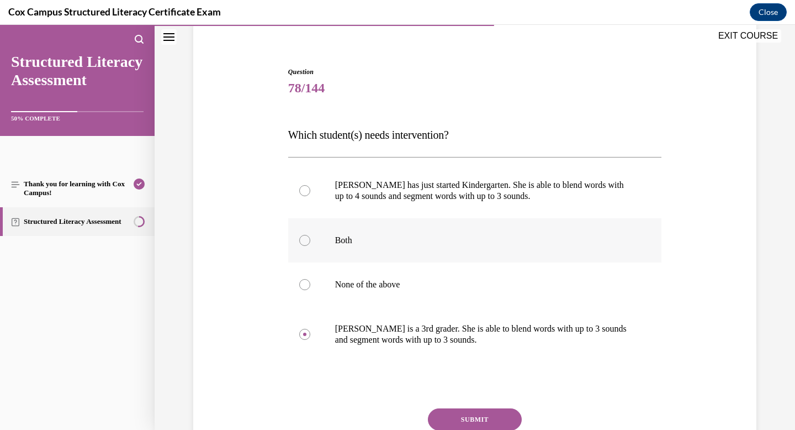
scroll to position [102, 0]
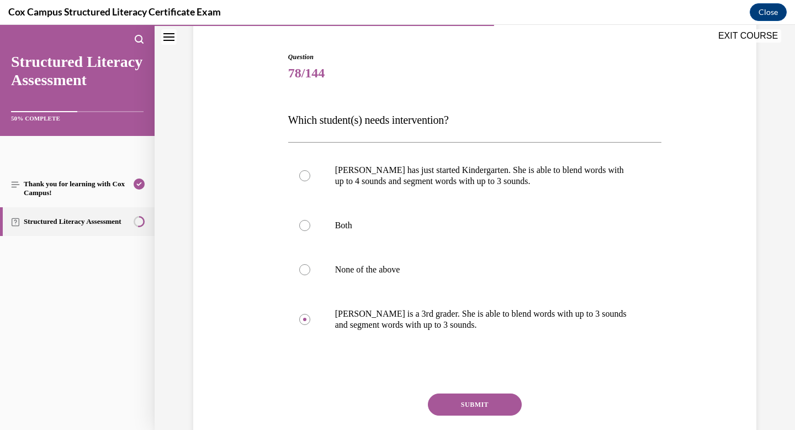
click at [445, 404] on button "SUBMIT" at bounding box center [475, 404] width 94 height 22
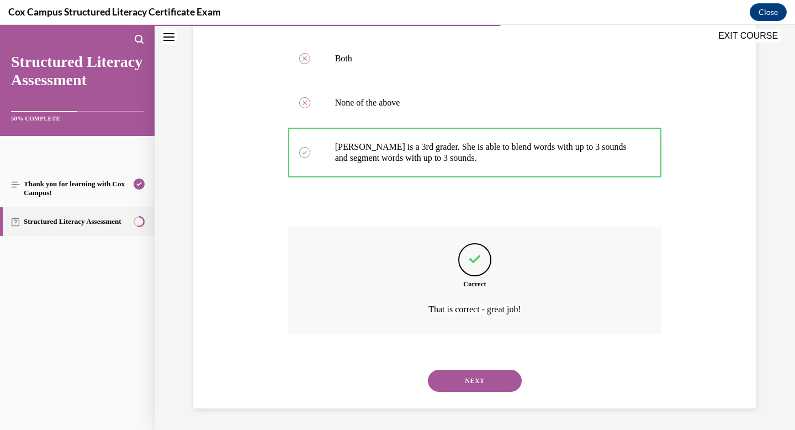
scroll to position [269, 0]
click at [451, 384] on button "NEXT" at bounding box center [475, 380] width 94 height 22
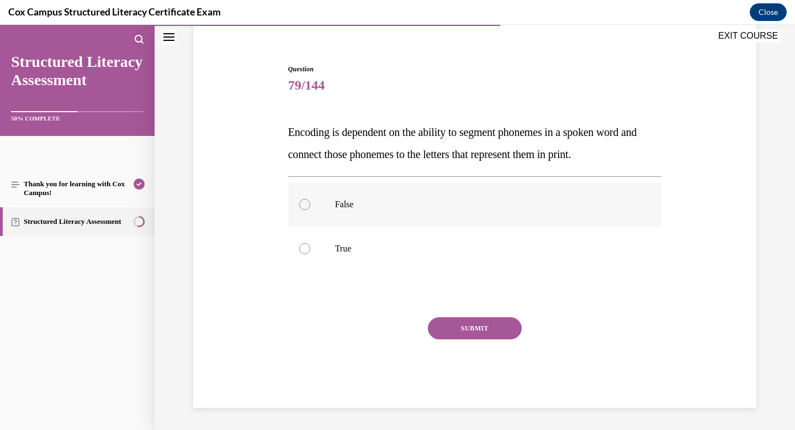
click at [416, 209] on p "False" at bounding box center [484, 204] width 299 height 11
click at [310, 209] on input "False" at bounding box center [304, 204] width 11 height 11
radio input "true"
click at [403, 259] on label "True" at bounding box center [475, 248] width 374 height 44
click at [310, 254] on input "True" at bounding box center [304, 248] width 11 height 11
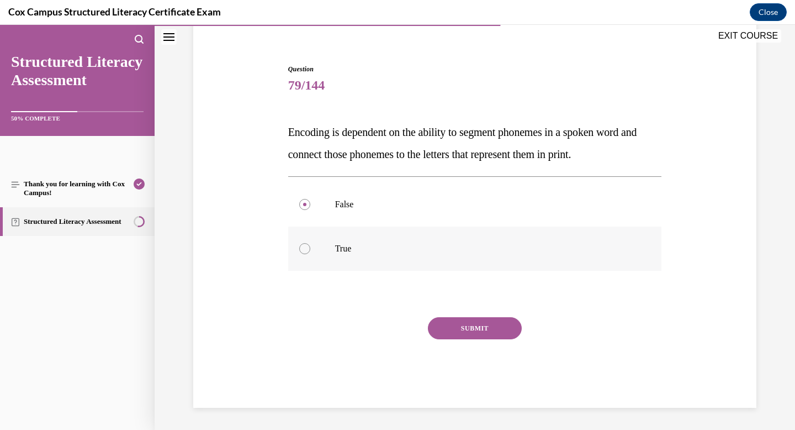
radio input "true"
click at [462, 328] on button "SUBMIT" at bounding box center [475, 328] width 94 height 22
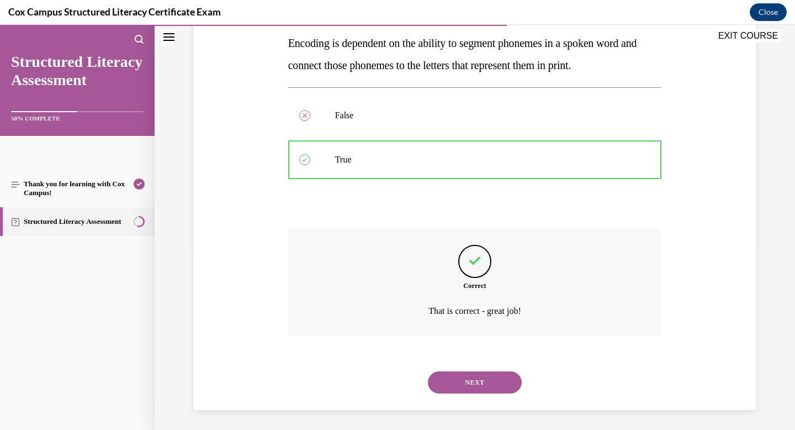
scroll to position [181, 0]
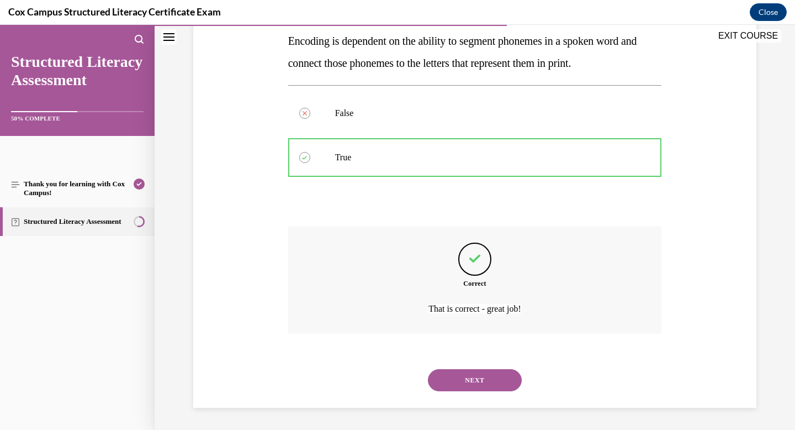
click at [448, 399] on div "NEXT" at bounding box center [475, 380] width 374 height 44
click at [450, 383] on button "NEXT" at bounding box center [475, 380] width 94 height 22
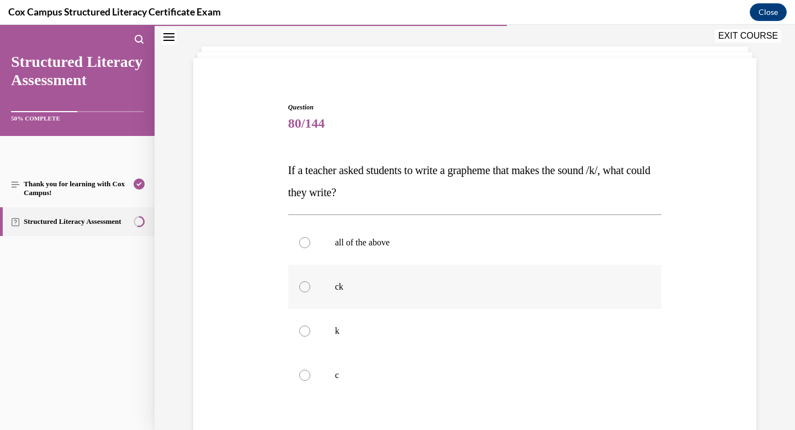
scroll to position [57, 0]
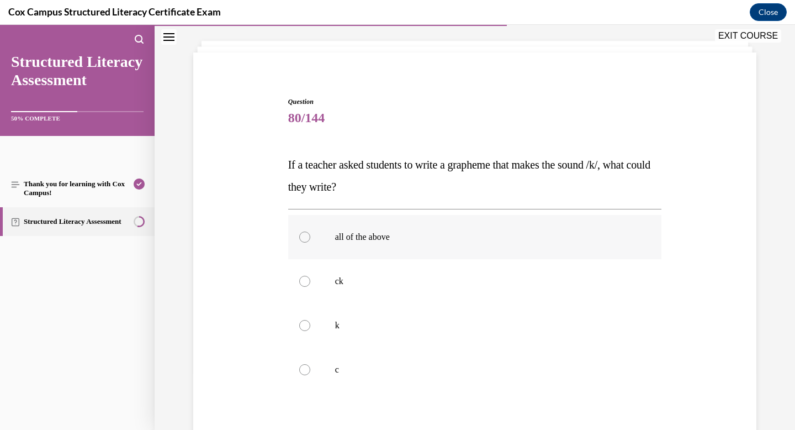
click at [420, 241] on p "all of the above" at bounding box center [484, 236] width 299 height 11
click at [310, 241] on input "all of the above" at bounding box center [304, 236] width 11 height 11
radio input "true"
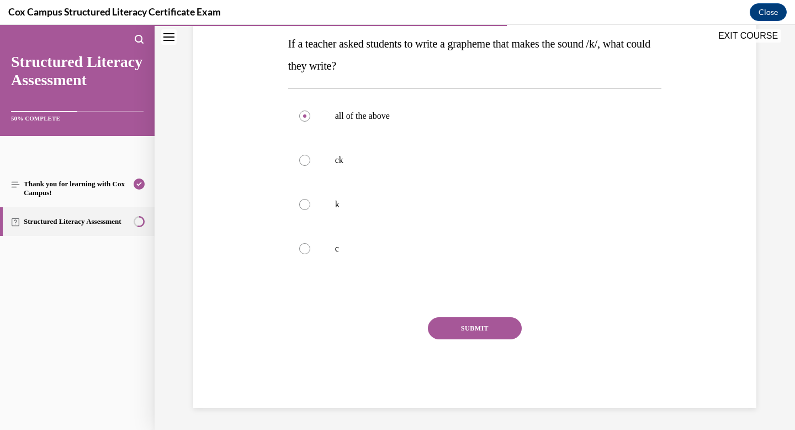
click at [451, 329] on button "SUBMIT" at bounding box center [475, 328] width 94 height 22
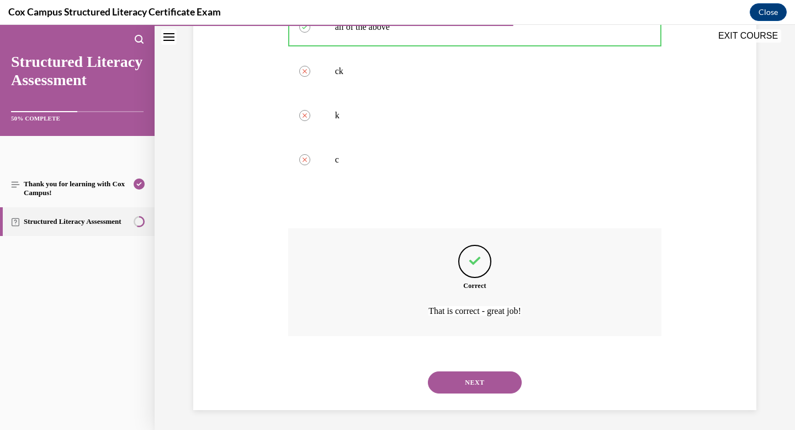
scroll to position [269, 0]
click at [464, 382] on button "NEXT" at bounding box center [475, 380] width 94 height 22
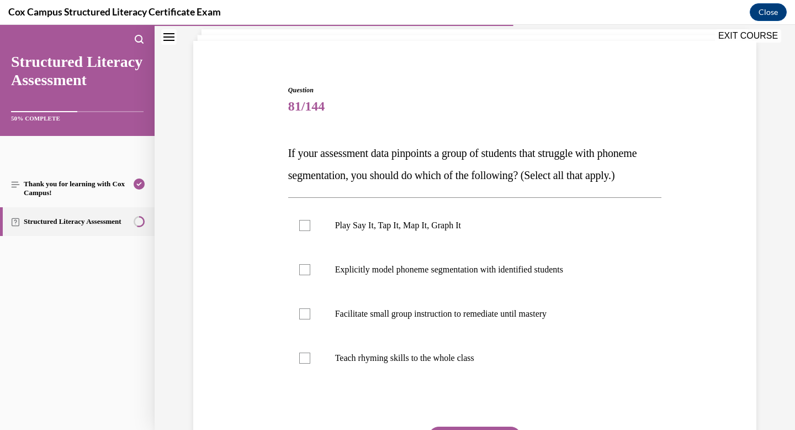
scroll to position [71, 0]
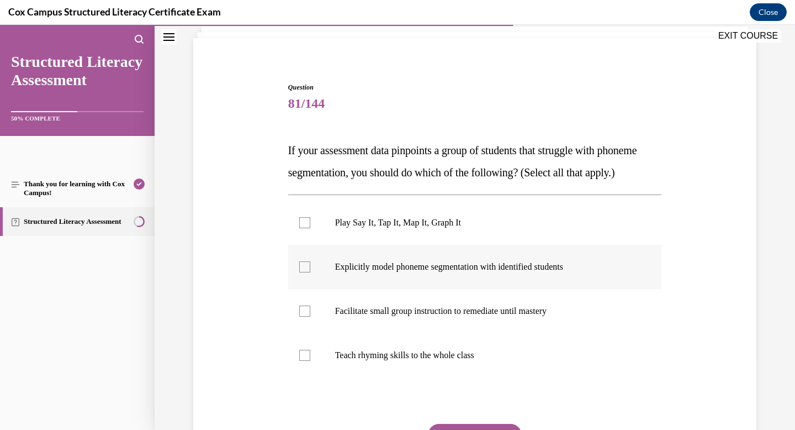
click at [470, 272] on p "Explicitly model phoneme segmentation with identified students" at bounding box center [484, 266] width 299 height 11
click at [310, 272] on input "Explicitly model phoneme segmentation with identified students" at bounding box center [304, 266] width 11 height 11
checkbox input "true"
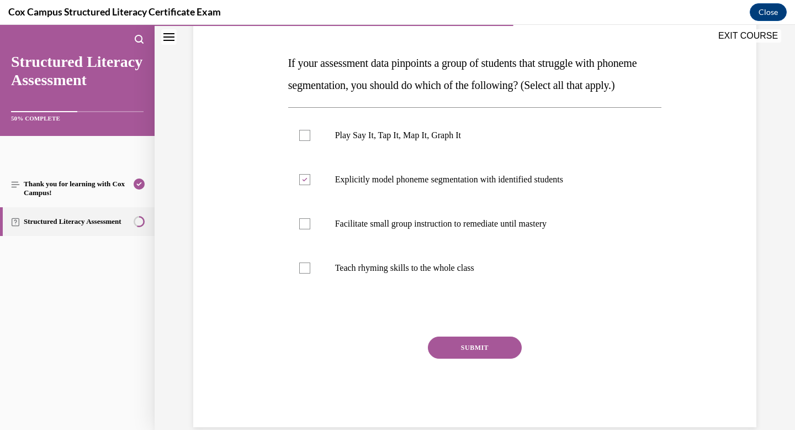
click at [489, 358] on button "SUBMIT" at bounding box center [475, 347] width 94 height 22
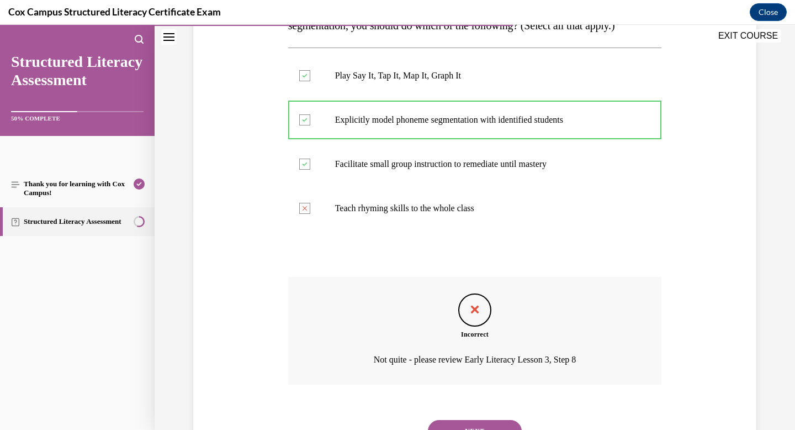
scroll to position [247, 0]
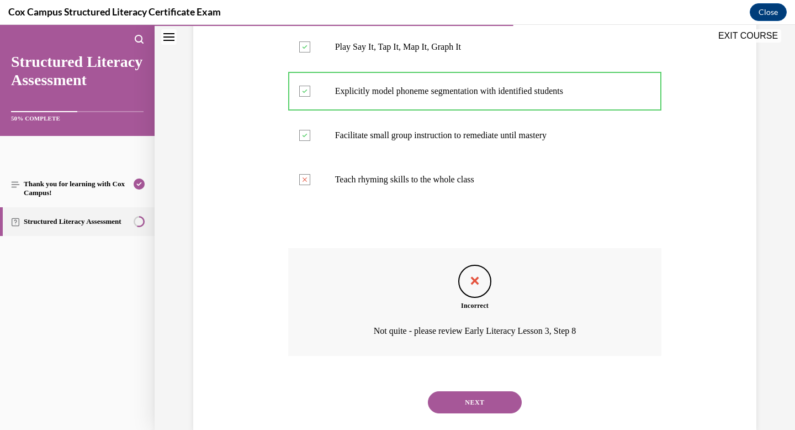
click at [494, 413] on button "NEXT" at bounding box center [475, 402] width 94 height 22
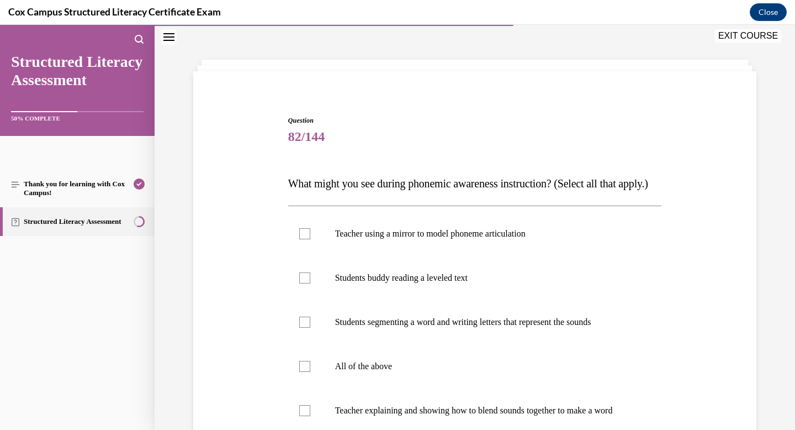
scroll to position [42, 0]
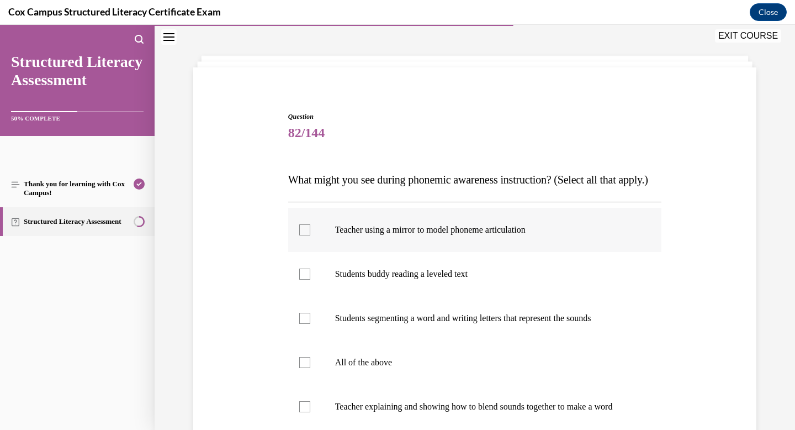
click at [498, 252] on label "Teacher using a mirror to model phoneme articulation" at bounding box center [475, 230] width 374 height 44
click at [310, 235] on input "Teacher using a mirror to model phoneme articulation" at bounding box center [304, 229] width 11 height 11
checkbox input "true"
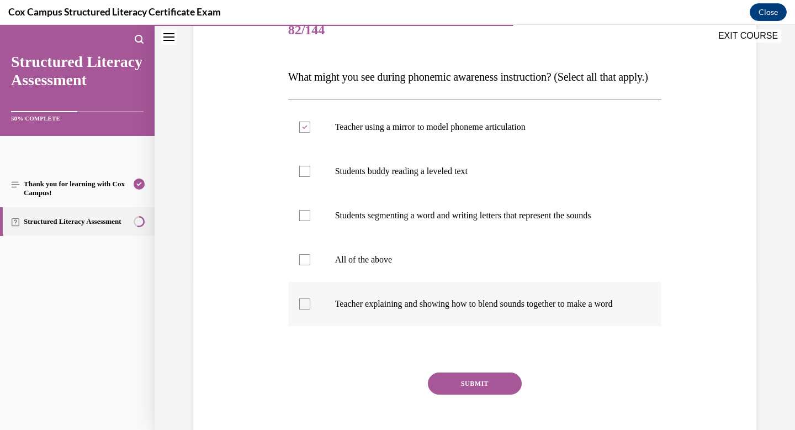
scroll to position [145, 0]
click at [499, 325] on label "Teacher explaining and showing how to blend sounds together to make a word" at bounding box center [475, 303] width 374 height 44
click at [310, 309] on input "Teacher explaining and showing how to blend sounds together to make a word" at bounding box center [304, 303] width 11 height 11
checkbox input "true"
click at [493, 394] on button "SUBMIT" at bounding box center [475, 383] width 94 height 22
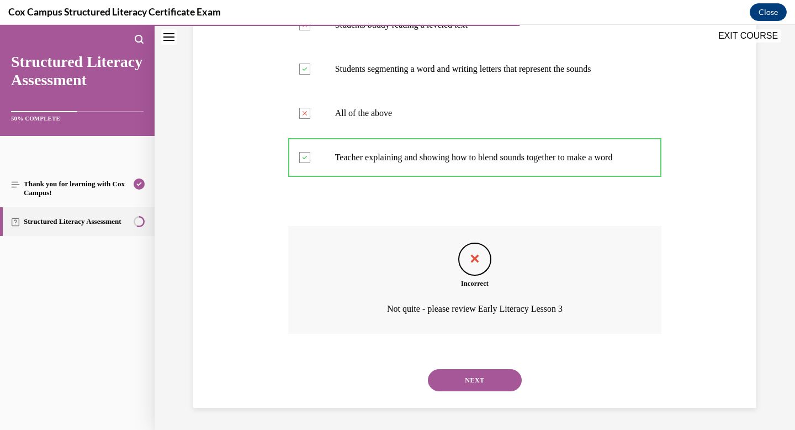
scroll to position [324, 0]
click at [502, 375] on button "NEXT" at bounding box center [475, 380] width 94 height 22
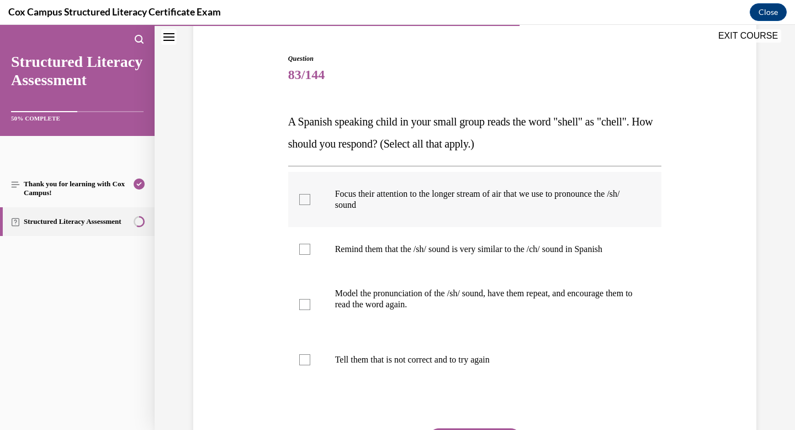
scroll to position [100, 0]
click at [625, 301] on p "Model the pronunciation of the /sh/ sound, have them repeat, and encourage them…" at bounding box center [484, 298] width 299 height 22
click at [310, 301] on input "Model the pronunciation of the /sh/ sound, have them repeat, and encourage them…" at bounding box center [304, 303] width 11 height 11
checkbox input "true"
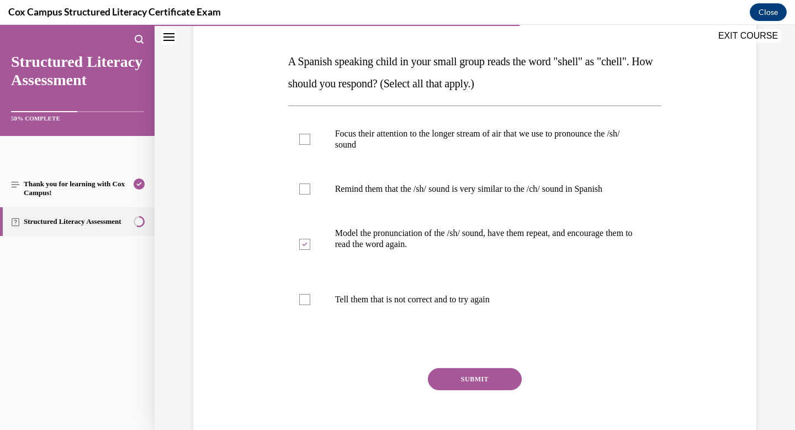
scroll to position [157, 0]
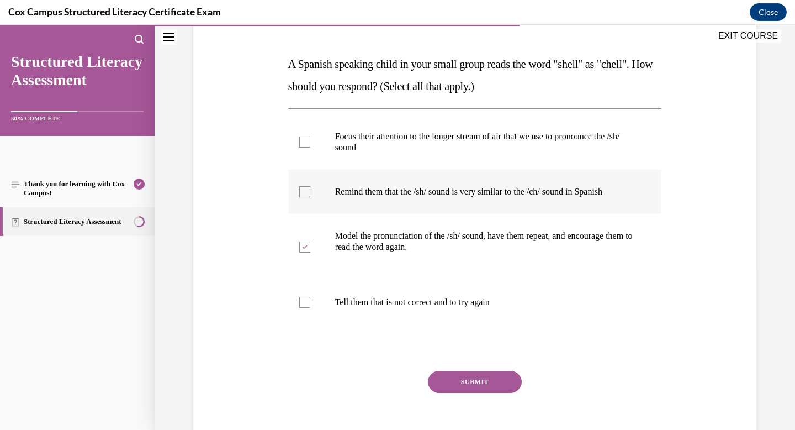
click at [571, 195] on p "Remind them that the /sh/ sound is very similar to the /ch/ sound in Spanish" at bounding box center [484, 191] width 299 height 11
click at [310, 195] on input "Remind them that the /sh/ sound is very similar to the /ch/ sound in Spanish" at bounding box center [304, 191] width 11 height 11
checkbox input "true"
click at [558, 149] on p "Focus their attention to the longer stream of air that we use to pronounce the …" at bounding box center [484, 142] width 299 height 22
click at [310, 147] on input "Focus their attention to the longer stream of air that we use to pronounce the …" at bounding box center [304, 141] width 11 height 11
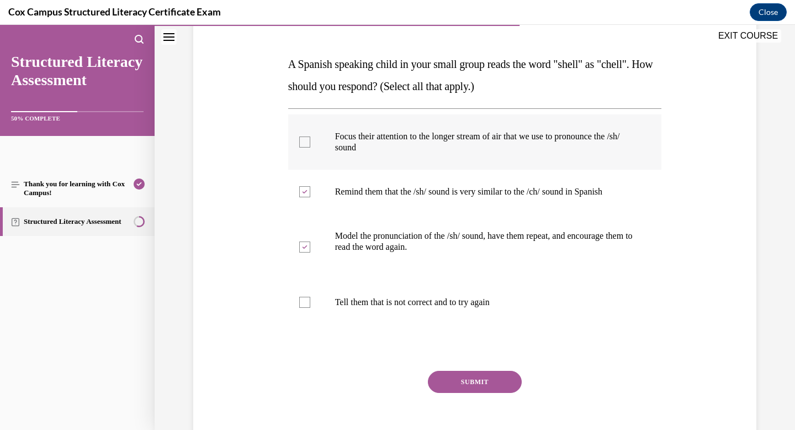
checkbox input "true"
click at [499, 379] on button "SUBMIT" at bounding box center [475, 382] width 94 height 22
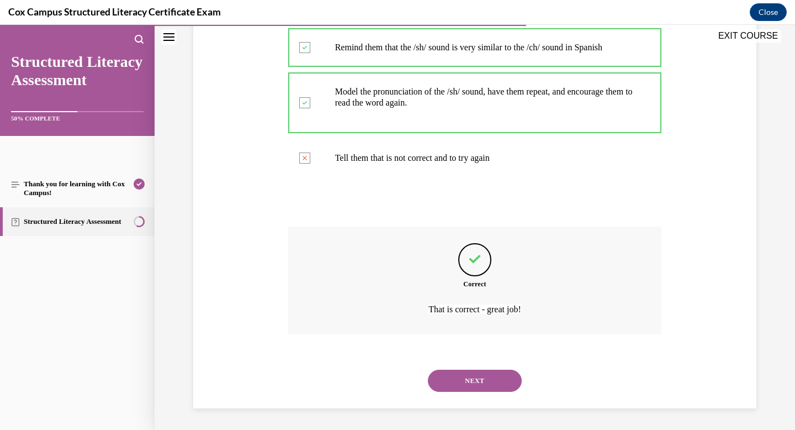
scroll to position [302, 0]
click at [472, 377] on button "NEXT" at bounding box center [475, 380] width 94 height 22
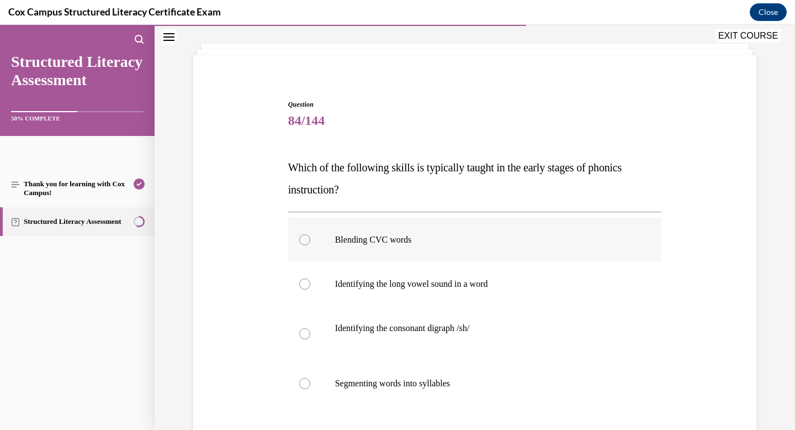
scroll to position [58, 0]
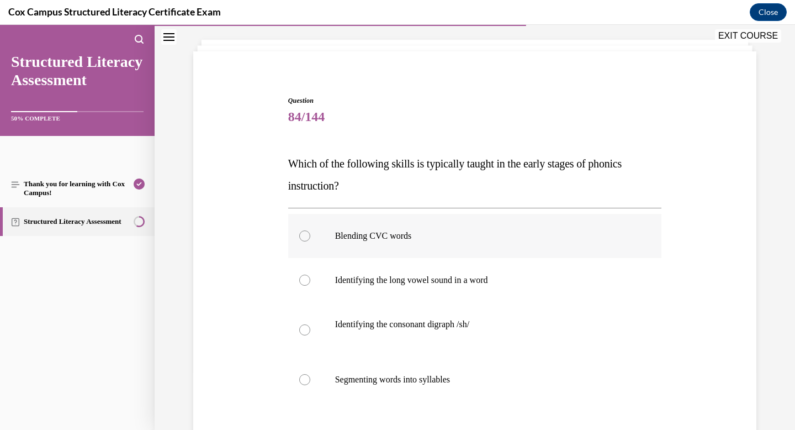
click at [453, 238] on p "Blending CVC words" at bounding box center [484, 235] width 299 height 11
click at [310, 238] on input "Blending CVC words" at bounding box center [304, 235] width 11 height 11
radio input "true"
click at [454, 281] on p "Identifying the long vowel sound in a word" at bounding box center [484, 279] width 299 height 11
click at [310, 281] on input "Identifying the long vowel sound in a word" at bounding box center [304, 279] width 11 height 11
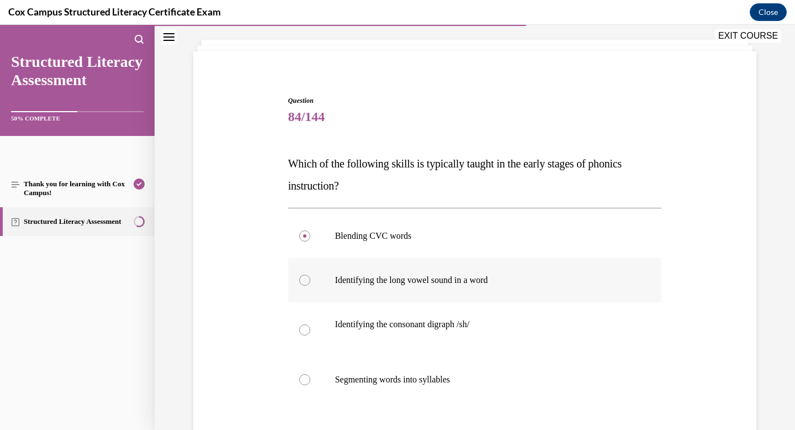
radio input "true"
click at [453, 239] on p "Blending CVC words" at bounding box center [484, 235] width 299 height 11
click at [310, 239] on input "Blending CVC words" at bounding box center [304, 235] width 11 height 11
radio input "true"
click at [452, 284] on p "Identifying the long vowel sound in a word" at bounding box center [484, 279] width 299 height 11
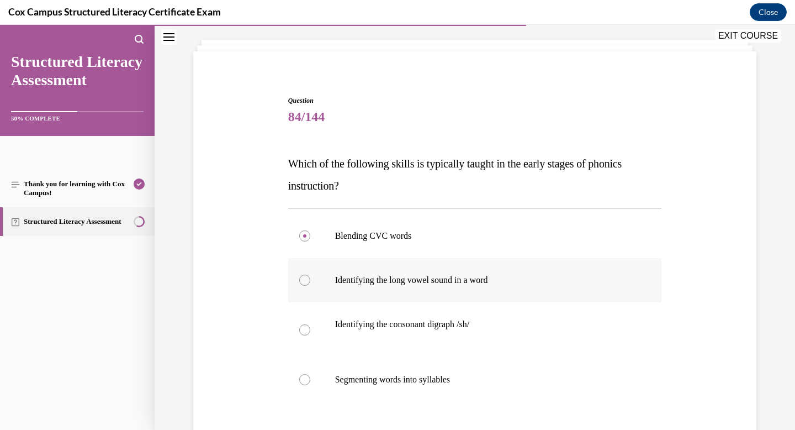
click at [310, 284] on input "Identifying the long vowel sound in a word" at bounding box center [304, 279] width 11 height 11
radio input "true"
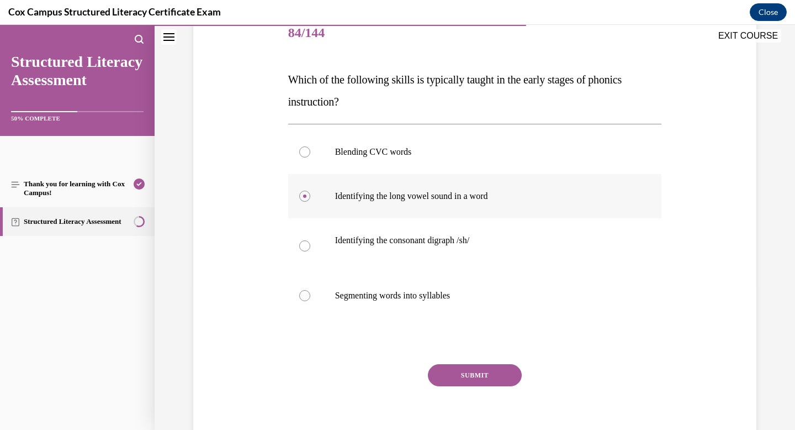
scroll to position [142, 0]
click at [498, 229] on label "Identifying the consonant digraph /sh/" at bounding box center [475, 245] width 374 height 55
click at [310, 240] on input "Identifying the consonant digraph /sh/" at bounding box center [304, 245] width 11 height 11
radio input "true"
click at [491, 370] on button "SUBMIT" at bounding box center [475, 374] width 94 height 22
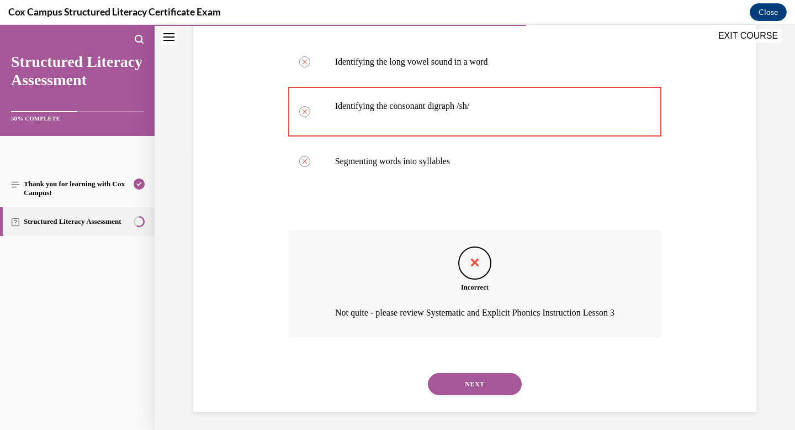
scroll to position [295, 0]
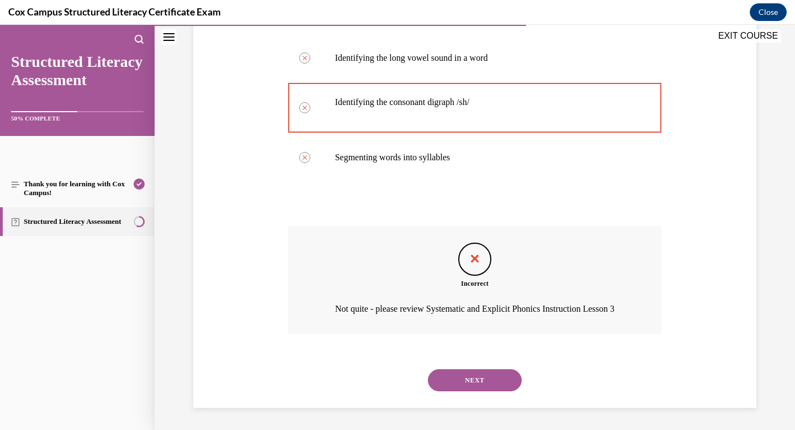
click at [497, 381] on button "NEXT" at bounding box center [475, 380] width 94 height 22
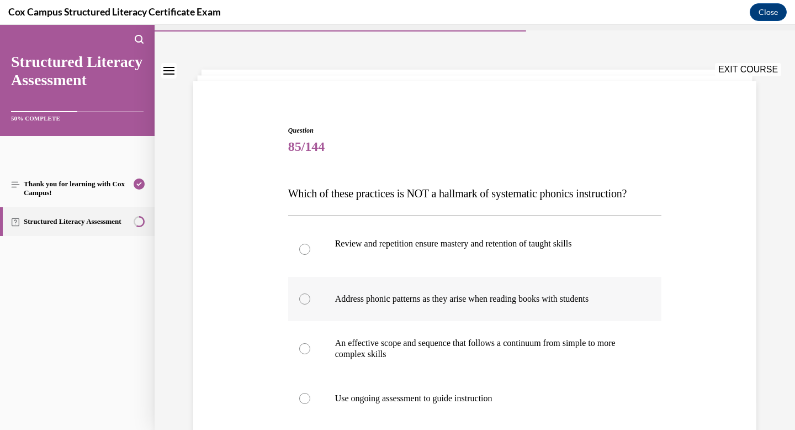
scroll to position [41, 0]
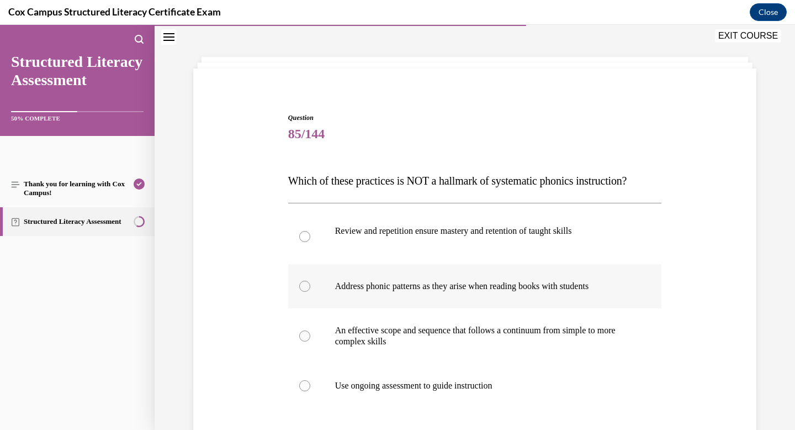
click at [624, 292] on p "Address phonic patterns as they arise when reading books with students" at bounding box center [484, 286] width 299 height 11
click at [310, 292] on input "Address phonic patterns as they arise when reading books with students" at bounding box center [304, 286] width 11 height 11
radio input "true"
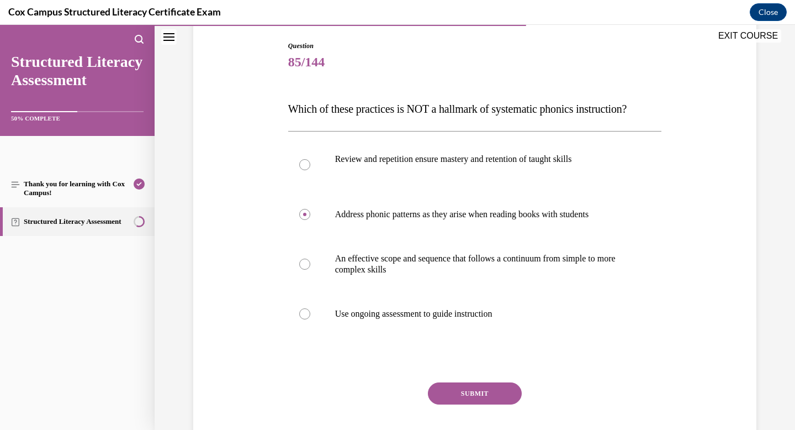
scroll to position [119, 0]
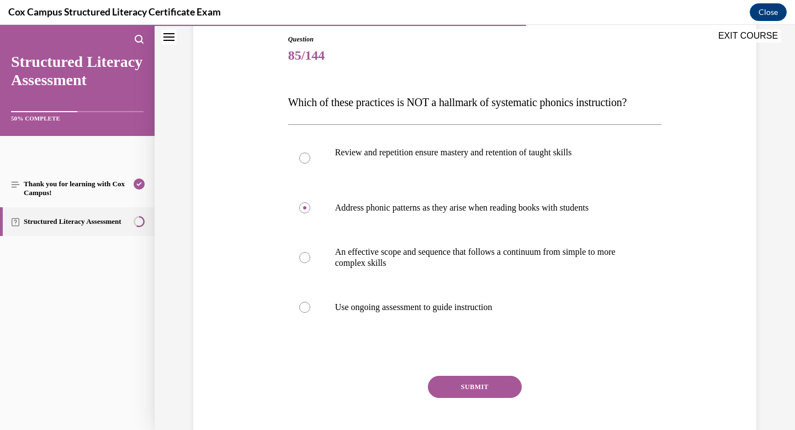
click at [505, 398] on button "SUBMIT" at bounding box center [475, 386] width 94 height 22
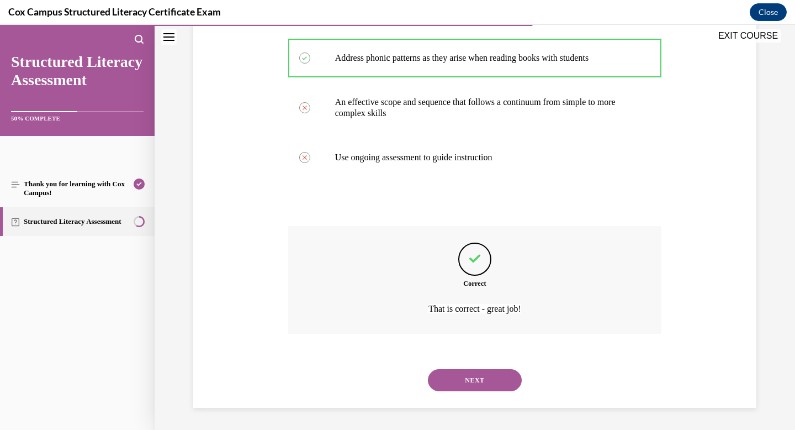
scroll to position [291, 0]
click at [494, 378] on button "NEXT" at bounding box center [475, 380] width 94 height 22
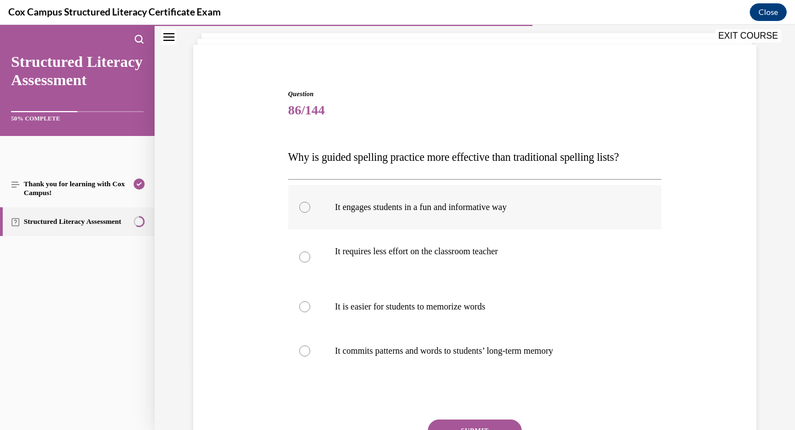
scroll to position [75, 0]
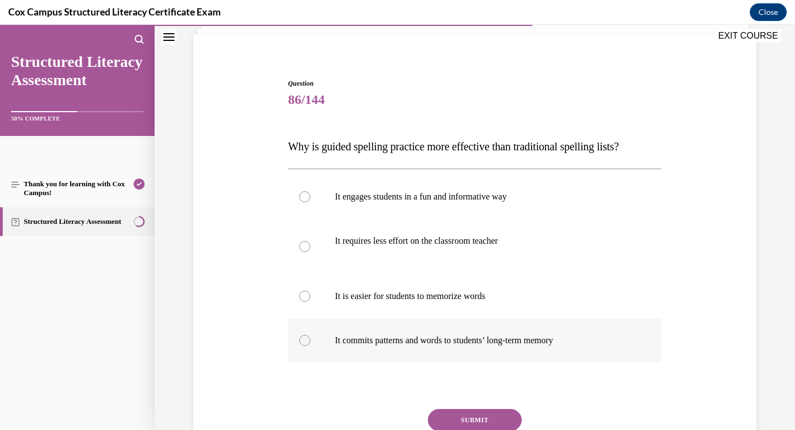
click at [583, 342] on p "It commits patterns and words to students’ long-term memory" at bounding box center [484, 340] width 299 height 11
click at [310, 342] on input "It commits patterns and words to students’ long-term memory" at bounding box center [304, 340] width 11 height 11
radio input "true"
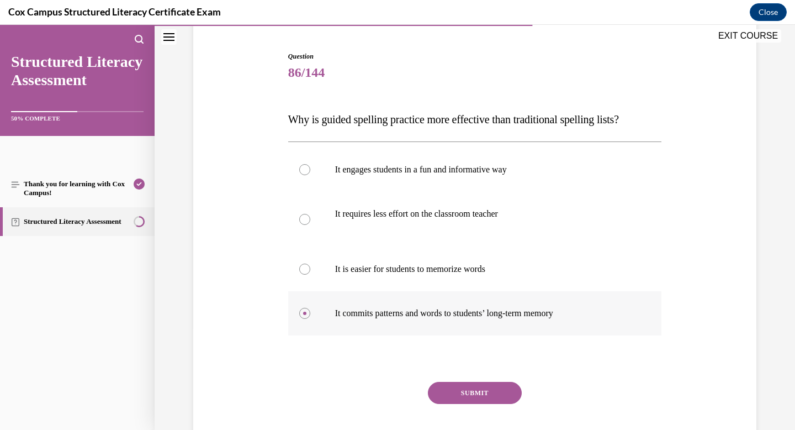
scroll to position [107, 0]
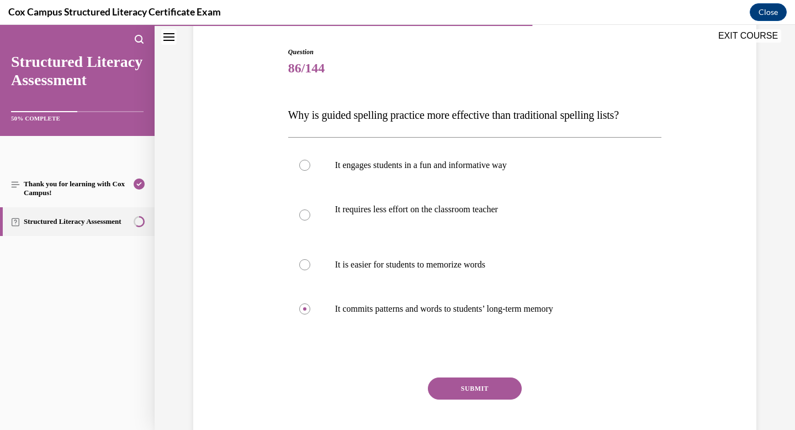
click at [499, 389] on button "SUBMIT" at bounding box center [475, 388] width 94 height 22
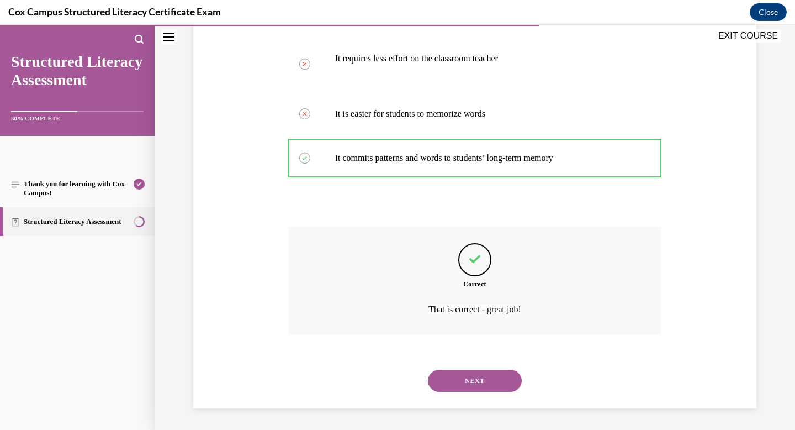
scroll to position [258, 0]
click at [500, 378] on button "NEXT" at bounding box center [475, 380] width 94 height 22
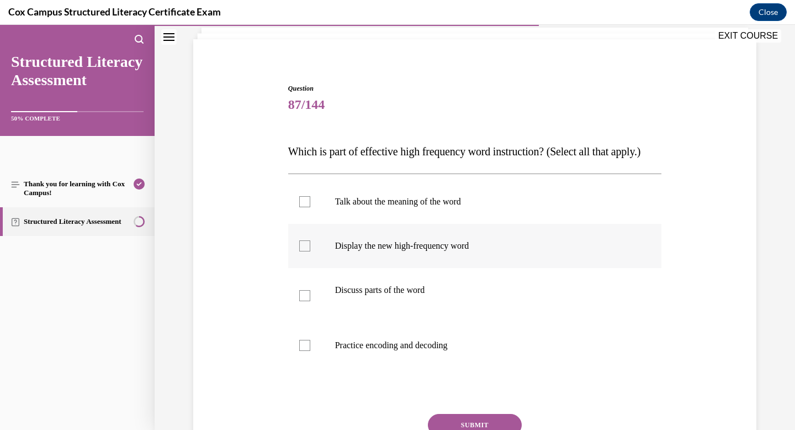
scroll to position [78, 0]
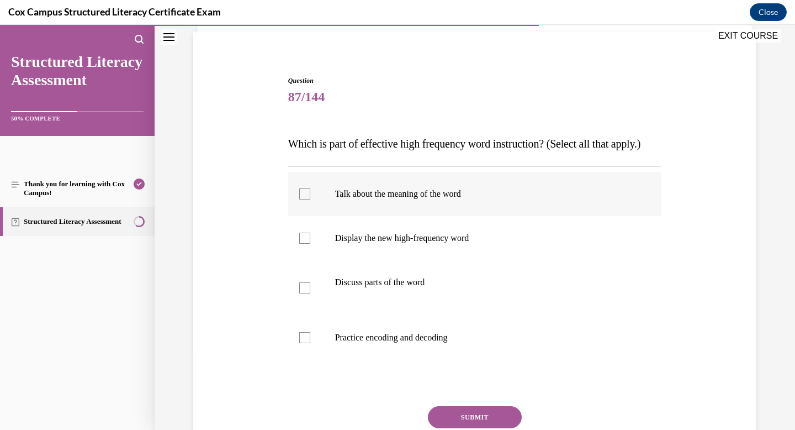
click at [573, 203] on label "Talk about the meaning of the word" at bounding box center [475, 194] width 374 height 44
click at [310, 199] on input "Talk about the meaning of the word" at bounding box center [304, 193] width 11 height 11
checkbox input "true"
click at [536, 244] on p "Display the new high-frequency word" at bounding box center [484, 237] width 299 height 11
click at [310, 244] on input "Display the new high-frequency word" at bounding box center [304, 237] width 11 height 11
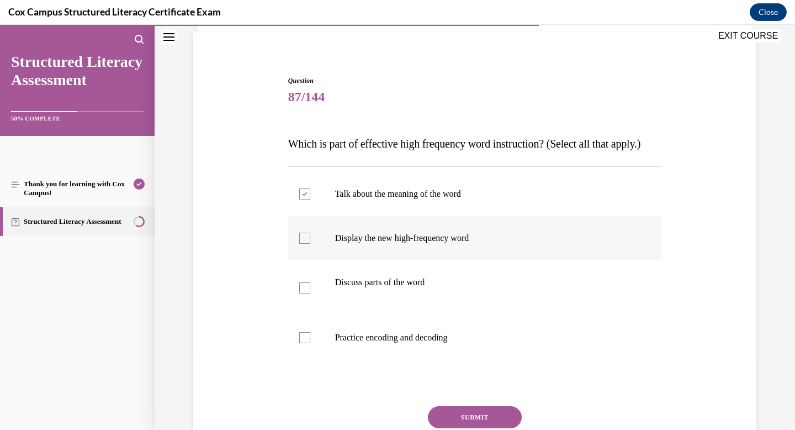
checkbox input "true"
click at [512, 299] on p at bounding box center [511, 293] width 246 height 11
click at [310, 293] on input "Discuss parts of the word" at bounding box center [304, 287] width 11 height 11
checkbox input "true"
click at [500, 343] on p "Practice encoding and decoding" at bounding box center [484, 337] width 299 height 11
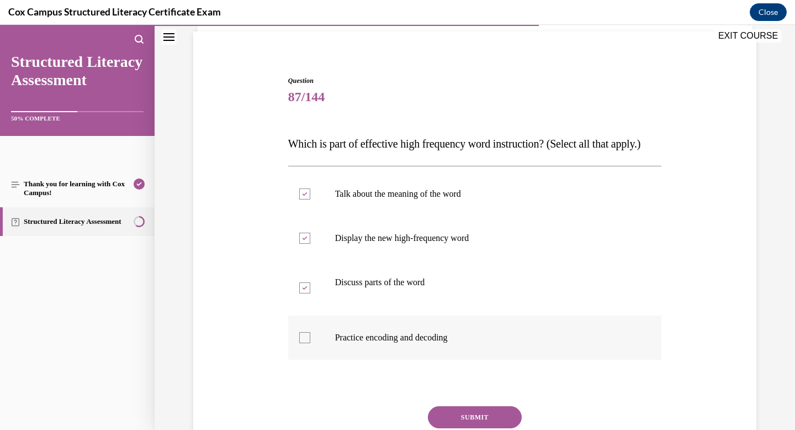
click at [310, 343] on input "Practice encoding and decoding" at bounding box center [304, 337] width 11 height 11
checkbox input "true"
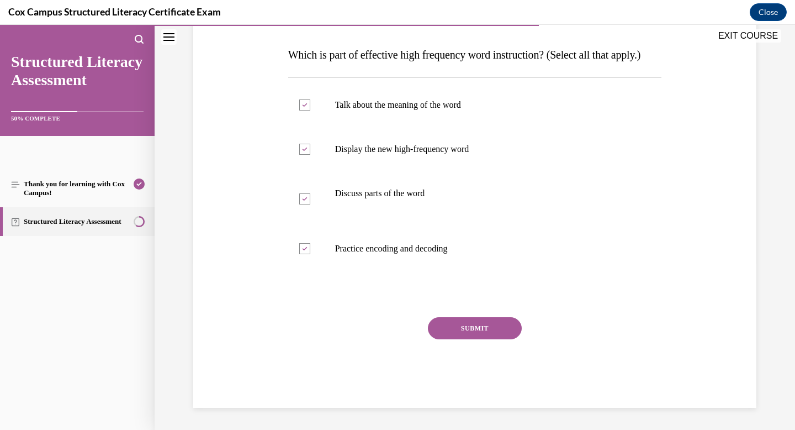
click at [491, 326] on button "SUBMIT" at bounding box center [475, 328] width 94 height 22
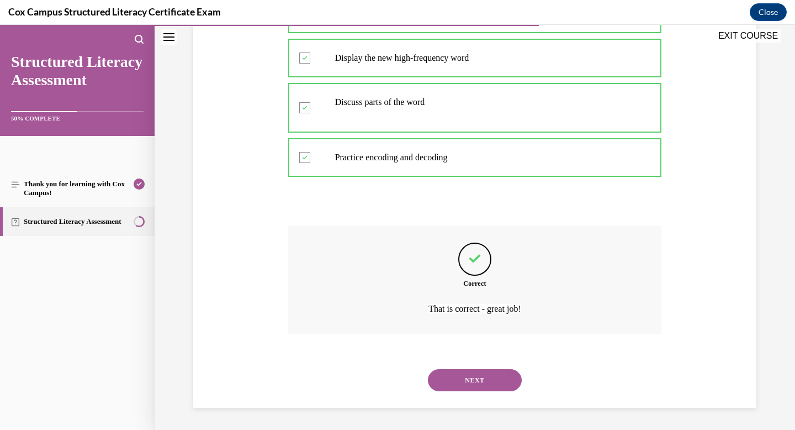
scroll to position [280, 0]
click at [479, 381] on button "NEXT" at bounding box center [475, 380] width 94 height 22
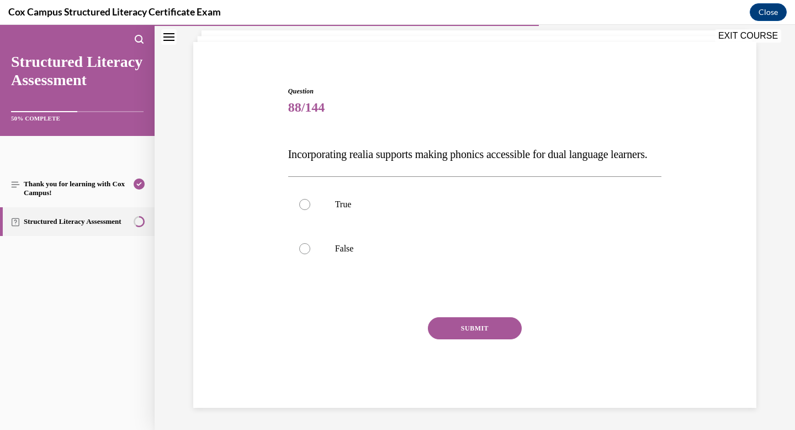
scroll to position [89, 0]
click at [474, 215] on label "True" at bounding box center [475, 204] width 374 height 44
click at [310, 210] on input "True" at bounding box center [304, 204] width 11 height 11
radio input "true"
click at [486, 331] on button "SUBMIT" at bounding box center [475, 328] width 94 height 22
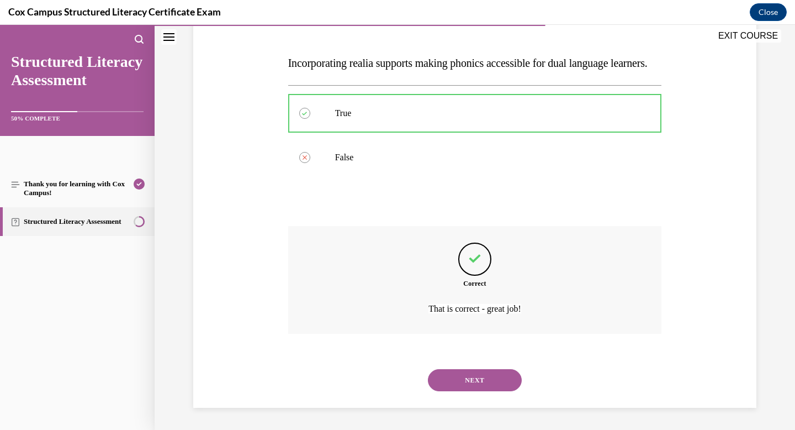
scroll to position [181, 0]
click at [486, 375] on button "NEXT" at bounding box center [475, 380] width 94 height 22
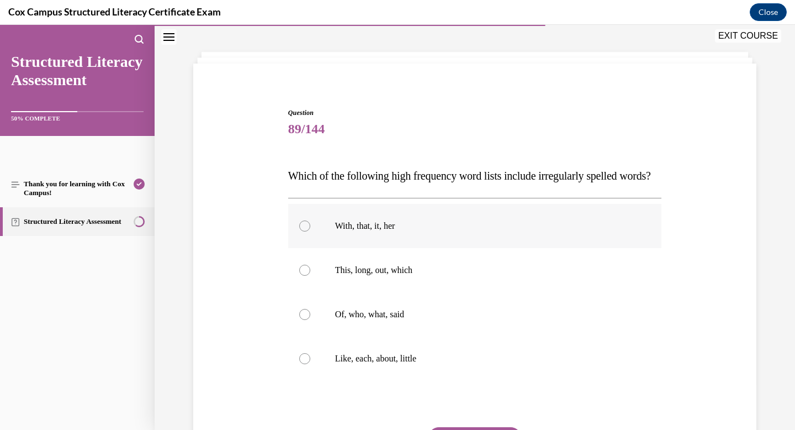
scroll to position [47, 0]
click at [428, 319] on p "Of, who, what, said" at bounding box center [484, 313] width 299 height 11
click at [310, 319] on input "Of, who, what, said" at bounding box center [304, 313] width 11 height 11
radio input "true"
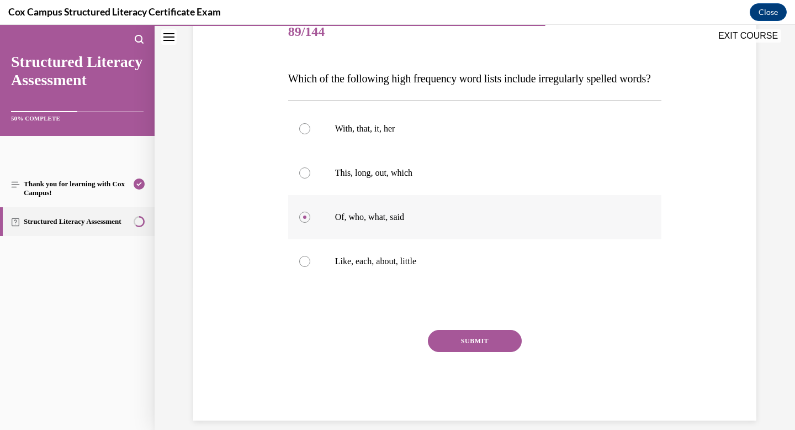
scroll to position [150, 0]
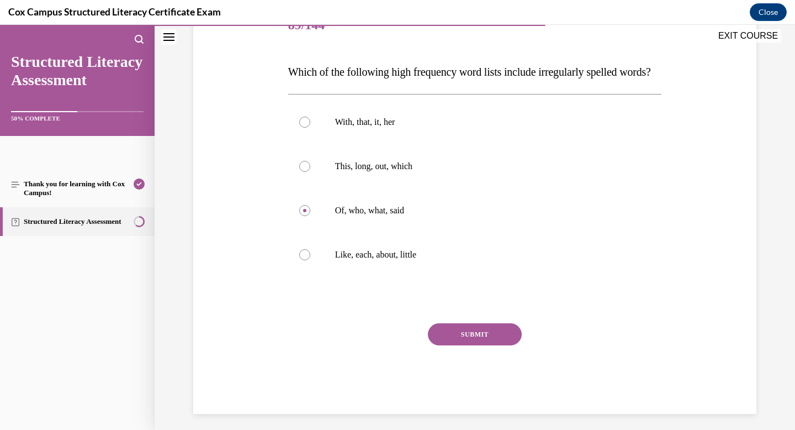
click at [464, 345] on button "SUBMIT" at bounding box center [475, 334] width 94 height 22
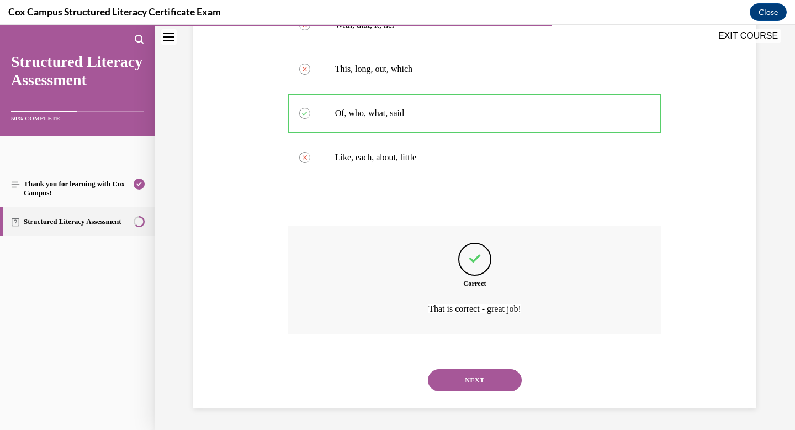
scroll to position [269, 0]
click at [472, 387] on button "NEXT" at bounding box center [475, 380] width 94 height 22
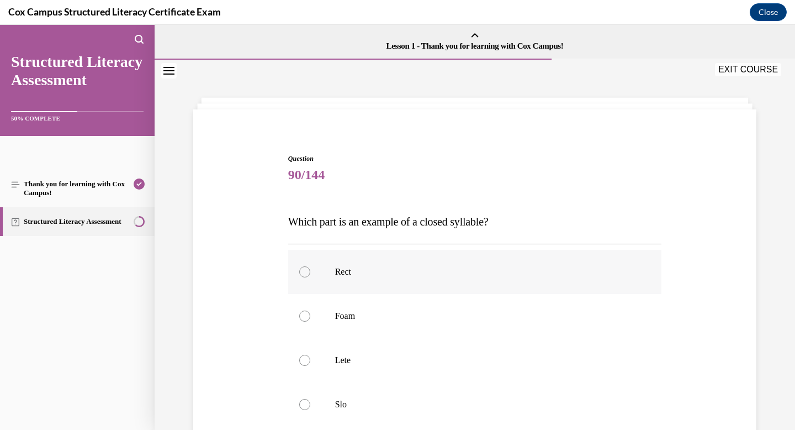
click at [567, 267] on p "Rect" at bounding box center [484, 271] width 299 height 11
click at [310, 267] on input "Rect" at bounding box center [304, 271] width 11 height 11
radio input "true"
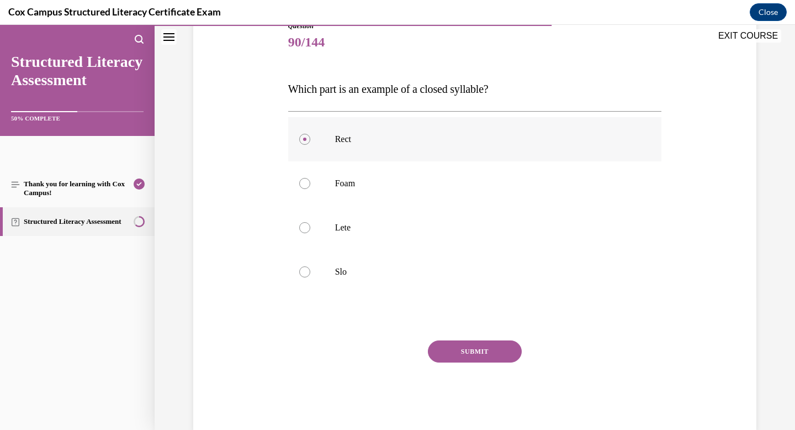
scroll to position [143, 0]
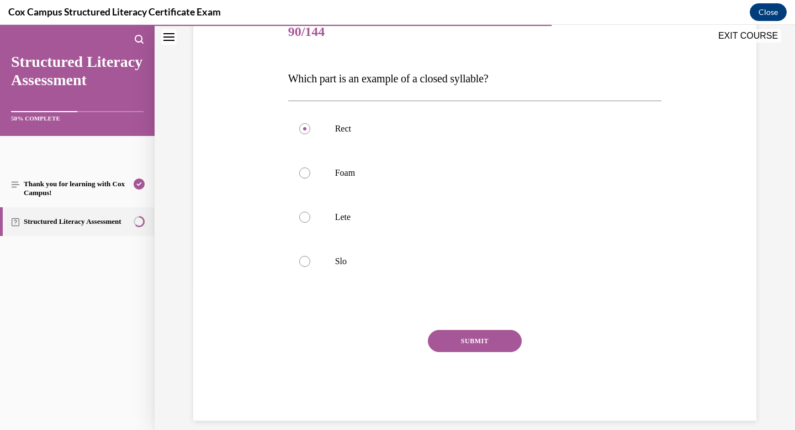
click at [485, 336] on button "SUBMIT" at bounding box center [475, 341] width 94 height 22
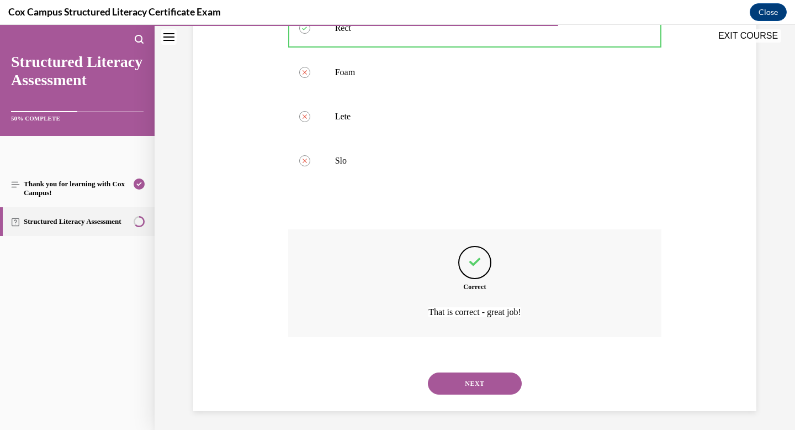
scroll to position [247, 0]
click at [489, 382] on button "NEXT" at bounding box center [475, 380] width 94 height 22
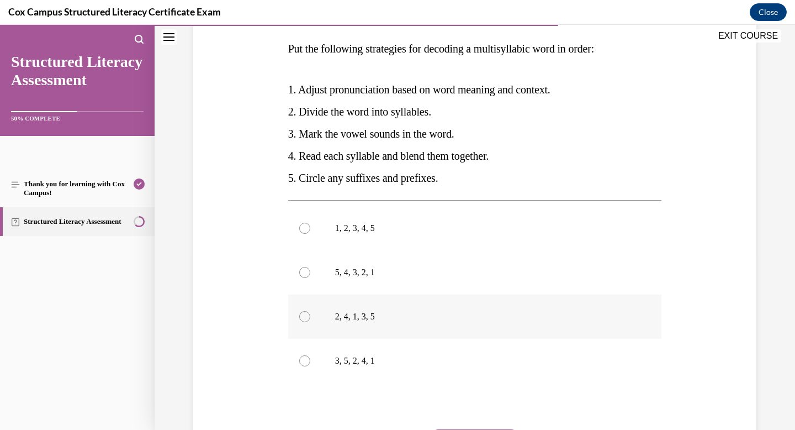
scroll to position [188, 0]
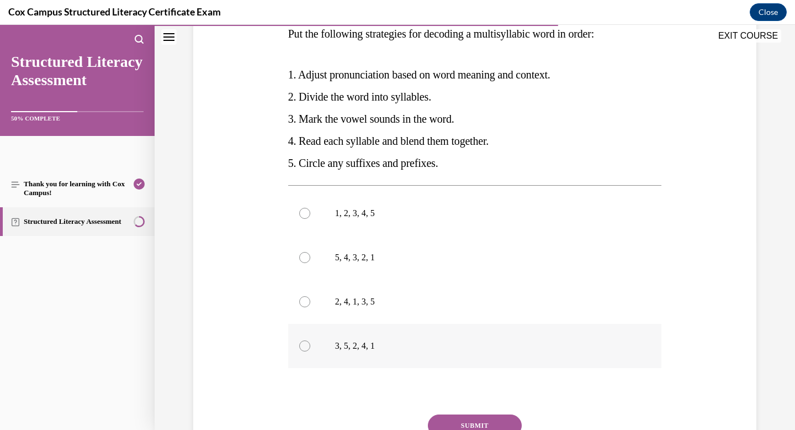
click at [383, 351] on p "3, 5, 2, 4, 1" at bounding box center [484, 345] width 299 height 11
click at [310, 351] on input "3, 5, 2, 4, 1" at bounding box center [304, 345] width 11 height 11
radio input "true"
click at [444, 419] on button "SUBMIT" at bounding box center [475, 425] width 94 height 22
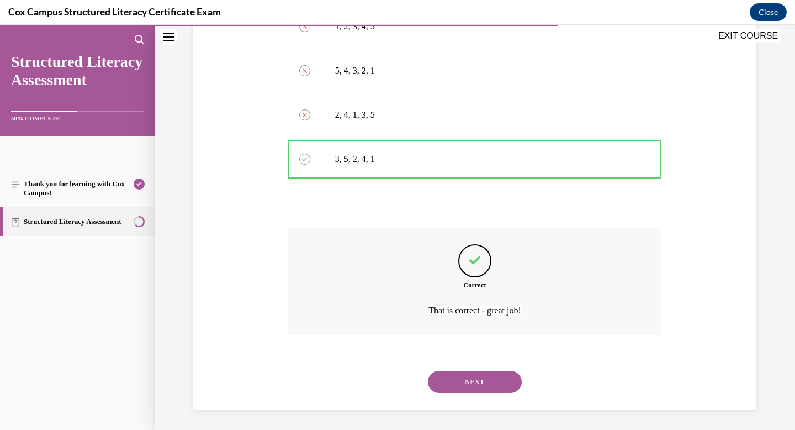
scroll to position [376, 0]
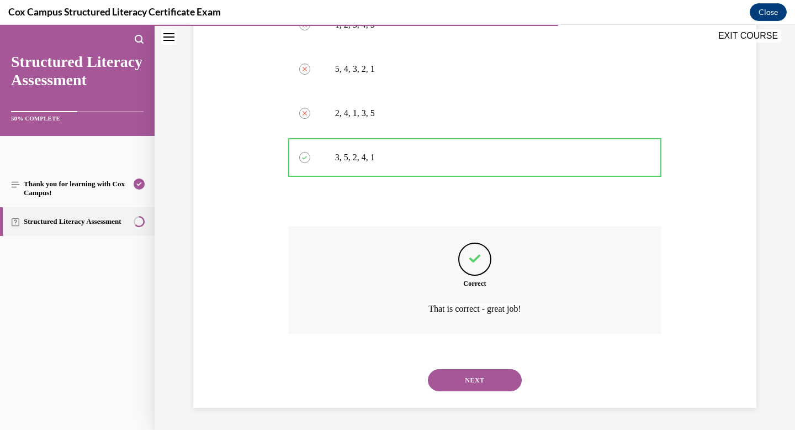
click at [468, 382] on button "NEXT" at bounding box center [475, 380] width 94 height 22
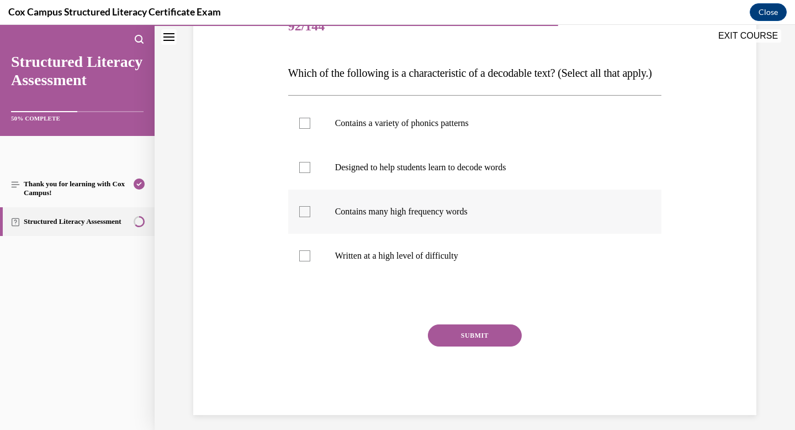
scroll to position [147, 0]
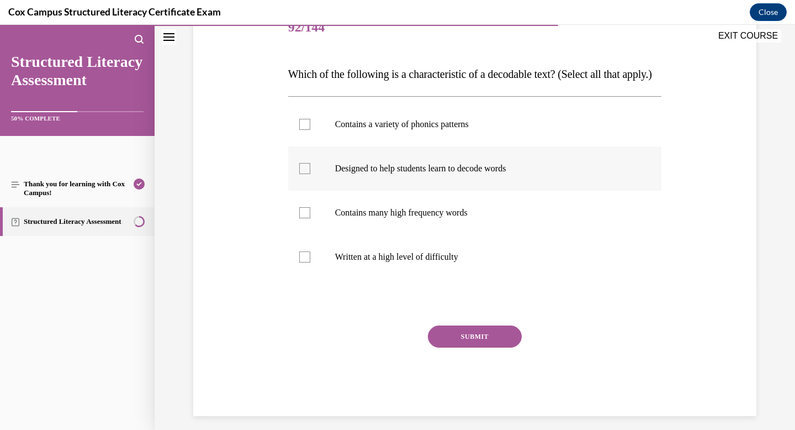
click at [526, 174] on p "Designed to help students learn to decode words" at bounding box center [484, 168] width 299 height 11
click at [310, 174] on input "Designed to help students learn to decode words" at bounding box center [304, 168] width 11 height 11
checkbox input "true"
click at [506, 130] on p "Contains a variety of phonics patterns" at bounding box center [484, 124] width 299 height 11
click at [310, 130] on input "Contains a variety of phonics patterns" at bounding box center [304, 124] width 11 height 11
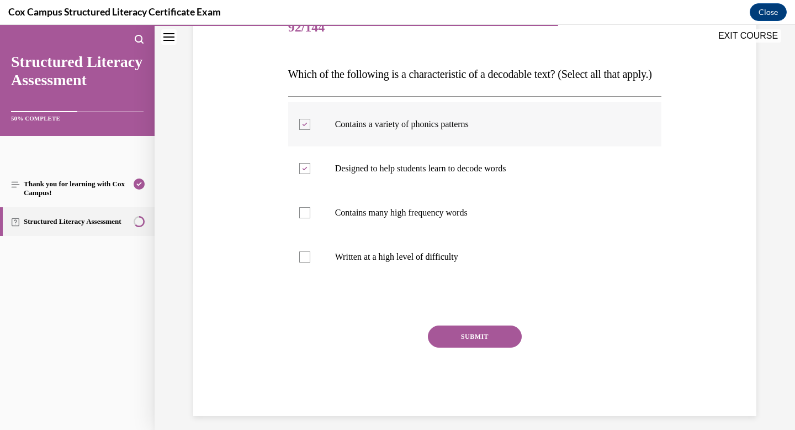
click at [506, 130] on p "Contains a variety of phonics patterns" at bounding box center [484, 124] width 299 height 11
click at [310, 130] on input "Contains a variety of phonics patterns" at bounding box center [304, 124] width 11 height 11
checkbox input "false"
click at [504, 347] on button "SUBMIT" at bounding box center [475, 336] width 94 height 22
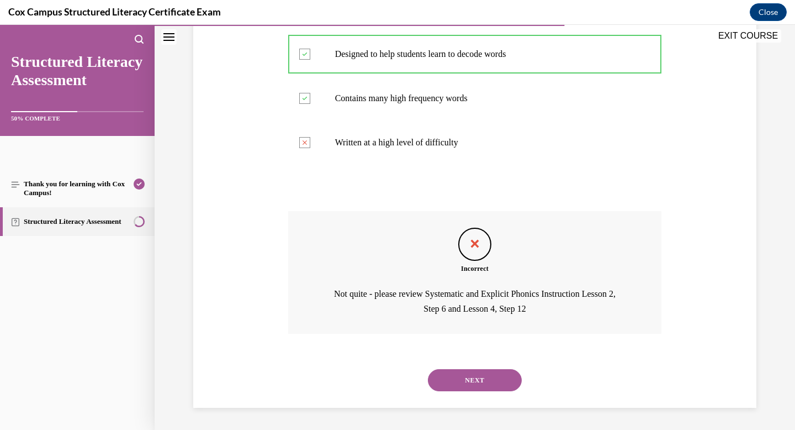
scroll to position [284, 0]
click at [474, 379] on button "NEXT" at bounding box center [475, 380] width 94 height 22
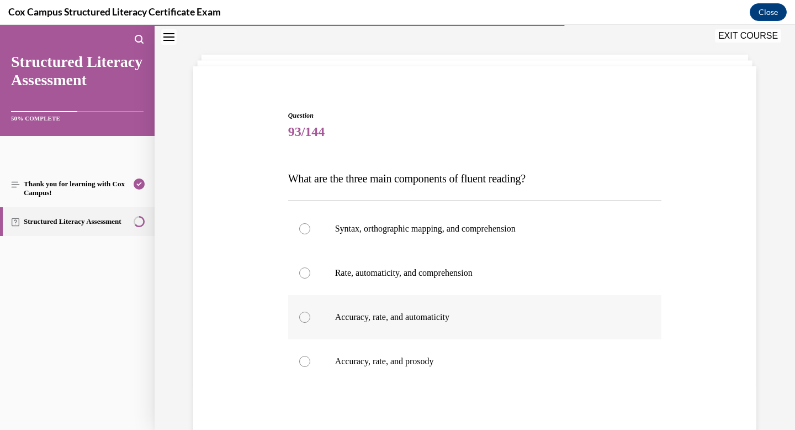
scroll to position [46, 0]
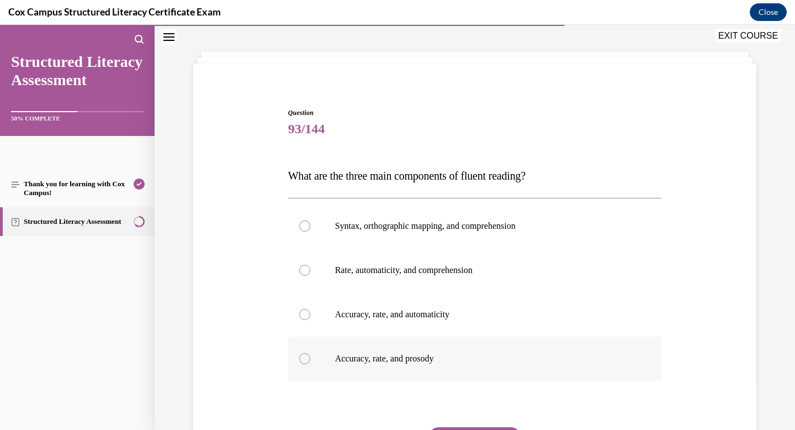
click at [513, 358] on p "Accuracy, rate, and prosody" at bounding box center [484, 358] width 299 height 11
click at [310, 358] on input "Accuracy, rate, and prosody" at bounding box center [304, 358] width 11 height 11
radio input "true"
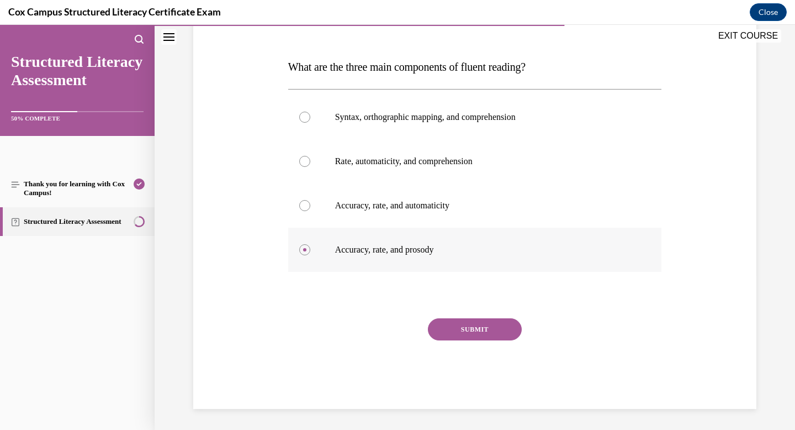
scroll to position [155, 0]
click at [502, 329] on button "SUBMIT" at bounding box center [475, 329] width 94 height 22
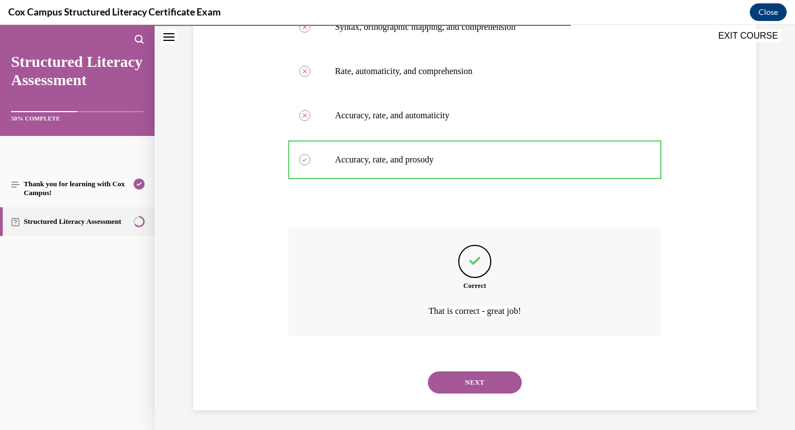
scroll to position [247, 0]
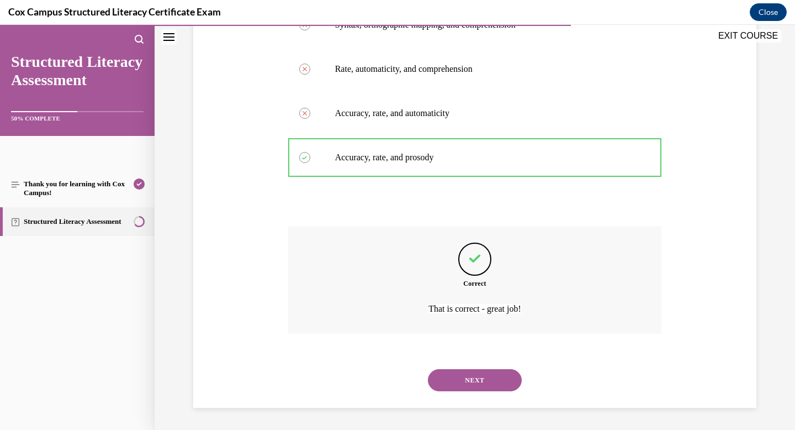
click at [455, 381] on button "NEXT" at bounding box center [475, 380] width 94 height 22
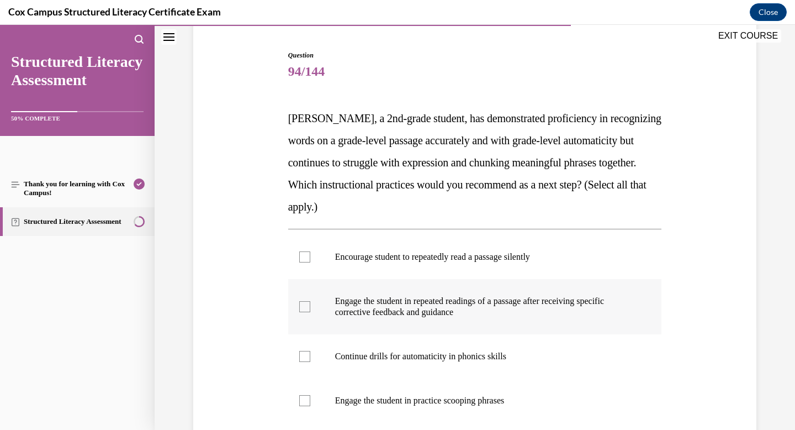
scroll to position [108, 0]
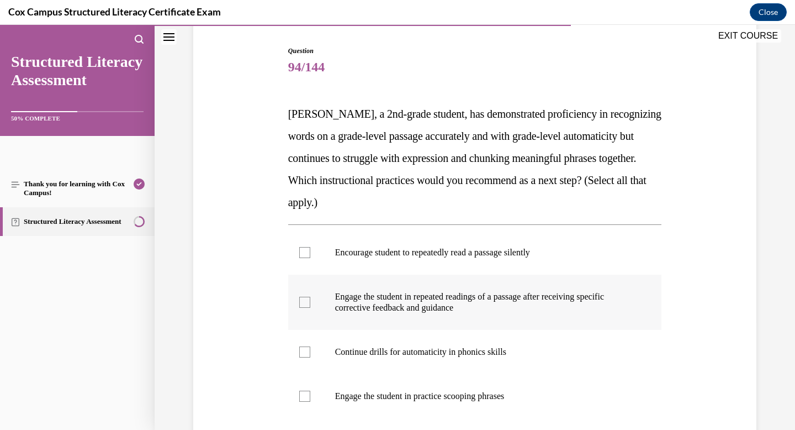
click at [529, 304] on p "Engage the student in repeated readings of a passage after receiving specific c…" at bounding box center [484, 302] width 299 height 22
click at [310, 304] on input "Engage the student in repeated readings of a passage after receiving specific c…" at bounding box center [304, 302] width 11 height 11
checkbox input "true"
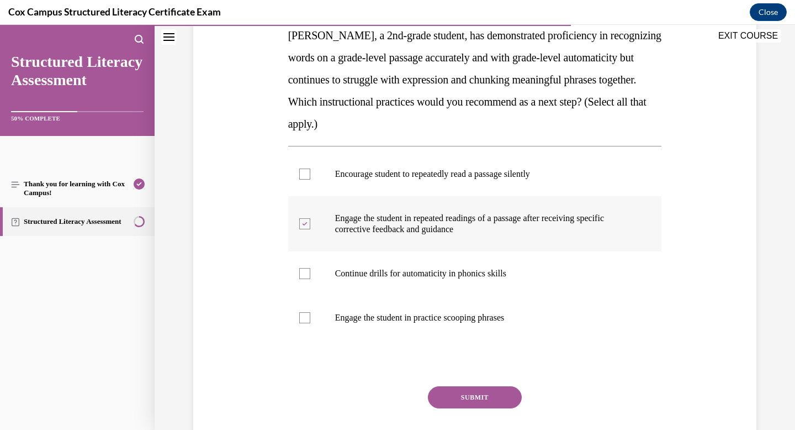
scroll to position [193, 0]
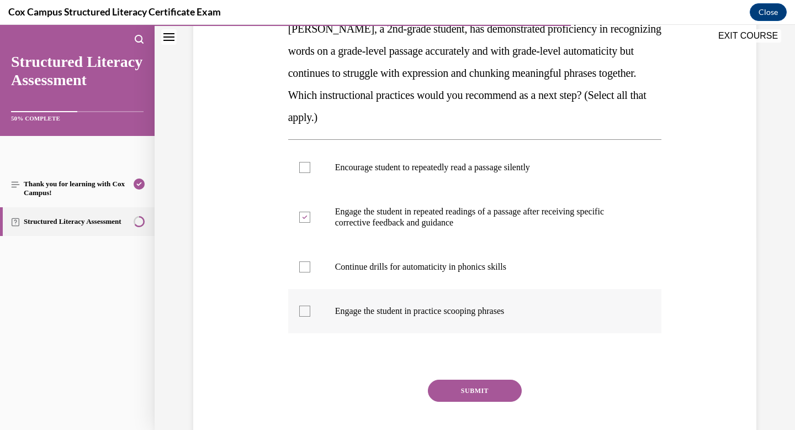
click at [516, 324] on label "Engage the student in practice scooping phrases" at bounding box center [475, 311] width 374 height 44
click at [310, 316] on input "Engage the student in practice scooping phrases" at bounding box center [304, 310] width 11 height 11
checkbox input "true"
click at [502, 386] on button "SUBMIT" at bounding box center [475, 390] width 94 height 22
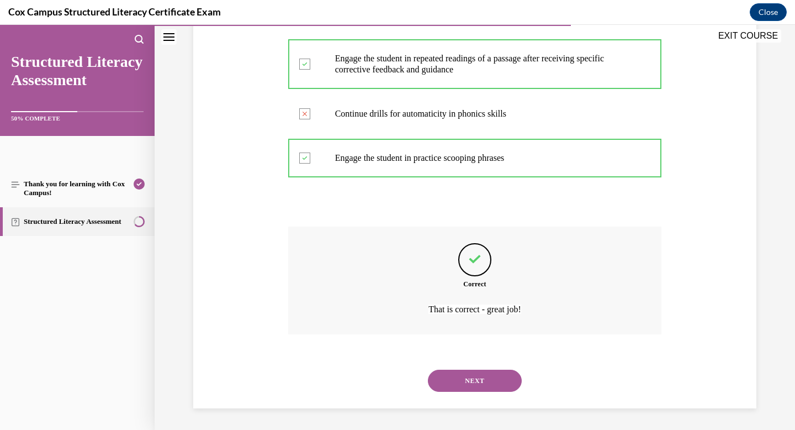
scroll to position [346, 0]
click at [486, 377] on button "NEXT" at bounding box center [475, 380] width 94 height 22
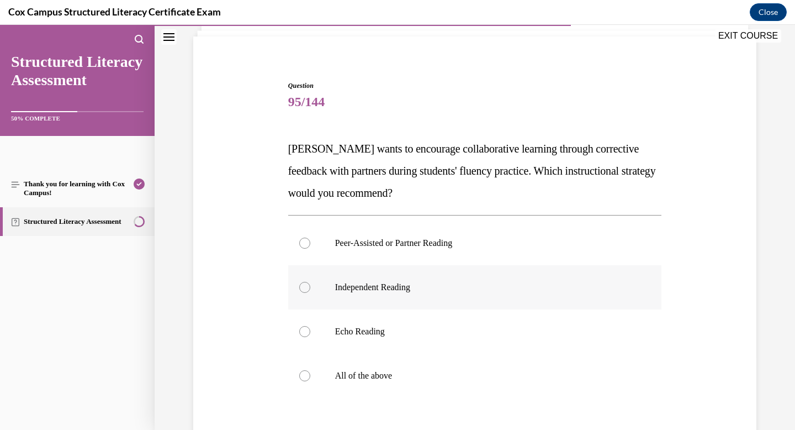
scroll to position [73, 0]
click at [602, 258] on label "Peer-Assisted or Partner Reading" at bounding box center [475, 242] width 374 height 44
click at [310, 248] on input "Peer-Assisted or Partner Reading" at bounding box center [304, 242] width 11 height 11
radio input "true"
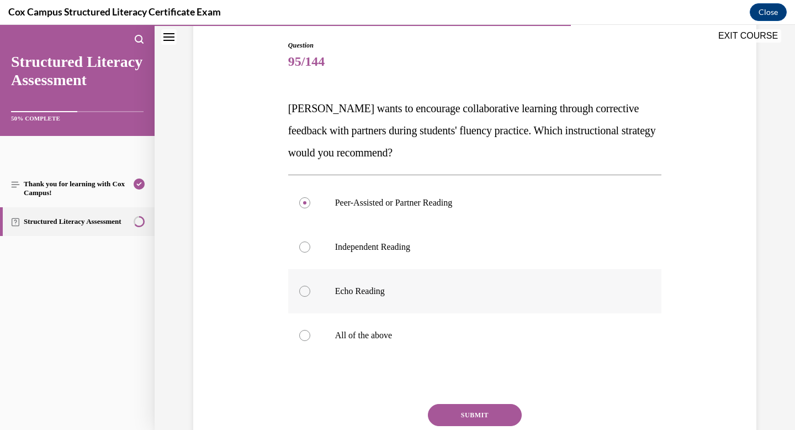
scroll to position [125, 0]
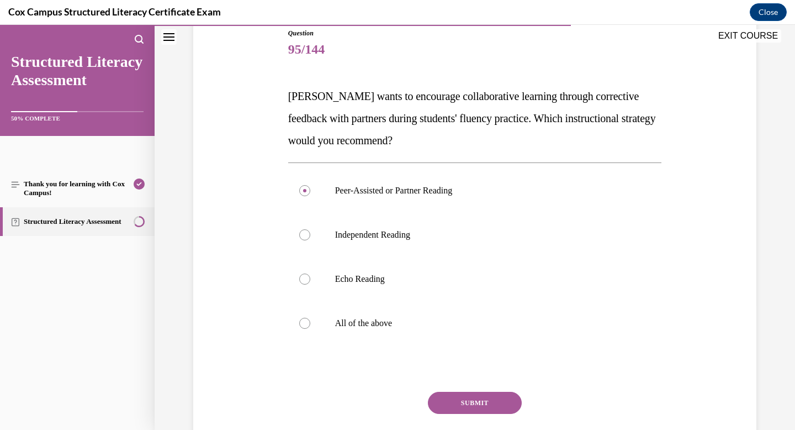
click at [473, 401] on button "SUBMIT" at bounding box center [475, 402] width 94 height 22
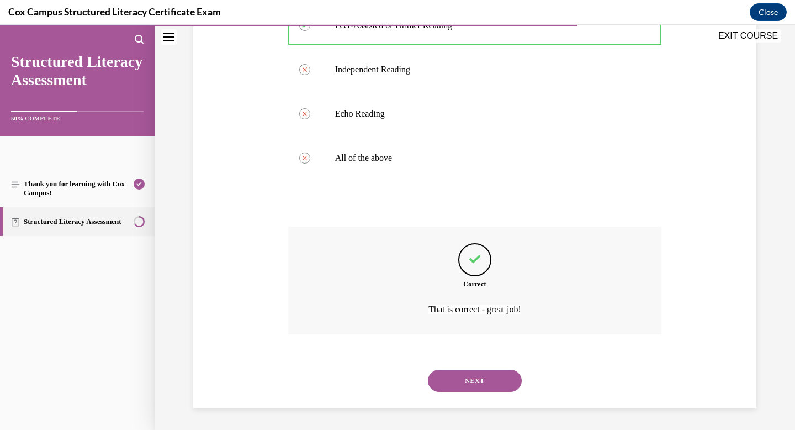
scroll to position [291, 0]
click at [496, 382] on button "NEXT" at bounding box center [475, 380] width 94 height 22
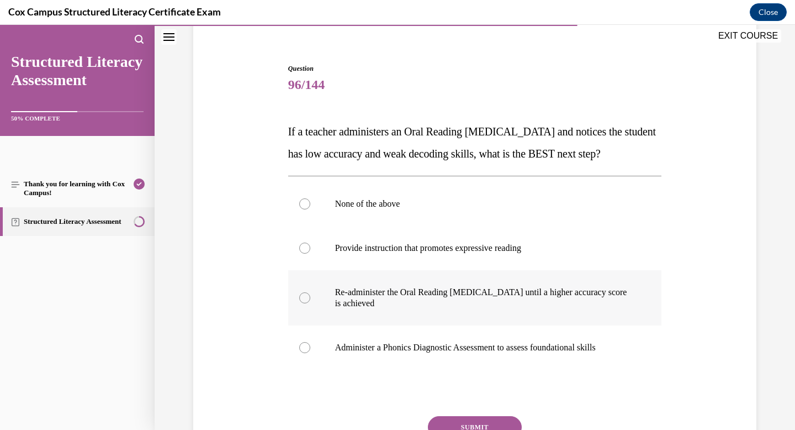
scroll to position [92, 0]
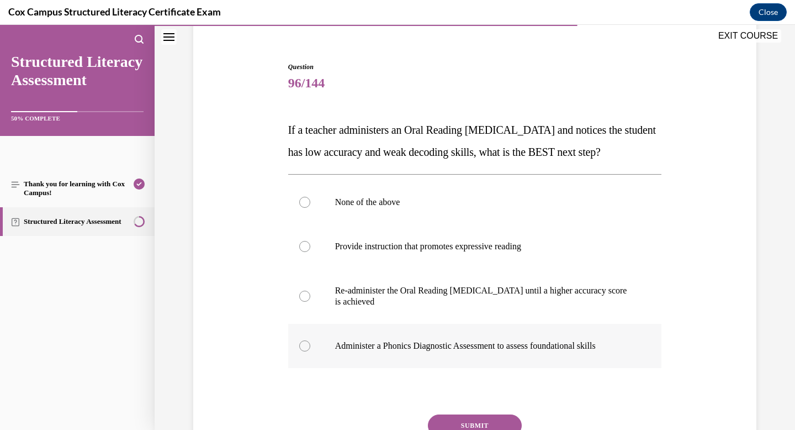
click at [537, 351] on p "Administer a Phonics Diagnostic Assessment to assess foundational skills" at bounding box center [484, 345] width 299 height 11
click at [310, 351] on input "Administer a Phonics Diagnostic Assessment to assess foundational skills" at bounding box center [304, 345] width 11 height 11
radio input "true"
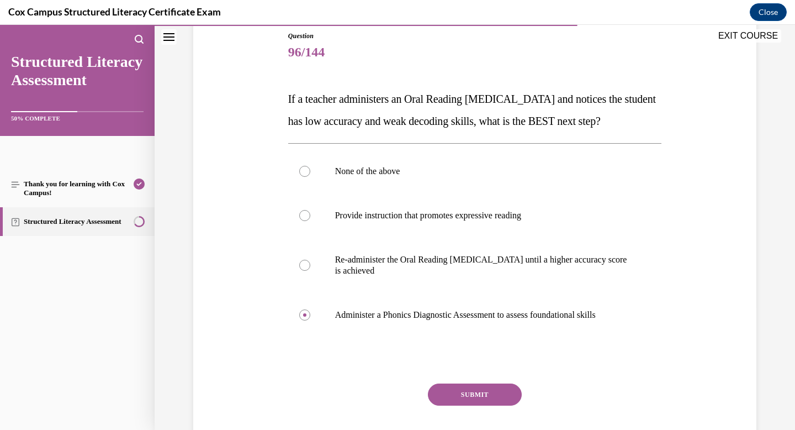
scroll to position [124, 0]
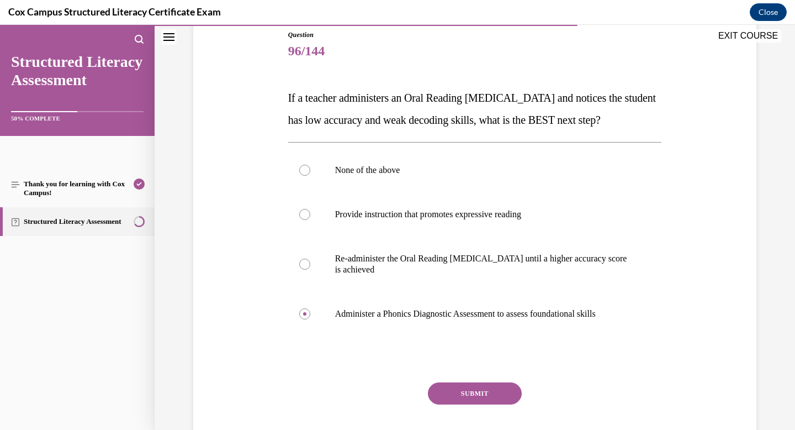
click at [488, 404] on button "SUBMIT" at bounding box center [475, 393] width 94 height 22
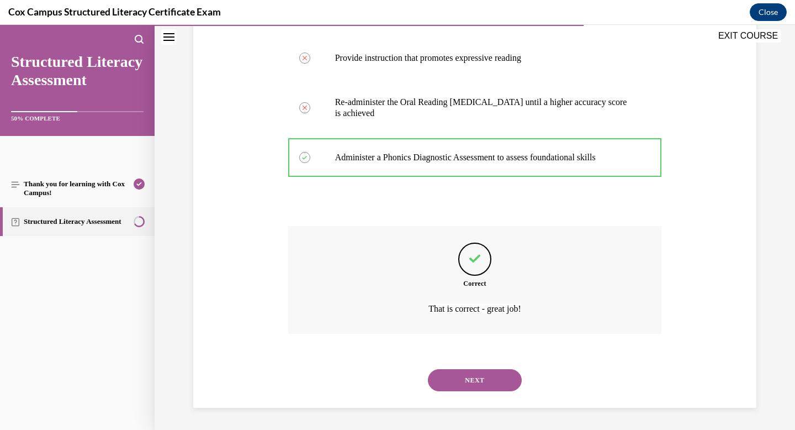
scroll to position [302, 0]
click at [488, 390] on button "NEXT" at bounding box center [475, 380] width 94 height 22
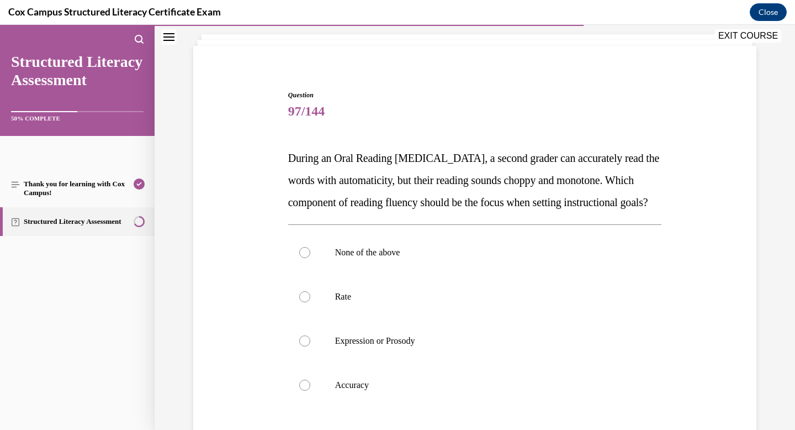
scroll to position [74, 0]
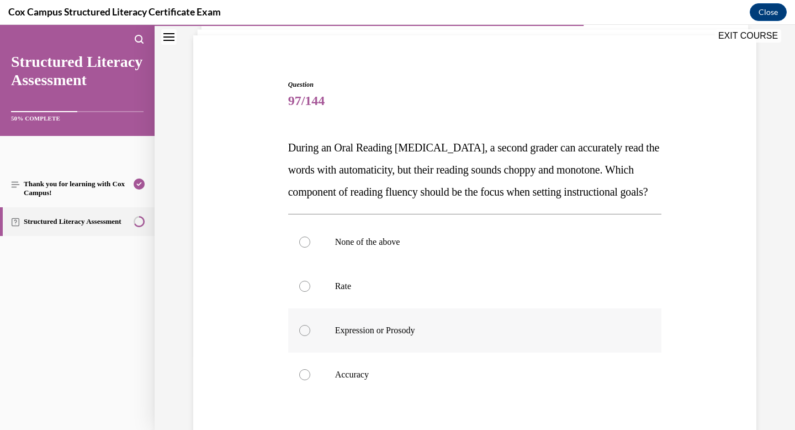
click at [549, 336] on p "Expression or Prosody" at bounding box center [484, 330] width 299 height 11
click at [310, 336] on input "Expression or Prosody" at bounding box center [304, 330] width 11 height 11
radio input "true"
click at [538, 308] on label "Rate" at bounding box center [475, 286] width 374 height 44
click at [310, 292] on input "Rate" at bounding box center [304, 286] width 11 height 11
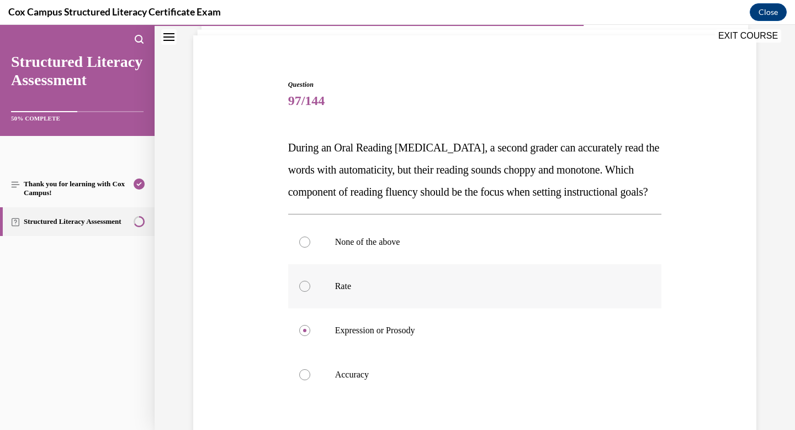
radio input "true"
click at [524, 336] on p "Expression or Prosody" at bounding box center [484, 330] width 299 height 11
click at [310, 336] on input "Expression or Prosody" at bounding box center [304, 330] width 11 height 11
radio input "true"
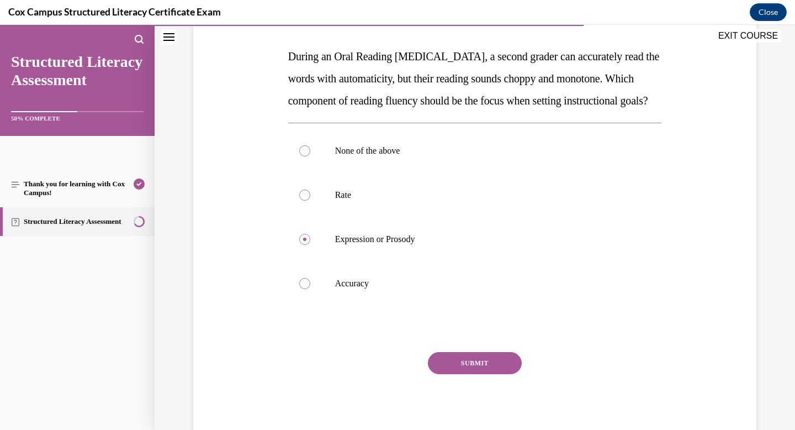
scroll to position [167, 0]
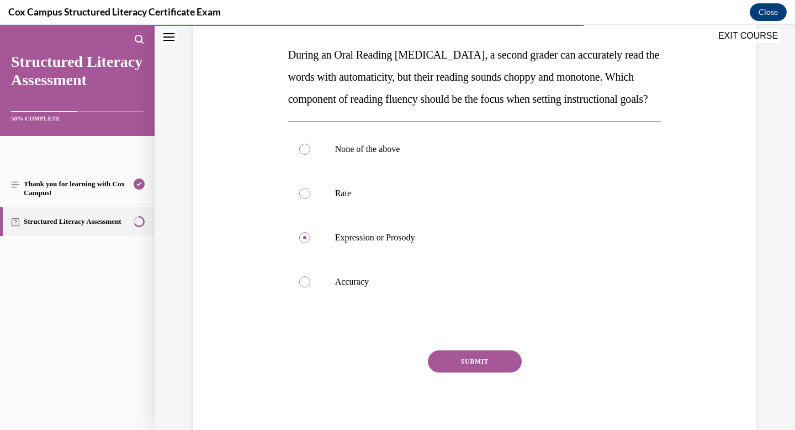
click at [500, 372] on button "SUBMIT" at bounding box center [475, 361] width 94 height 22
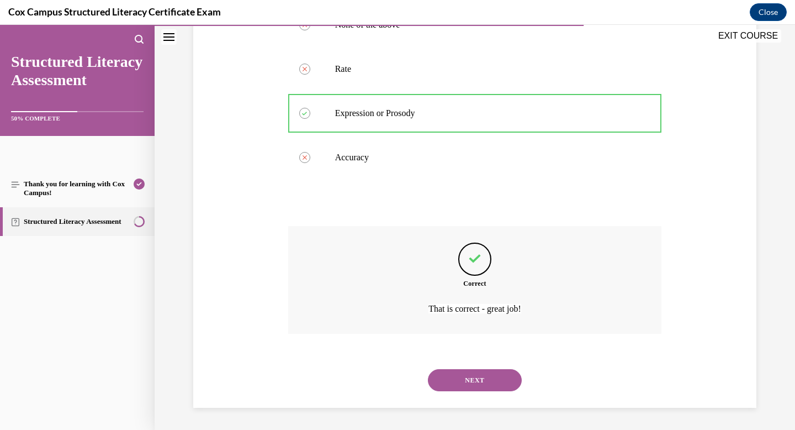
scroll to position [313, 0]
click at [486, 381] on button "NEXT" at bounding box center [475, 380] width 94 height 22
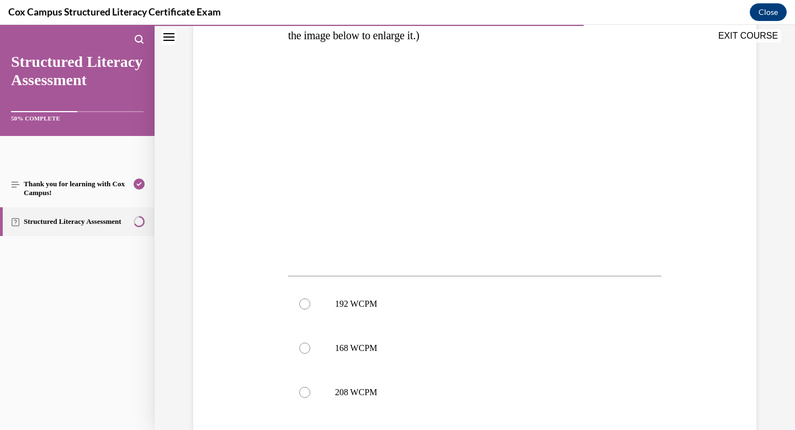
scroll to position [318, 0]
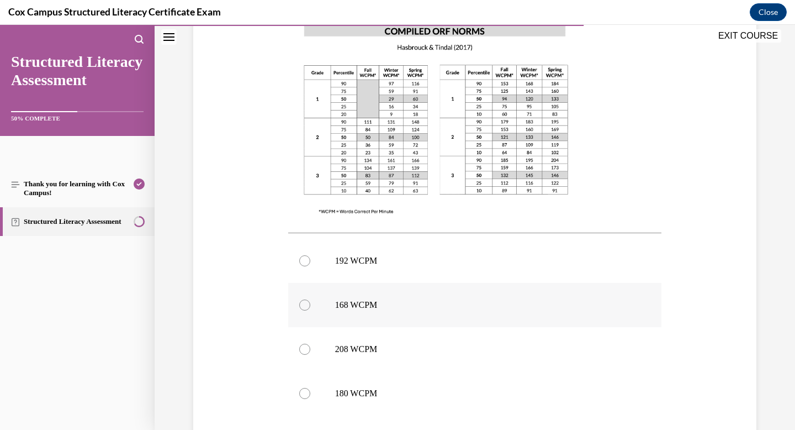
click at [341, 301] on p "168 WCPM" at bounding box center [484, 304] width 299 height 11
click at [310, 301] on input "168 WCPM" at bounding box center [304, 304] width 11 height 11
radio input "true"
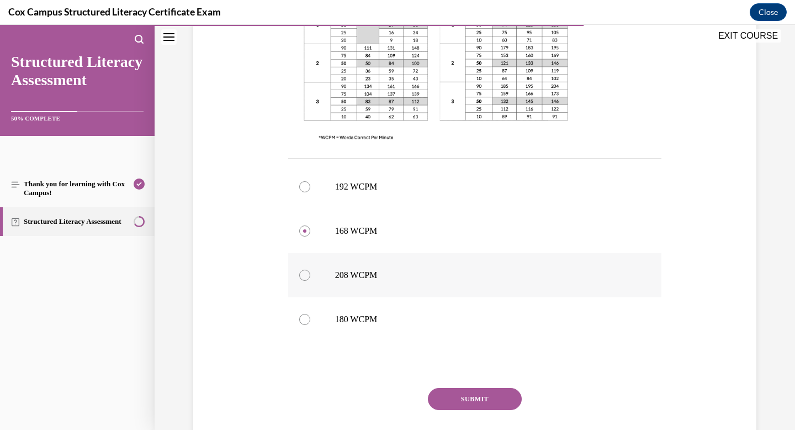
scroll to position [411, 0]
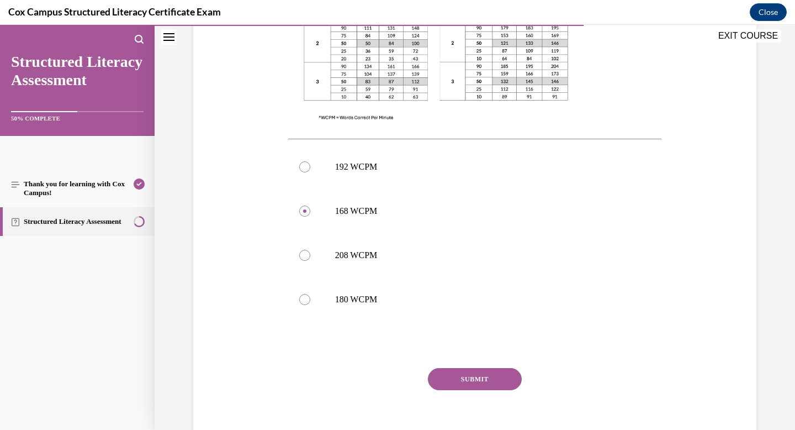
click at [452, 373] on button "SUBMIT" at bounding box center [475, 379] width 94 height 22
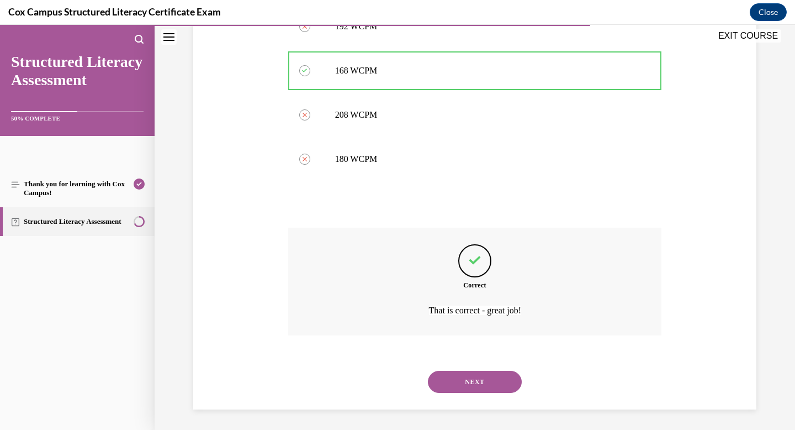
scroll to position [553, 0]
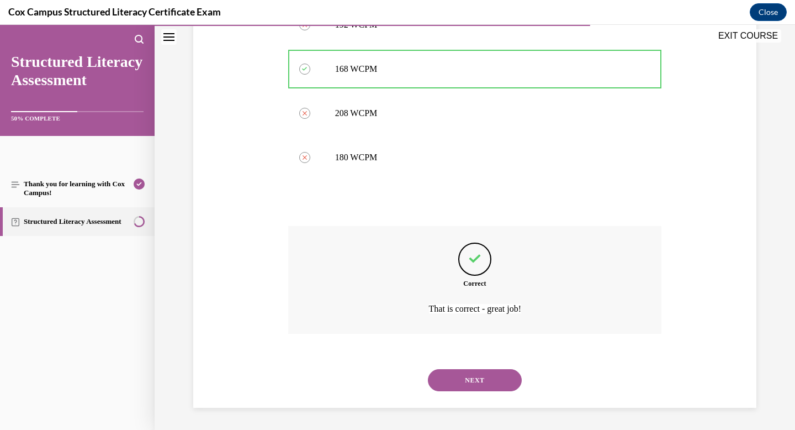
click at [453, 380] on button "NEXT" at bounding box center [475, 380] width 94 height 22
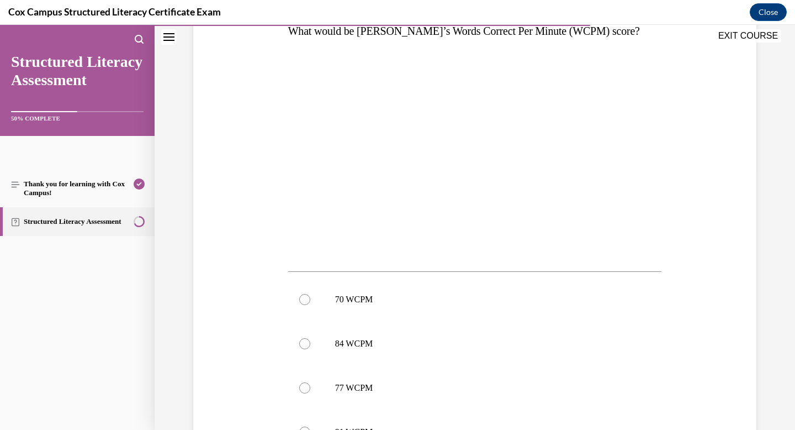
scroll to position [257, 0]
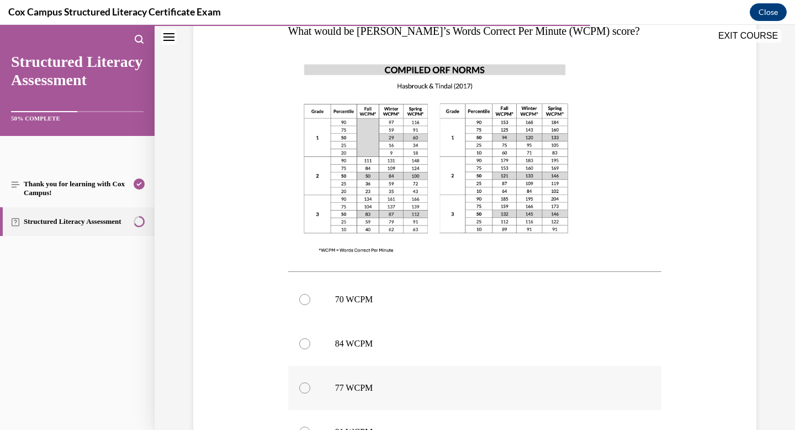
click at [375, 385] on p "77 WCPM" at bounding box center [484, 387] width 299 height 11
click at [310, 385] on input "77 WCPM" at bounding box center [304, 387] width 11 height 11
radio input "true"
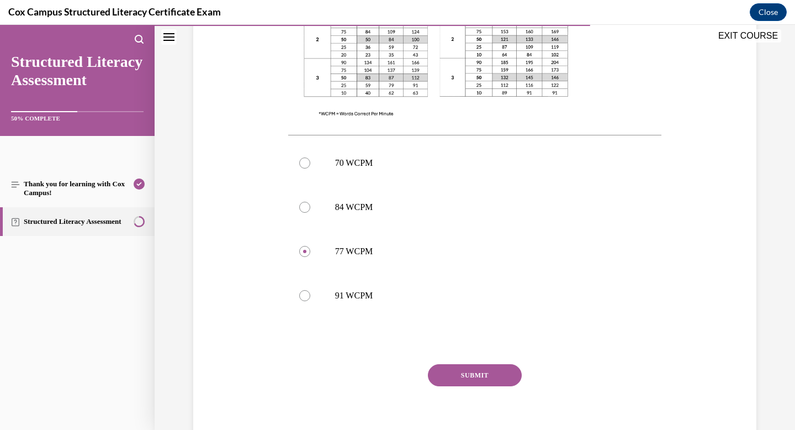
click at [448, 375] on button "SUBMIT" at bounding box center [475, 375] width 94 height 22
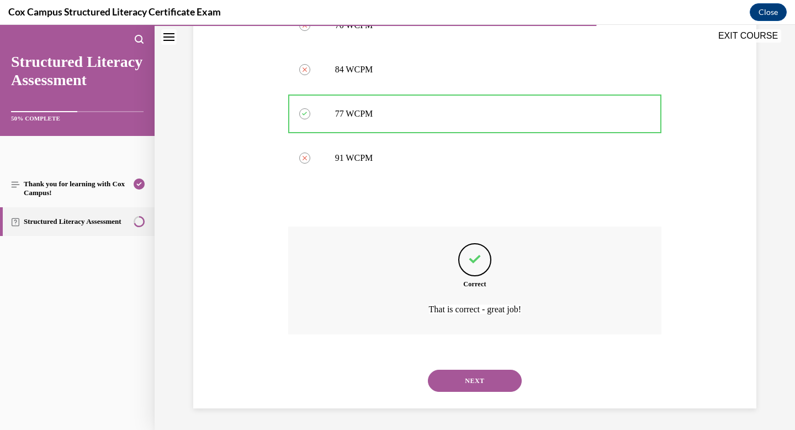
scroll to position [531, 0]
click at [461, 385] on button "NEXT" at bounding box center [475, 380] width 94 height 22
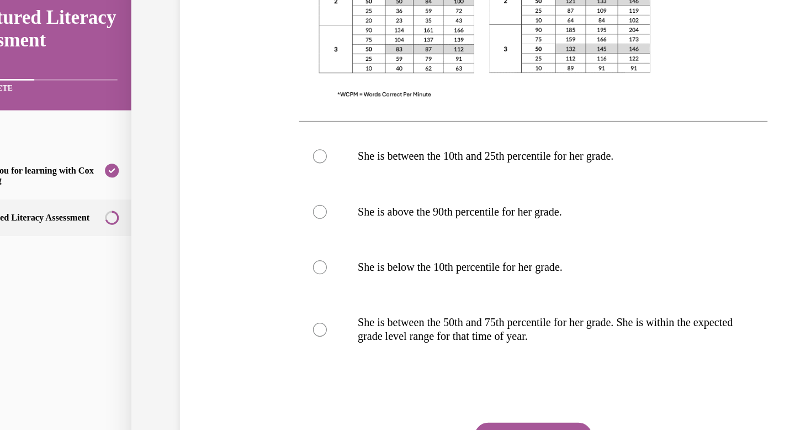
scroll to position [431, 0]
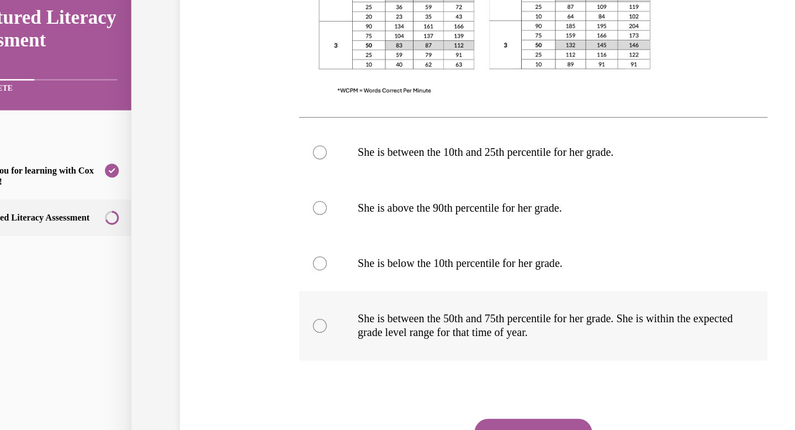
click at [309, 254] on p "She is between the 50th and 75th percentile for her grade. She is within the ex…" at bounding box center [422, 254] width 299 height 22
click at [248, 254] on input "She is between the 50th and 75th percentile for her grade. She is within the ex…" at bounding box center [242, 253] width 11 height 11
radio input "true"
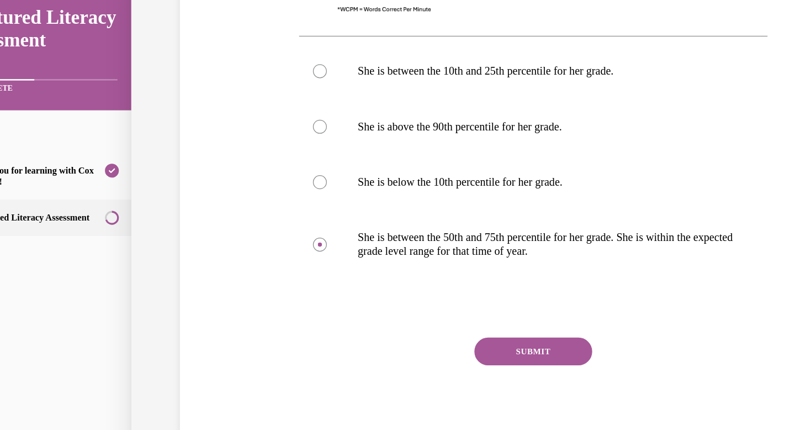
click at [378, 274] on button "SUBMIT" at bounding box center [413, 274] width 94 height 22
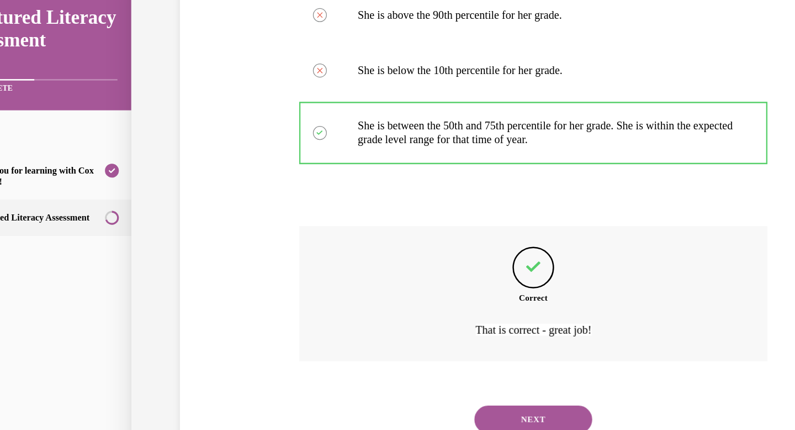
scroll to position [586, 0]
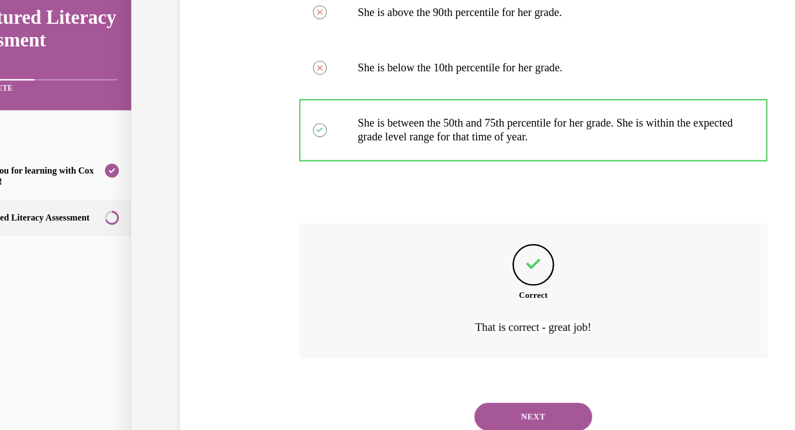
click at [399, 325] on button "NEXT" at bounding box center [413, 326] width 94 height 22
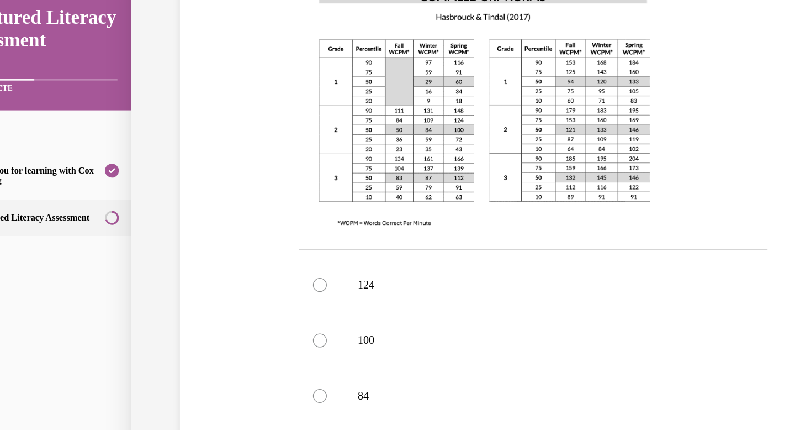
scroll to position [314, 0]
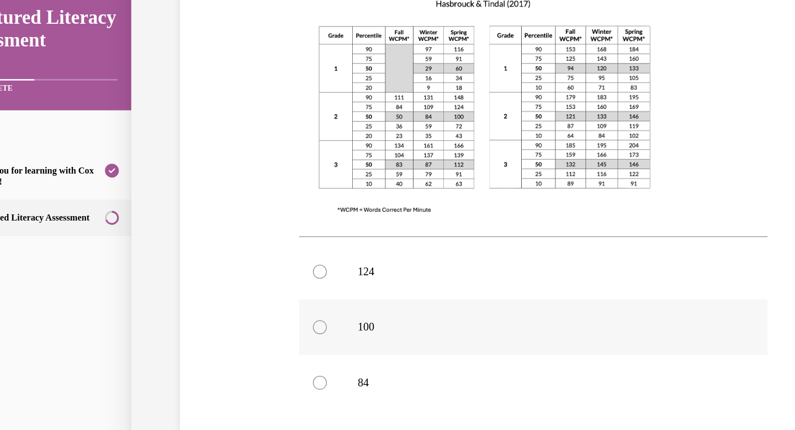
click at [273, 250] on p "100" at bounding box center [422, 255] width 299 height 11
click at [248, 250] on input "100" at bounding box center [242, 255] width 11 height 11
radio input "true"
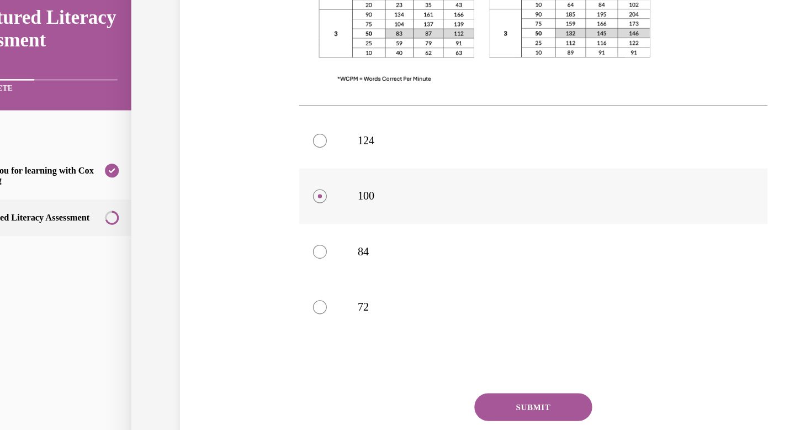
scroll to position [440, 0]
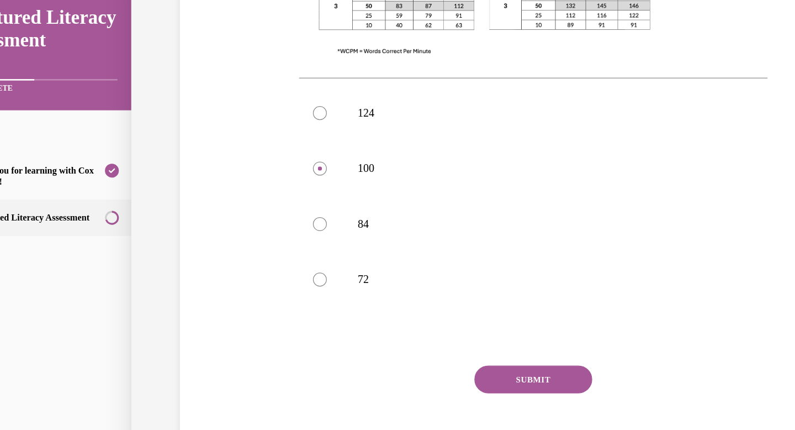
click at [390, 285] on button "SUBMIT" at bounding box center [413, 296] width 94 height 22
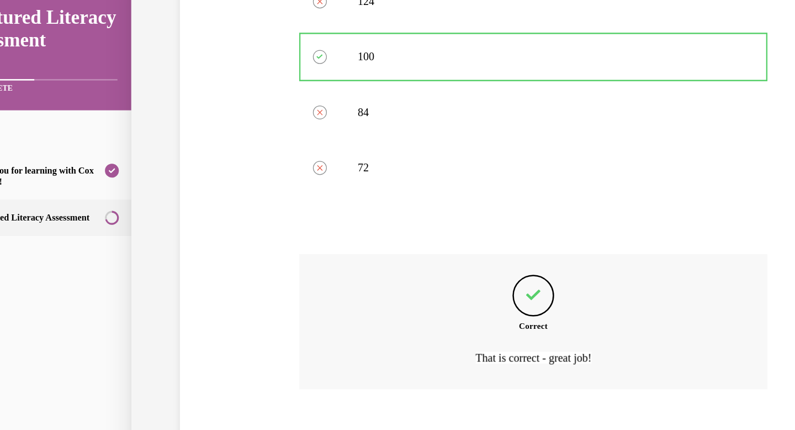
scroll to position [531, 0]
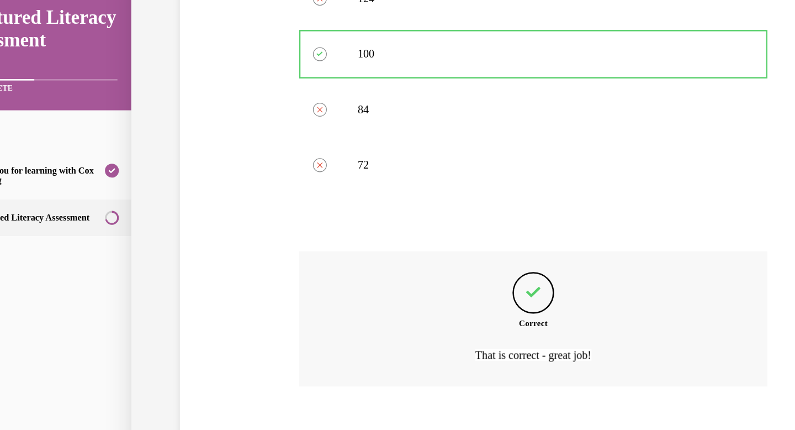
click at [403, 337] on button "NEXT" at bounding box center [413, 348] width 94 height 22
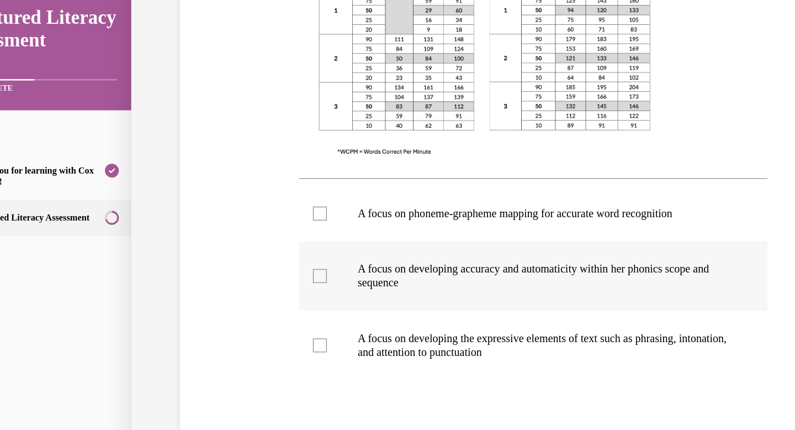
scroll to position [342, 0]
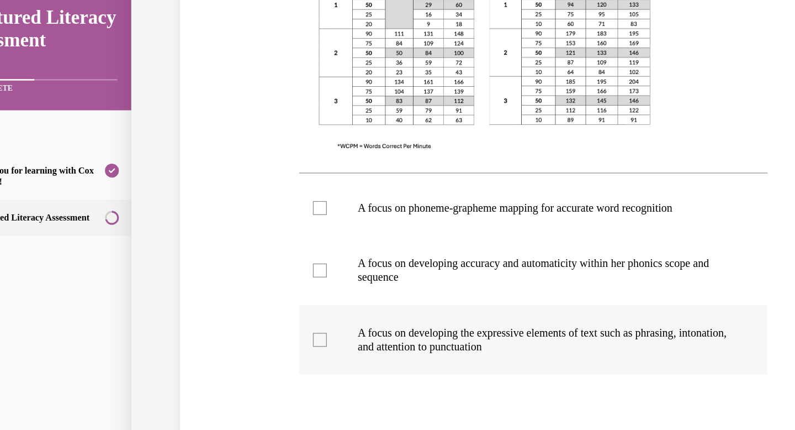
click at [430, 264] on p "A focus on developing the expressive elements of text such as phrasing, intonat…" at bounding box center [422, 265] width 299 height 22
click at [248, 264] on input "A focus on developing the expressive elements of text such as phrasing, intonat…" at bounding box center [242, 265] width 11 height 11
checkbox input "true"
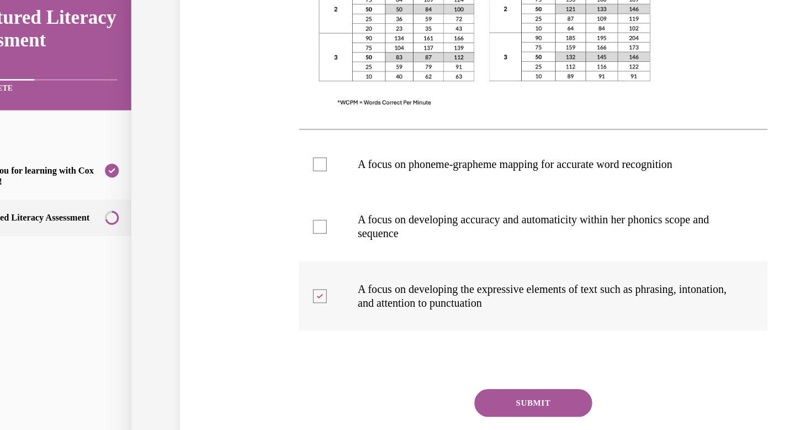
scroll to position [418, 0]
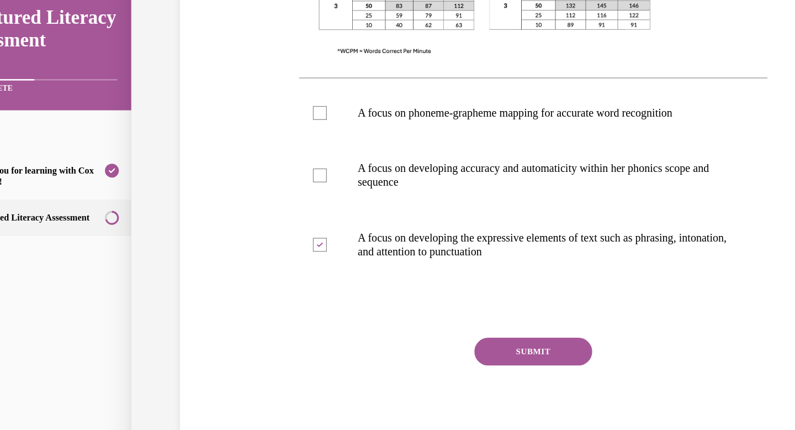
click at [433, 281] on button "SUBMIT" at bounding box center [413, 274] width 94 height 22
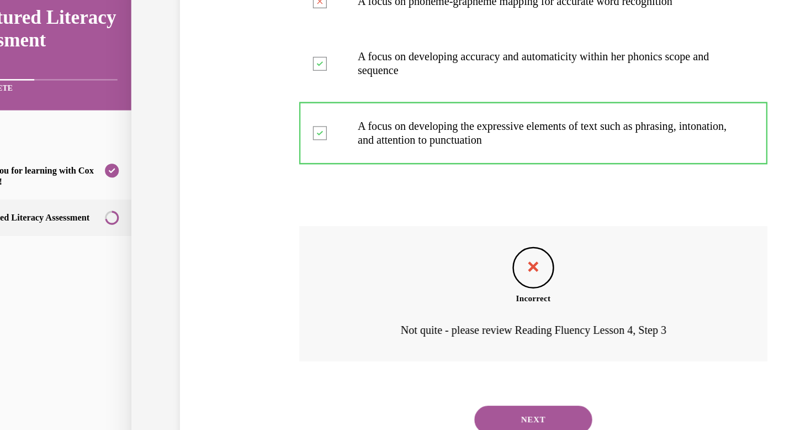
scroll to position [509, 0]
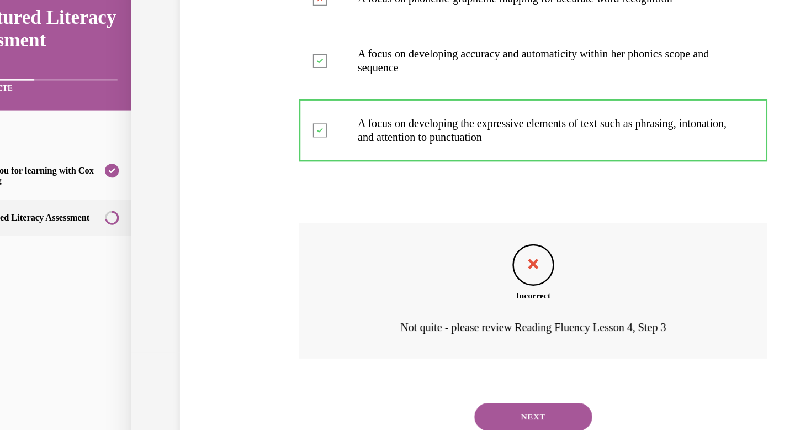
click at [411, 329] on button "NEXT" at bounding box center [413, 326] width 94 height 22
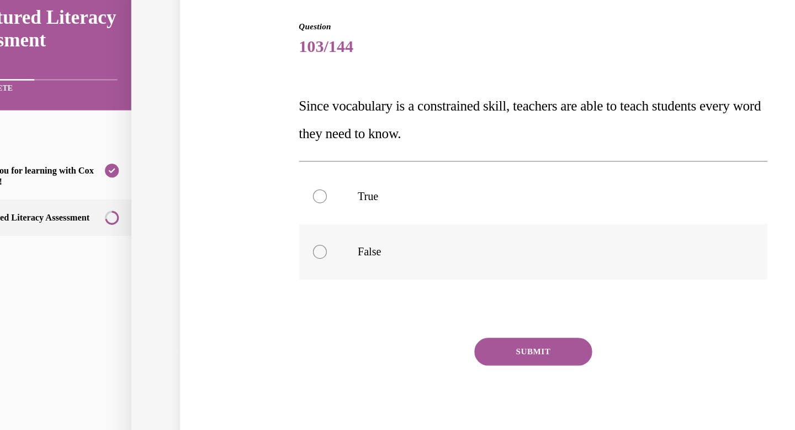
click at [434, 205] on label "False" at bounding box center [413, 195] width 374 height 44
click at [248, 200] on input "False" at bounding box center [242, 194] width 11 height 11
radio input "true"
click at [431, 273] on button "SUBMIT" at bounding box center [413, 274] width 94 height 22
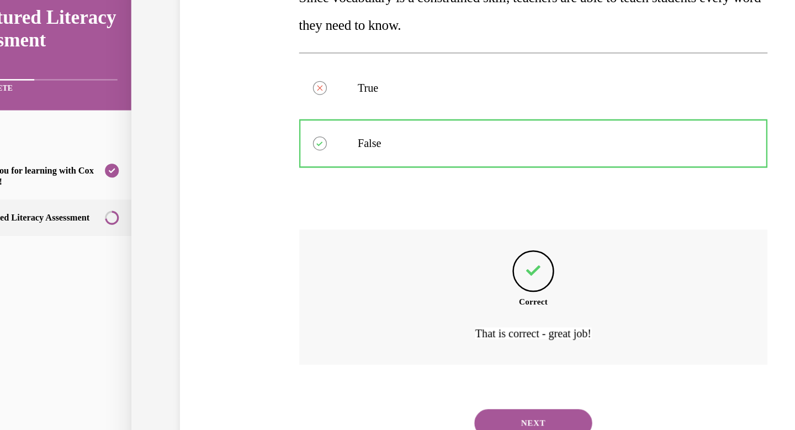
scroll to position [181, 0]
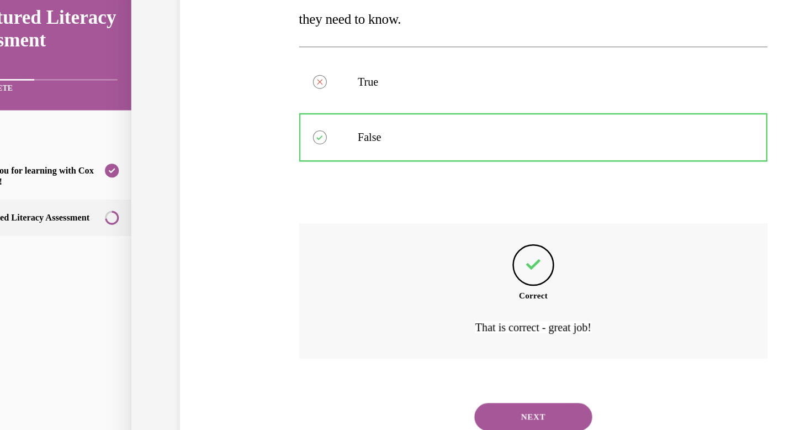
click at [422, 322] on button "NEXT" at bounding box center [413, 326] width 94 height 22
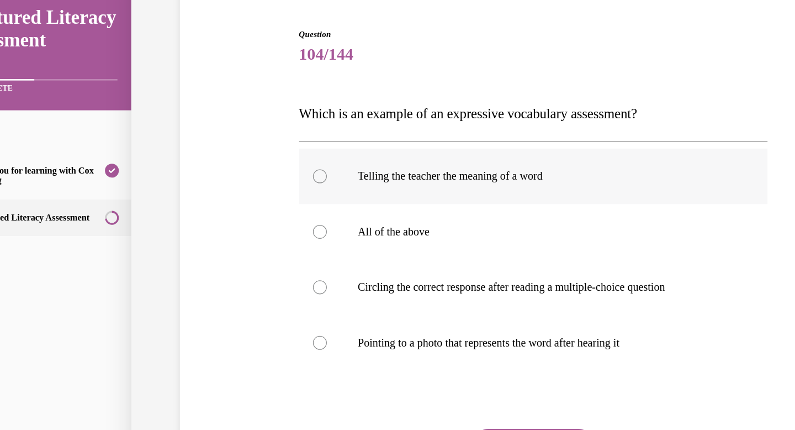
scroll to position [86, 0]
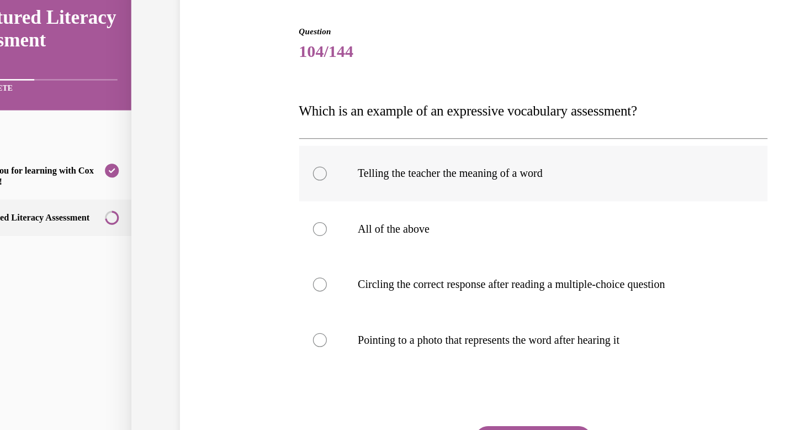
click at [429, 133] on p "Telling the teacher the meaning of a word" at bounding box center [422, 132] width 299 height 11
click at [248, 133] on input "Telling the teacher the meaning of a word" at bounding box center [242, 132] width 11 height 11
radio input "true"
click at [301, 170] on label "All of the above" at bounding box center [413, 177] width 374 height 44
click at [248, 171] on input "All of the above" at bounding box center [242, 176] width 11 height 11
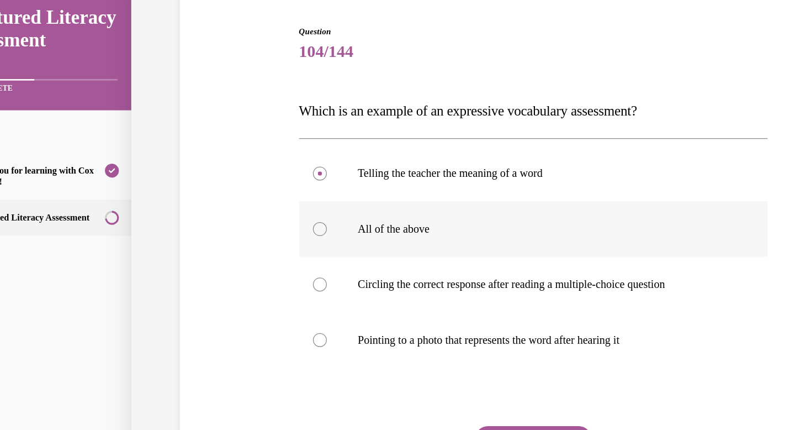
radio input "true"
click at [289, 134] on p "Telling the teacher the meaning of a word" at bounding box center [422, 132] width 299 height 11
click at [248, 134] on input "Telling the teacher the meaning of a word" at bounding box center [242, 132] width 11 height 11
radio input "true"
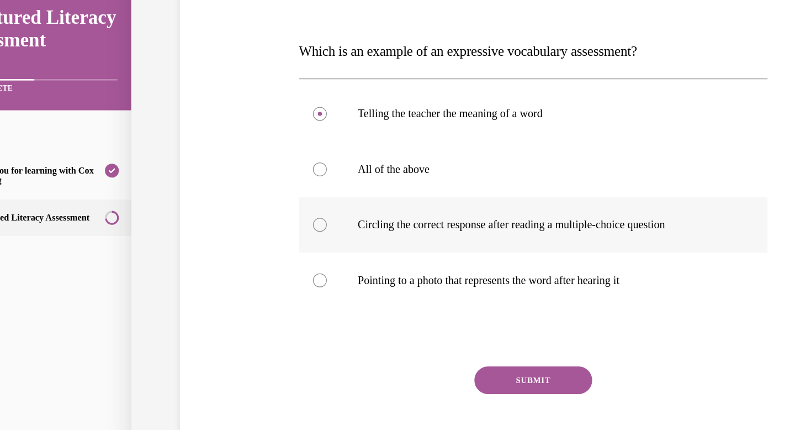
scroll to position [156, 0]
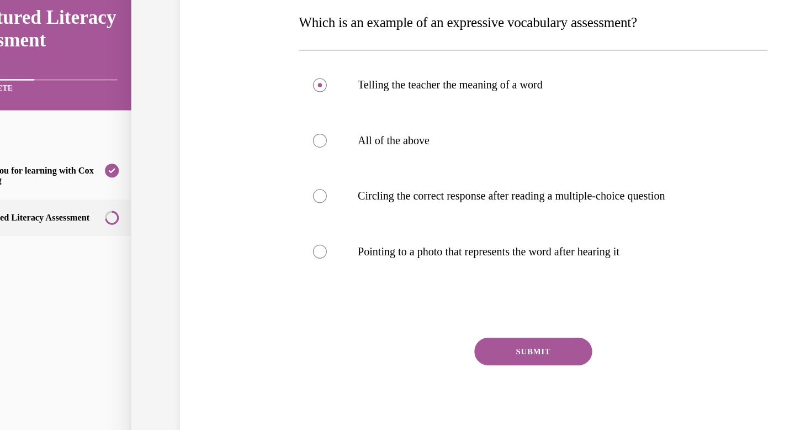
click at [406, 277] on button "SUBMIT" at bounding box center [413, 274] width 94 height 22
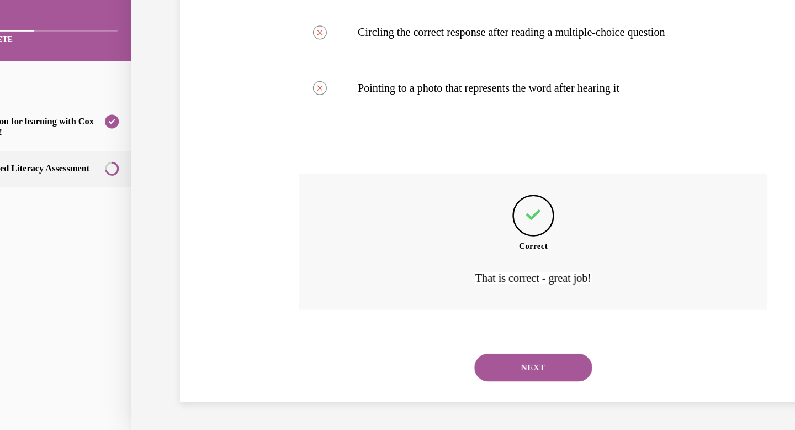
scroll to position [245, 0]
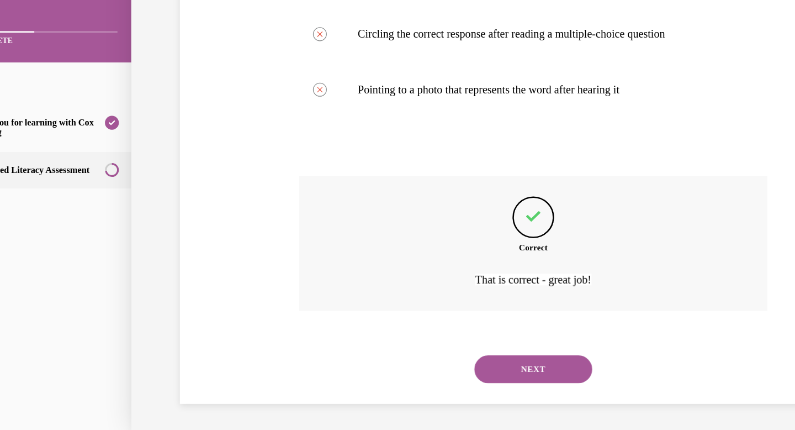
click at [413, 278] on button "NEXT" at bounding box center [413, 278] width 94 height 22
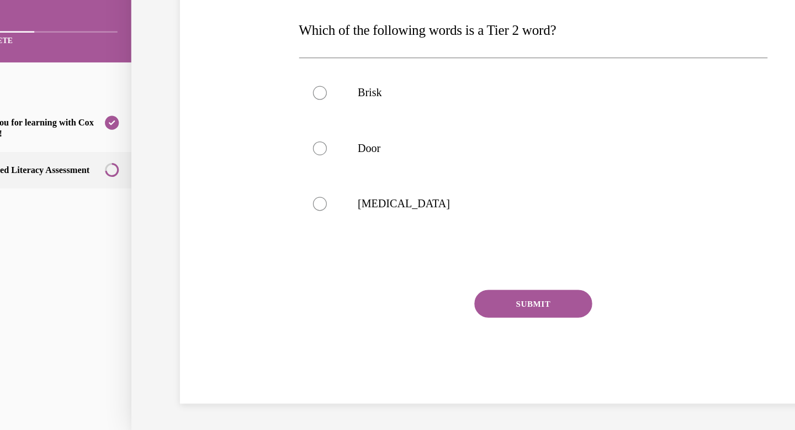
scroll to position [112, 0]
click at [403, 66] on label "Brisk" at bounding box center [413, 58] width 374 height 44
click at [248, 64] on input "Brisk" at bounding box center [242, 58] width 11 height 11
radio input "true"
click at [432, 221] on button "SUBMIT" at bounding box center [413, 226] width 94 height 22
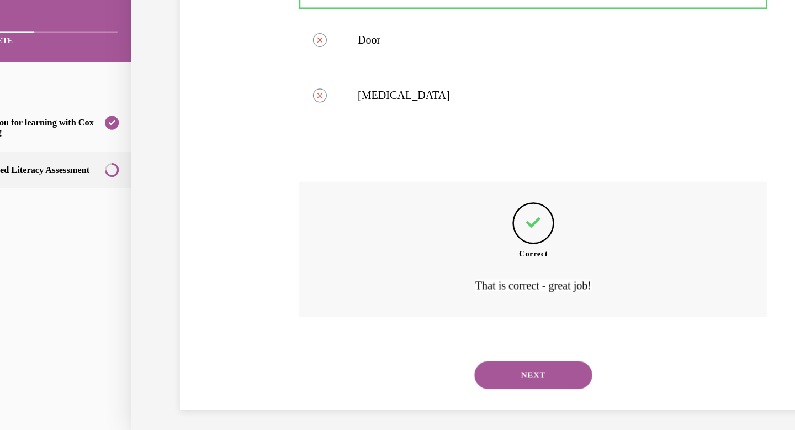
scroll to position [203, 0]
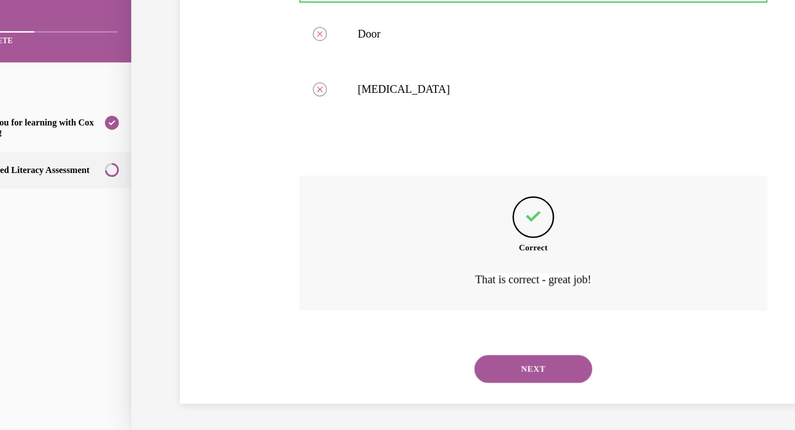
click at [417, 278] on button "NEXT" at bounding box center [413, 278] width 94 height 22
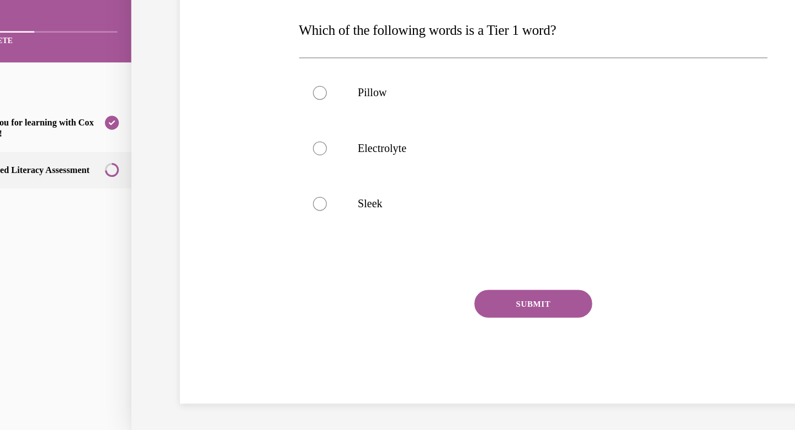
scroll to position [112, 0]
click at [443, 66] on label "Pillow" at bounding box center [413, 58] width 374 height 44
click at [248, 64] on input "Pillow" at bounding box center [242, 58] width 11 height 11
radio input "true"
click at [422, 230] on button "SUBMIT" at bounding box center [413, 226] width 94 height 22
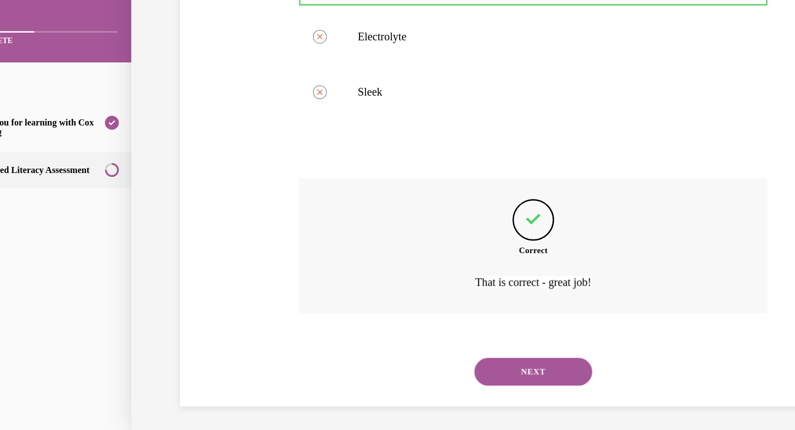
scroll to position [203, 0]
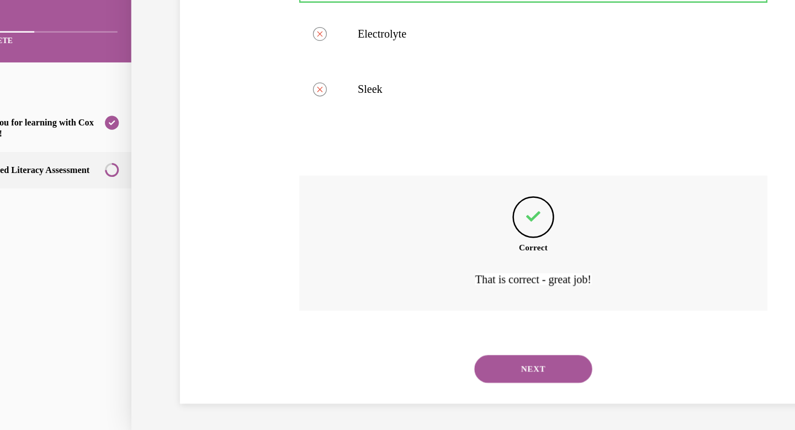
click at [408, 274] on button "NEXT" at bounding box center [413, 278] width 94 height 22
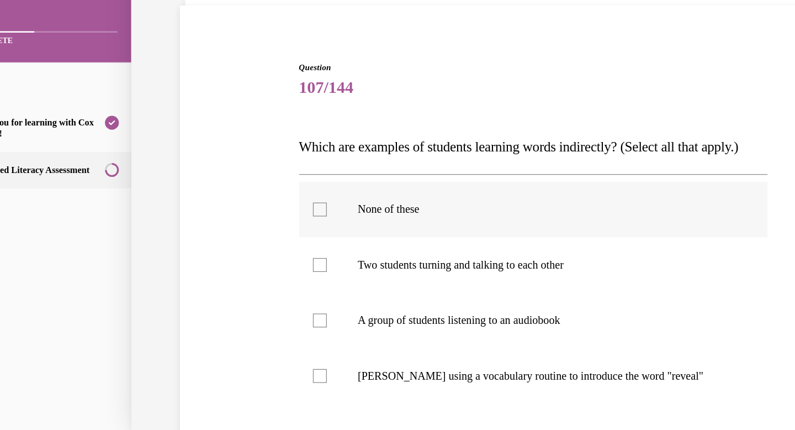
scroll to position [20, 0]
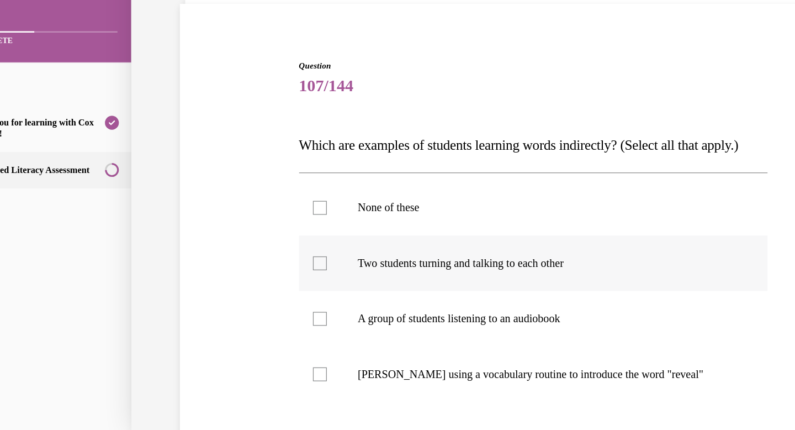
click at [416, 200] on p "Two students turning and talking to each other" at bounding box center [422, 194] width 299 height 11
click at [248, 200] on input "Two students turning and talking to each other" at bounding box center [242, 194] width 11 height 11
checkbox input "true"
click at [413, 244] on p "A group of students listening to an audiobook" at bounding box center [422, 238] width 299 height 11
click at [248, 244] on input "A group of students listening to an audiobook" at bounding box center [242, 238] width 11 height 11
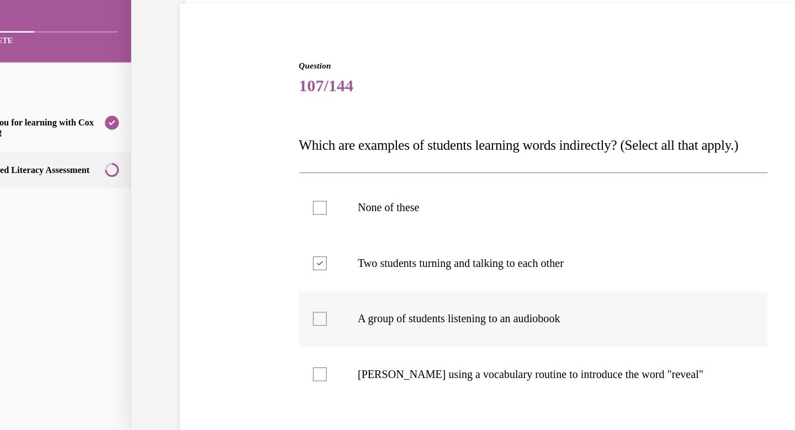
checkbox input "true"
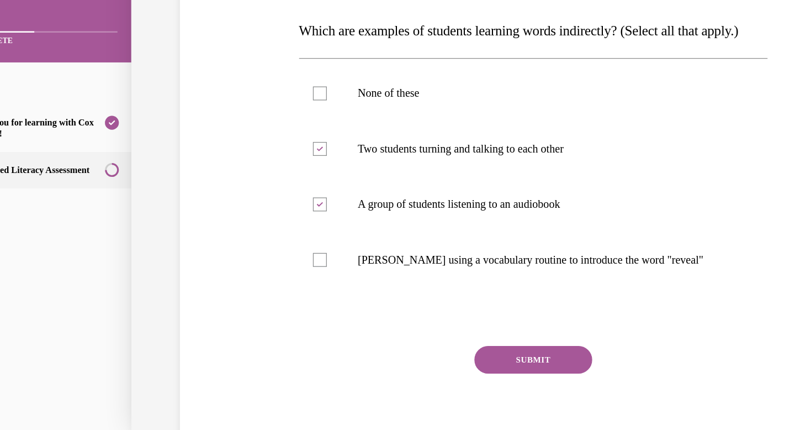
scroll to position [109, 0]
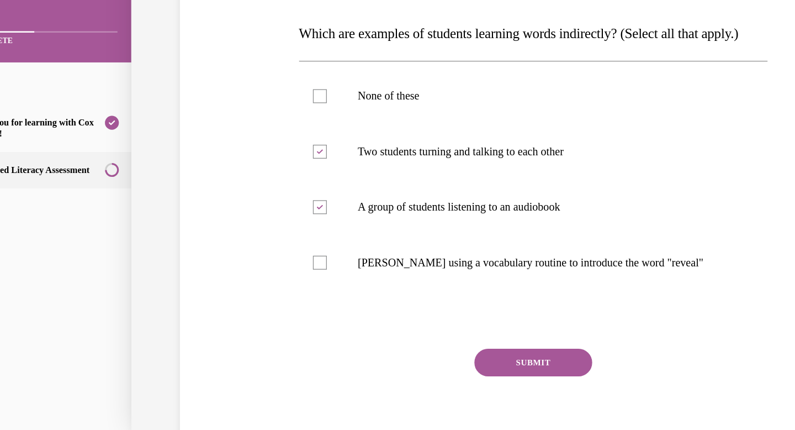
click at [435, 284] on button "SUBMIT" at bounding box center [413, 273] width 94 height 22
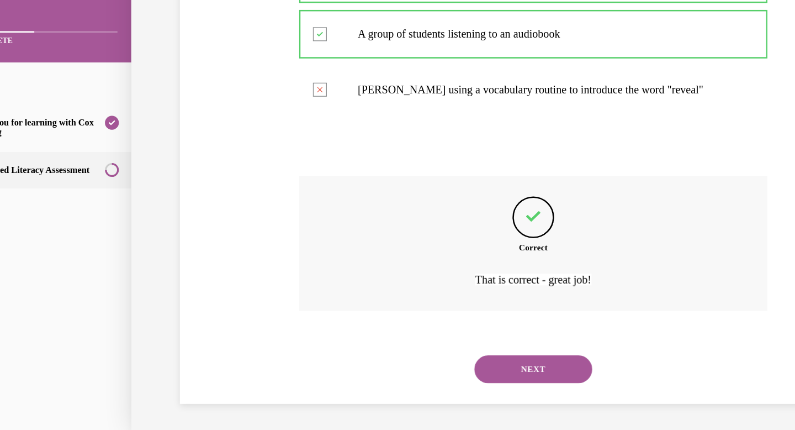
scroll to position [269, 0]
click at [420, 279] on button "NEXT" at bounding box center [413, 278] width 94 height 22
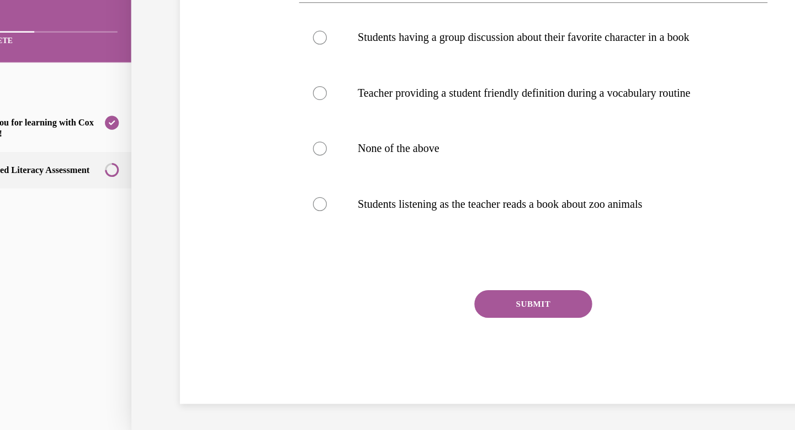
scroll to position [0, 0]
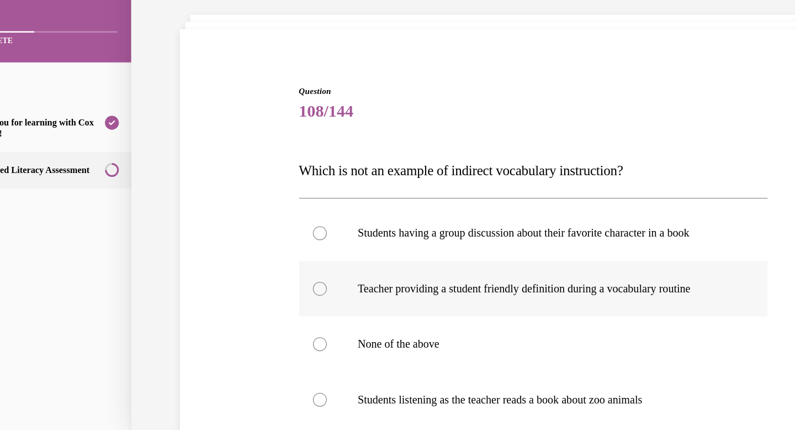
click at [437, 220] on label "Teacher providing a student friendly definition during a vocabulary routine" at bounding box center [413, 214] width 374 height 44
click at [248, 220] on input "Teacher providing a student friendly definition during a vocabulary routine" at bounding box center [242, 214] width 11 height 11
radio input "true"
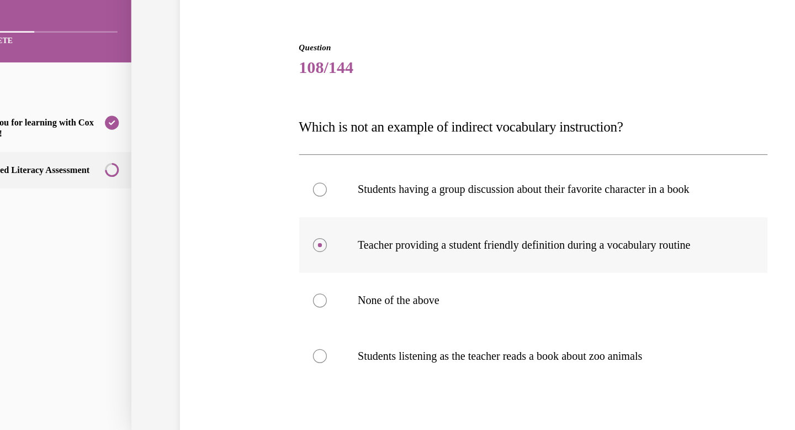
scroll to position [39, 0]
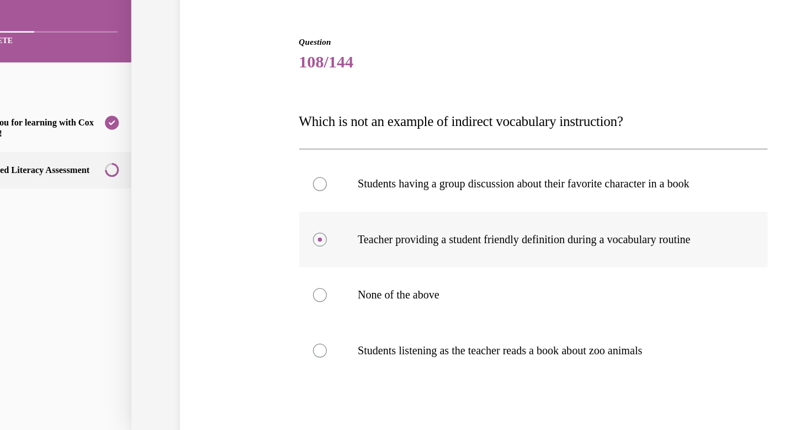
click at [441, 233] on label "None of the above" at bounding box center [413, 219] width 374 height 44
click at [248, 225] on input "None of the above" at bounding box center [242, 219] width 11 height 11
radio input "true"
click at [431, 184] on label "Teacher providing a student friendly definition during a vocabulary routine" at bounding box center [413, 175] width 374 height 44
click at [248, 181] on input "Teacher providing a student friendly definition during a vocabulary routine" at bounding box center [242, 175] width 11 height 11
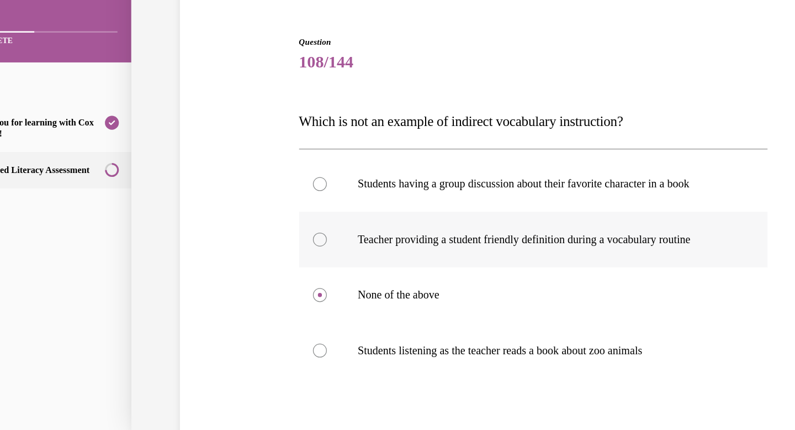
radio input "true"
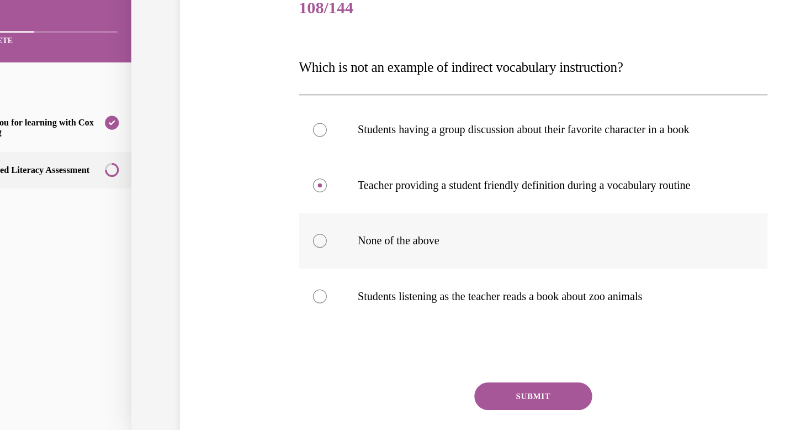
scroll to position [87, 0]
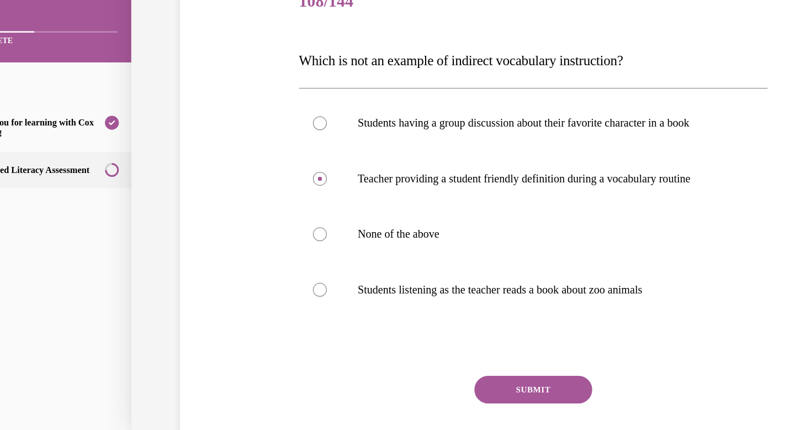
click at [425, 297] on button "SUBMIT" at bounding box center [413, 295] width 94 height 22
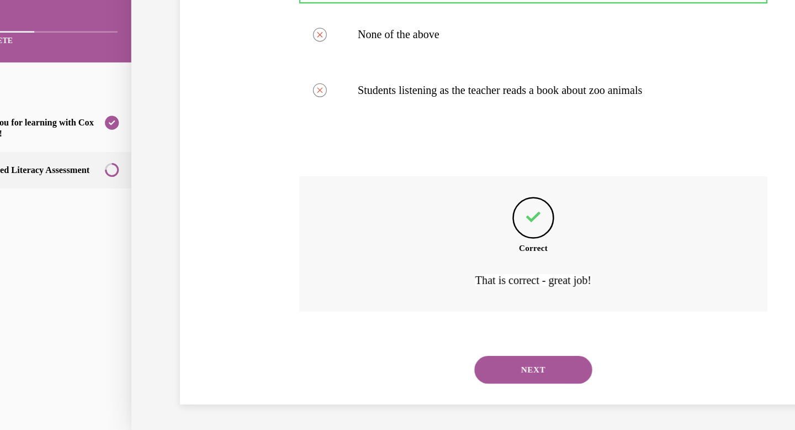
scroll to position [247, 0]
click at [427, 281] on button "NEXT" at bounding box center [413, 278] width 94 height 22
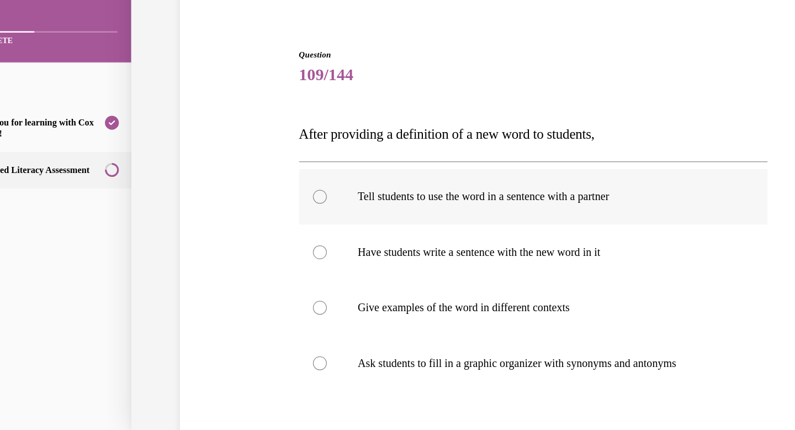
scroll to position [31, 0]
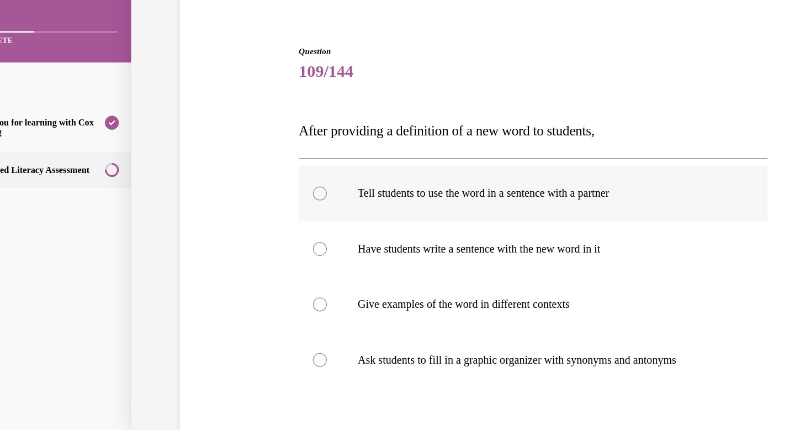
click at [464, 141] on p "Tell students to use the word in a sentence with a partner" at bounding box center [422, 138] width 299 height 11
click at [248, 141] on input "Tell students to use the word in a sentence with a partner" at bounding box center [242, 138] width 11 height 11
radio input "true"
click at [464, 171] on label "Have students write a sentence with the new word in it" at bounding box center [413, 183] width 374 height 44
click at [248, 177] on input "Have students write a sentence with the new word in it" at bounding box center [242, 182] width 11 height 11
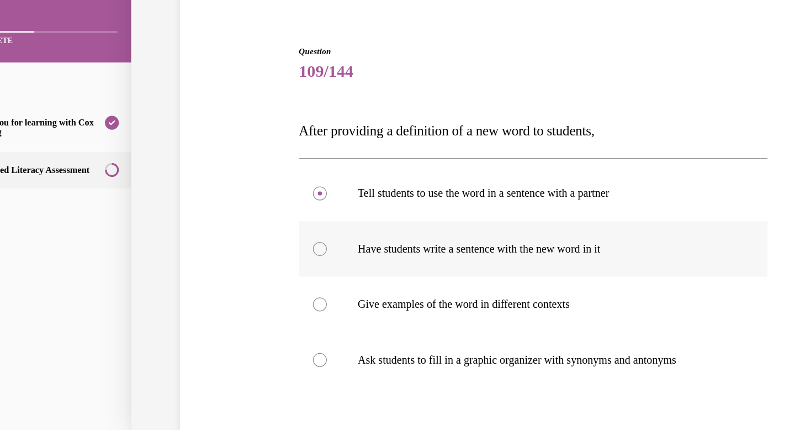
radio input "true"
click at [466, 141] on p "Tell students to use the word in a sentence with a partner" at bounding box center [422, 138] width 299 height 11
click at [248, 141] on input "Tell students to use the word in a sentence with a partner" at bounding box center [242, 138] width 11 height 11
radio input "true"
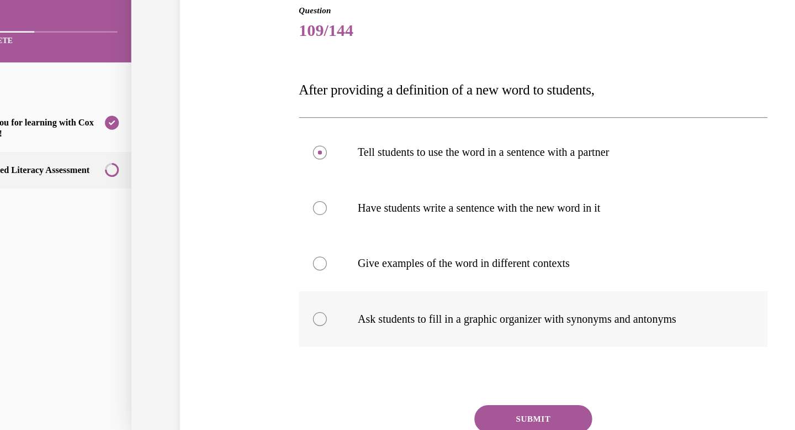
scroll to position [70, 0]
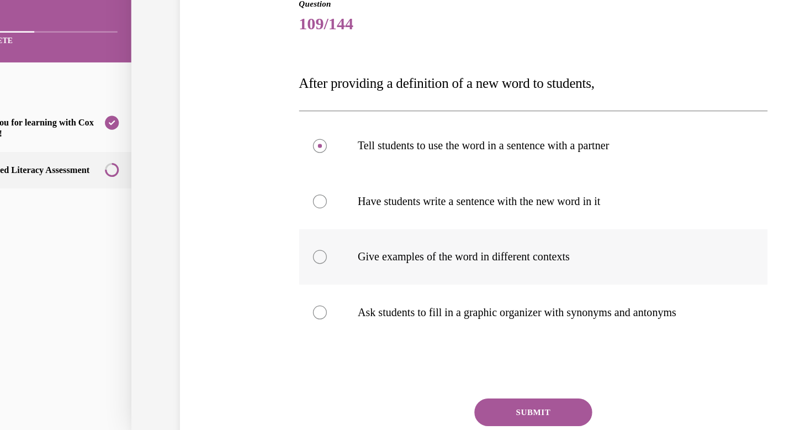
click at [481, 191] on p "Give examples of the word in different contexts" at bounding box center [422, 188] width 299 height 11
click at [248, 191] on input "Give examples of the word in different contexts" at bounding box center [242, 188] width 11 height 11
radio input "true"
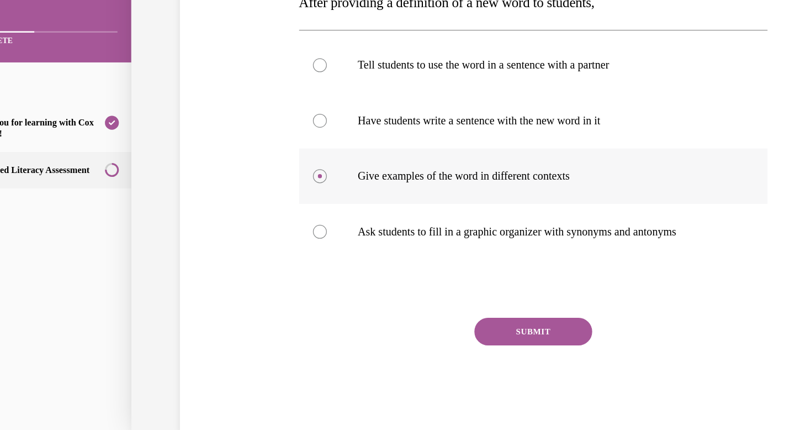
scroll to position [141, 0]
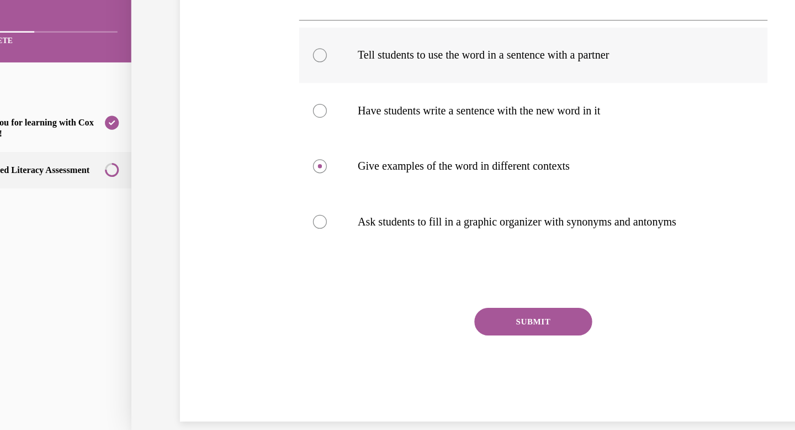
click at [428, 40] on label "Tell students to use the word in a sentence with a partner" at bounding box center [413, 29] width 374 height 44
click at [248, 34] on input "Tell students to use the word in a sentence with a partner" at bounding box center [242, 28] width 11 height 11
radio input "true"
click at [395, 124] on label "Give examples of the word in different contexts" at bounding box center [413, 117] width 374 height 44
click at [248, 123] on input "Give examples of the word in different contexts" at bounding box center [242, 117] width 11 height 11
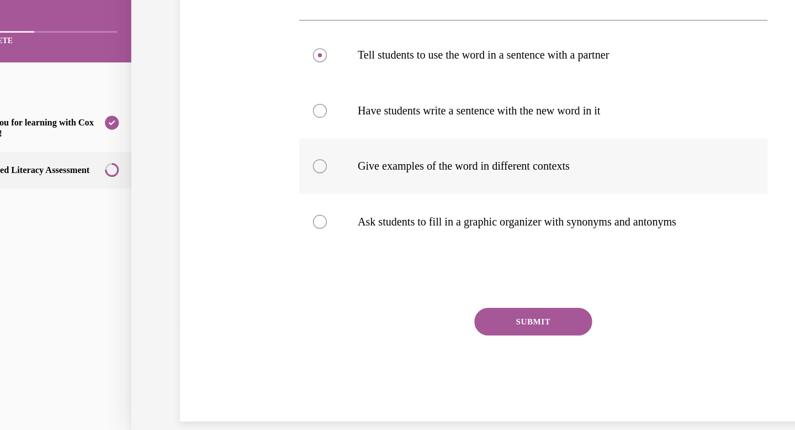
radio input "true"
click at [395, 245] on button "SUBMIT" at bounding box center [413, 241] width 94 height 22
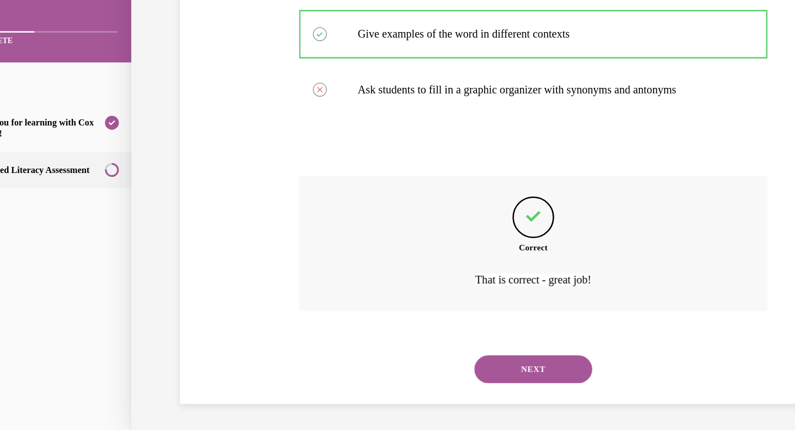
scroll to position [245, 0]
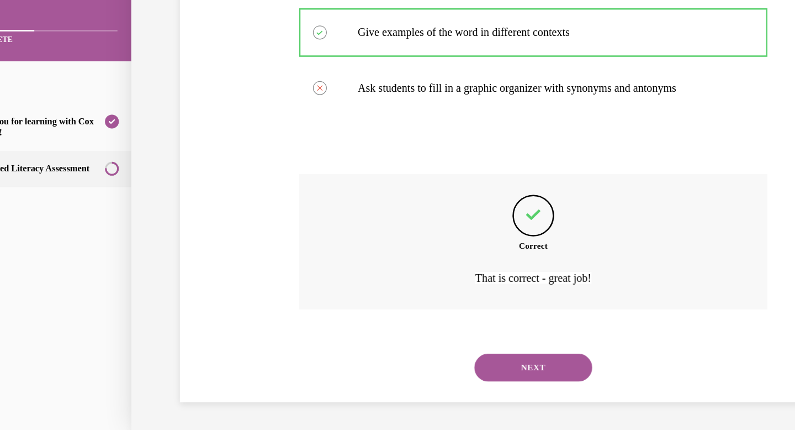
click at [428, 277] on button "NEXT" at bounding box center [413, 277] width 94 height 22
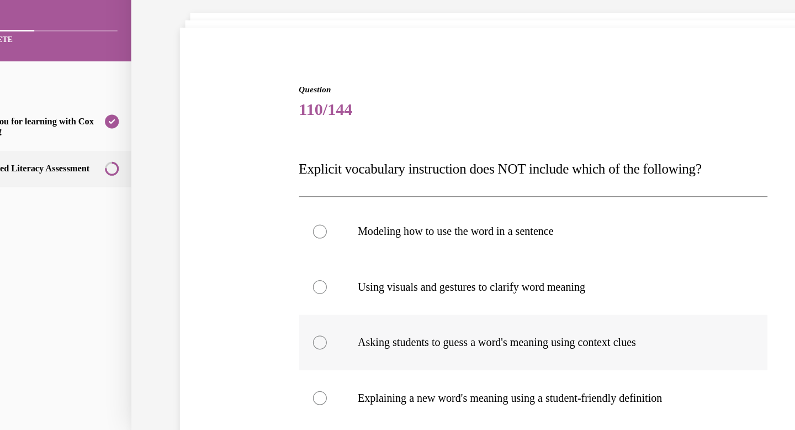
click at [443, 266] on label "Asking students to guess a word's meaning using context clues" at bounding box center [413, 257] width 374 height 44
click at [248, 263] on input "Asking students to guess a word's meaning using context clues" at bounding box center [242, 257] width 11 height 11
radio input "true"
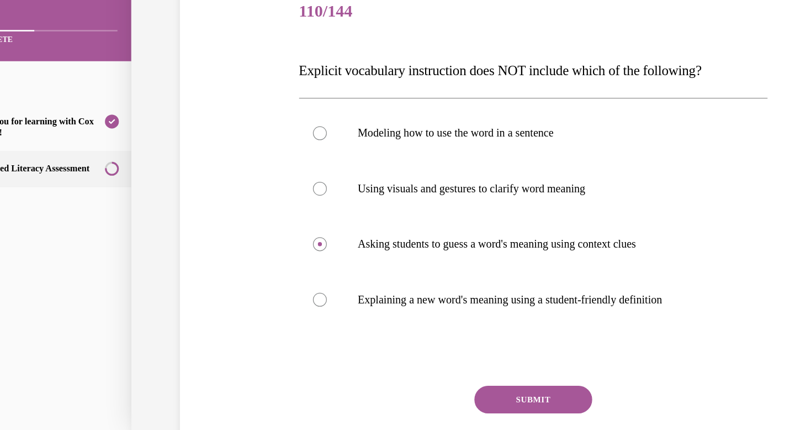
click at [430, 303] on button "SUBMIT" at bounding box center [413, 303] width 94 height 22
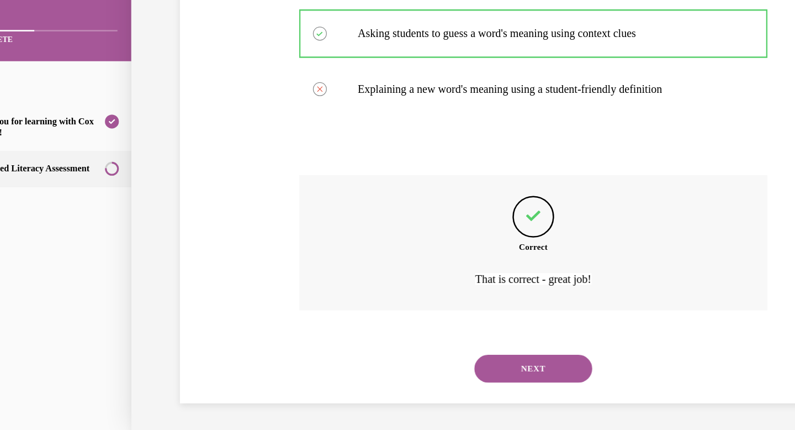
scroll to position [247, 0]
click at [424, 276] on button "NEXT" at bounding box center [413, 277] width 94 height 22
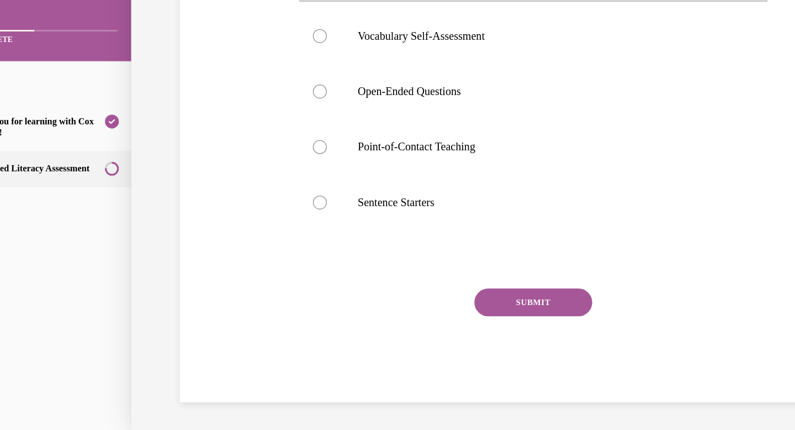
scroll to position [0, 0]
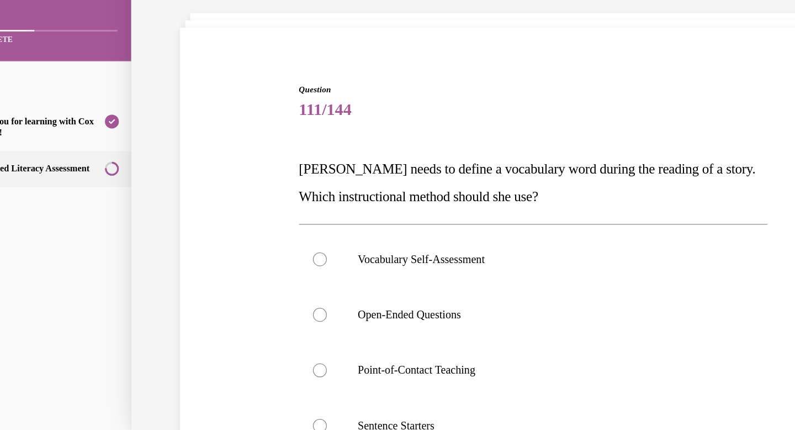
click at [424, 276] on p "Point-of-Contact Teaching" at bounding box center [422, 279] width 299 height 11
click at [248, 276] on input "Point-of-Contact Teaching" at bounding box center [242, 279] width 11 height 11
radio input "true"
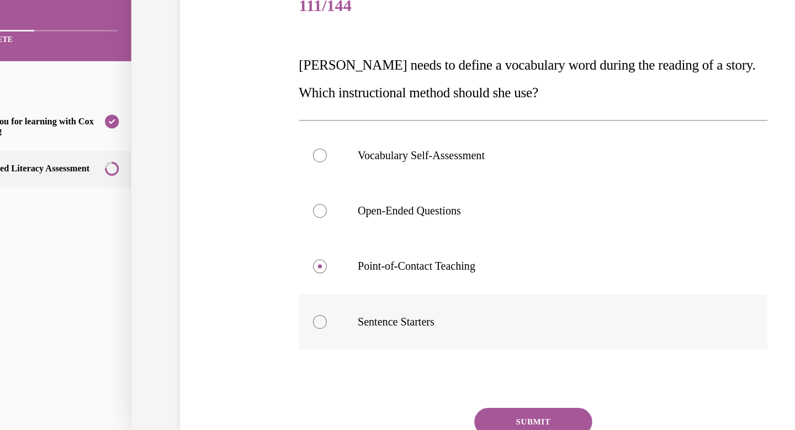
scroll to position [89, 0]
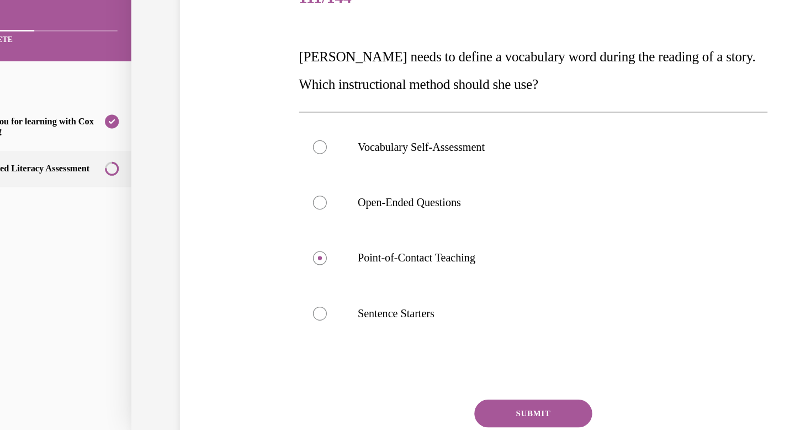
click at [409, 310] on button "SUBMIT" at bounding box center [413, 314] width 94 height 22
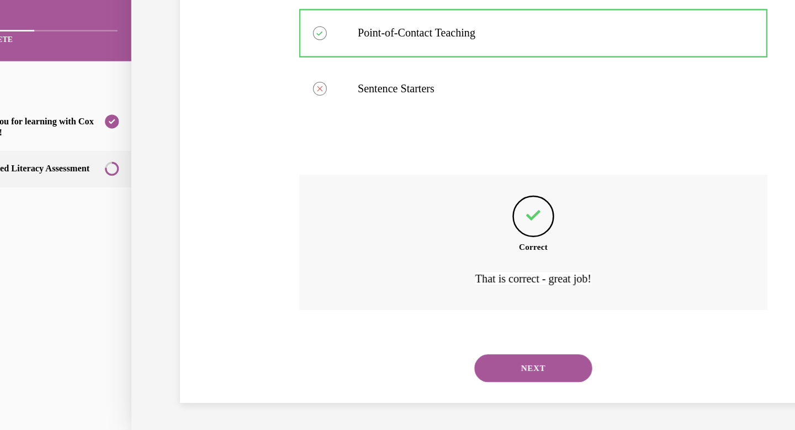
scroll to position [269, 0]
click at [409, 277] on button "NEXT" at bounding box center [413, 277] width 94 height 22
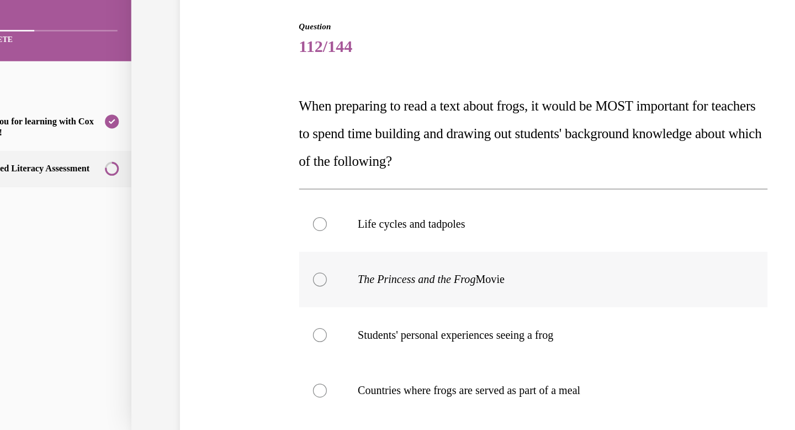
scroll to position [52, 0]
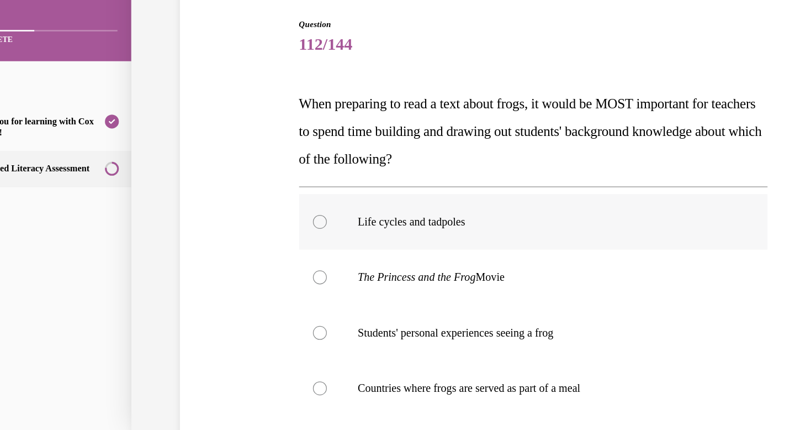
click at [448, 163] on p "Life cycles and tadpoles" at bounding box center [422, 161] width 299 height 11
click at [248, 163] on input "Life cycles and tadpoles" at bounding box center [242, 161] width 11 height 11
radio input "true"
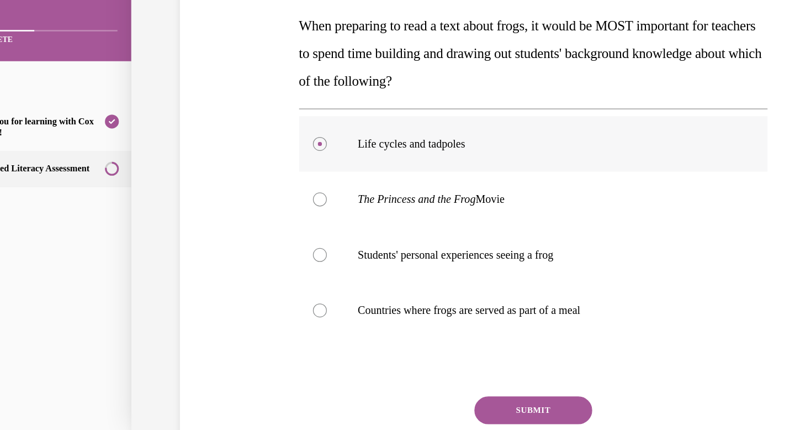
scroll to position [115, 0]
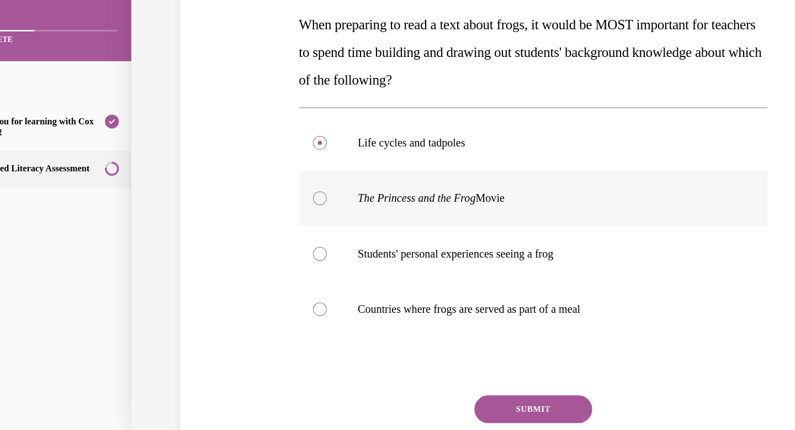
click at [441, 145] on p "The Princess and the Frog Movie" at bounding box center [422, 142] width 299 height 11
click at [248, 145] on input "The Princess and the Frog Movie" at bounding box center [242, 142] width 11 height 11
radio input "true"
click at [427, 110] on label "Life cycles and tadpoles" at bounding box center [413, 98] width 374 height 44
click at [248, 104] on input "Life cycles and tadpoles" at bounding box center [242, 98] width 11 height 11
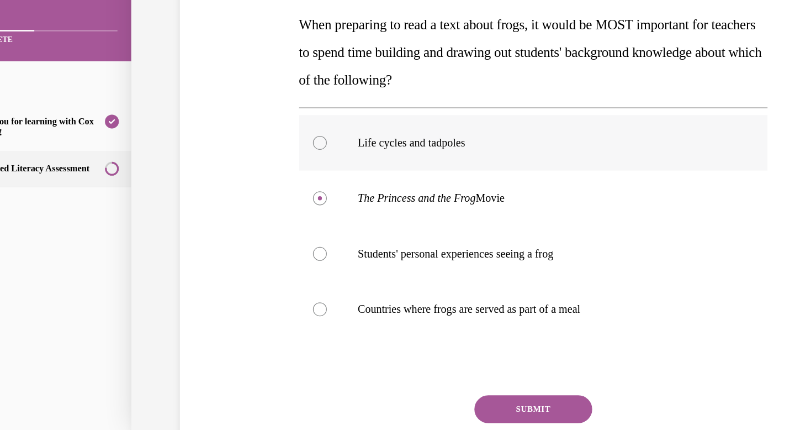
radio input "true"
click at [431, 311] on button "SUBMIT" at bounding box center [413, 310] width 94 height 22
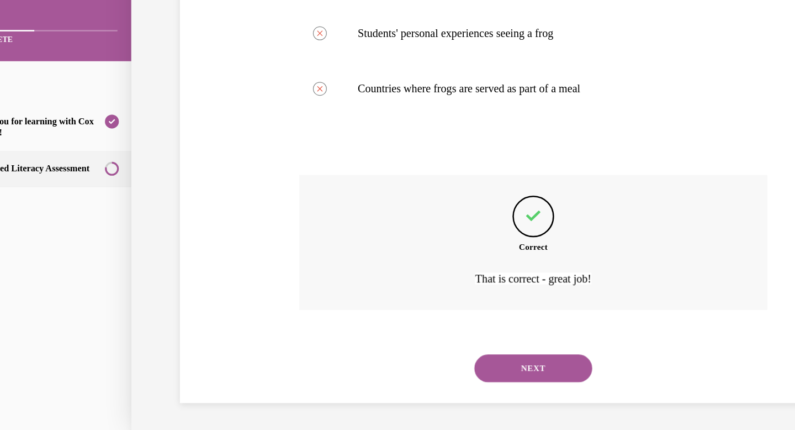
scroll to position [291, 0]
click at [420, 282] on button "NEXT" at bounding box center [413, 277] width 94 height 22
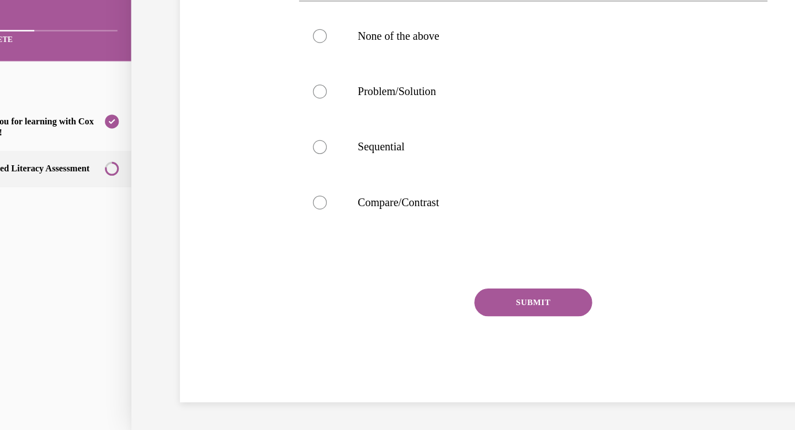
scroll to position [0, 0]
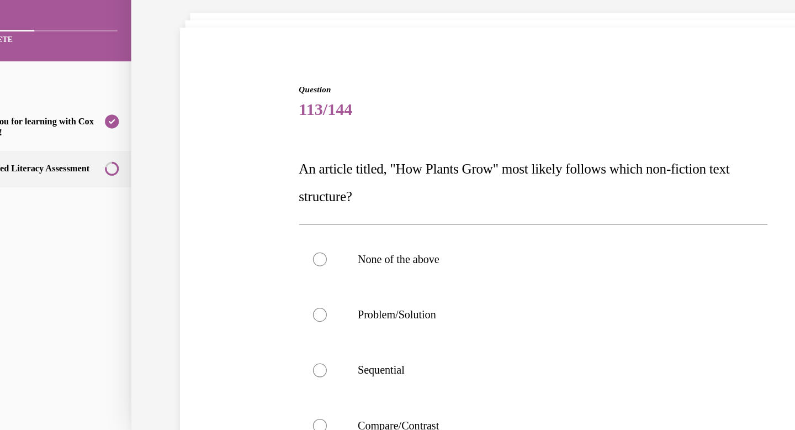
click at [420, 282] on p "Sequential" at bounding box center [422, 279] width 299 height 11
click at [248, 282] on input "Sequential" at bounding box center [242, 279] width 11 height 11
radio input "true"
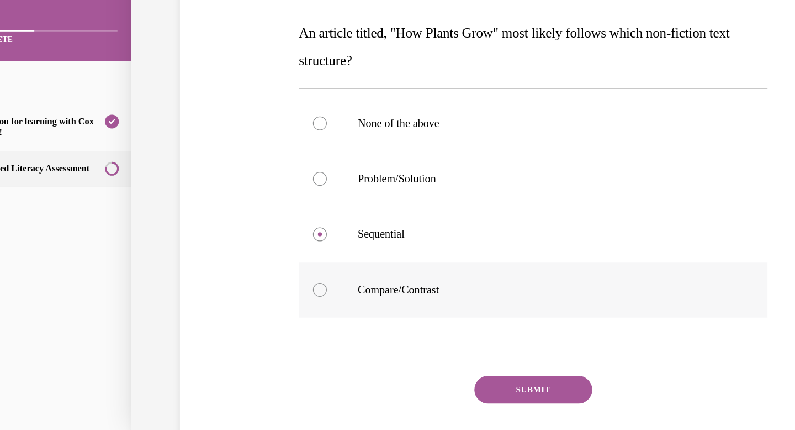
scroll to position [109, 0]
click at [412, 291] on button "SUBMIT" at bounding box center [413, 294] width 94 height 22
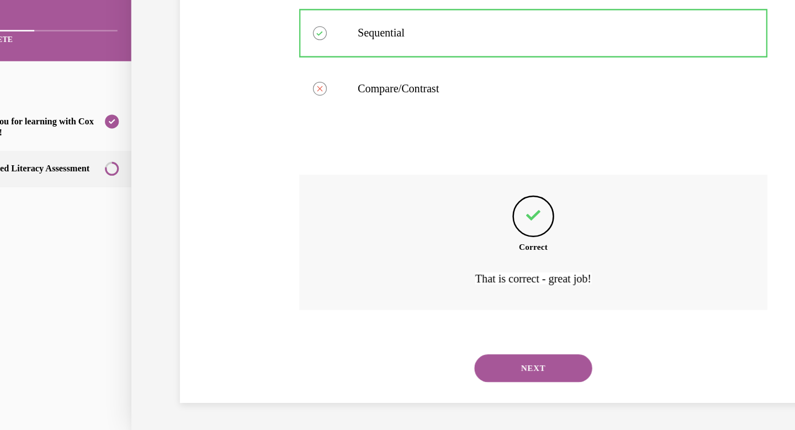
scroll to position [269, 0]
click at [404, 281] on button "NEXT" at bounding box center [413, 277] width 94 height 22
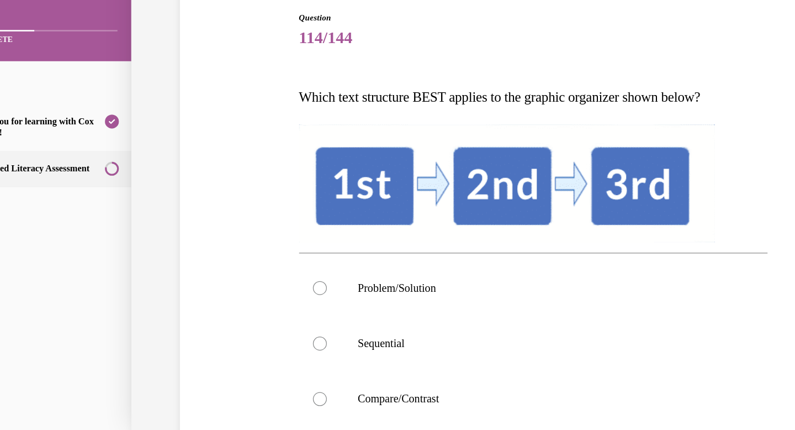
scroll to position [61, 0]
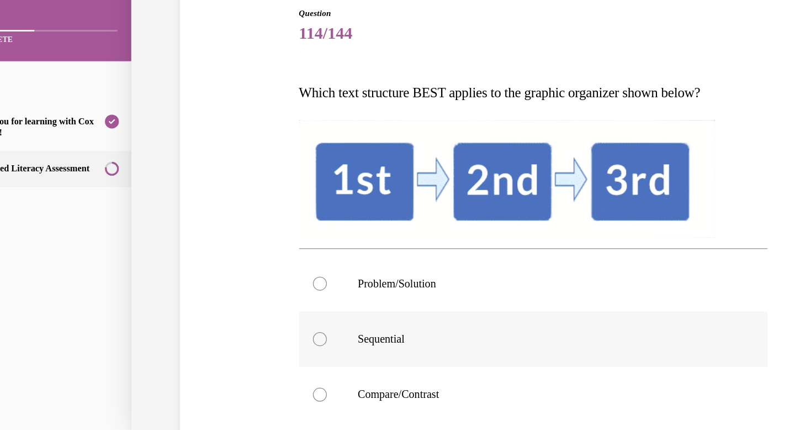
click at [399, 265] on label "Sequential" at bounding box center [413, 254] width 374 height 44
click at [248, 260] on input "Sequential" at bounding box center [242, 254] width 11 height 11
radio input "true"
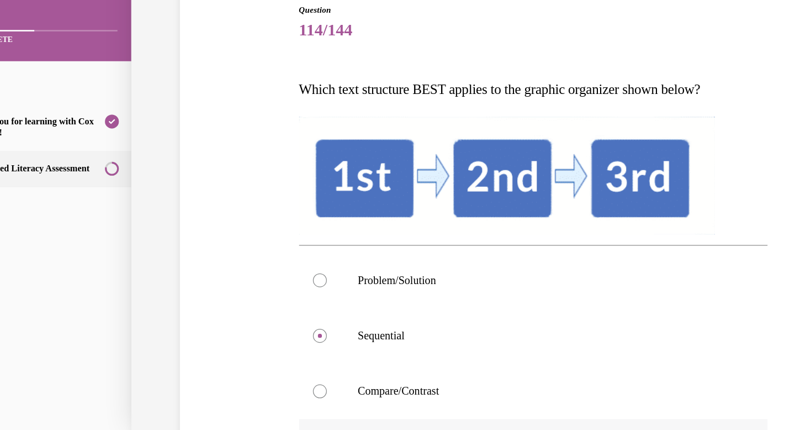
scroll to position [66, 0]
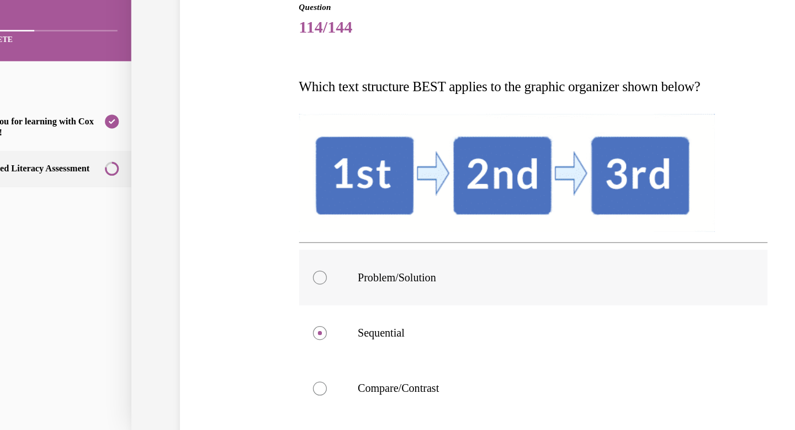
click at [378, 215] on label "Problem/Solution" at bounding box center [413, 205] width 374 height 44
click at [248, 211] on input "Problem/Solution" at bounding box center [242, 205] width 11 height 11
radio input "true"
click at [377, 236] on label "Sequential" at bounding box center [413, 249] width 374 height 44
click at [248, 244] on input "Sequential" at bounding box center [242, 249] width 11 height 11
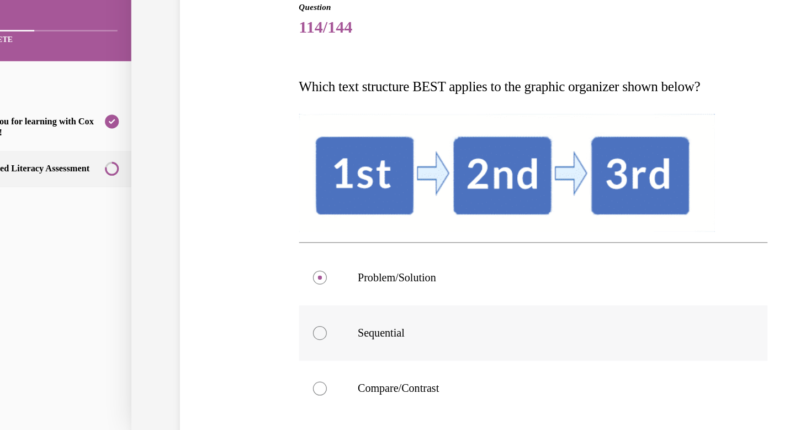
radio input "true"
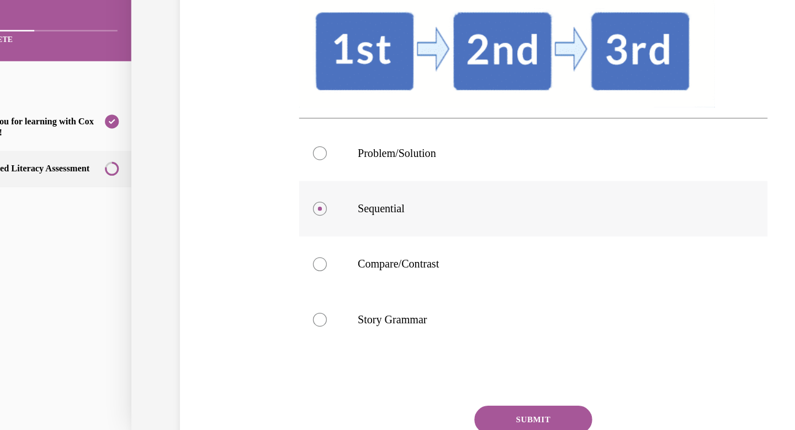
scroll to position [165, 0]
click at [394, 319] on button "SUBMIT" at bounding box center [413, 318] width 94 height 22
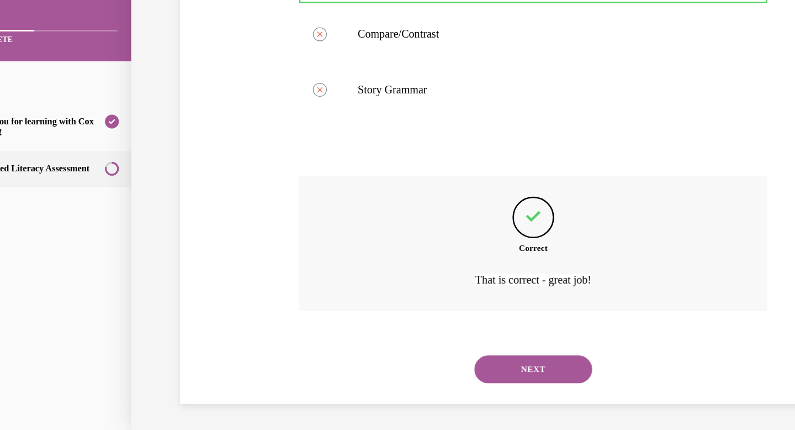
scroll to position [349, 0]
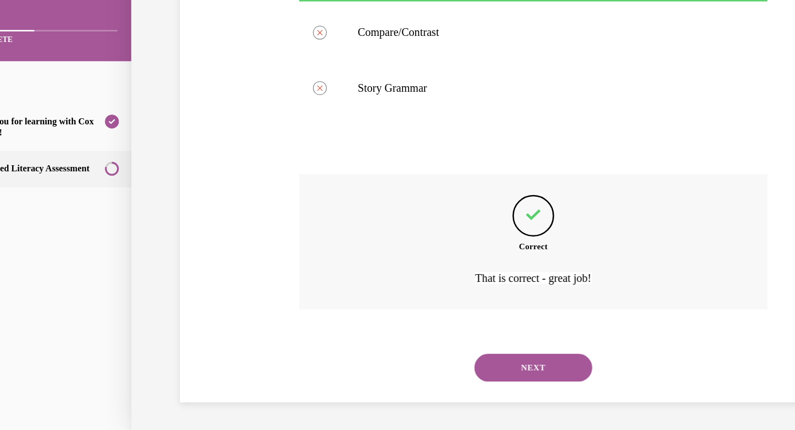
click at [390, 279] on button "NEXT" at bounding box center [413, 277] width 94 height 22
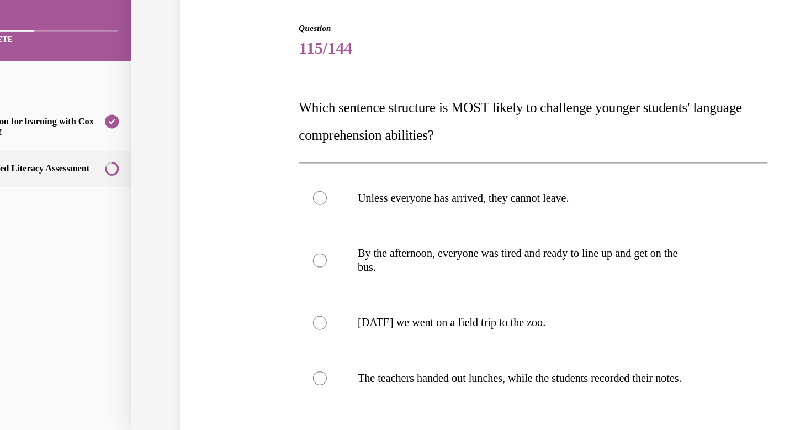
scroll to position [59, 0]
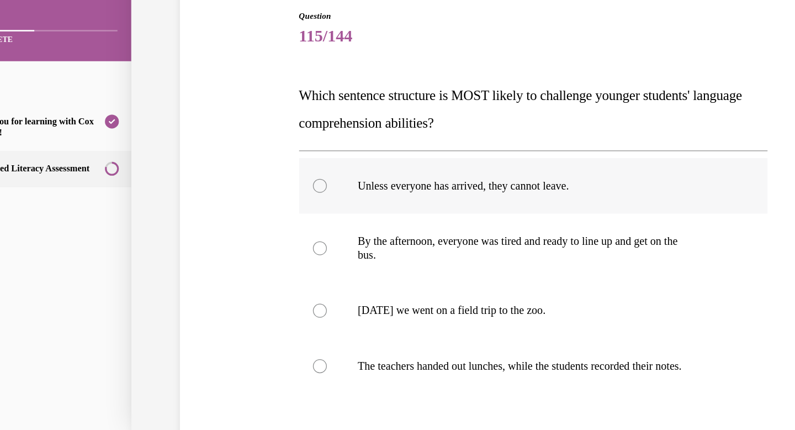
click at [384, 142] on label "Unless everyone has arrived, they cannot leave." at bounding box center [413, 132] width 374 height 44
click at [248, 138] on input "Unless everyone has arrived, they cannot leave." at bounding box center [242, 132] width 11 height 11
radio input "true"
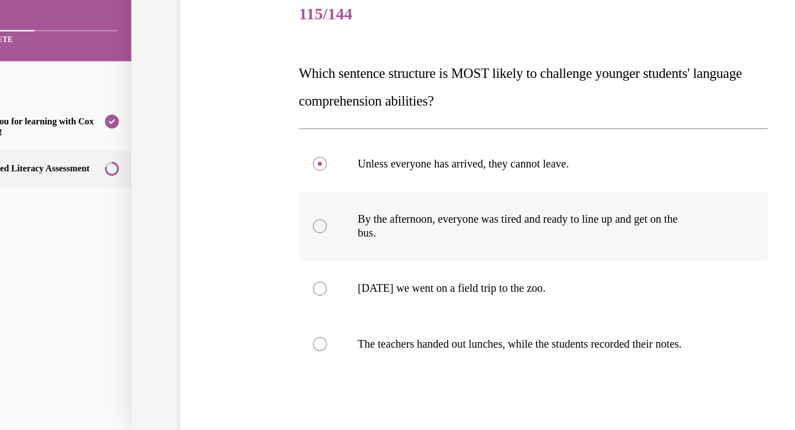
scroll to position [78, 0]
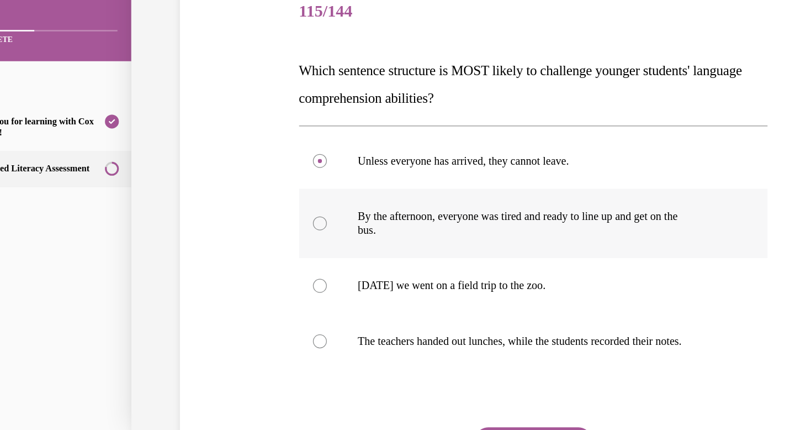
click at [454, 170] on p "bus." at bounding box center [422, 167] width 299 height 11
click at [248, 168] on input "By the afternoon, everyone was tired and ready to line up and get on the bus." at bounding box center [242, 162] width 11 height 11
radio input "true"
click at [430, 115] on p "Unless everyone has arrived, they cannot leave." at bounding box center [422, 112] width 299 height 11
click at [248, 115] on input "Unless everyone has arrived, they cannot leave." at bounding box center [242, 112] width 11 height 11
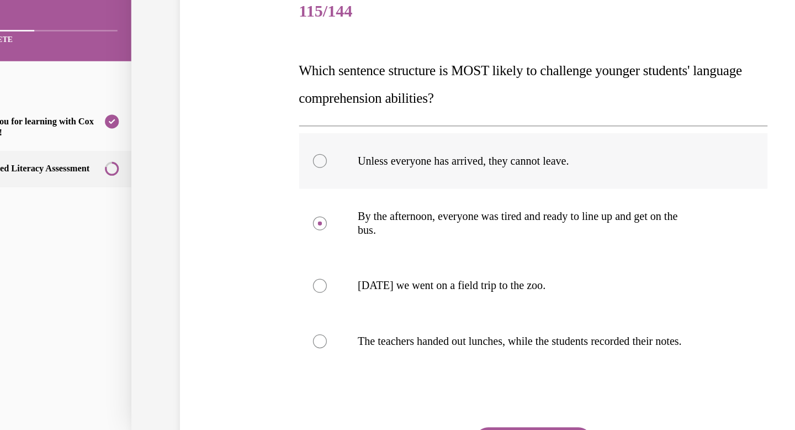
radio input "true"
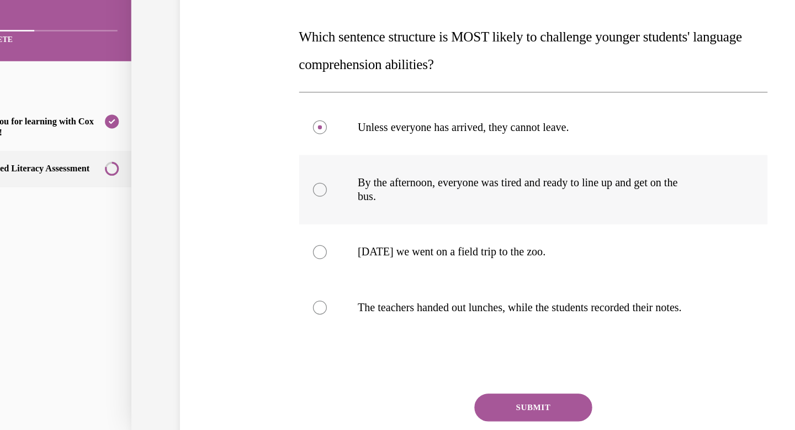
scroll to position [106, 0]
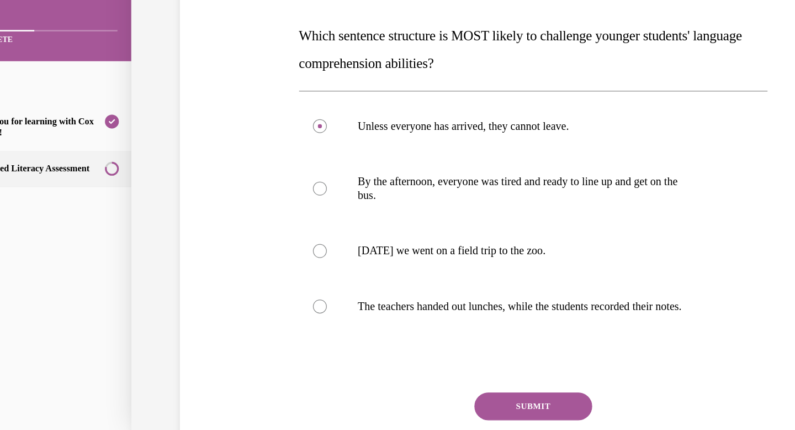
click at [431, 305] on button "SUBMIT" at bounding box center [413, 308] width 94 height 22
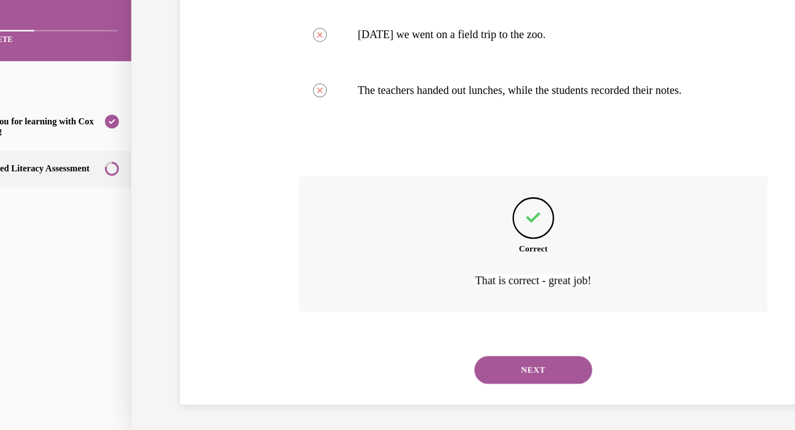
scroll to position [280, 0]
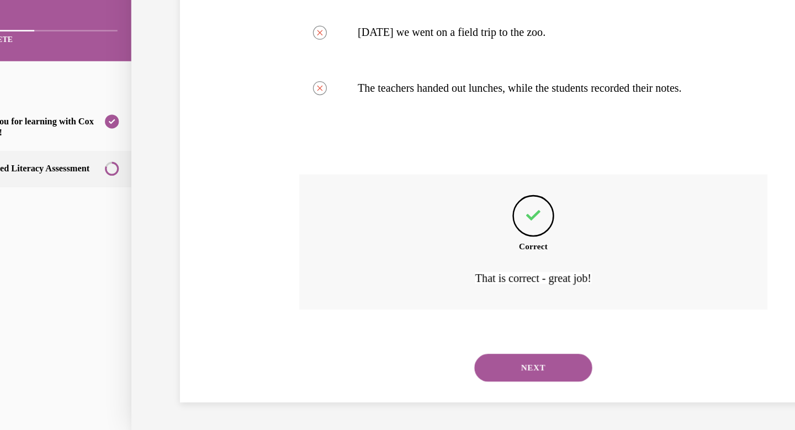
click at [412, 274] on button "NEXT" at bounding box center [413, 277] width 94 height 22
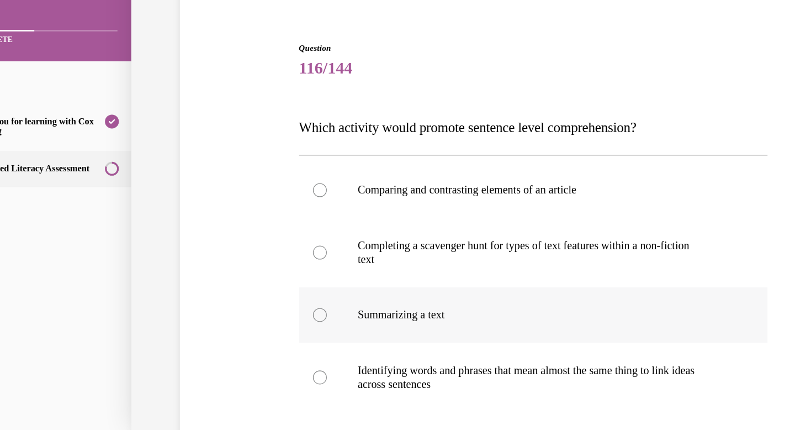
scroll to position [38, 0]
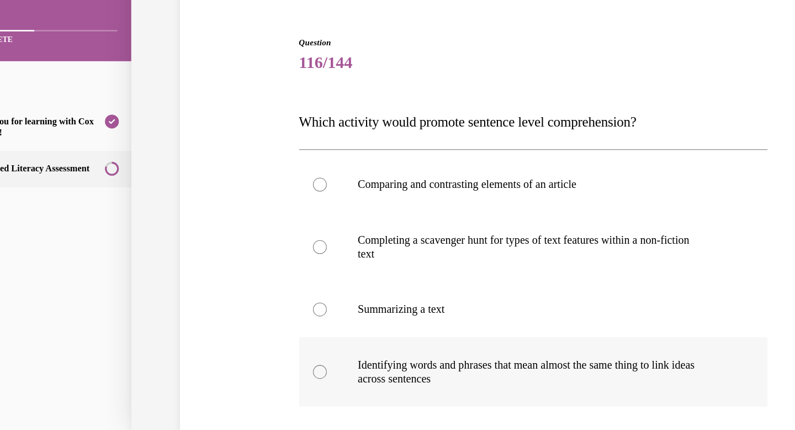
click at [485, 278] on p "Identifying words and phrases that mean almost the same thing to link ideas" at bounding box center [422, 274] width 299 height 11
click at [248, 278] on input "Identifying words and phrases that mean almost the same thing to link ideas acr…" at bounding box center [242, 280] width 11 height 11
radio input "true"
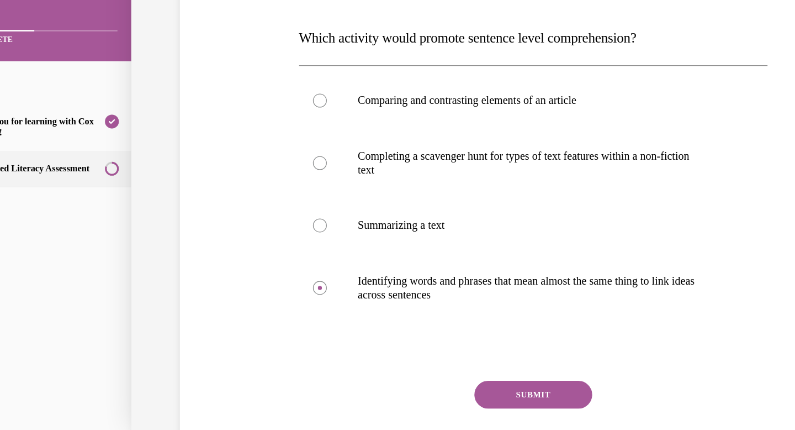
click at [440, 297] on button "SUBMIT" at bounding box center [413, 299] width 94 height 22
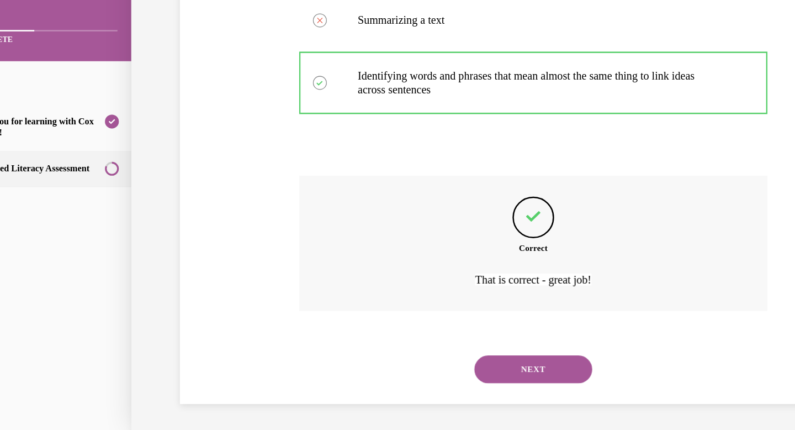
scroll to position [269, 0]
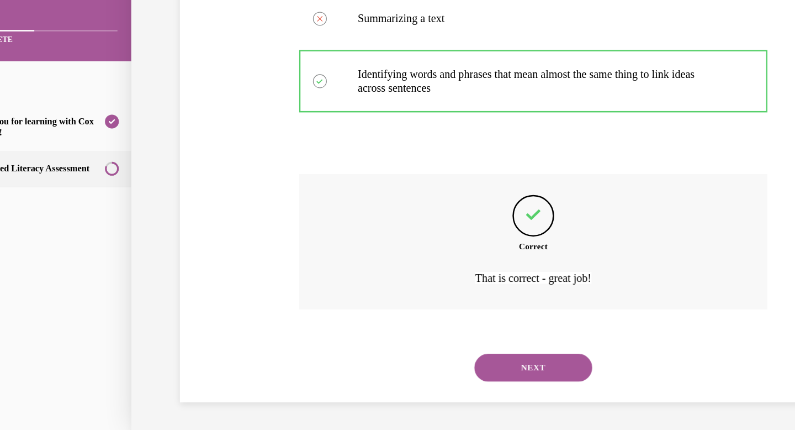
click at [426, 278] on button "NEXT" at bounding box center [413, 277] width 94 height 22
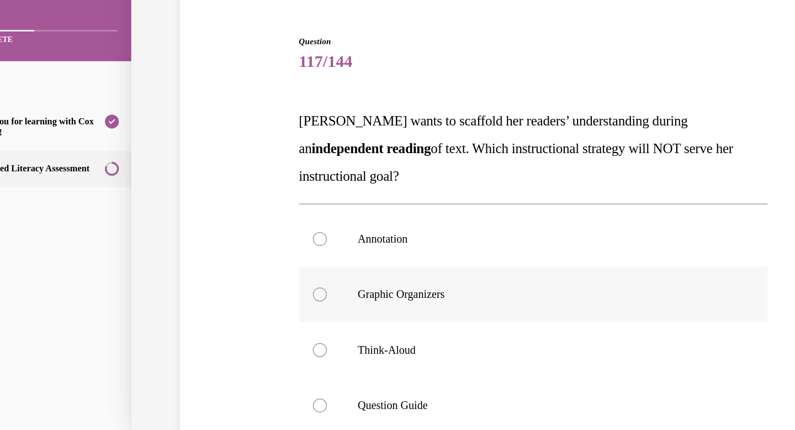
scroll to position [45, 0]
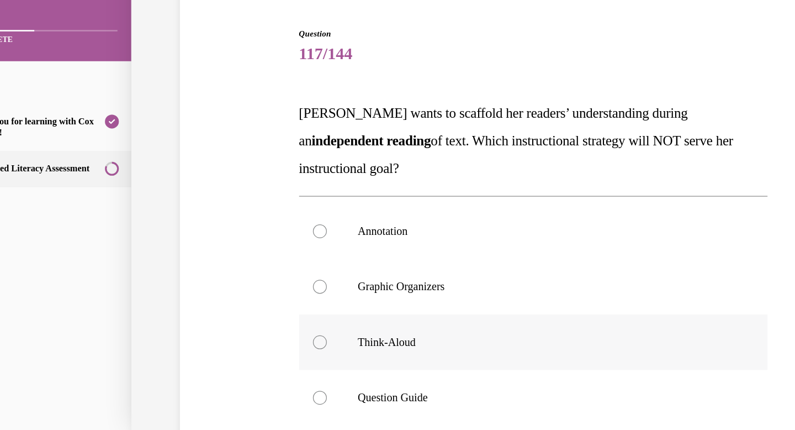
click at [463, 268] on label "Think-Aloud" at bounding box center [413, 257] width 374 height 44
click at [248, 262] on input "Think-Aloud" at bounding box center [242, 256] width 11 height 11
radio input "true"
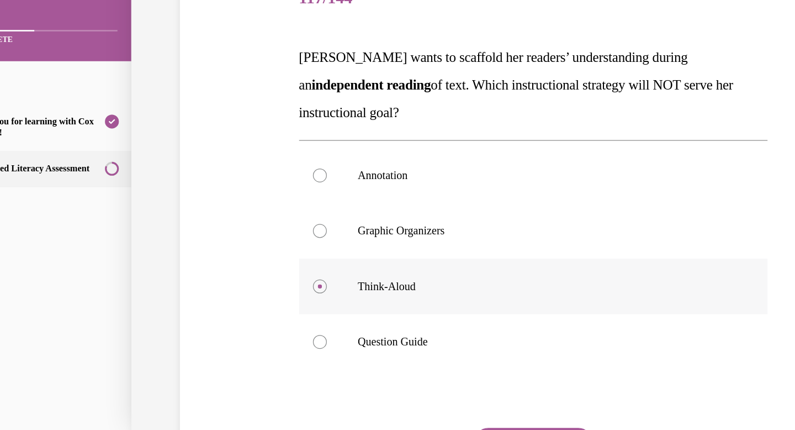
scroll to position [102, 0]
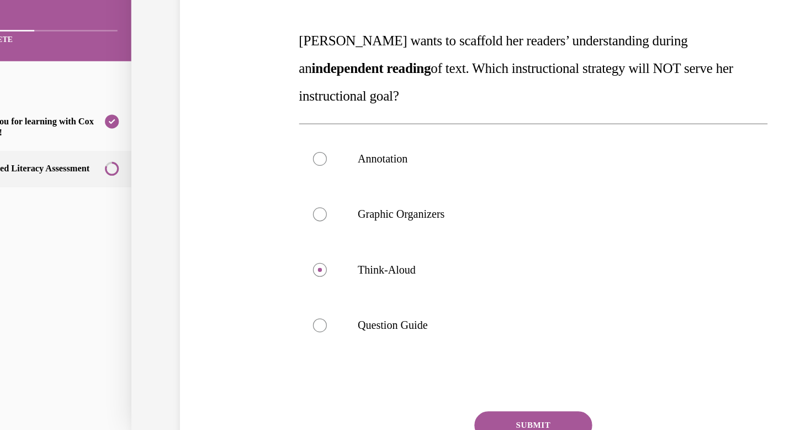
click at [435, 316] on button "SUBMIT" at bounding box center [413, 323] width 94 height 22
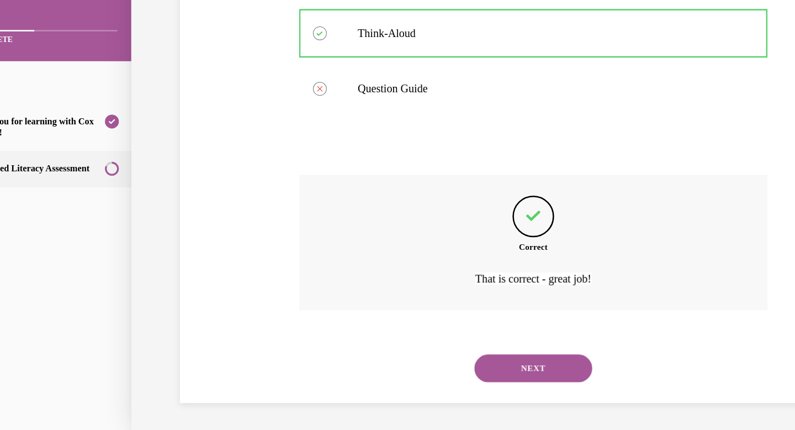
scroll to position [291, 0]
click at [425, 274] on button "NEXT" at bounding box center [413, 277] width 94 height 22
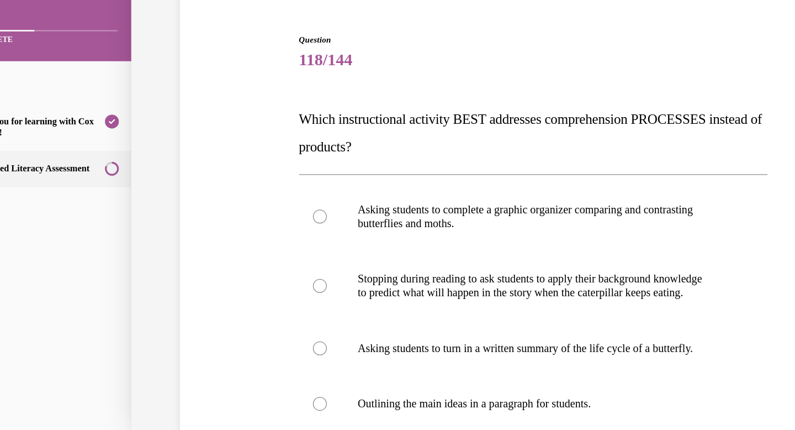
scroll to position [59, 0]
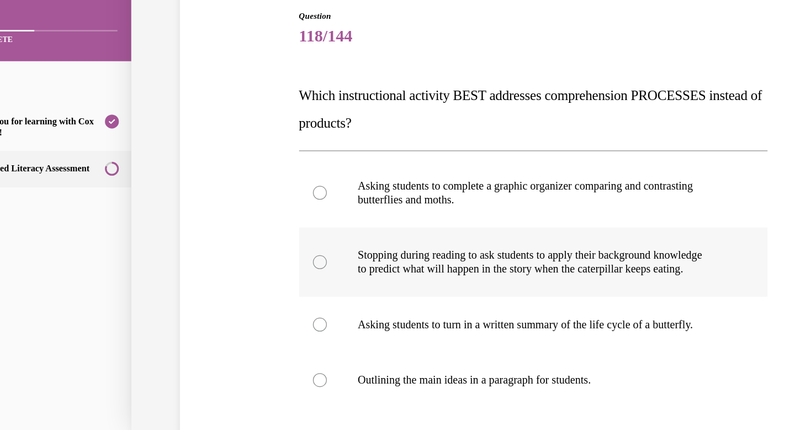
click at [483, 187] on p "Stopping during reading to ask students to apply their background knowledge" at bounding box center [422, 187] width 299 height 11
click at [248, 188] on input "Stopping during reading to ask students to apply their background knowledge to …" at bounding box center [242, 193] width 11 height 11
radio input "true"
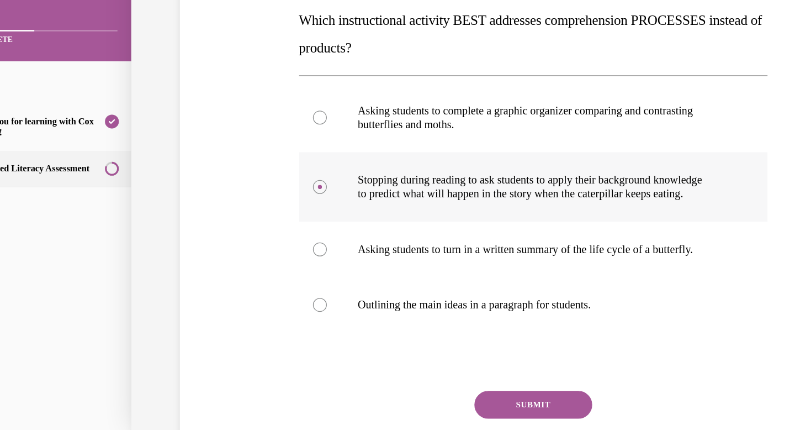
scroll to position [121, 0]
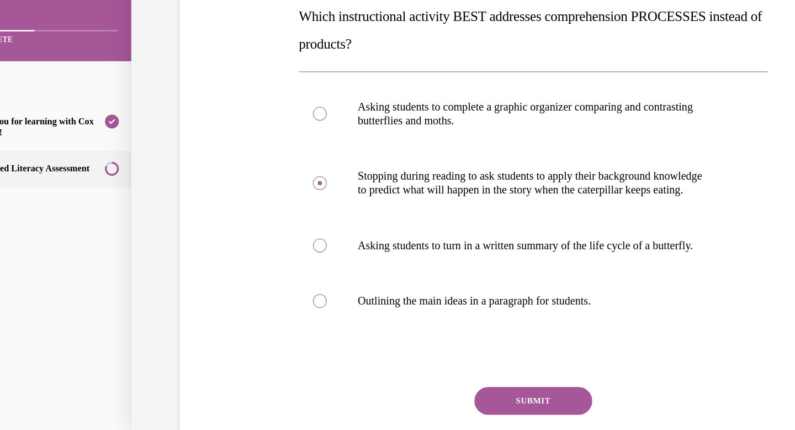
click at [422, 308] on button "SUBMIT" at bounding box center [413, 304] width 94 height 22
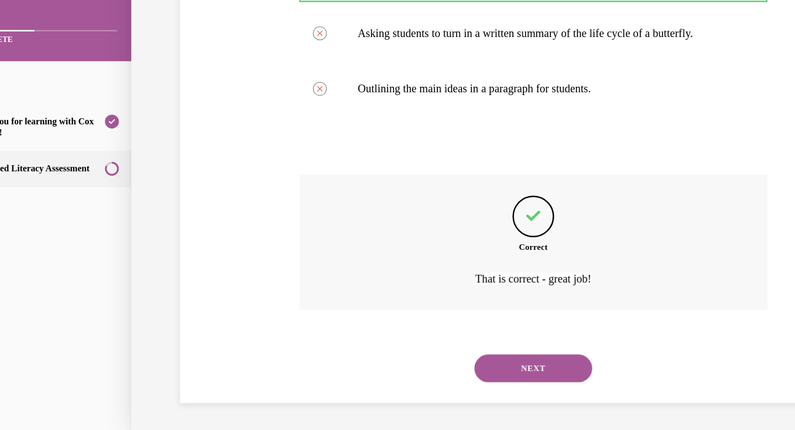
scroll to position [291, 0]
click at [414, 284] on button "NEXT" at bounding box center [413, 277] width 94 height 22
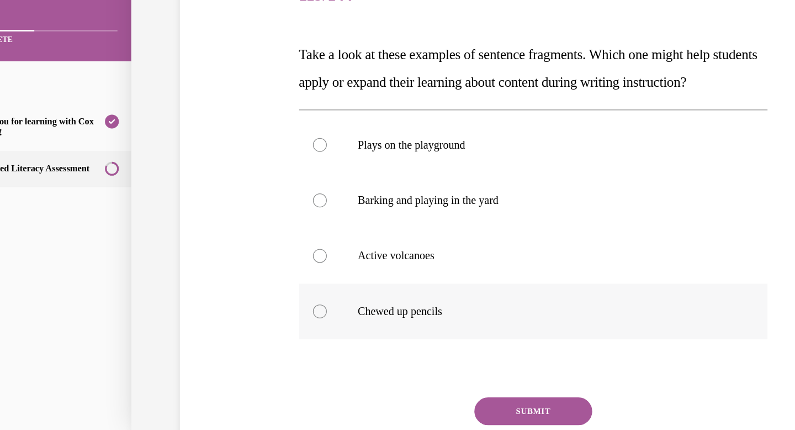
scroll to position [95, 0]
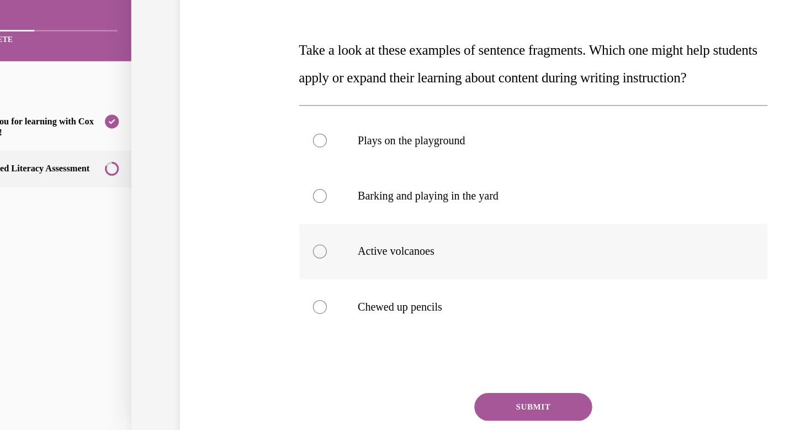
click at [398, 207] on label "Active volcanoes" at bounding box center [413, 184] width 374 height 44
click at [248, 190] on input "Active volcanoes" at bounding box center [242, 184] width 11 height 11
radio input "true"
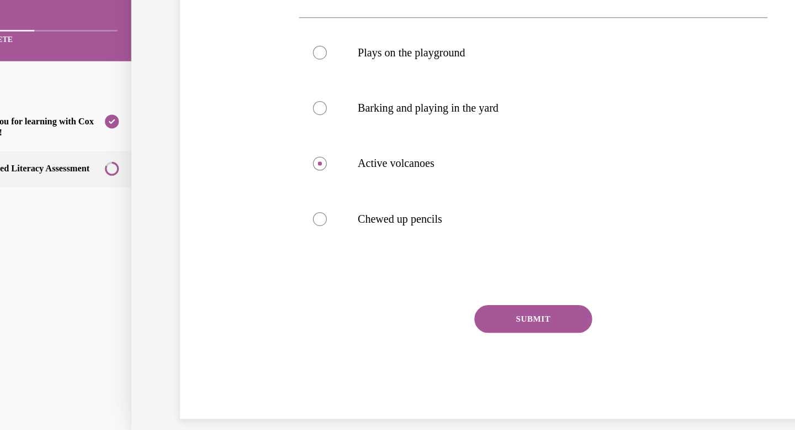
click at [395, 250] on button "SUBMIT" at bounding box center [413, 238] width 94 height 22
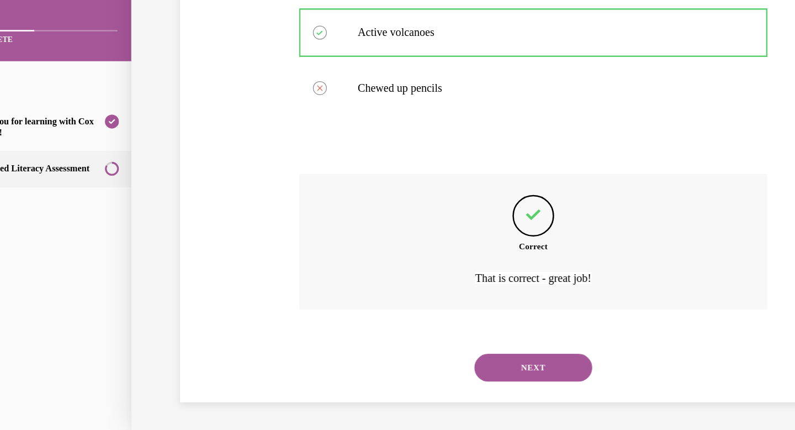
scroll to position [291, 0]
click at [395, 263] on div "NEXT" at bounding box center [413, 277] width 374 height 44
click at [398, 276] on button "NEXT" at bounding box center [413, 277] width 94 height 22
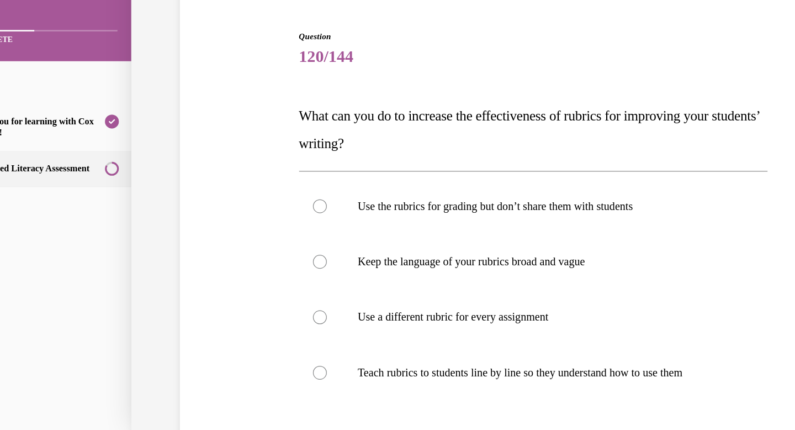
scroll to position [51, 0]
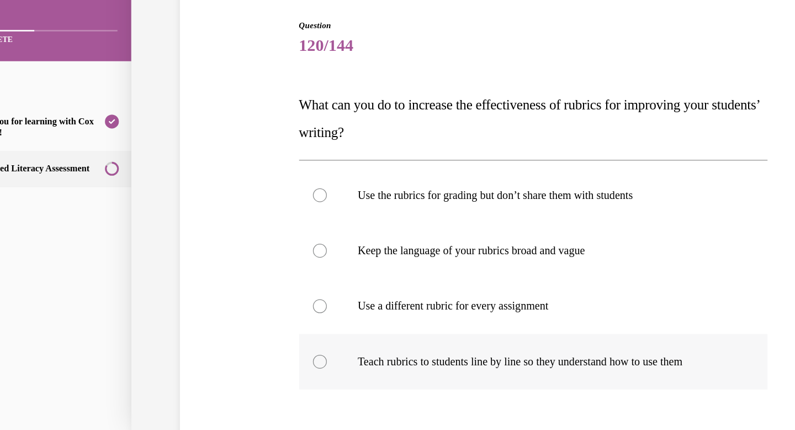
click at [377, 271] on p "Teach rubrics to students line by line so they understand how to use them" at bounding box center [422, 272] width 299 height 11
click at [248, 271] on input "Teach rubrics to students line by line so they understand how to use them" at bounding box center [242, 272] width 11 height 11
radio input "true"
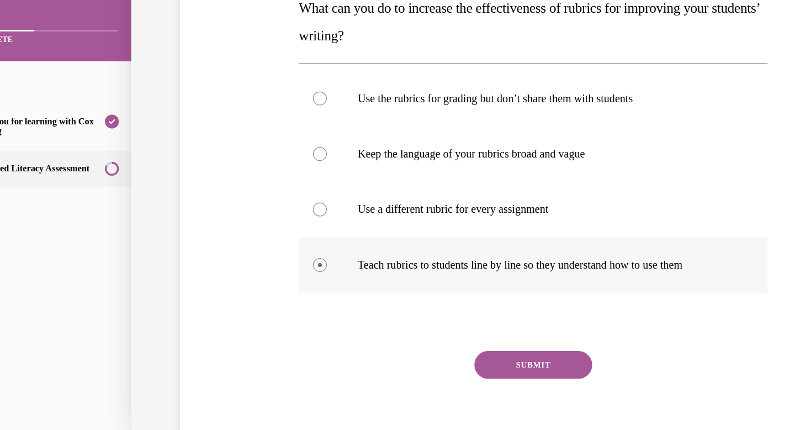
scroll to position [154, 0]
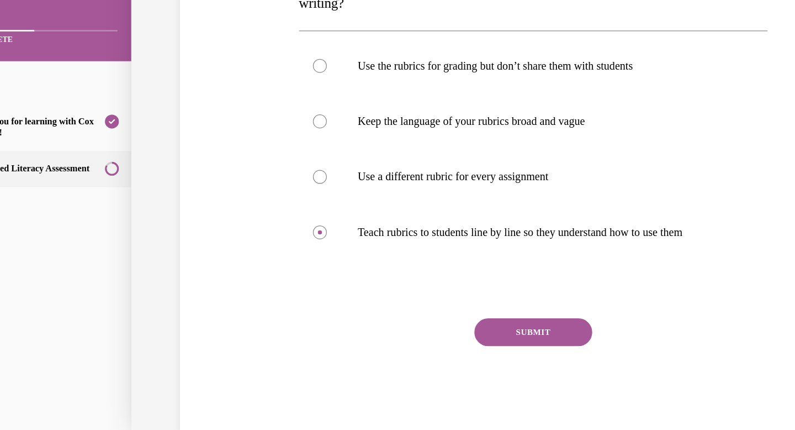
click at [396, 249] on button "SUBMIT" at bounding box center [413, 249] width 94 height 22
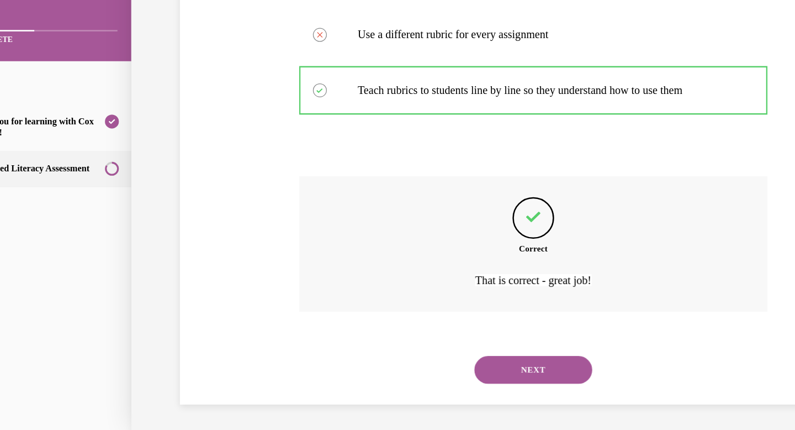
scroll to position [269, 0]
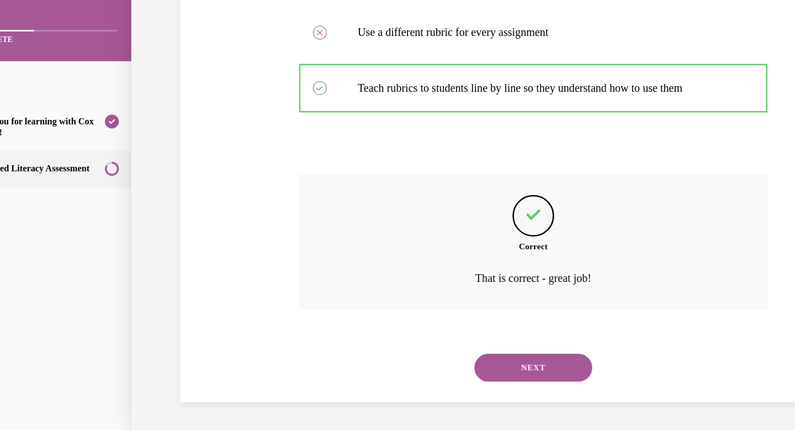
click at [419, 279] on button "NEXT" at bounding box center [413, 277] width 94 height 22
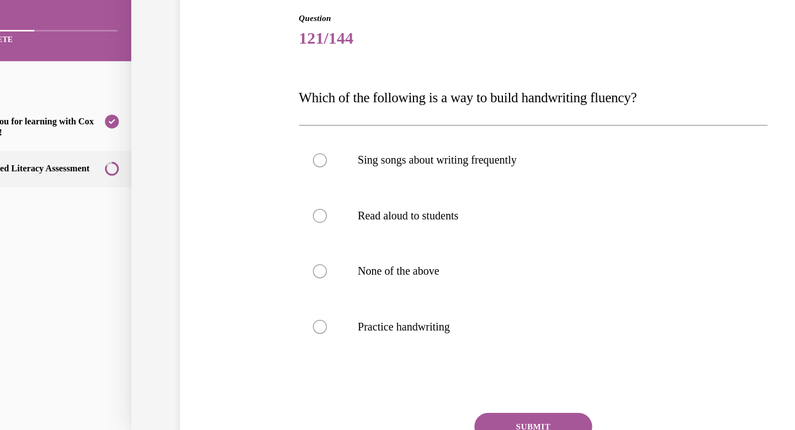
scroll to position [83, 0]
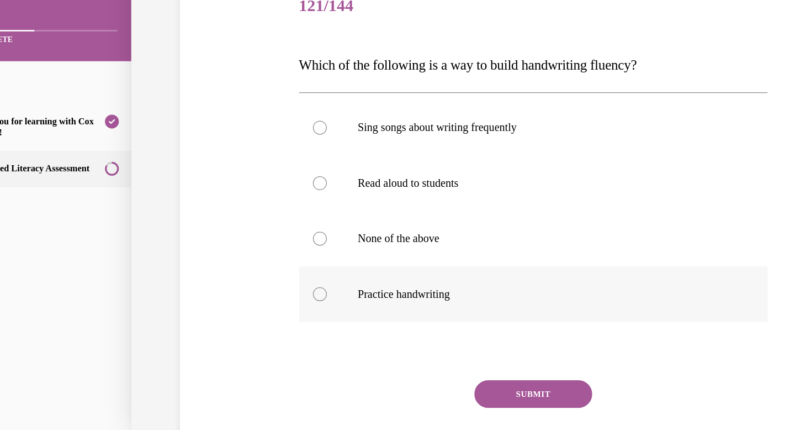
click at [398, 225] on label "Practice handwriting" at bounding box center [413, 219] width 374 height 44
click at [248, 224] on input "Practice handwriting" at bounding box center [242, 218] width 11 height 11
radio input "true"
click at [407, 291] on button "SUBMIT" at bounding box center [413, 298] width 94 height 22
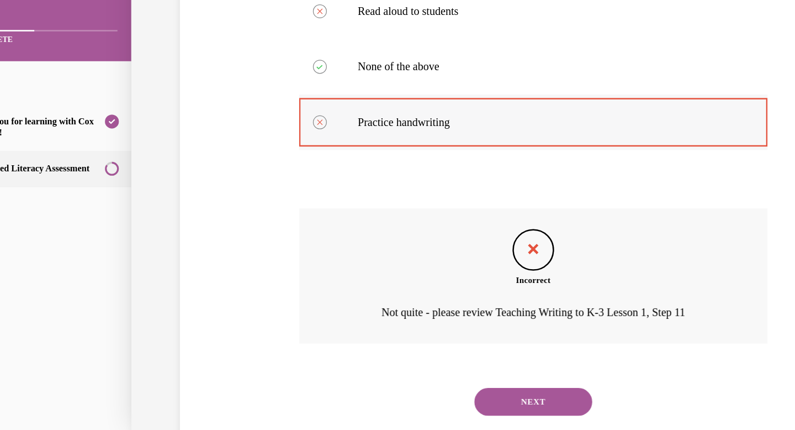
scroll to position [226, 0]
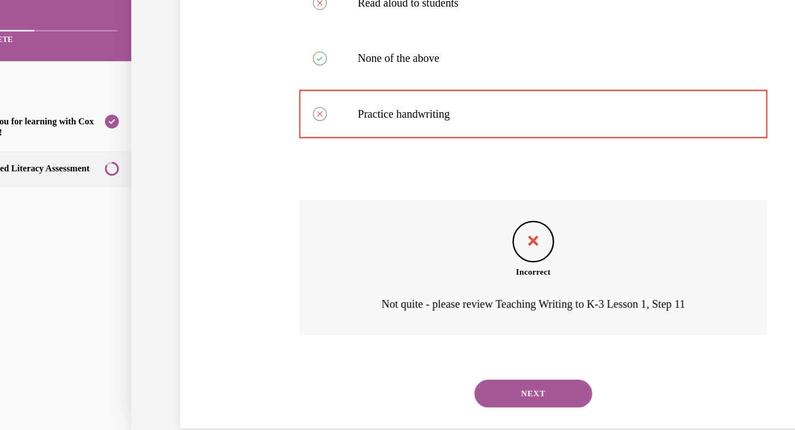
click at [424, 298] on button "NEXT" at bounding box center [413, 298] width 94 height 22
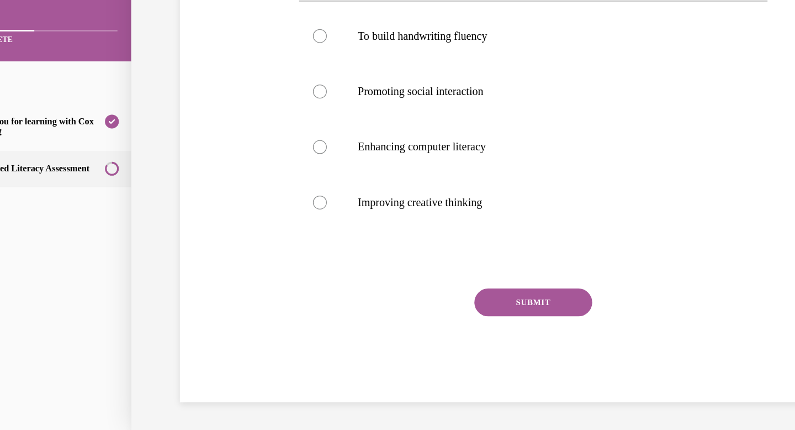
scroll to position [0, 0]
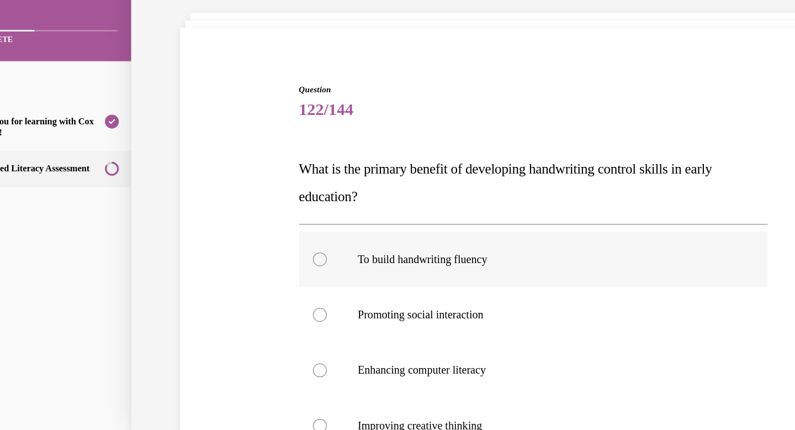
click at [408, 184] on label "To build handwriting fluency" at bounding box center [413, 191] width 374 height 44
click at [248, 186] on input "To build handwriting fluency" at bounding box center [242, 191] width 11 height 11
radio input "true"
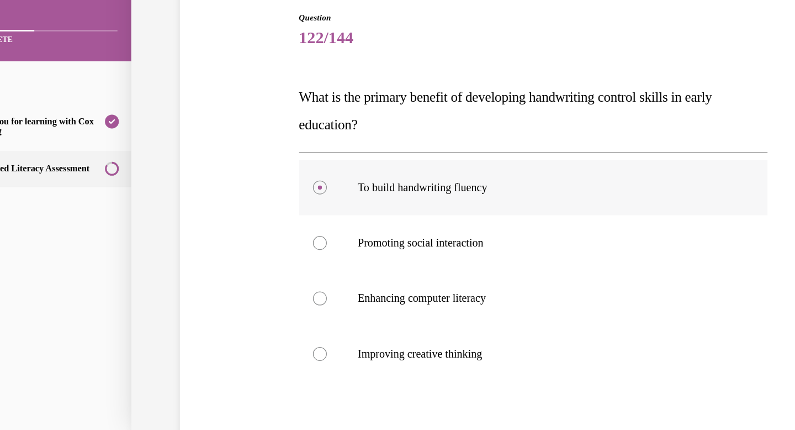
scroll to position [64, 0]
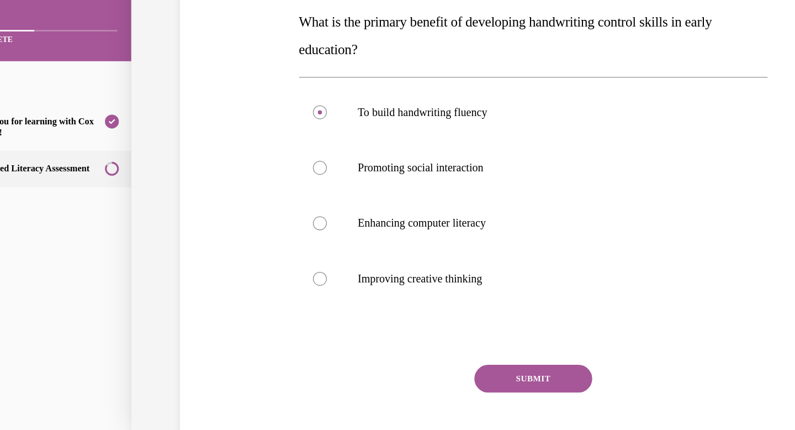
click at [408, 285] on button "SUBMIT" at bounding box center [413, 286] width 94 height 22
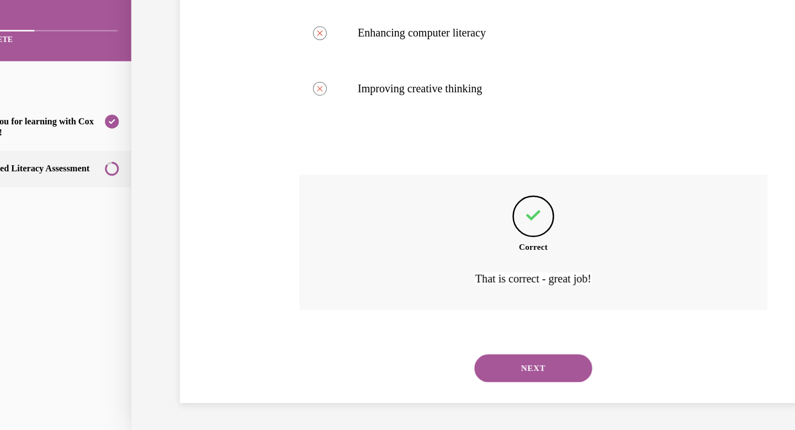
scroll to position [269, 0]
click at [412, 271] on button "NEXT" at bounding box center [413, 277] width 94 height 22
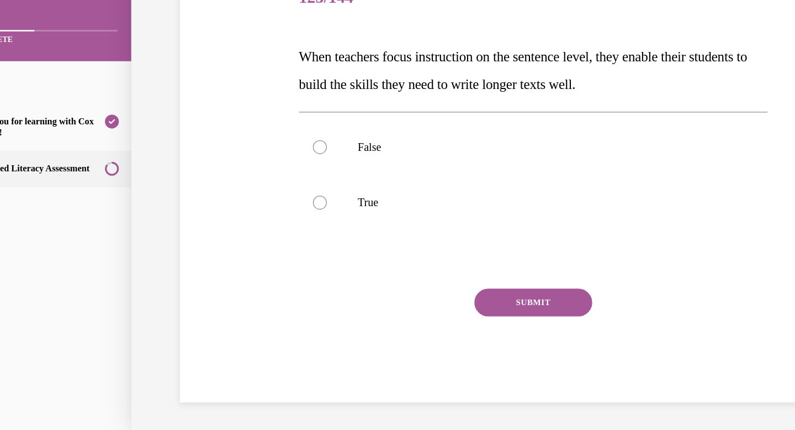
scroll to position [89, 0]
click at [409, 155] on label "True" at bounding box center [413, 146] width 374 height 44
click at [248, 151] on input "True" at bounding box center [242, 145] width 11 height 11
radio input "true"
click at [415, 227] on button "SUBMIT" at bounding box center [413, 225] width 94 height 22
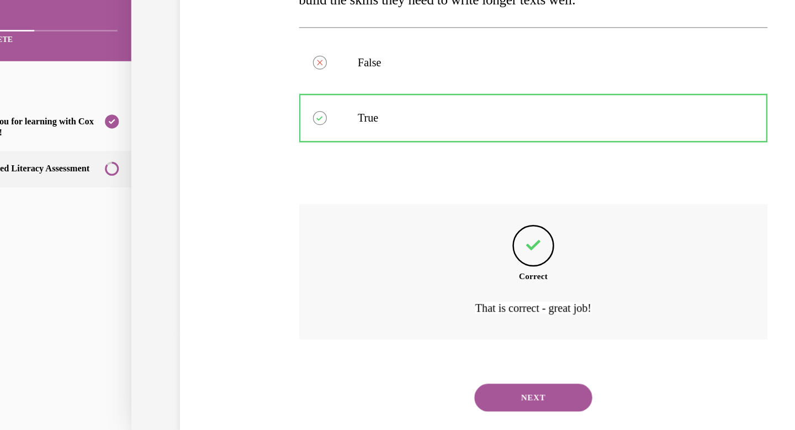
scroll to position [181, 0]
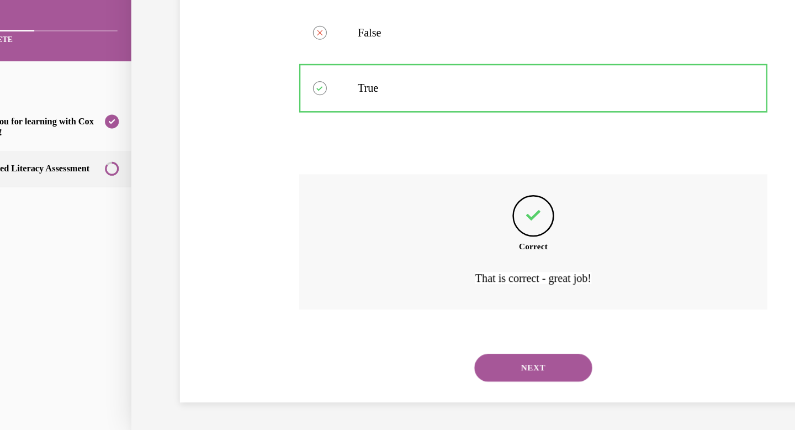
click at [400, 274] on button "NEXT" at bounding box center [413, 277] width 94 height 22
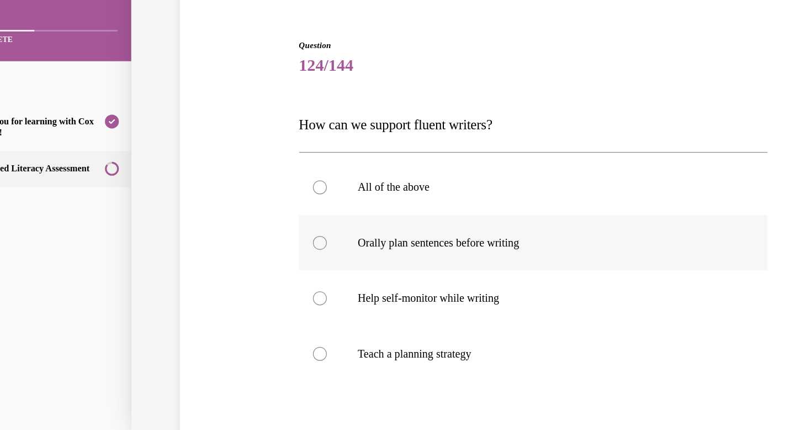
scroll to position [39, 0]
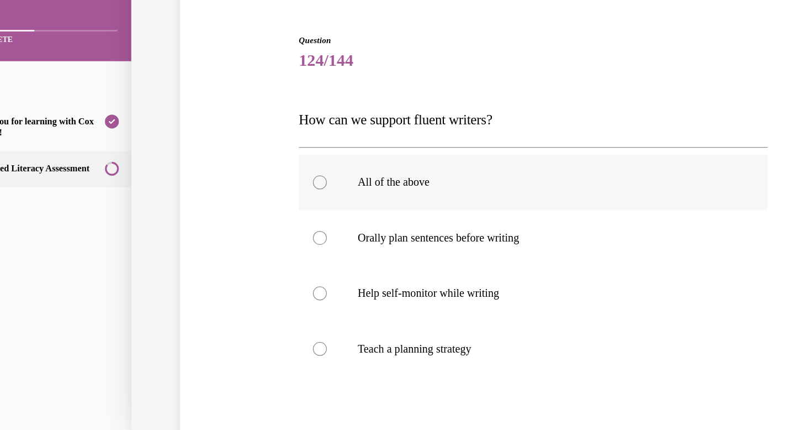
click at [398, 130] on p "All of the above" at bounding box center [422, 129] width 299 height 11
click at [248, 130] on input "All of the above" at bounding box center [242, 129] width 11 height 11
radio input "true"
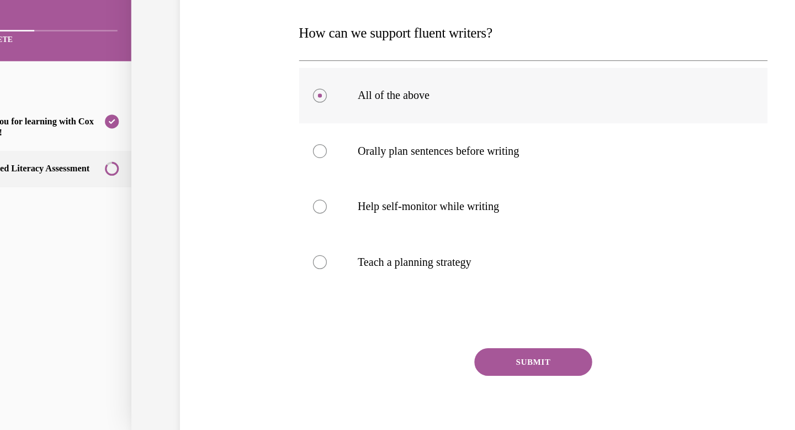
scroll to position [121, 0]
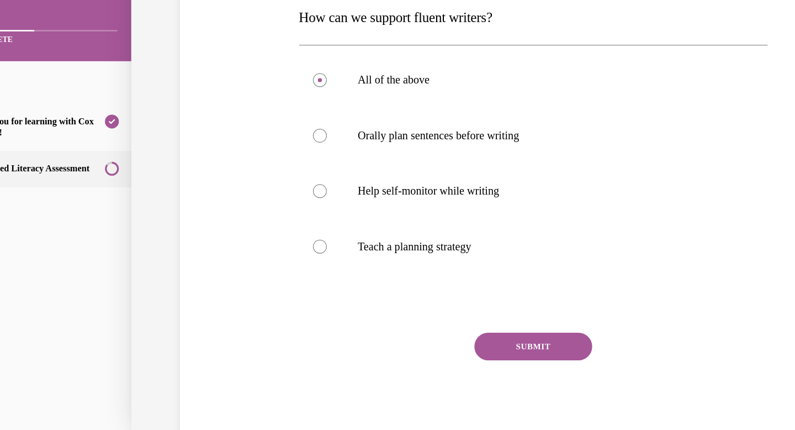
click at [388, 257] on button "SUBMIT" at bounding box center [413, 260] width 94 height 22
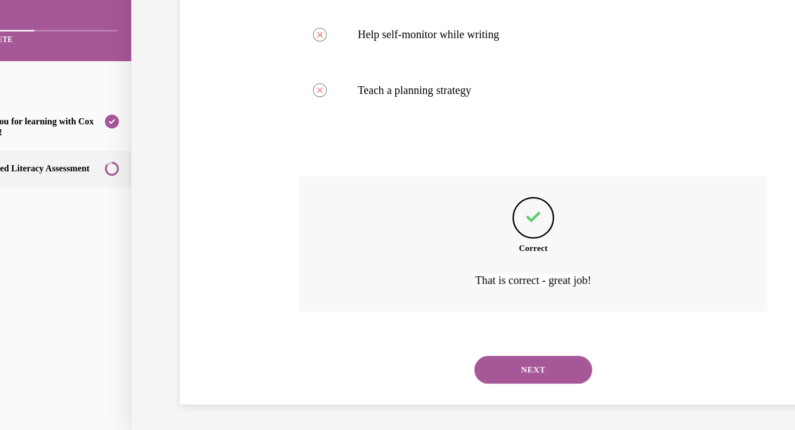
scroll to position [247, 0]
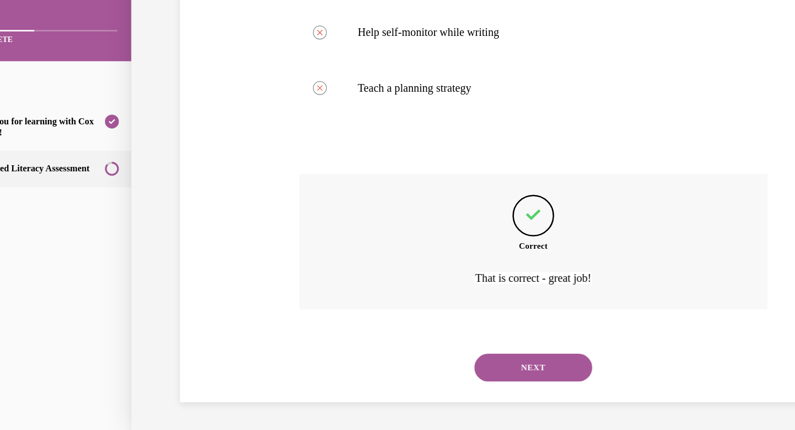
click at [396, 273] on button "NEXT" at bounding box center [413, 277] width 94 height 22
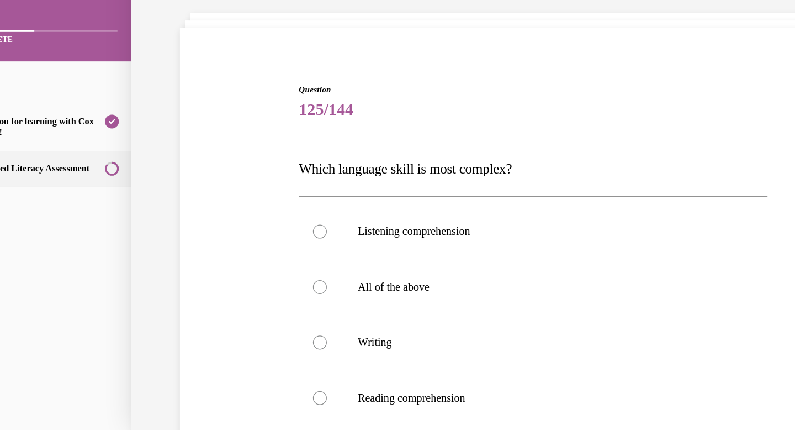
click at [396, 273] on label "Writing" at bounding box center [413, 257] width 374 height 44
click at [248, 263] on input "Writing" at bounding box center [242, 257] width 11 height 11
radio input "true"
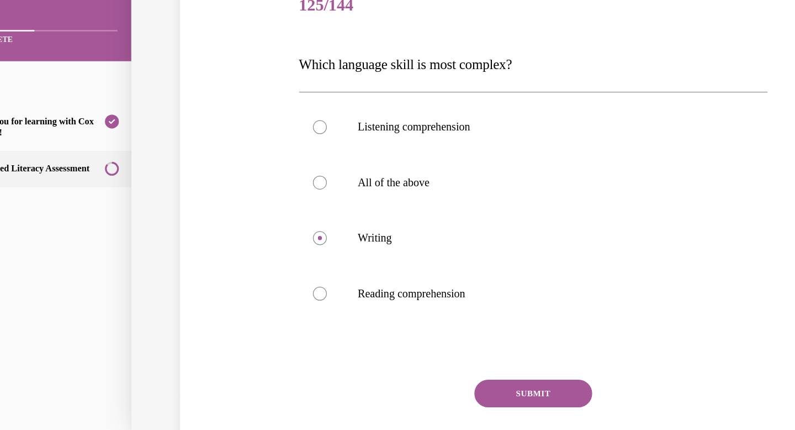
scroll to position [85, 0]
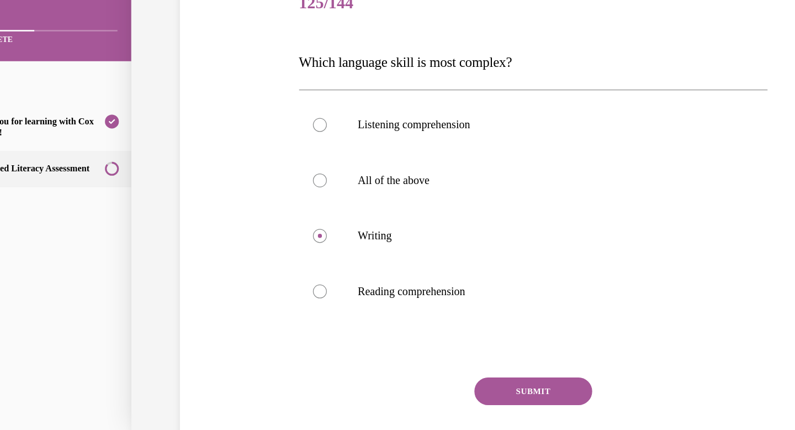
click at [395, 293] on button "SUBMIT" at bounding box center [413, 296] width 94 height 22
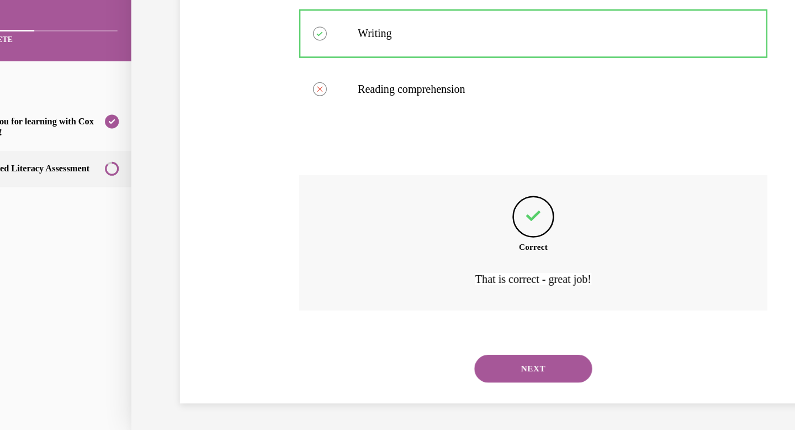
scroll to position [247, 0]
click at [411, 281] on button "NEXT" at bounding box center [413, 277] width 94 height 22
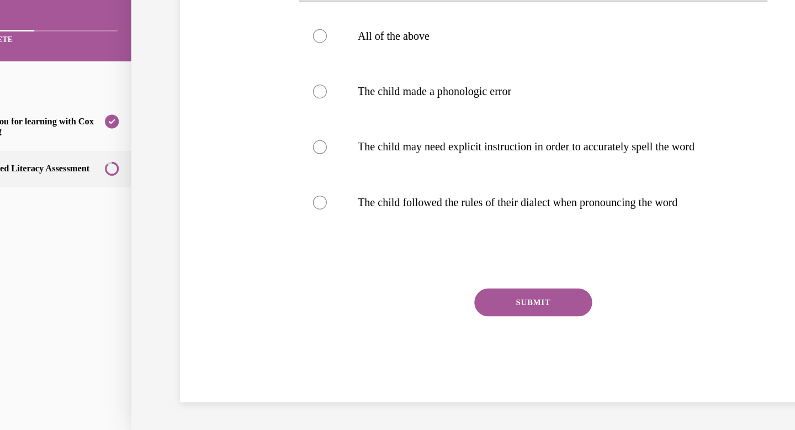
scroll to position [0, 0]
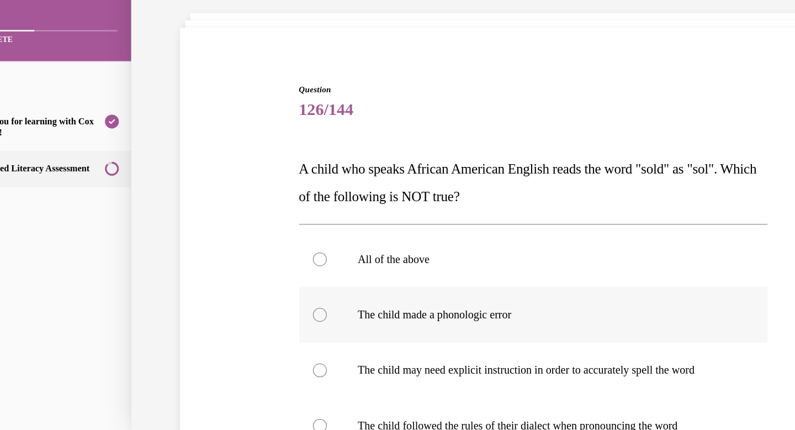
click at [410, 247] on label "The child made a phonologic error" at bounding box center [413, 235] width 374 height 44
click at [248, 241] on input "The child made a phonologic error" at bounding box center [242, 235] width 11 height 11
radio input "true"
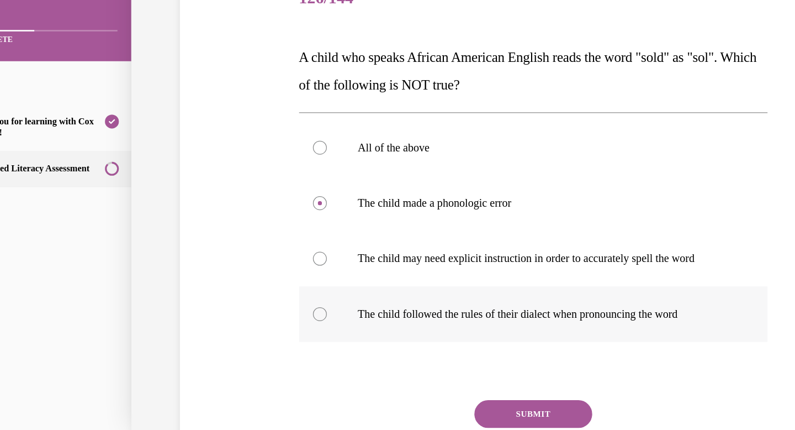
scroll to position [89, 0]
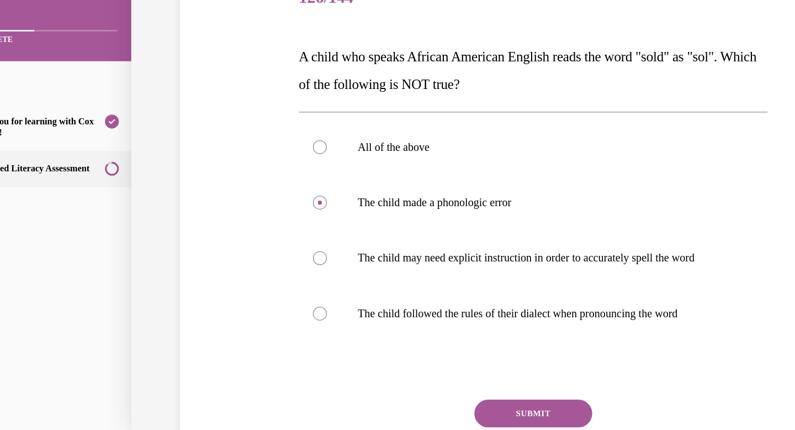
click at [422, 313] on button "SUBMIT" at bounding box center [413, 314] width 94 height 22
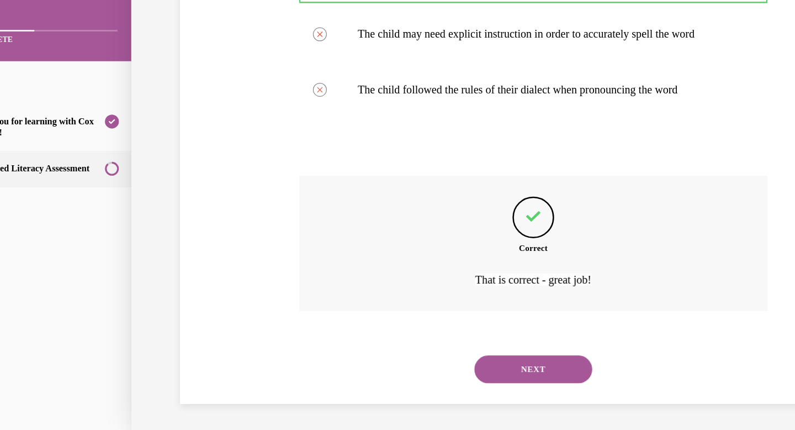
scroll to position [269, 0]
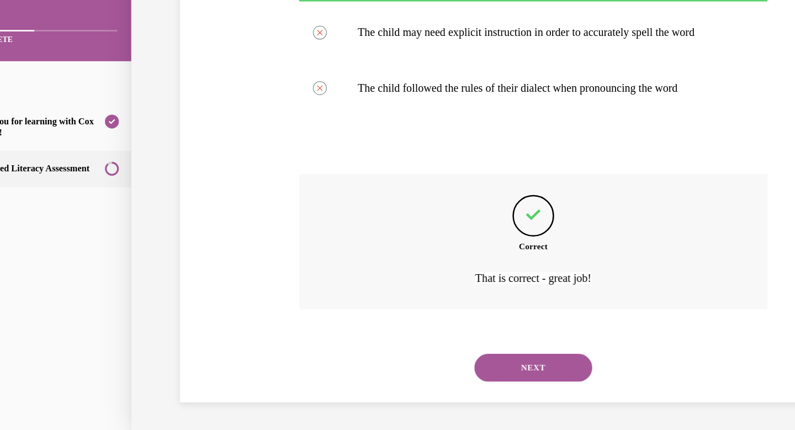
click at [414, 277] on button "NEXT" at bounding box center [413, 277] width 94 height 22
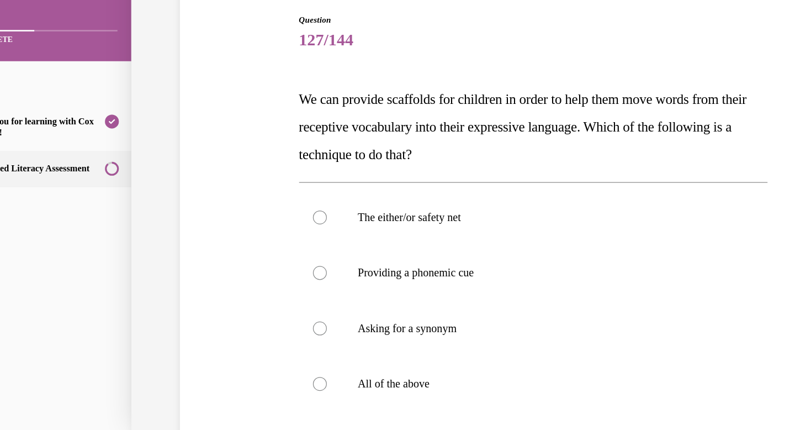
scroll to position [80, 0]
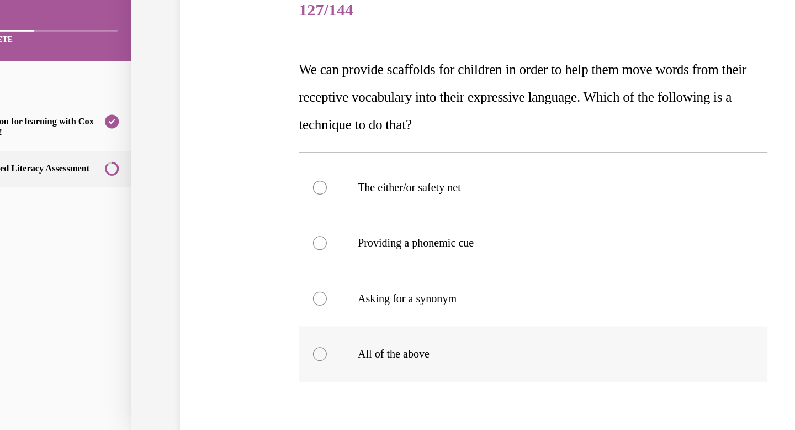
click at [337, 271] on p "All of the above" at bounding box center [422, 266] width 299 height 11
click at [248, 271] on input "All of the above" at bounding box center [242, 266] width 11 height 11
radio input "true"
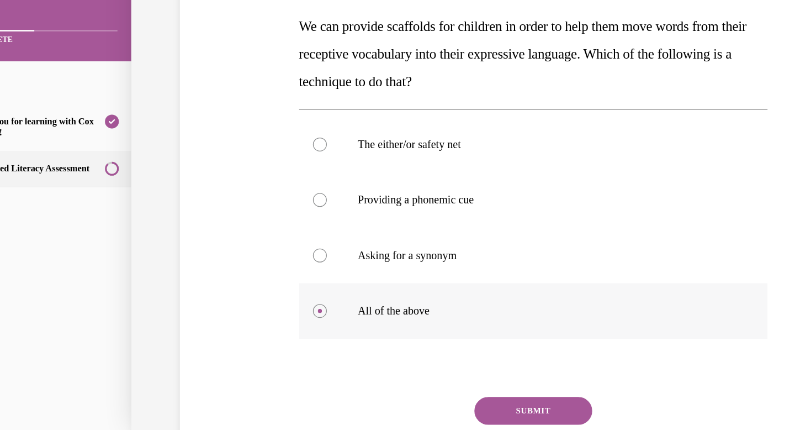
scroll to position [117, 0]
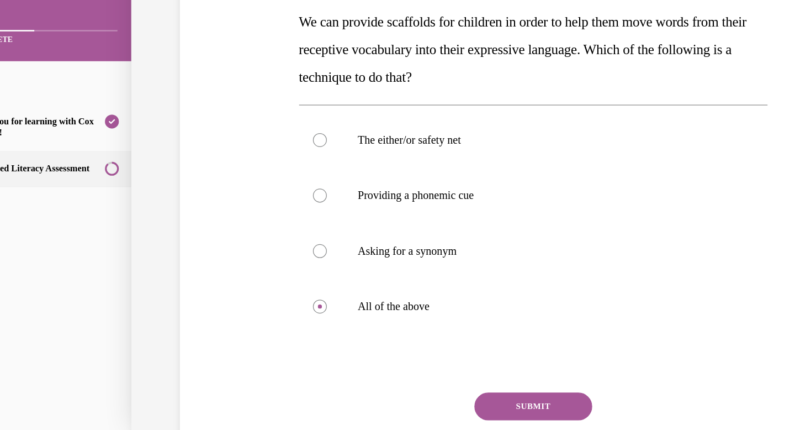
click at [396, 309] on button "SUBMIT" at bounding box center [413, 308] width 94 height 22
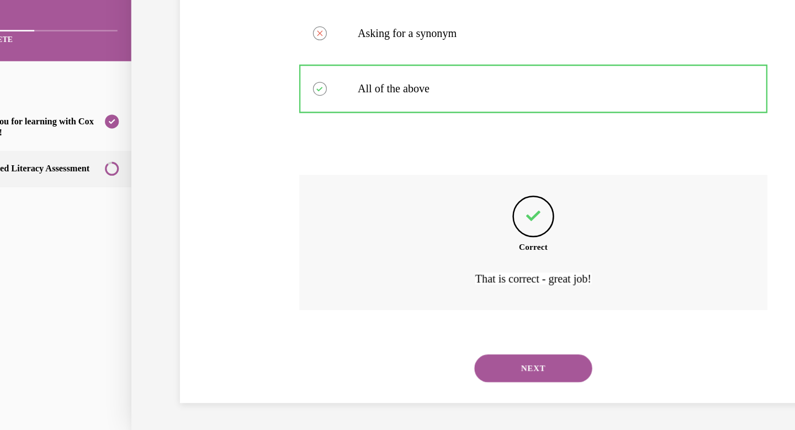
scroll to position [291, 0]
click at [400, 286] on button "NEXT" at bounding box center [413, 277] width 94 height 22
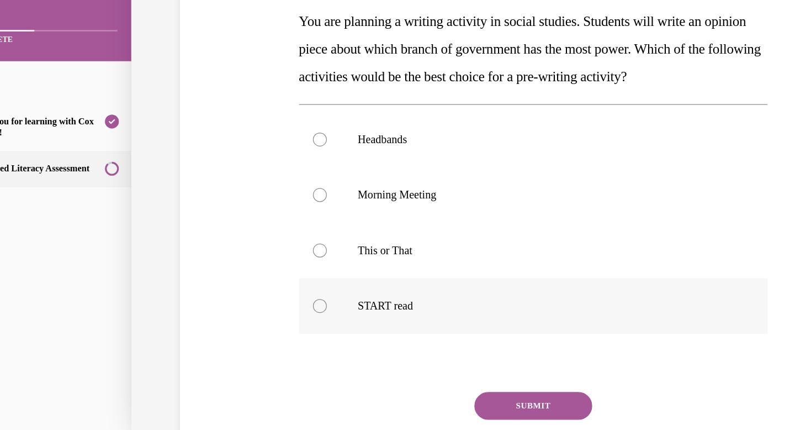
scroll to position [120, 0]
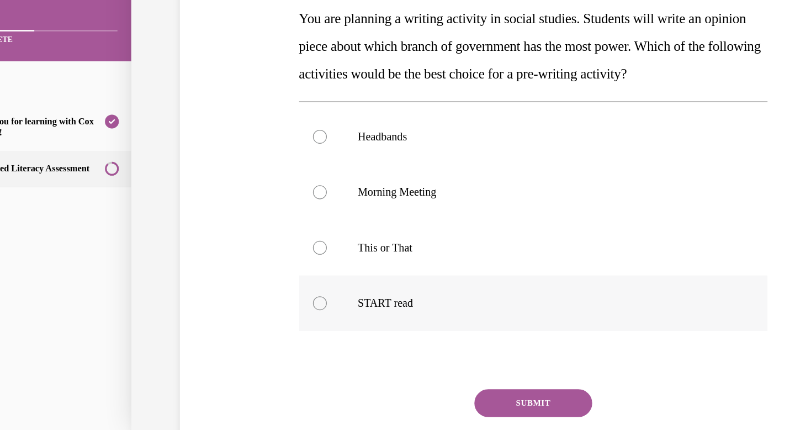
click at [378, 235] on label "START read" at bounding box center [413, 226] width 374 height 44
click at [248, 231] on input "START read" at bounding box center [242, 225] width 11 height 11
radio input "true"
click at [362, 186] on p "This or That" at bounding box center [422, 181] width 299 height 11
click at [248, 186] on input "This or That" at bounding box center [242, 181] width 11 height 11
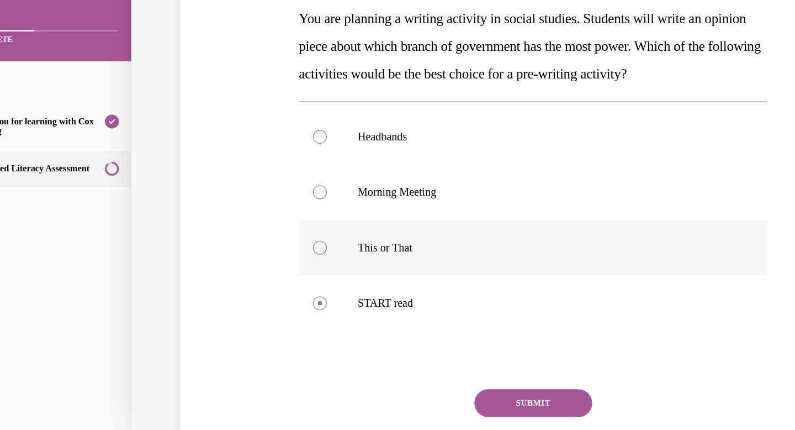
radio input "true"
click at [349, 227] on p "START read" at bounding box center [422, 225] width 299 height 11
click at [248, 227] on input "START read" at bounding box center [242, 225] width 11 height 11
radio input "true"
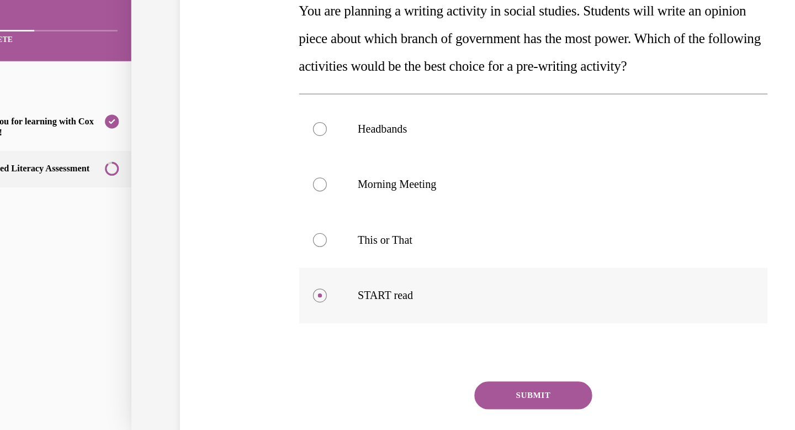
scroll to position [127, 0]
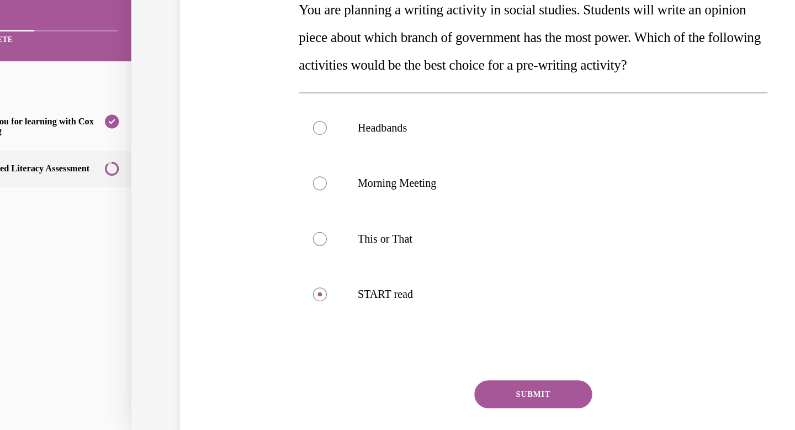
click at [397, 286] on div "Question 128/144 You are planning a writing activity in social studies. Student…" at bounding box center [413, 151] width 374 height 454
click at [401, 300] on button "SUBMIT" at bounding box center [413, 298] width 94 height 22
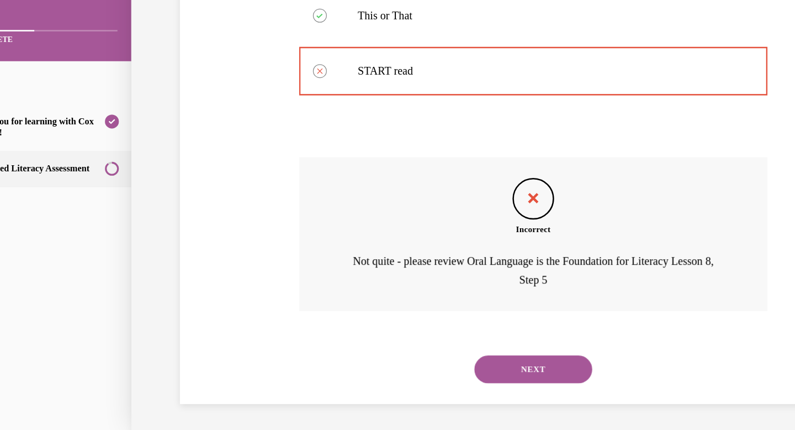
scroll to position [306, 0]
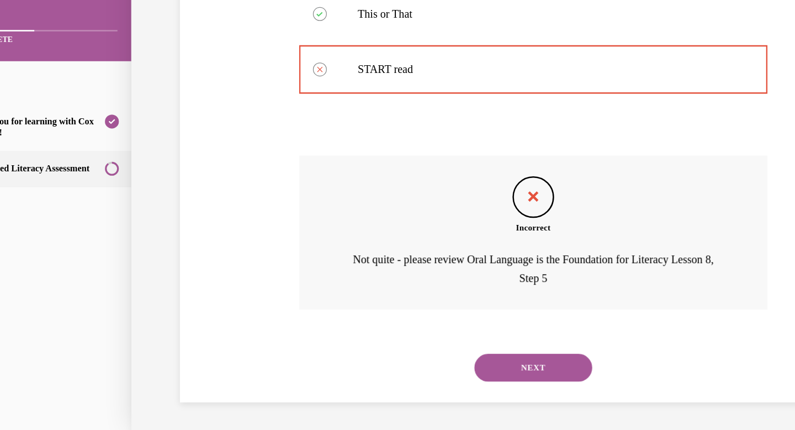
click at [417, 283] on button "NEXT" at bounding box center [413, 277] width 94 height 22
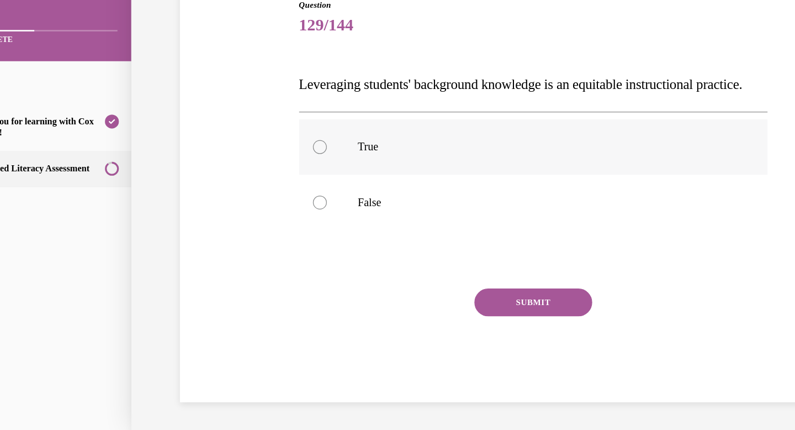
click at [242, 105] on div at bounding box center [242, 101] width 11 height 11
click at [242, 105] on input "True" at bounding box center [242, 101] width 11 height 11
radio input "true"
click at [390, 220] on button "SUBMIT" at bounding box center [413, 225] width 94 height 22
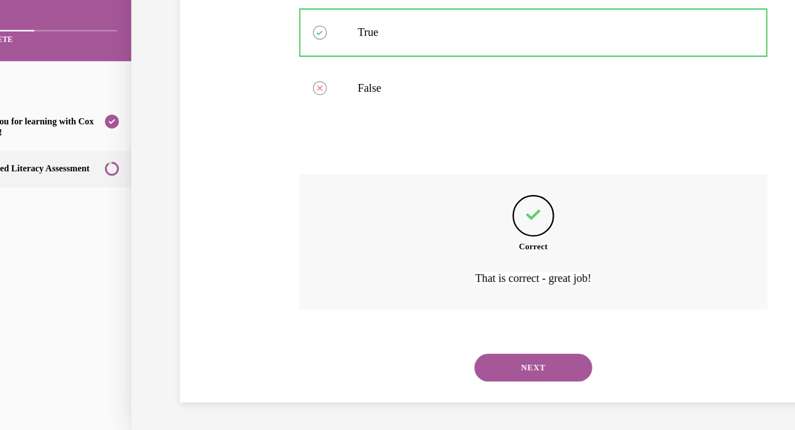
scroll to position [181, 0]
click at [415, 282] on button "NEXT" at bounding box center [413, 277] width 94 height 22
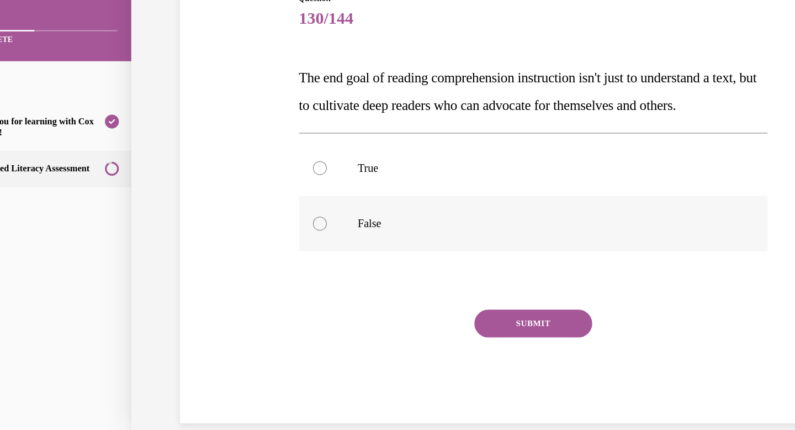
scroll to position [72, 0]
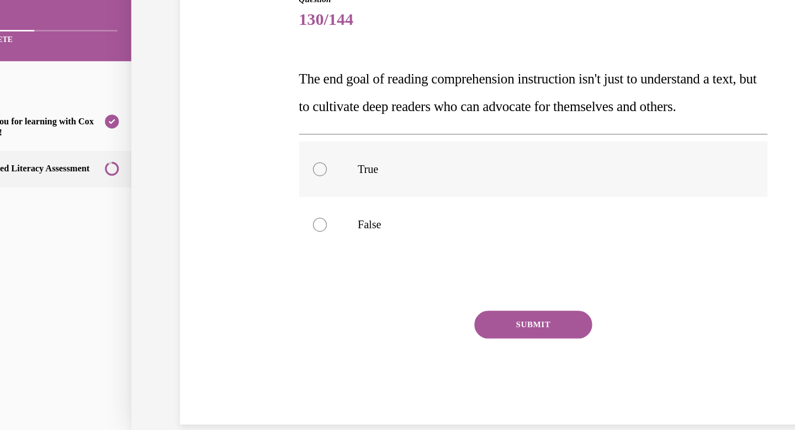
click at [277, 141] on label "True" at bounding box center [413, 119] width 374 height 44
click at [248, 125] on input "True" at bounding box center [242, 119] width 11 height 11
radio input "true"
click at [405, 254] on button "SUBMIT" at bounding box center [413, 243] width 94 height 22
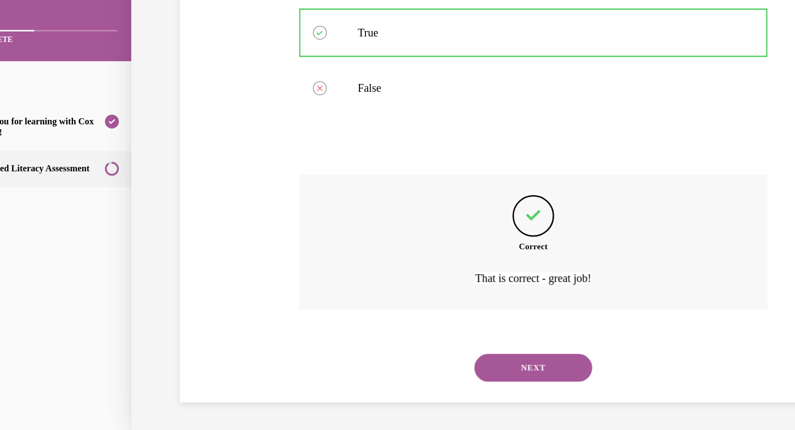
scroll to position [203, 0]
click at [402, 278] on button "NEXT" at bounding box center [413, 277] width 94 height 22
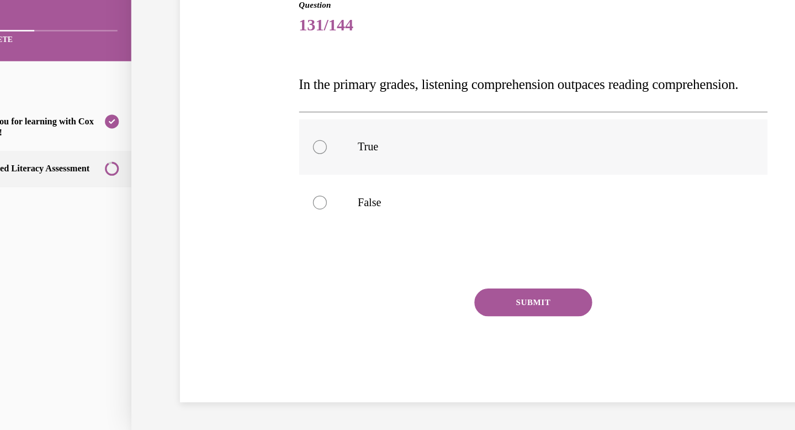
click at [393, 91] on label "True" at bounding box center [413, 102] width 374 height 44
click at [248, 96] on input "True" at bounding box center [242, 101] width 11 height 11
radio input "true"
click at [390, 226] on button "SUBMIT" at bounding box center [413, 225] width 94 height 22
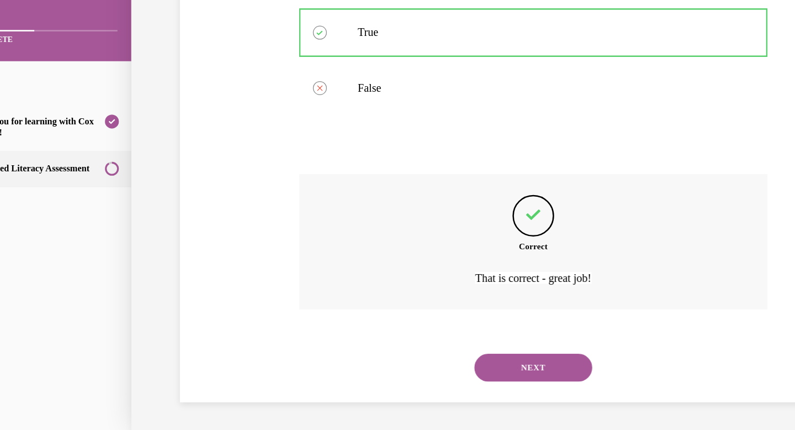
scroll to position [181, 0]
click at [399, 269] on button "NEXT" at bounding box center [413, 277] width 94 height 22
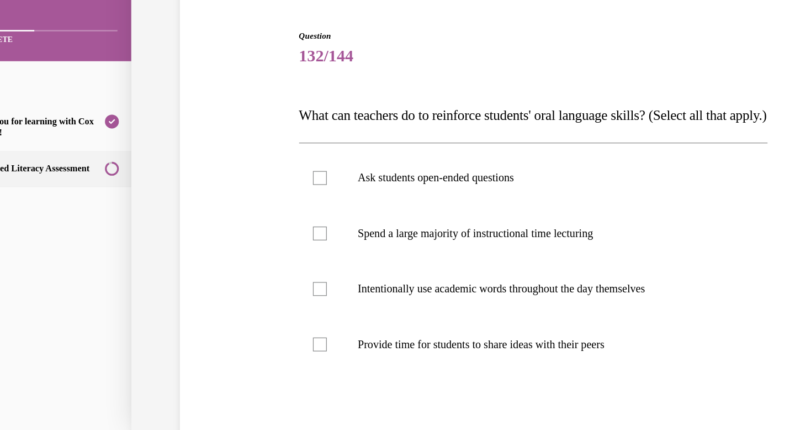
scroll to position [44, 0]
click at [443, 147] on label "Ask students open-ended questions" at bounding box center [413, 125] width 374 height 44
click at [248, 131] on input "Ask students open-ended questions" at bounding box center [242, 125] width 11 height 11
checkbox input "true"
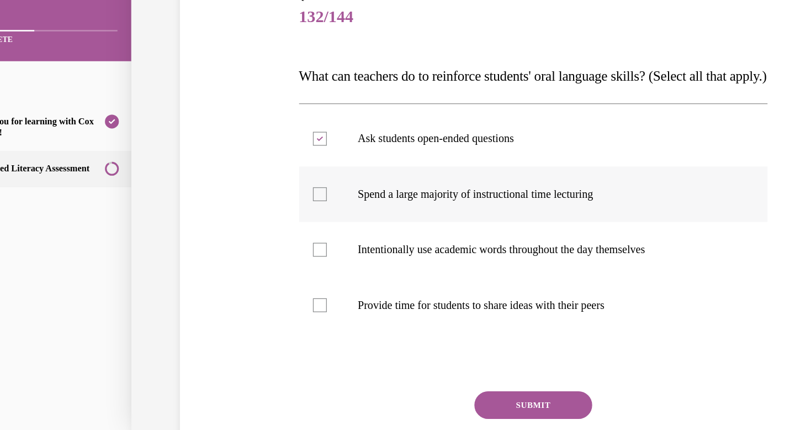
scroll to position [76, 0]
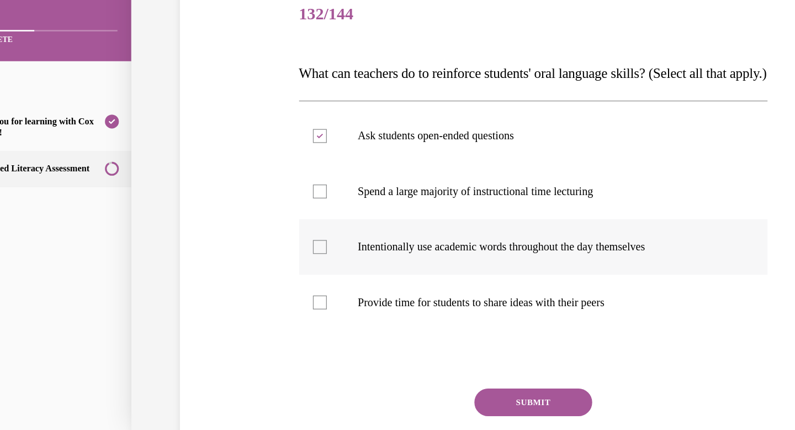
click at [519, 187] on p "Intentionally use academic words throughout the day themselves" at bounding box center [422, 181] width 299 height 11
click at [248, 187] on input "Intentionally use academic words throughout the day themselves" at bounding box center [242, 181] width 11 height 11
checkbox input "true"
click at [501, 247] on label "Provide time for students to share ideas with their peers" at bounding box center [413, 225] width 374 height 44
click at [248, 231] on input "Provide time for students to share ideas with their peers" at bounding box center [242, 225] width 11 height 11
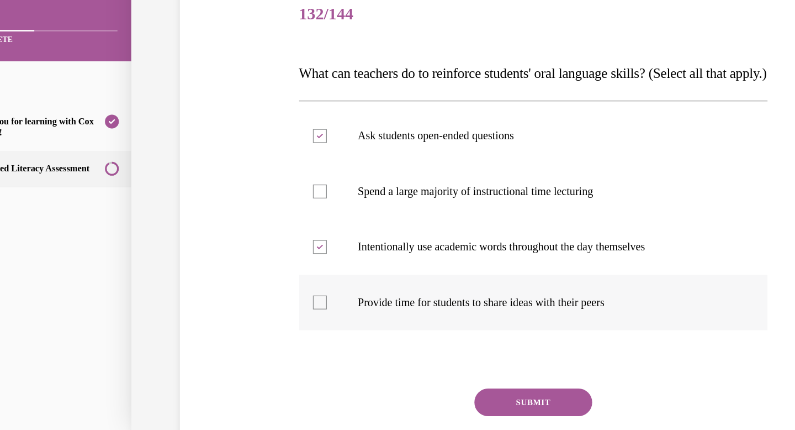
checkbox input "true"
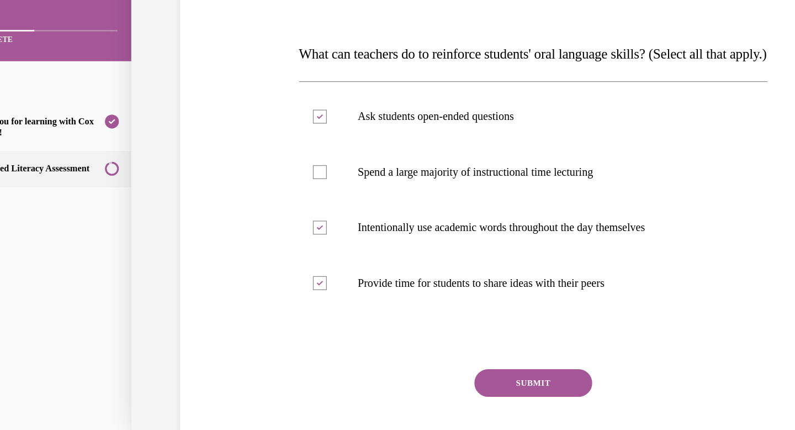
scroll to position [91, 0]
click at [437, 301] on button "SUBMIT" at bounding box center [413, 290] width 94 height 22
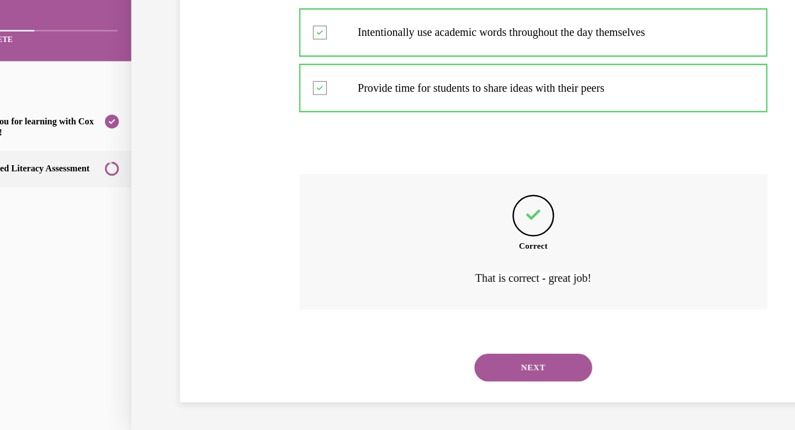
scroll to position [269, 0]
click at [421, 283] on button "NEXT" at bounding box center [413, 277] width 94 height 22
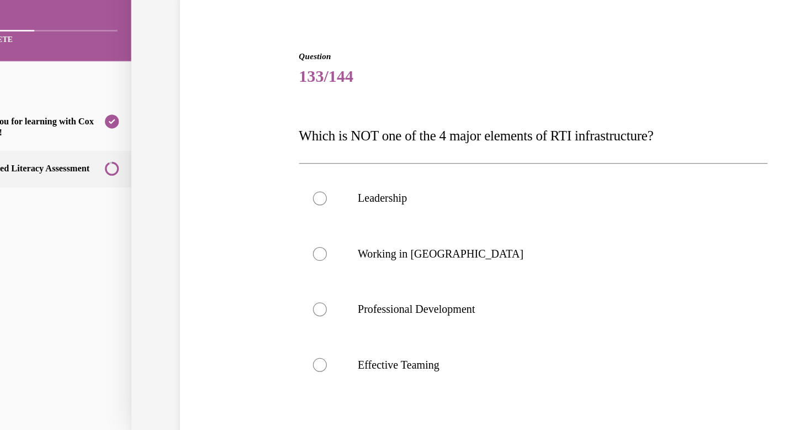
scroll to position [31, 0]
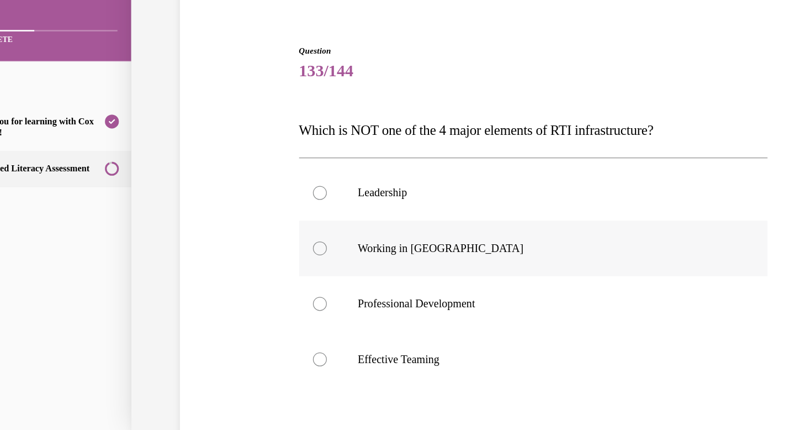
click at [385, 179] on p "Working in [GEOGRAPHIC_DATA]" at bounding box center [422, 182] width 299 height 11
click at [248, 179] on input "Working in [GEOGRAPHIC_DATA]" at bounding box center [242, 182] width 11 height 11
radio input "true"
click at [376, 149] on label "Leadership" at bounding box center [413, 138] width 374 height 44
click at [248, 144] on input "Leadership" at bounding box center [242, 138] width 11 height 11
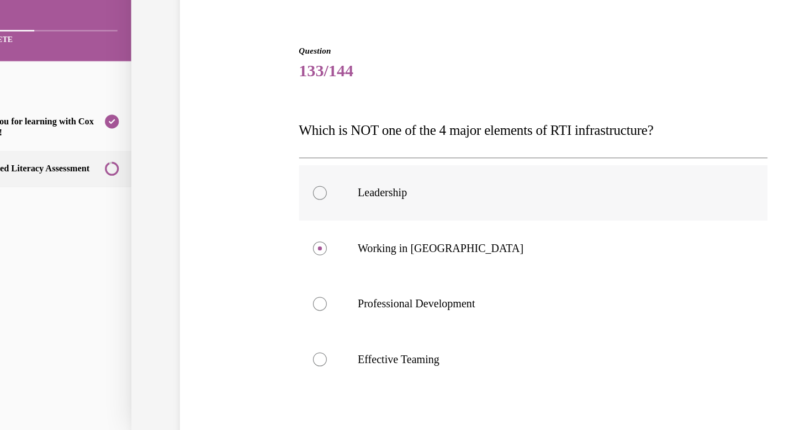
radio input "true"
click at [376, 184] on p "Working in [GEOGRAPHIC_DATA]" at bounding box center [422, 182] width 299 height 11
click at [248, 184] on input "Working in [GEOGRAPHIC_DATA]" at bounding box center [242, 182] width 11 height 11
radio input "true"
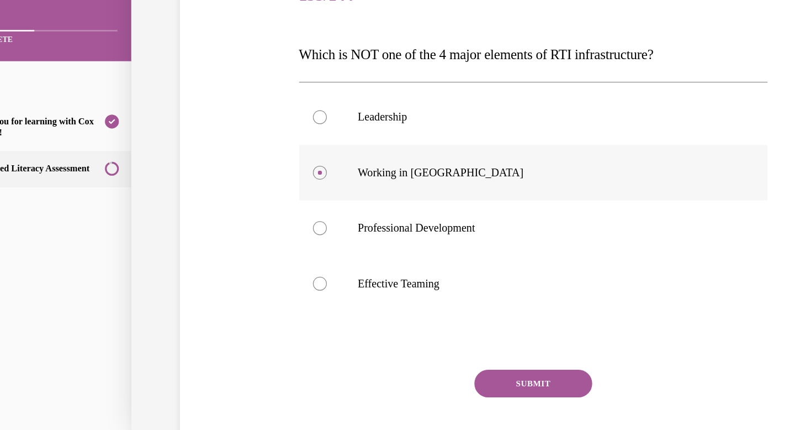
scroll to position [102, 0]
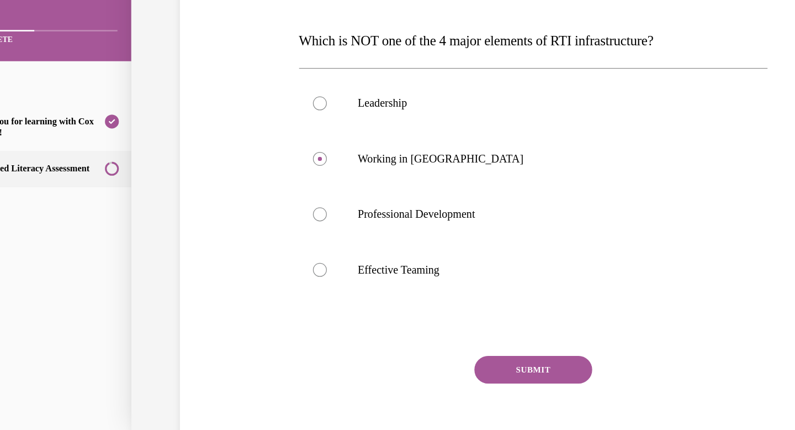
click at [391, 280] on button "SUBMIT" at bounding box center [413, 279] width 94 height 22
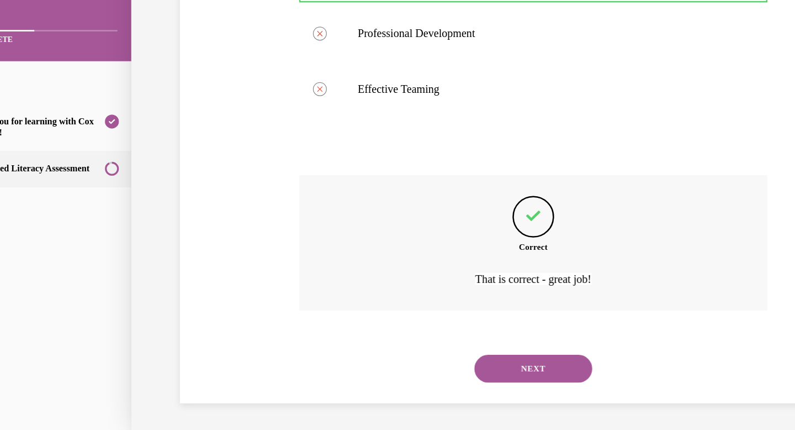
scroll to position [247, 0]
click at [396, 283] on button "NEXT" at bounding box center [413, 277] width 94 height 22
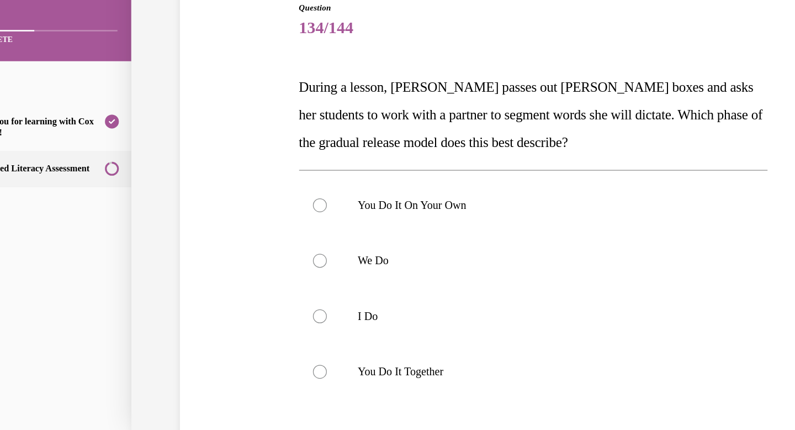
scroll to position [66, 0]
click at [345, 281] on p "You Do It Together" at bounding box center [422, 279] width 299 height 11
click at [248, 281] on input "You Do It Together" at bounding box center [242, 279] width 11 height 11
radio input "true"
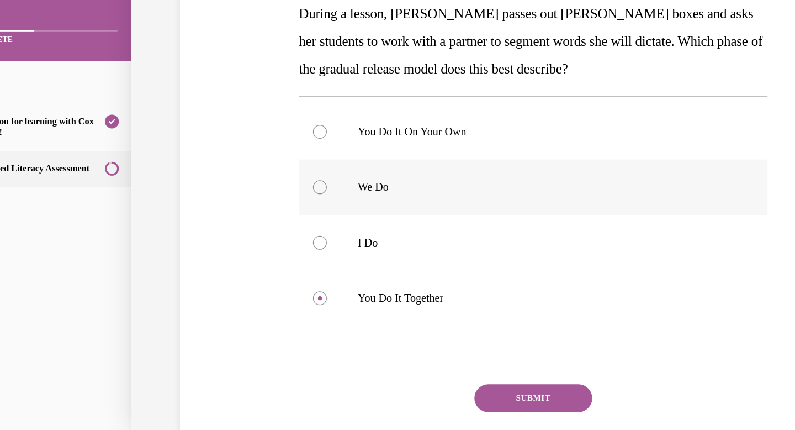
scroll to position [125, 0]
click at [403, 137] on p "We Do" at bounding box center [422, 132] width 299 height 11
click at [248, 137] on input "We Do" at bounding box center [242, 132] width 11 height 11
radio input "true"
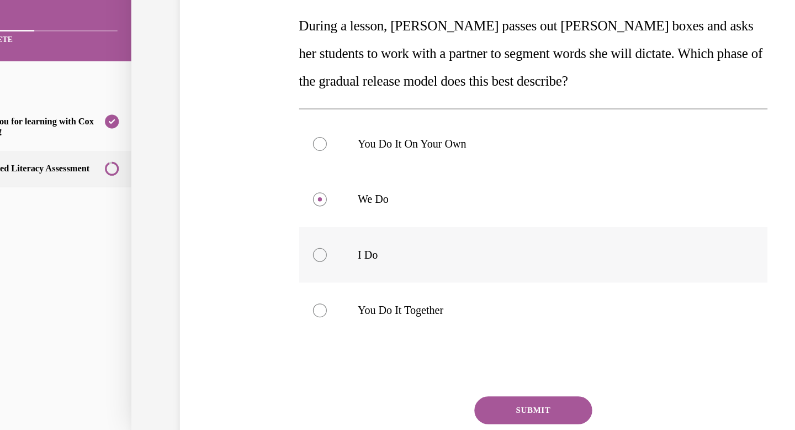
scroll to position [113, 0]
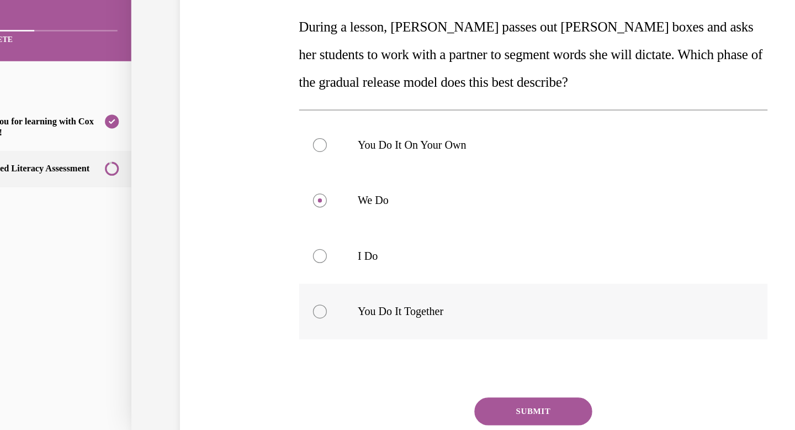
click at [339, 228] on p "You Do It Together" at bounding box center [422, 232] width 299 height 11
click at [248, 228] on input "You Do It Together" at bounding box center [242, 232] width 11 height 11
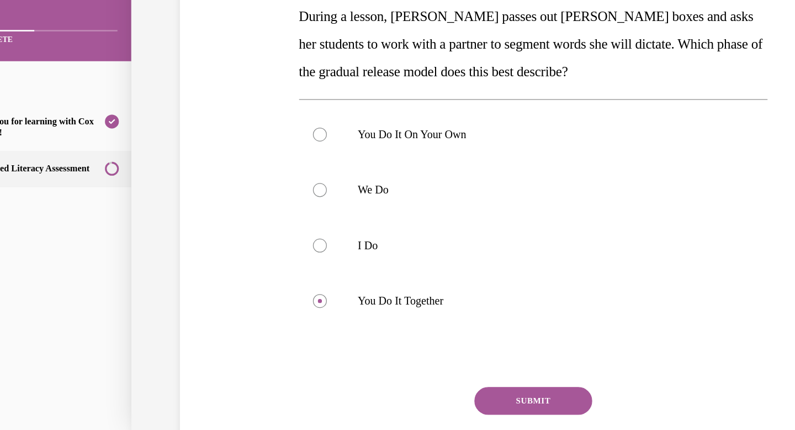
scroll to position [128, 0]
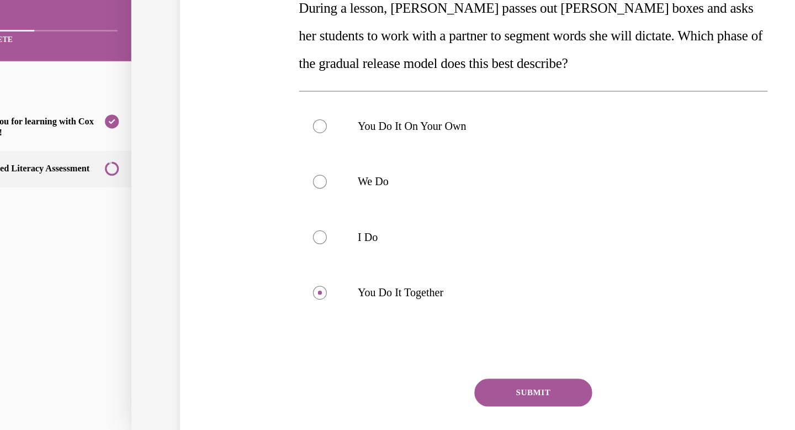
click at [400, 300] on button "SUBMIT" at bounding box center [413, 297] width 94 height 22
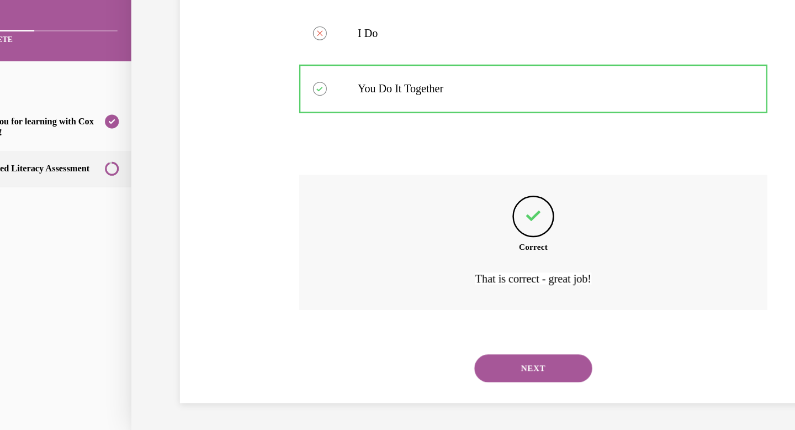
scroll to position [291, 0]
click at [413, 277] on button "NEXT" at bounding box center [413, 277] width 94 height 22
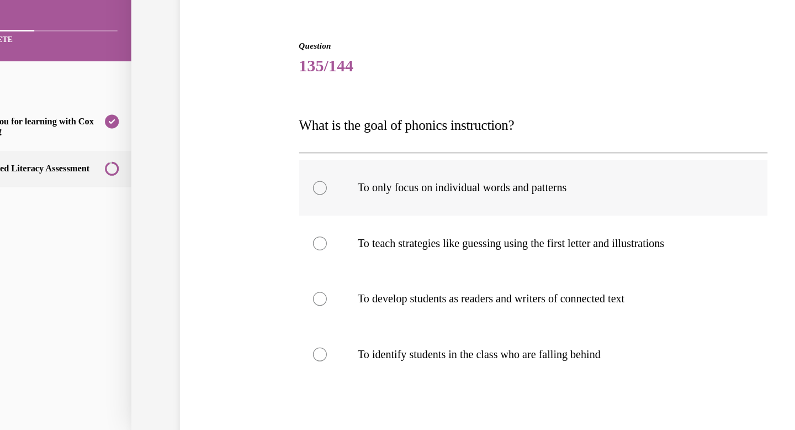
scroll to position [40, 0]
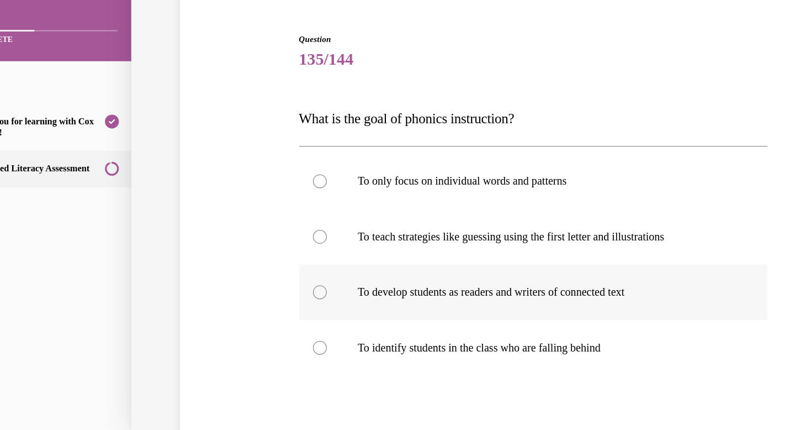
click at [467, 218] on p "To develop students as readers and writers of connected text" at bounding box center [422, 216] width 299 height 11
click at [248, 218] on input "To develop students as readers and writers of connected text" at bounding box center [242, 216] width 11 height 11
click at [449, 137] on label "To only focus on individual words and patterns" at bounding box center [413, 129] width 374 height 44
click at [248, 134] on input "To only focus on individual words and patterns" at bounding box center [242, 128] width 11 height 11
click at [440, 221] on p "To develop students as readers and writers of connected text" at bounding box center [422, 216] width 299 height 11
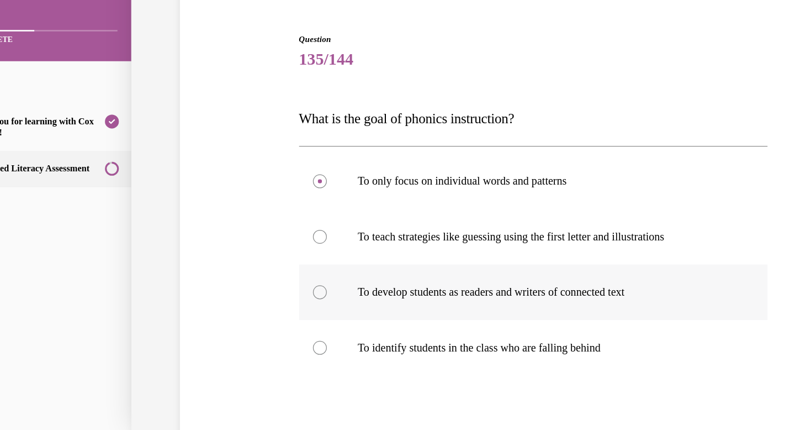
click at [248, 221] on input "To develop students as readers and writers of connected text" at bounding box center [242, 216] width 11 height 11
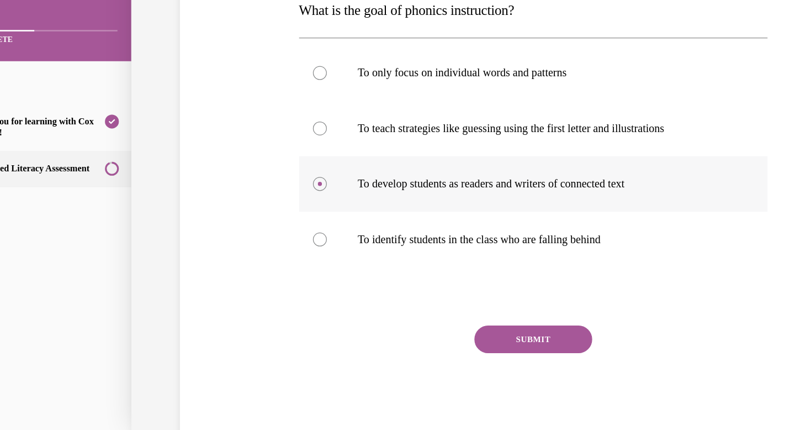
scroll to position [132, 0]
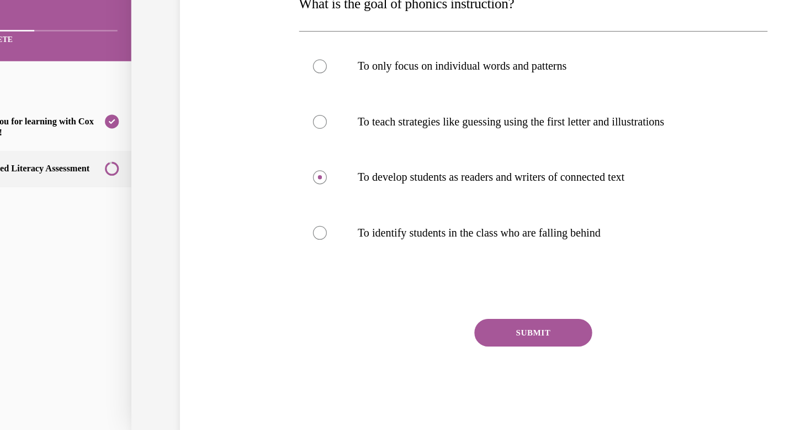
click at [420, 253] on button "SUBMIT" at bounding box center [413, 249] width 94 height 22
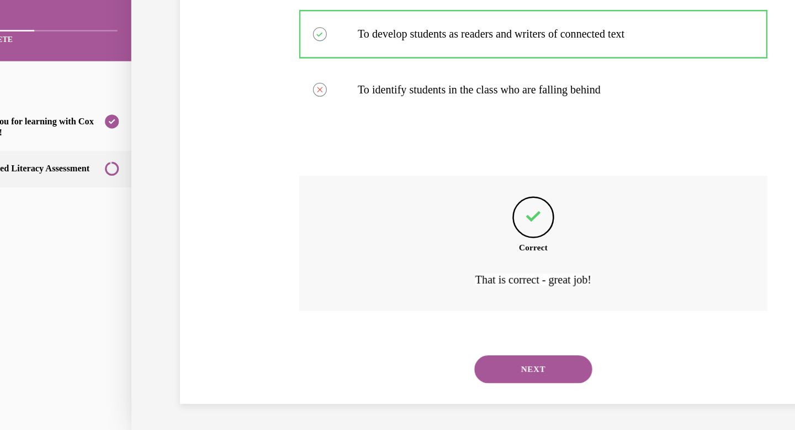
scroll to position [247, 0]
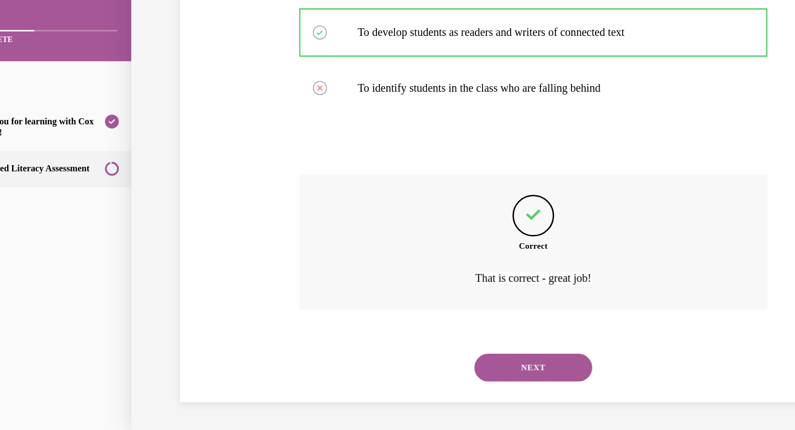
click at [432, 282] on button "NEXT" at bounding box center [413, 277] width 94 height 22
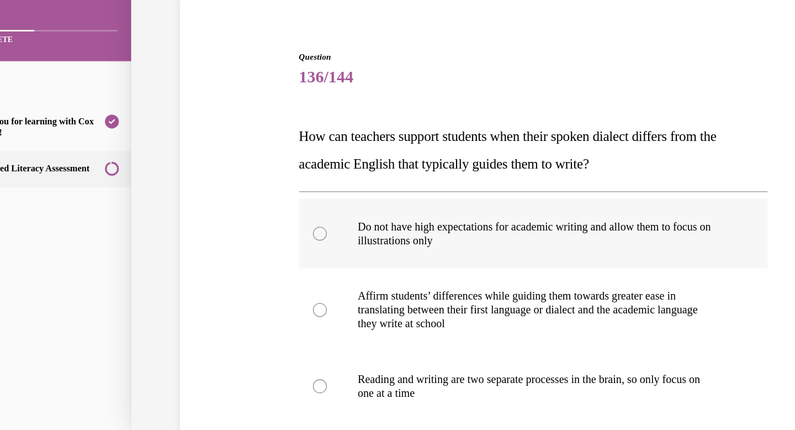
scroll to position [31, 0]
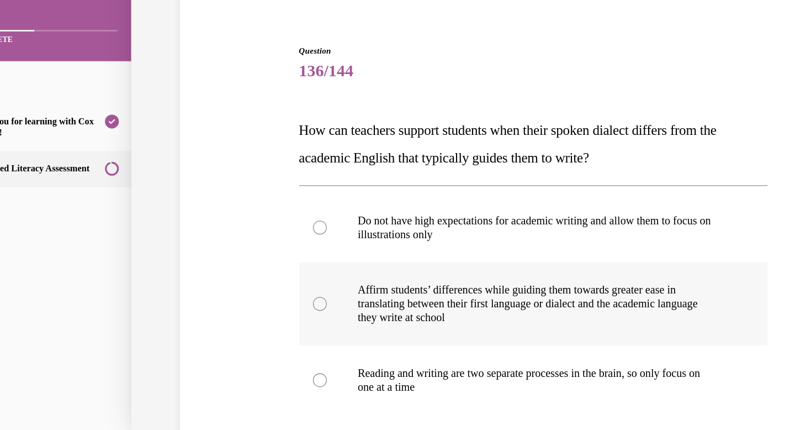
click at [505, 224] on p "translating between their first language or dialect and the academic language" at bounding box center [422, 226] width 299 height 11
click at [248, 224] on input "Affirm students’ differences while guiding them towards greater ease in transla…" at bounding box center [242, 226] width 11 height 11
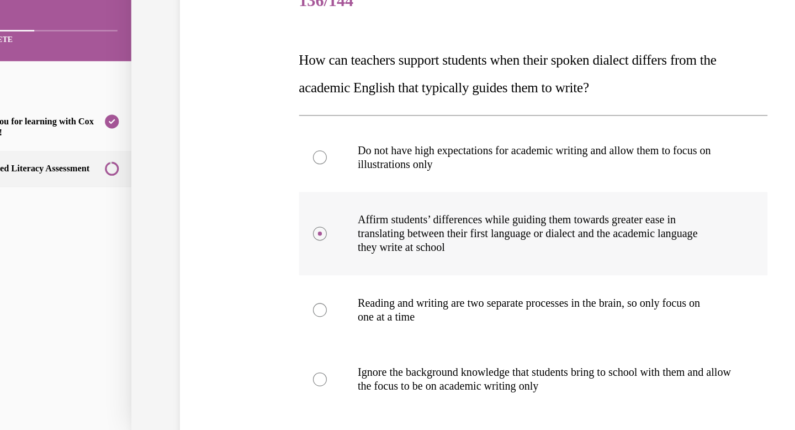
scroll to position [89, 0]
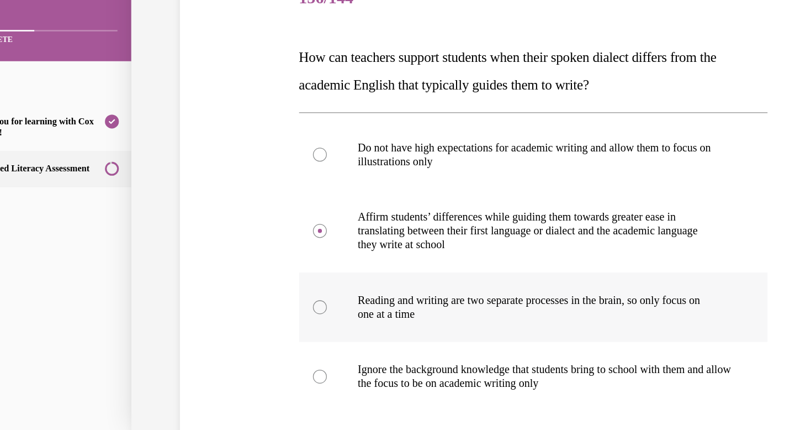
click at [496, 231] on p "one at a time" at bounding box center [422, 234] width 299 height 11
click at [248, 231] on input "Reading and writing are two separate processes in the brain, so only focus on o…" at bounding box center [242, 229] width 11 height 11
click at [483, 183] on p "they write at school" at bounding box center [422, 179] width 299 height 11
click at [248, 174] on input "Affirm students’ differences while guiding them towards greater ease in transla…" at bounding box center [242, 168] width 11 height 11
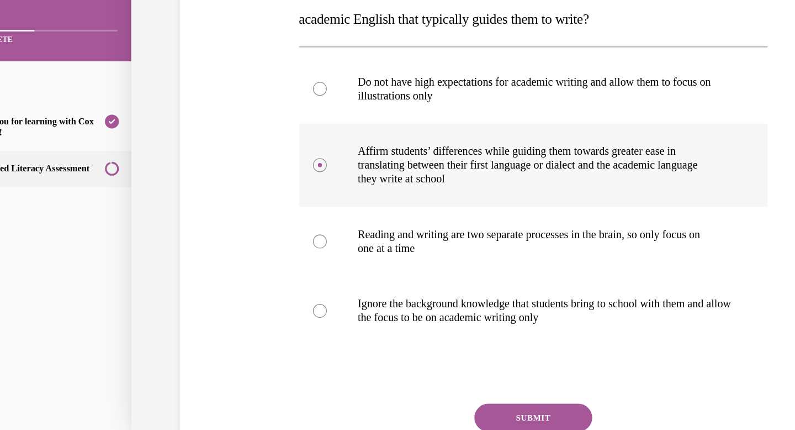
scroll to position [143, 0]
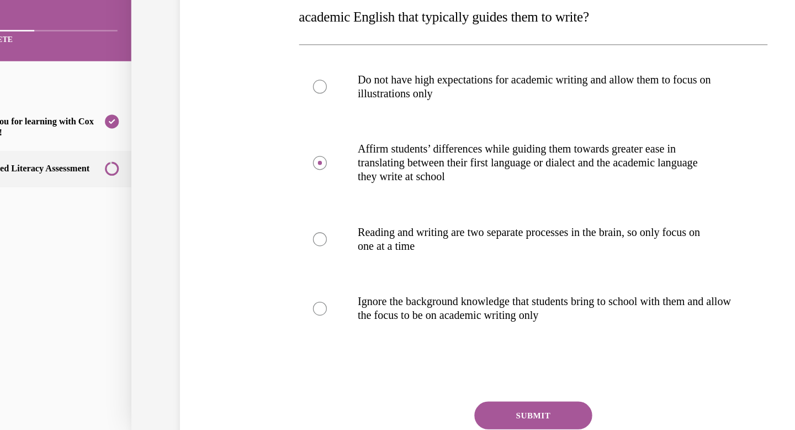
click at [437, 315] on button "SUBMIT" at bounding box center [413, 315] width 94 height 22
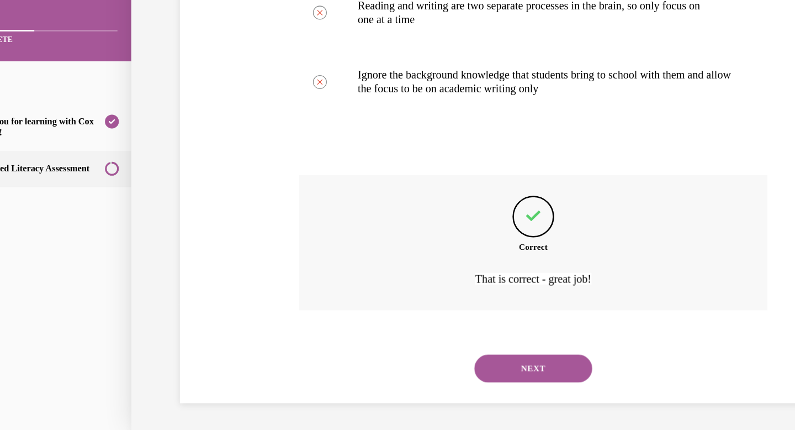
scroll to position [324, 0]
click at [410, 276] on button "NEXT" at bounding box center [413, 277] width 94 height 22
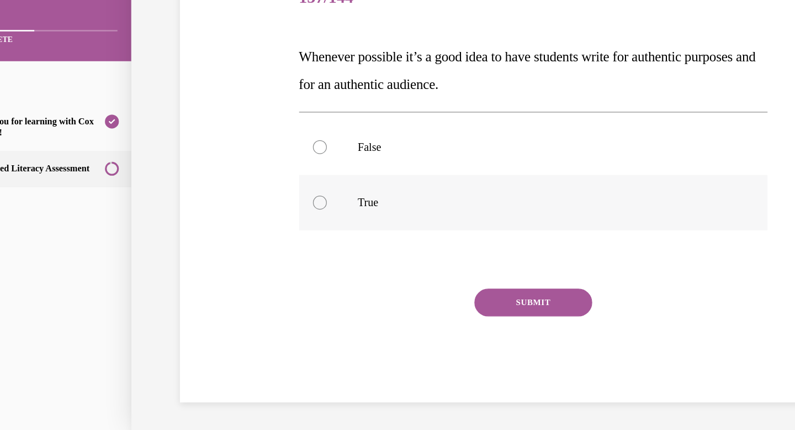
click at [415, 143] on p "True" at bounding box center [422, 145] width 299 height 11
click at [248, 143] on input "True" at bounding box center [242, 145] width 11 height 11
click at [419, 222] on button "SUBMIT" at bounding box center [413, 225] width 94 height 22
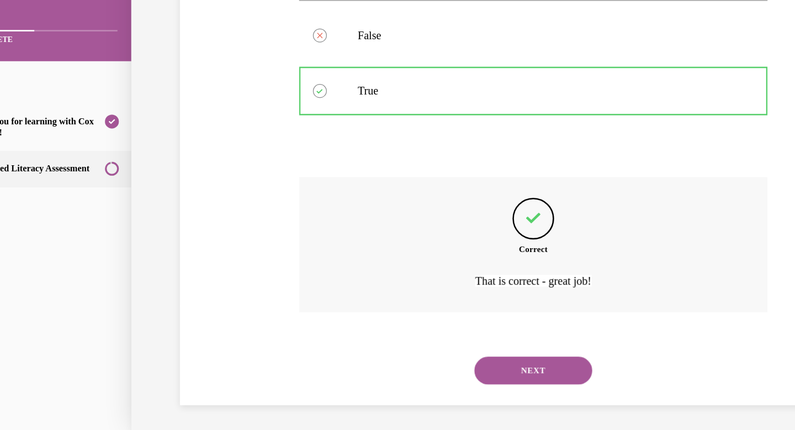
scroll to position [181, 0]
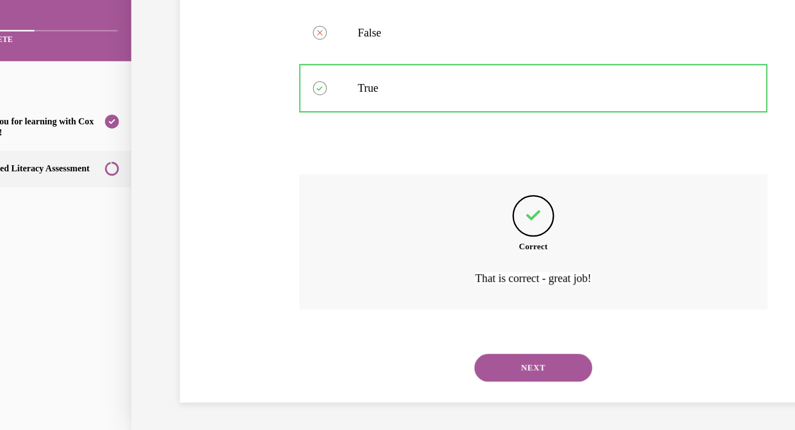
click at [411, 271] on button "NEXT" at bounding box center [413, 277] width 94 height 22
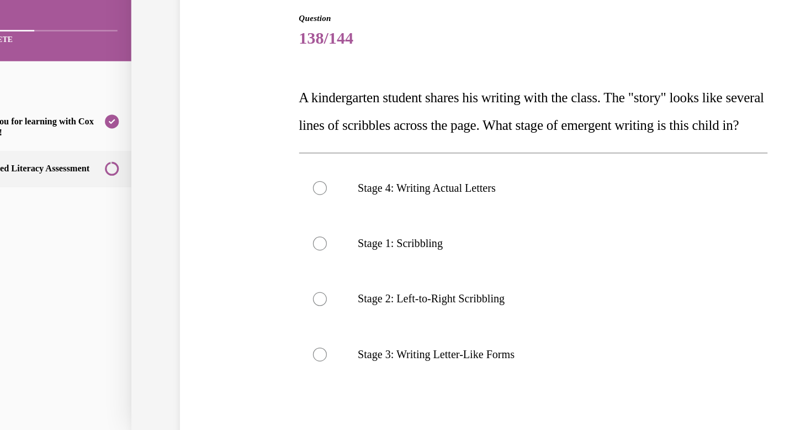
scroll to position [59, 0]
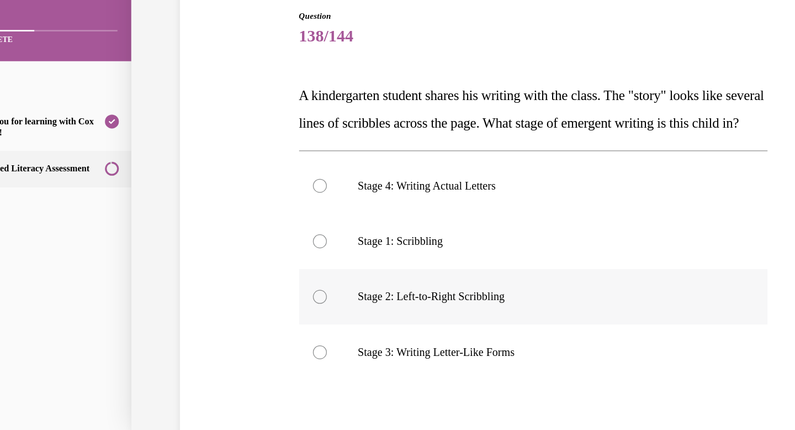
click at [378, 226] on p "Stage 2: Left-to-Right Scribbling" at bounding box center [422, 220] width 299 height 11
click at [248, 226] on input "Stage 2: Left-to-Right Scribbling" at bounding box center [242, 220] width 11 height 11
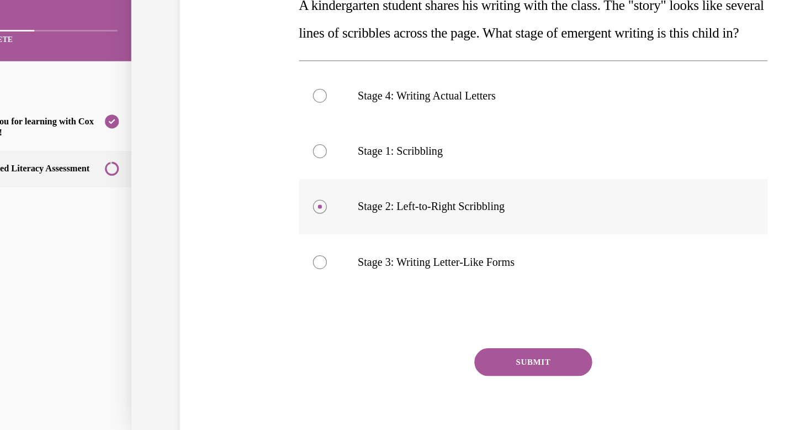
scroll to position [136, 0]
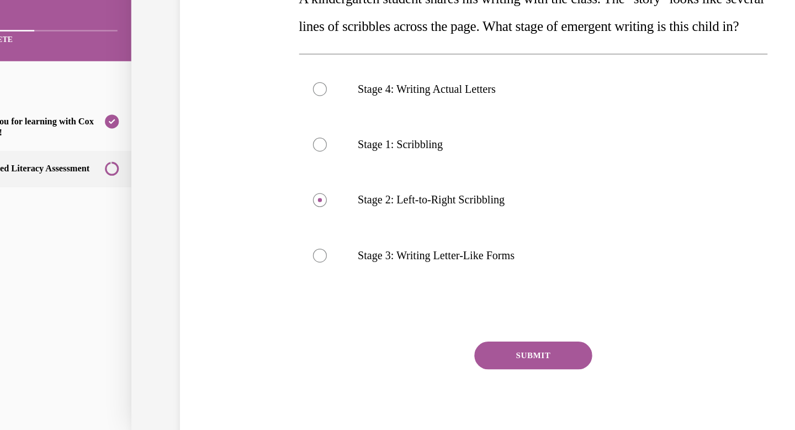
click at [416, 278] on button "SUBMIT" at bounding box center [413, 267] width 94 height 22
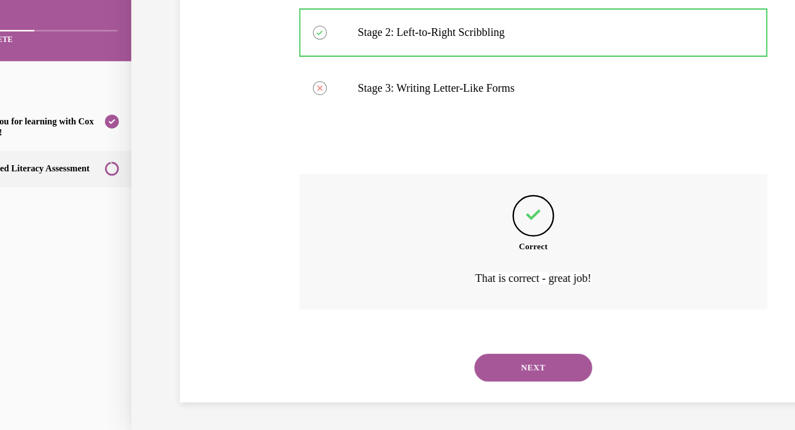
scroll to position [291, 0]
click at [420, 277] on button "NEXT" at bounding box center [413, 277] width 94 height 22
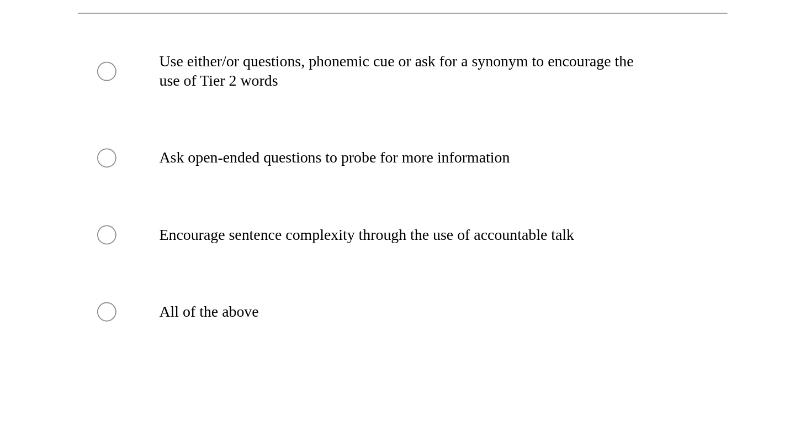
scroll to position [405, 0]
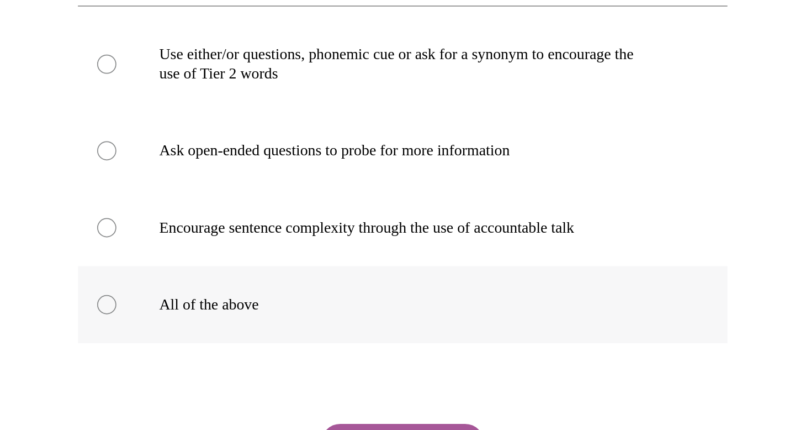
click at [40, 92] on label "All of the above" at bounding box center [52, 88] width 374 height 44
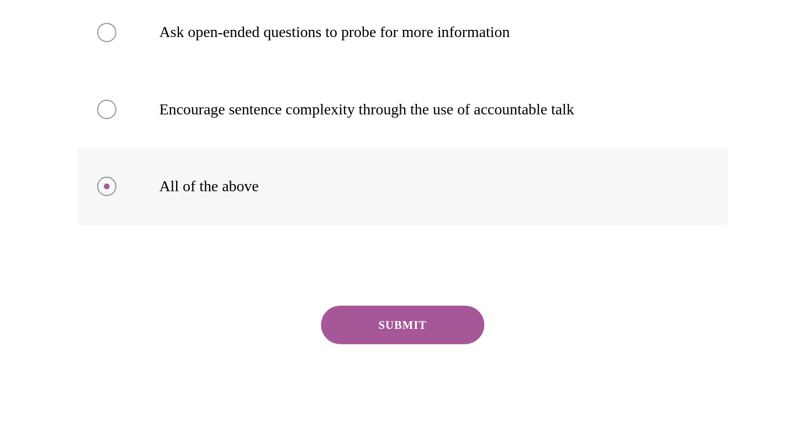
scroll to position [475, 0]
click at [41, 104] on button "SUBMIT" at bounding box center [51, 100] width 94 height 22
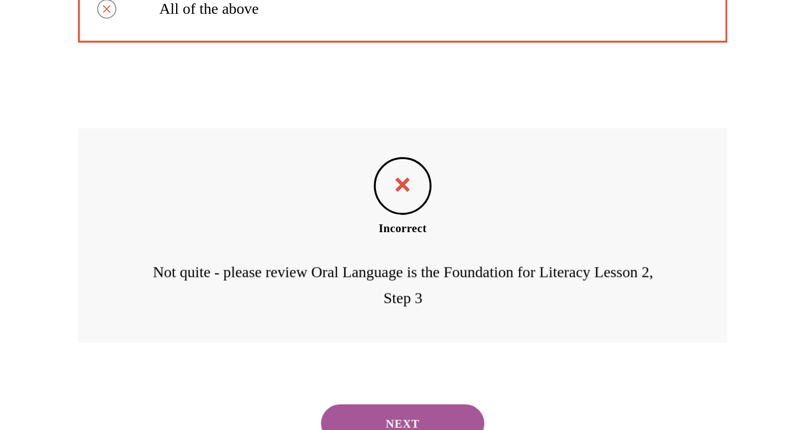
scroll to position [590, 0]
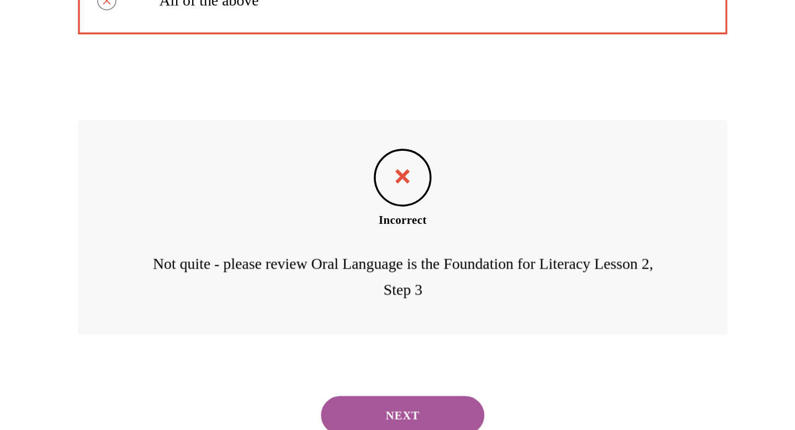
click at [57, 146] on button "NEXT" at bounding box center [51, 152] width 94 height 22
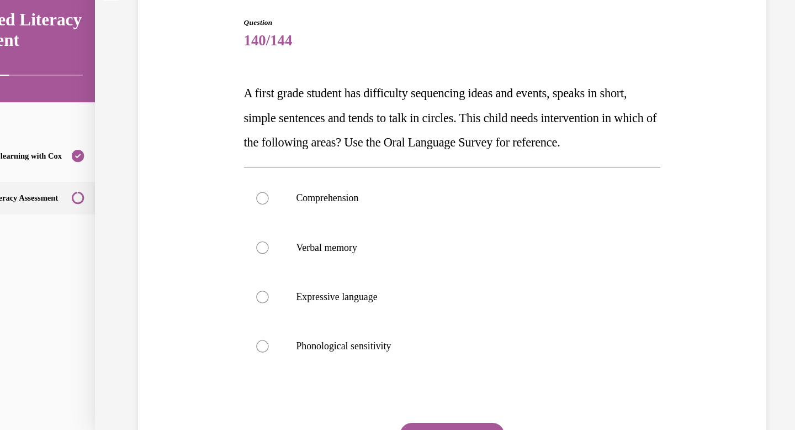
scroll to position [96, 0]
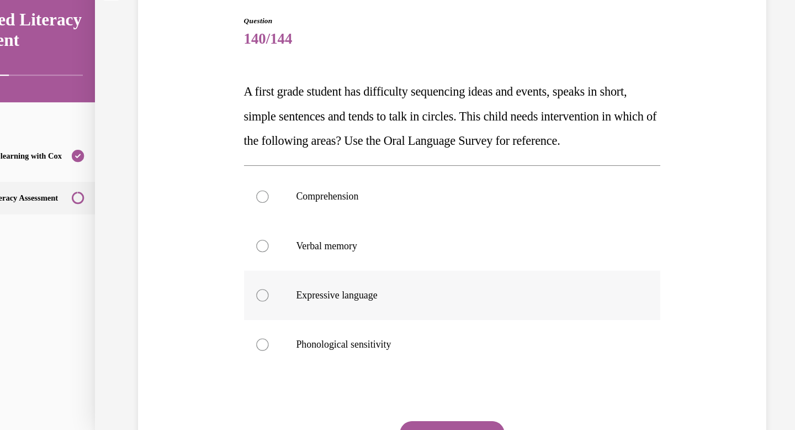
click at [431, 268] on p "Expressive language" at bounding box center [407, 262] width 299 height 11
click at [233, 268] on input "Expressive language" at bounding box center [227, 262] width 11 height 11
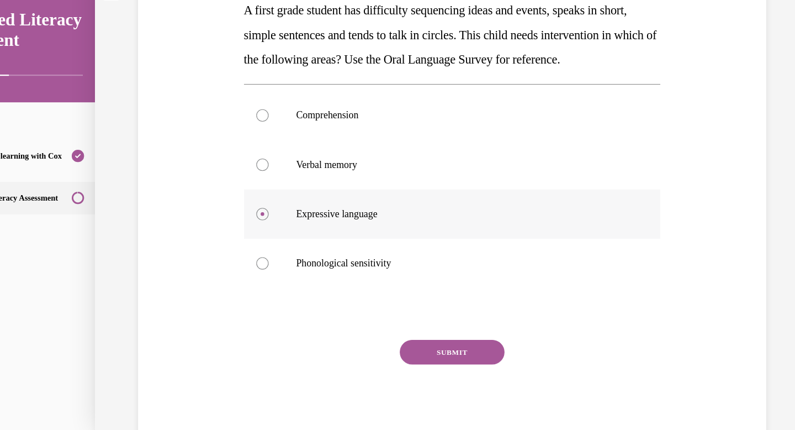
scroll to position [169, 0]
click at [387, 167] on label "Verbal memory" at bounding box center [398, 145] width 374 height 44
click at [233, 150] on input "Verbal memory" at bounding box center [227, 144] width 11 height 11
click at [379, 194] on p "Expressive language" at bounding box center [407, 188] width 299 height 11
click at [233, 194] on input "Expressive language" at bounding box center [227, 188] width 11 height 11
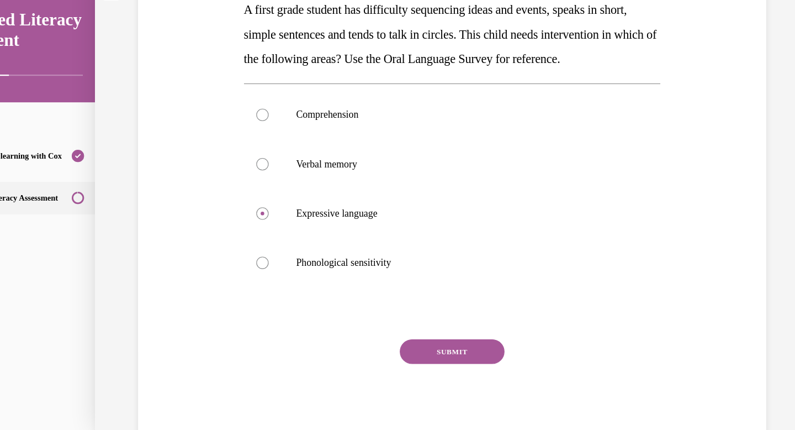
click at [400, 324] on button "SUBMIT" at bounding box center [398, 312] width 94 height 22
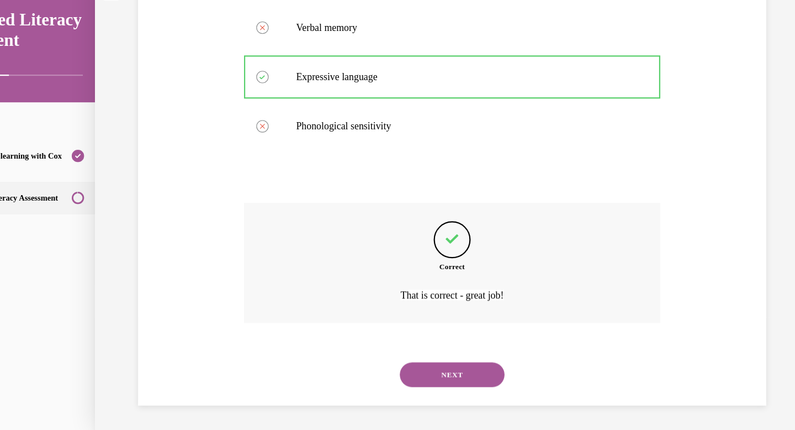
scroll to position [313, 0]
click at [427, 334] on button "NEXT" at bounding box center [398, 333] width 94 height 22
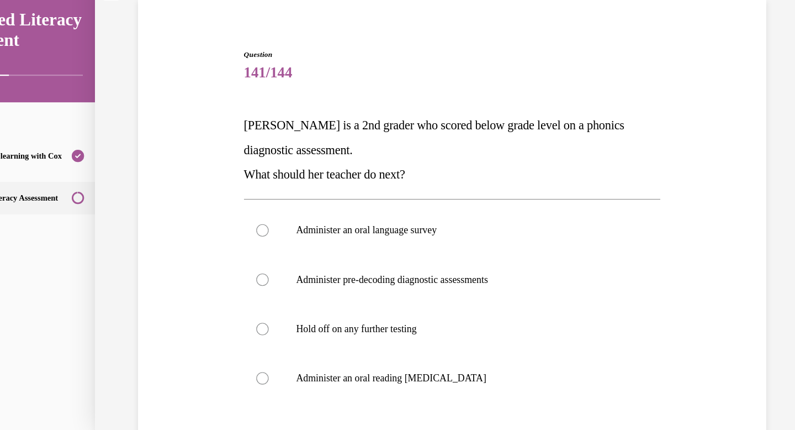
scroll to position [71, 0]
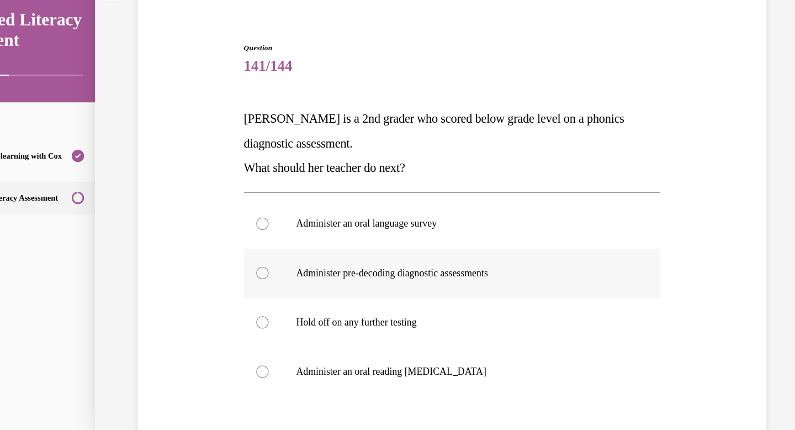
click at [446, 246] on p "Administer pre-decoding diagnostic assessments" at bounding box center [407, 242] width 299 height 11
click at [233, 246] on input "Administer pre-decoding diagnostic assessments" at bounding box center [227, 242] width 11 height 11
click at [429, 204] on label "Administer an oral language survey" at bounding box center [398, 198] width 374 height 44
click at [233, 204] on input "Administer an oral language survey" at bounding box center [227, 198] width 11 height 11
click at [428, 248] on label "Administer pre-decoding diagnostic assessments" at bounding box center [398, 242] width 374 height 44
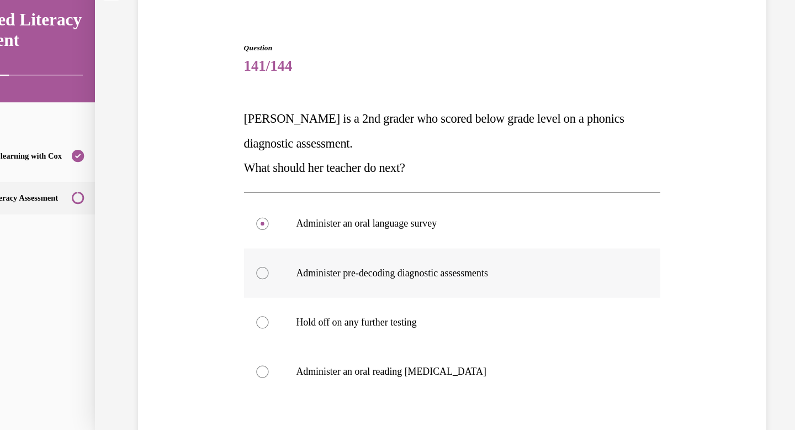
click at [233, 248] on input "Administer pre-decoding diagnostic assessments" at bounding box center [227, 242] width 11 height 11
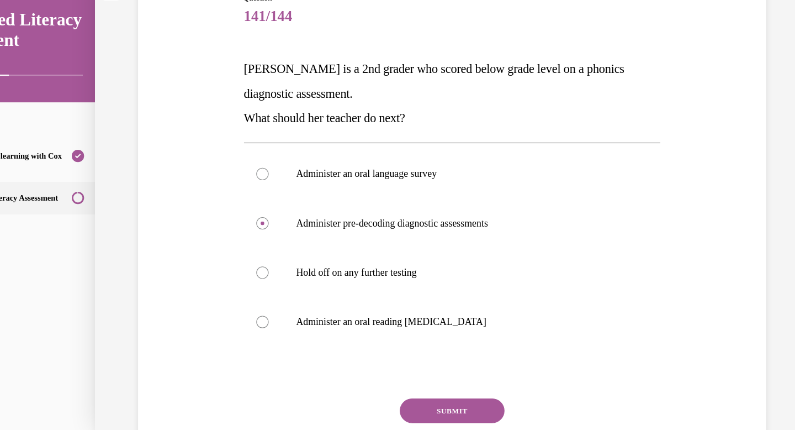
click at [415, 363] on button "SUBMIT" at bounding box center [398, 366] width 94 height 22
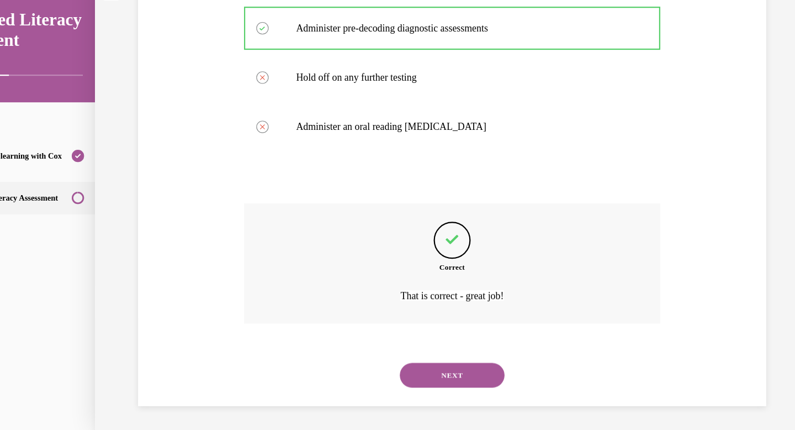
scroll to position [291, 0]
click at [408, 337] on button "NEXT" at bounding box center [398, 333] width 94 height 22
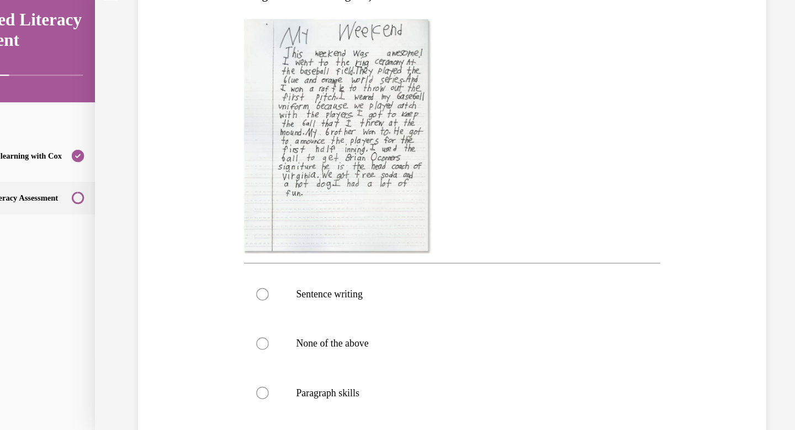
scroll to position [224, 0]
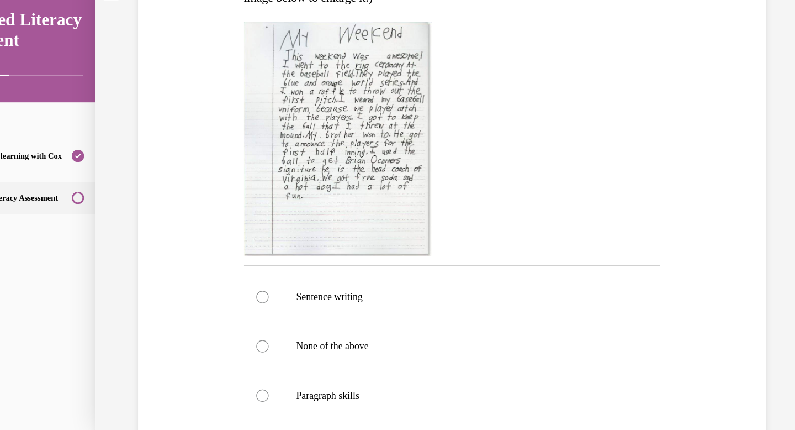
click at [338, 108] on img at bounding box center [295, 123] width 168 height 210
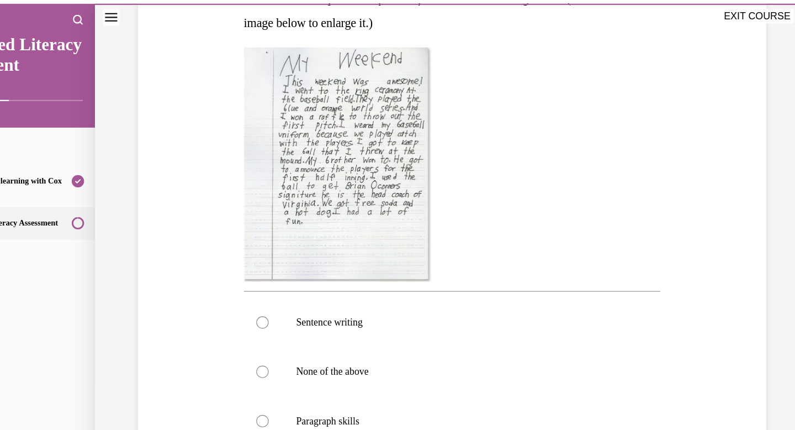
click at [336, 140] on img at bounding box center [295, 148] width 168 height 210
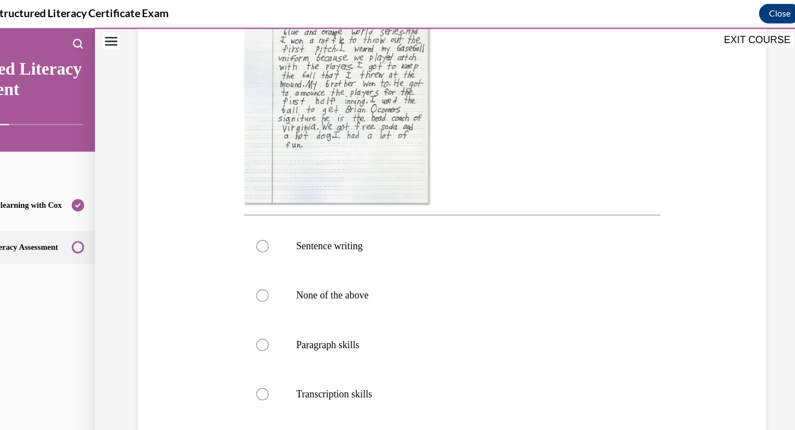
scroll to position [320, 0]
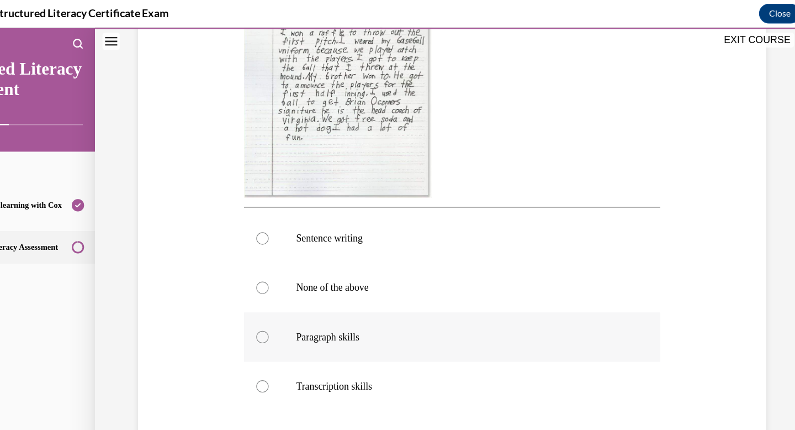
click at [331, 304] on p "Paragraph skills" at bounding box center [407, 304] width 299 height 11
click at [233, 304] on input "Paragraph skills" at bounding box center [227, 304] width 11 height 11
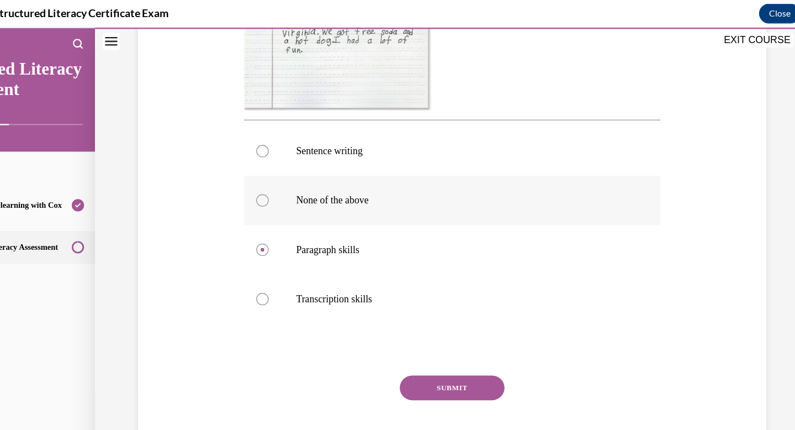
scroll to position [406, 0]
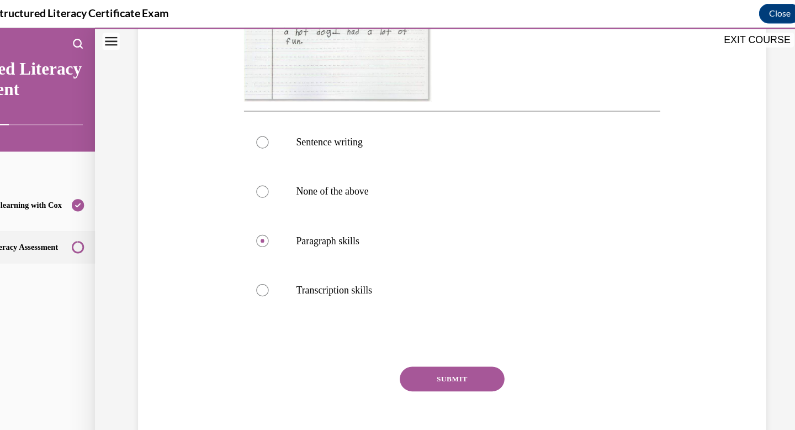
click at [402, 343] on button "SUBMIT" at bounding box center [398, 342] width 94 height 22
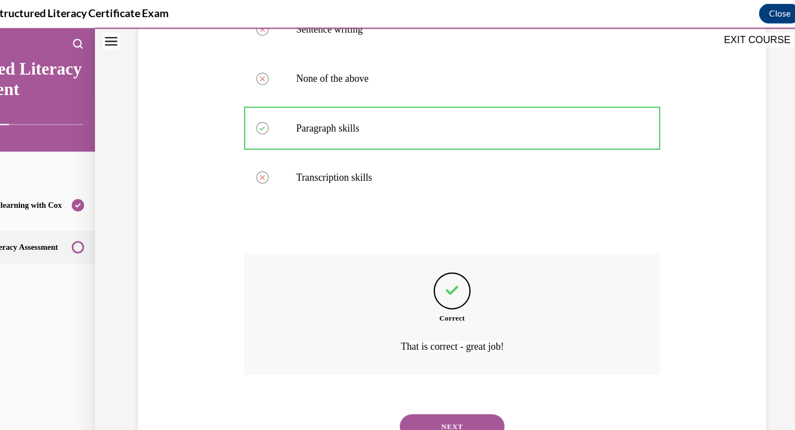
scroll to position [509, 0]
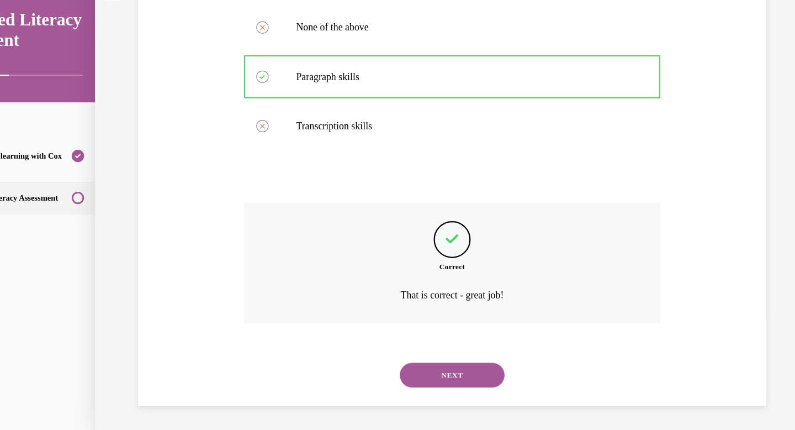
click at [414, 334] on button "NEXT" at bounding box center [398, 334] width 94 height 22
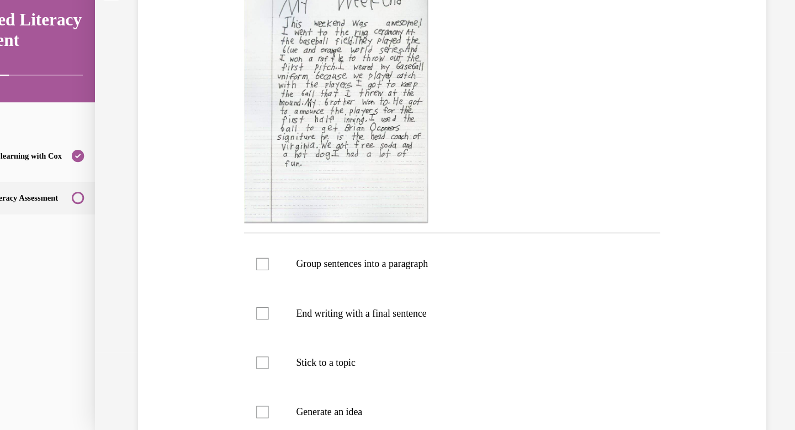
scroll to position [234, 0]
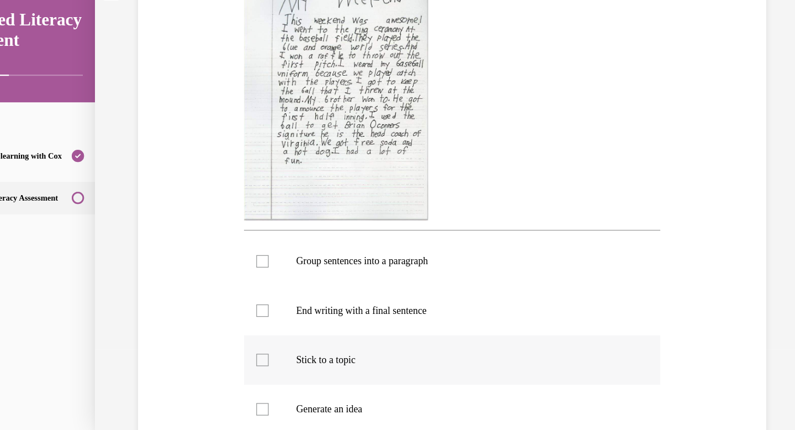
click at [324, 322] on p "Stick to a topic" at bounding box center [407, 320] width 299 height 11
click at [233, 322] on input "Stick to a topic" at bounding box center [227, 320] width 11 height 11
click at [311, 277] on p "End writing with a final sentence" at bounding box center [407, 276] width 299 height 11
click at [233, 277] on input "End writing with a final sentence" at bounding box center [227, 276] width 11 height 11
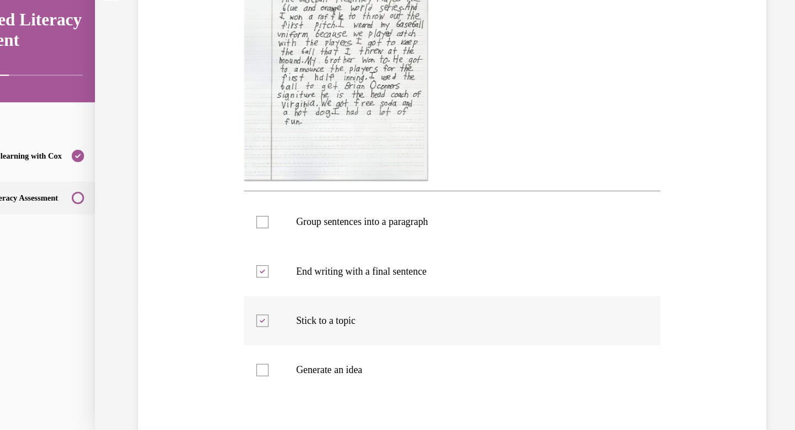
scroll to position [269, 0]
click at [337, 328] on p "Generate an idea" at bounding box center [407, 328] width 299 height 11
click at [233, 328] on input "Generate an idea" at bounding box center [227, 328] width 11 height 11
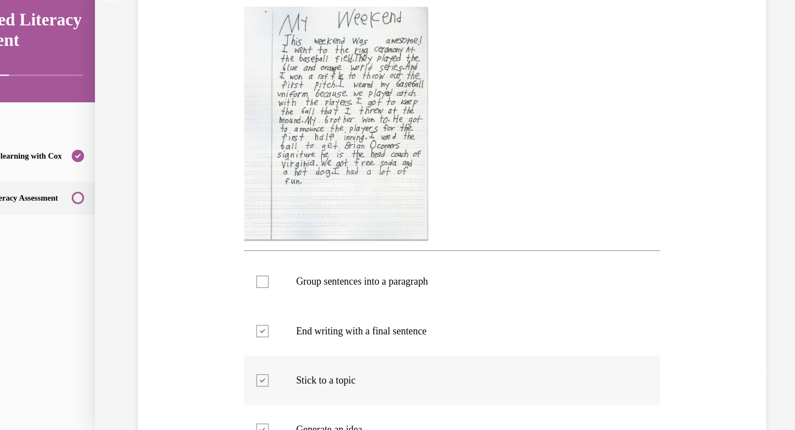
scroll to position [211, 0]
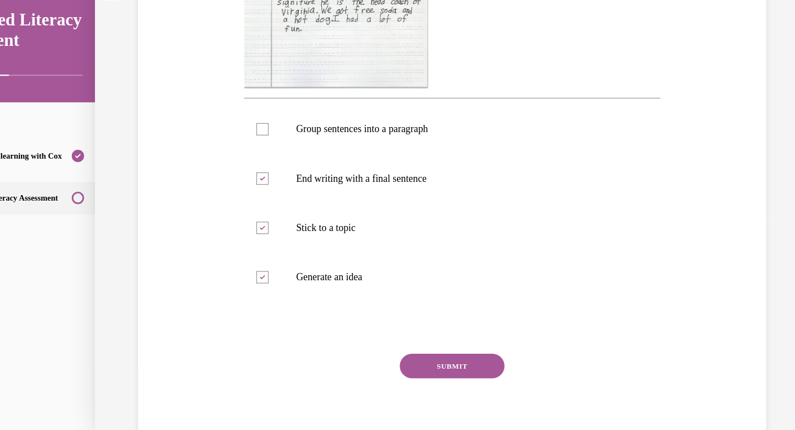
click at [424, 322] on button "SUBMIT" at bounding box center [398, 326] width 94 height 22
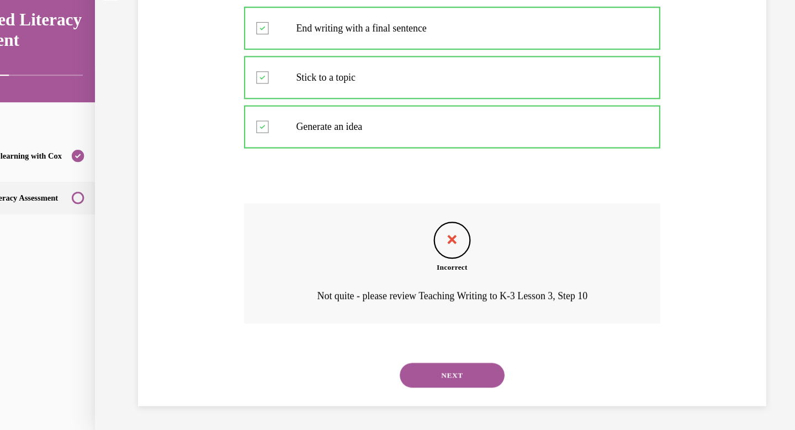
scroll to position [486, 0]
click at [411, 329] on button "NEXT" at bounding box center [398, 334] width 94 height 22
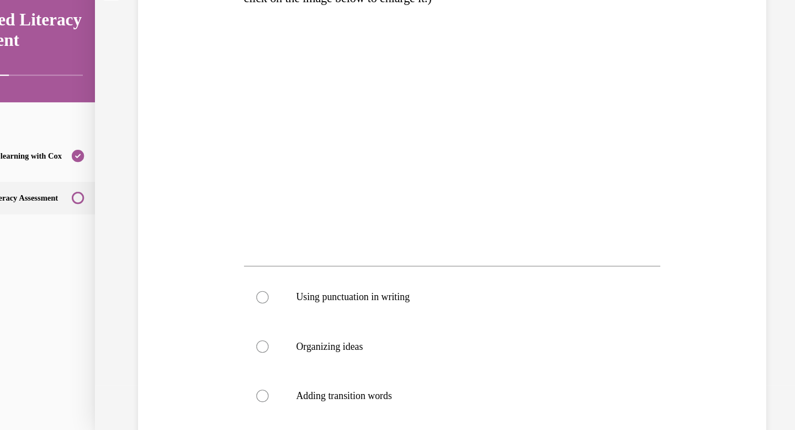
scroll to position [199, 0]
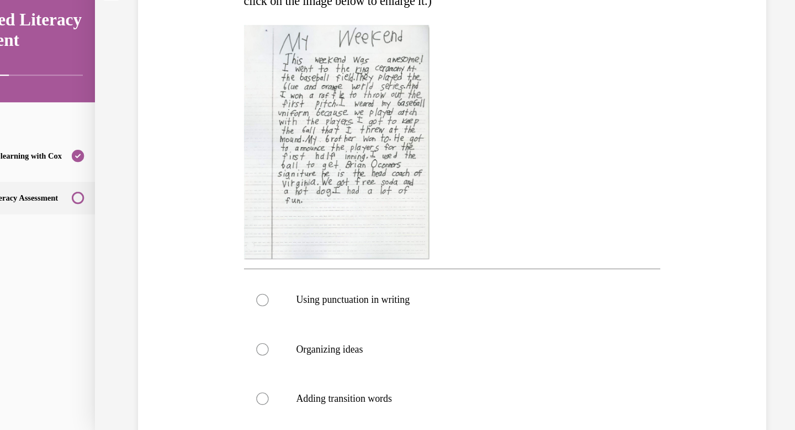
click at [313, 95] on img at bounding box center [294, 125] width 166 height 210
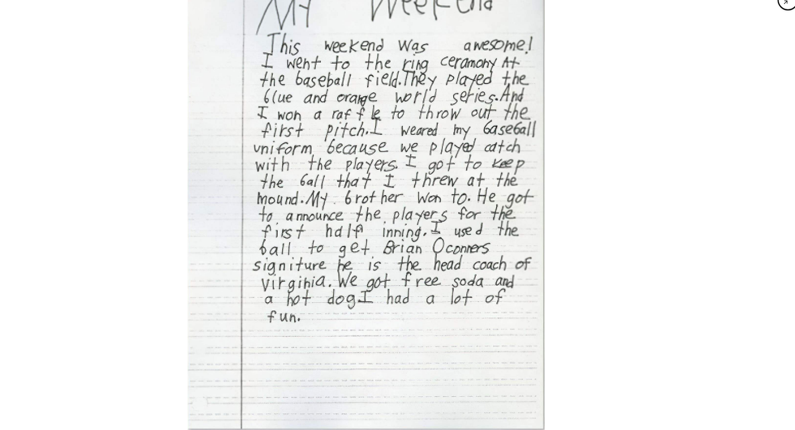
click at [531, 145] on div at bounding box center [320, 180] width 795 height 405
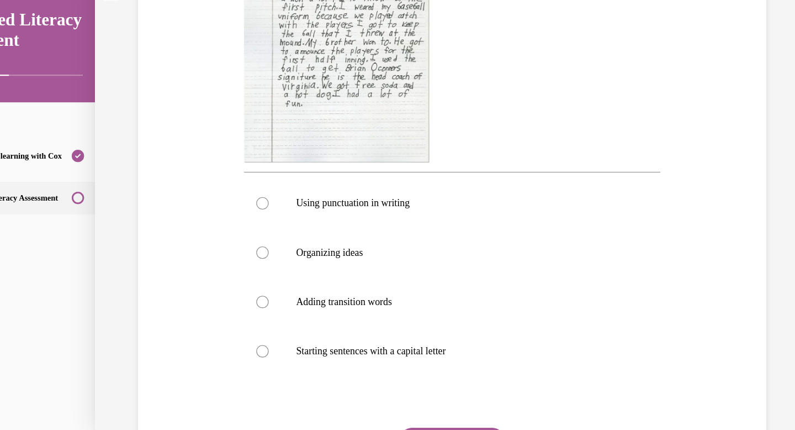
scroll to position [287, 0]
click at [369, 258] on label "Adding transition words" at bounding box center [398, 267] width 374 height 44
click at [233, 261] on input "Adding transition words" at bounding box center [227, 266] width 11 height 11
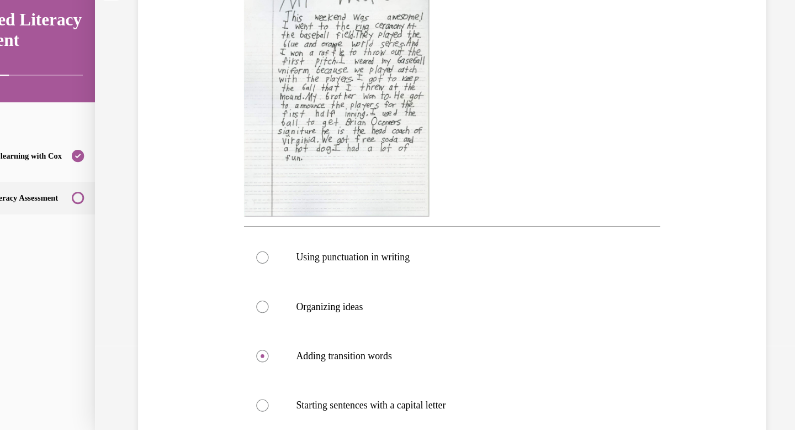
scroll to position [245, 0]
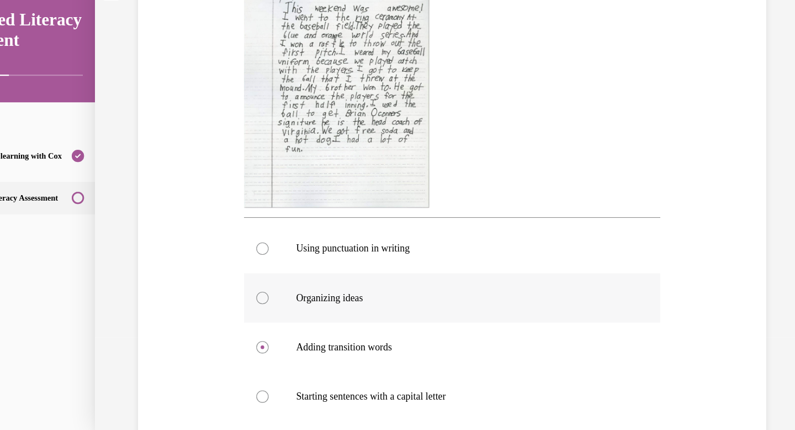
click at [375, 262] on p "Organizing ideas" at bounding box center [407, 264] width 299 height 11
click at [233, 262] on input "Organizing ideas" at bounding box center [227, 264] width 11 height 11
click at [351, 311] on p "Adding transition words" at bounding box center [407, 308] width 299 height 11
click at [233, 311] on input "Adding transition words" at bounding box center [227, 308] width 11 height 11
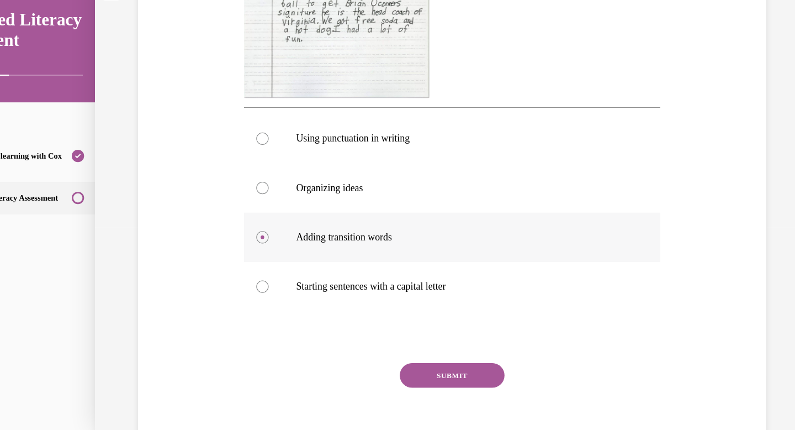
scroll to position [371, 0]
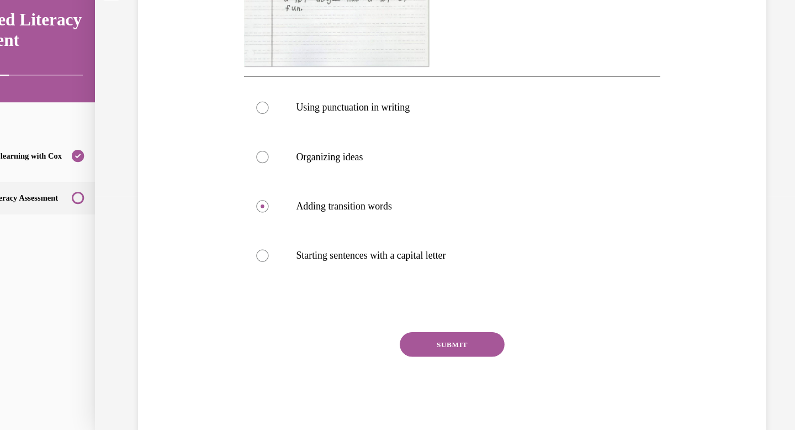
click at [388, 308] on button "SUBMIT" at bounding box center [398, 306] width 94 height 22
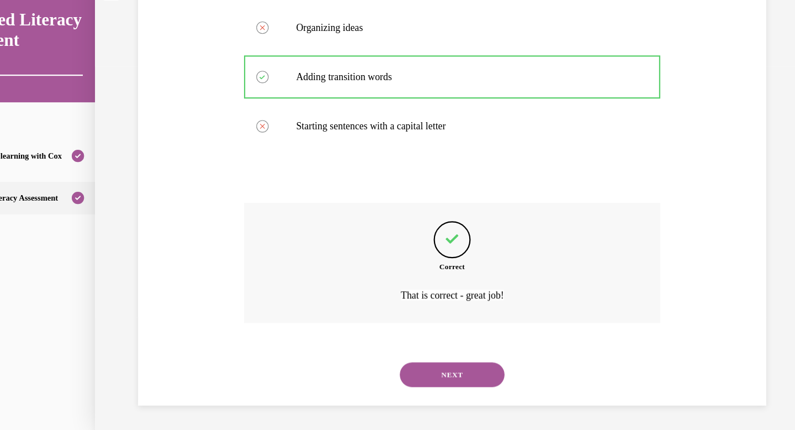
scroll to position [487, 0]
click at [398, 334] on button "NEXT" at bounding box center [398, 333] width 94 height 22
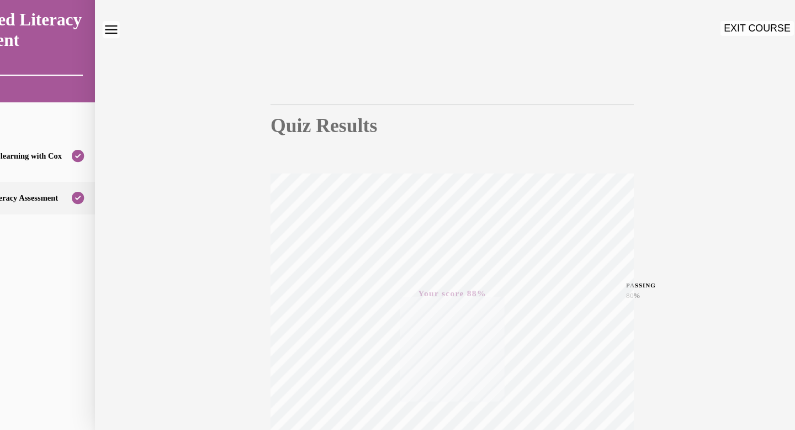
scroll to position [0, 0]
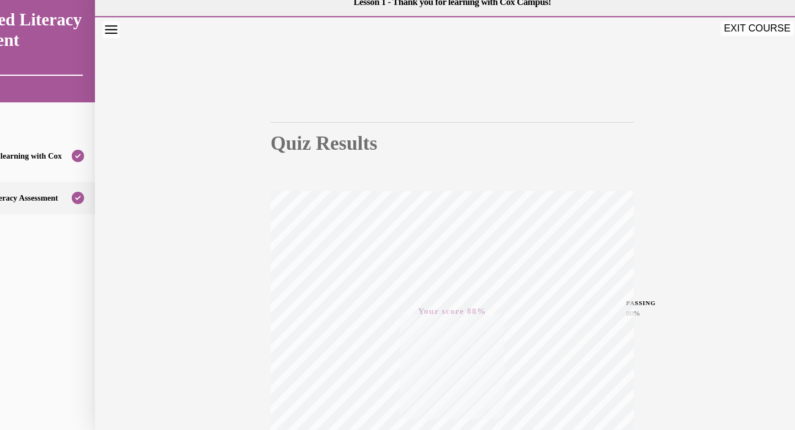
click at [655, 26] on button "EXIT COURSE" at bounding box center [671, 23] width 66 height 13
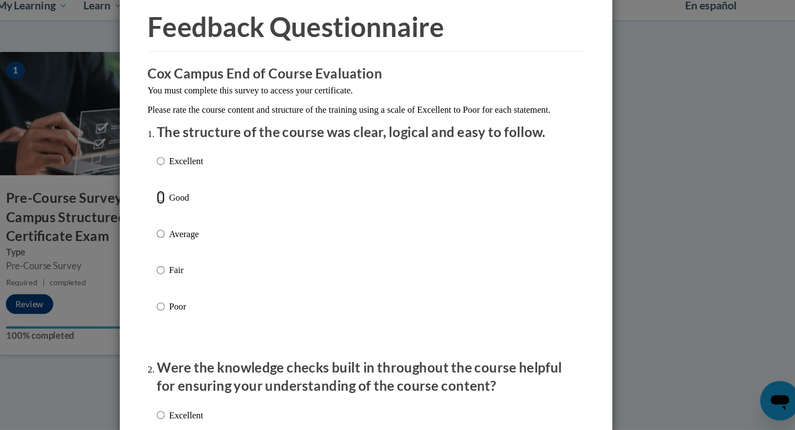
click at [213, 227] on input "Good" at bounding box center [213, 221] width 7 height 12
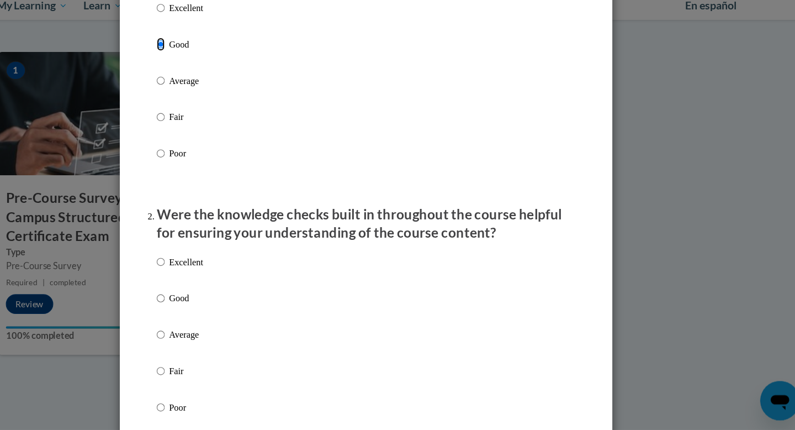
scroll to position [139, 0]
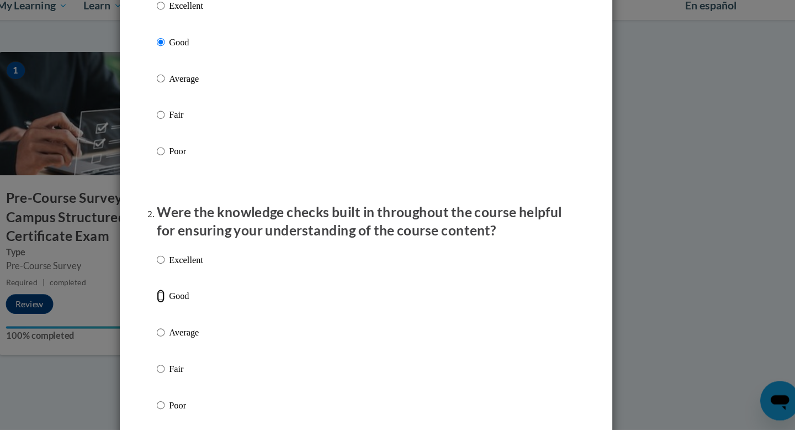
click at [212, 315] on input "Good" at bounding box center [213, 309] width 7 height 12
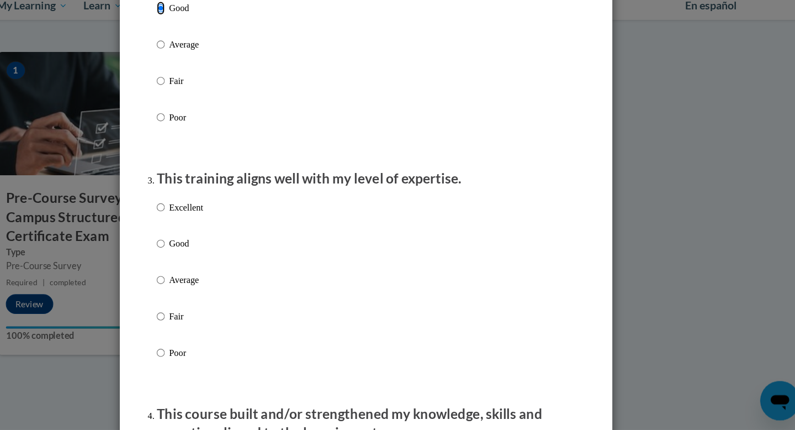
scroll to position [398, 0]
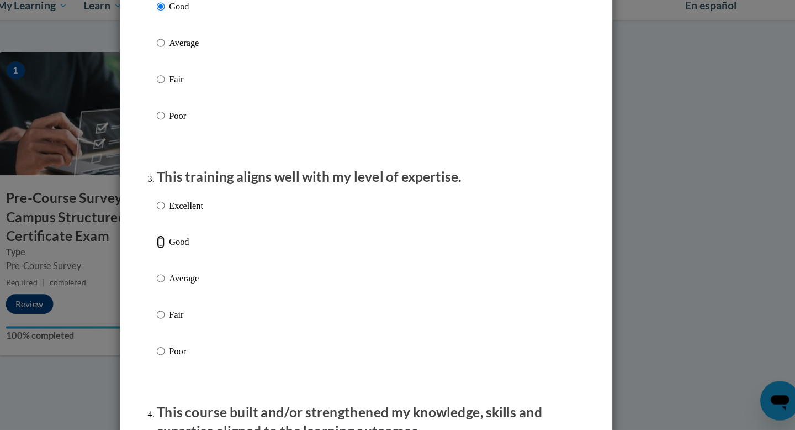
click at [211, 267] on input "Good" at bounding box center [213, 261] width 7 height 12
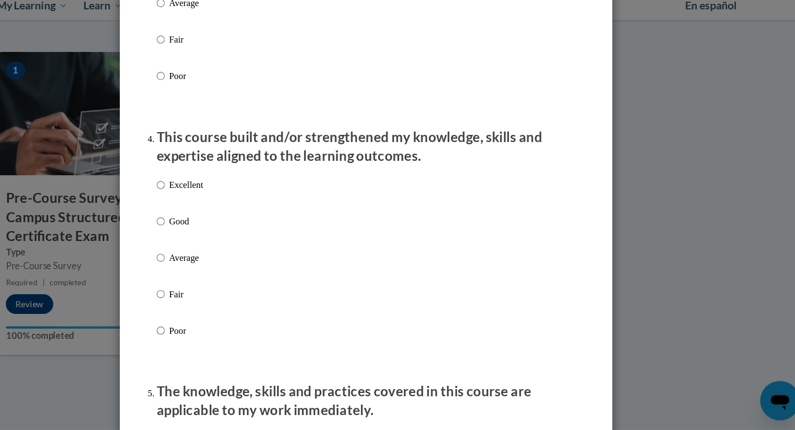
scroll to position [649, 0]
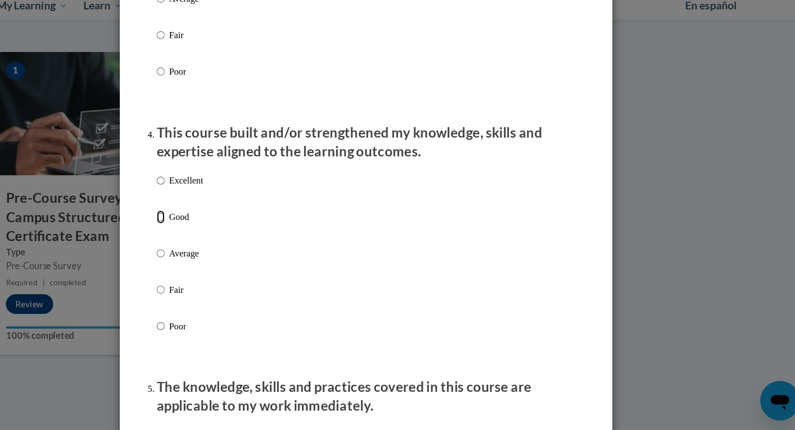
click at [214, 245] on input "Good" at bounding box center [213, 238] width 7 height 12
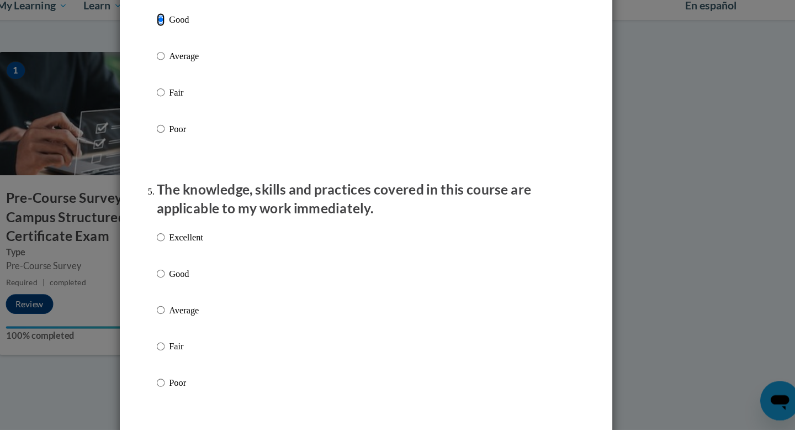
scroll to position [832, 0]
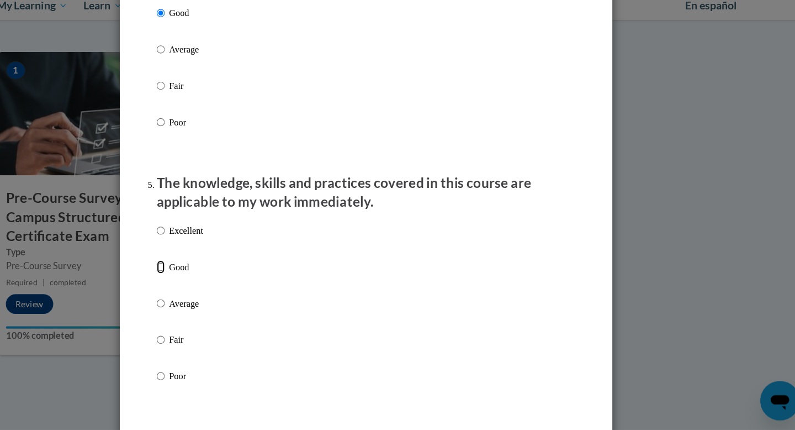
click at [215, 289] on input "Good" at bounding box center [213, 283] width 7 height 12
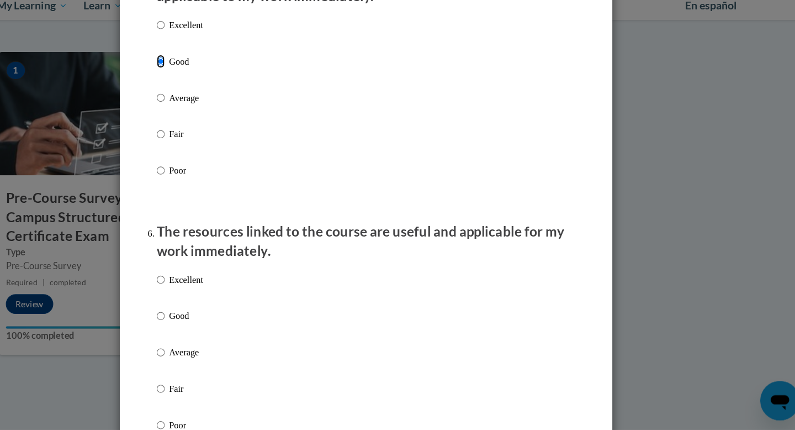
scroll to position [1019, 0]
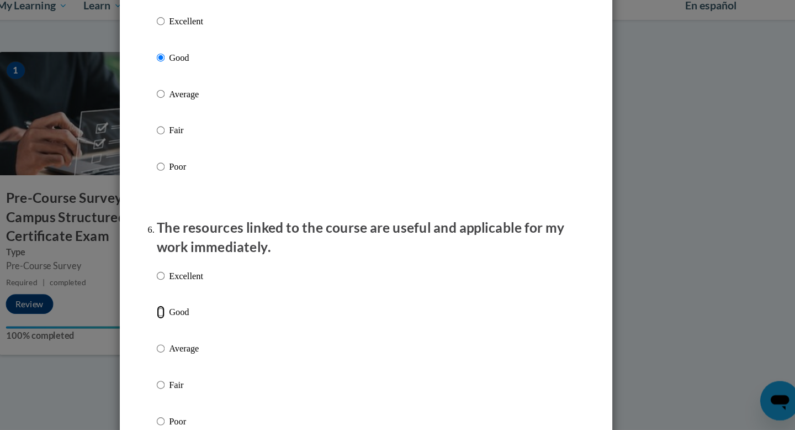
click at [212, 330] on input "Good" at bounding box center [213, 324] width 7 height 12
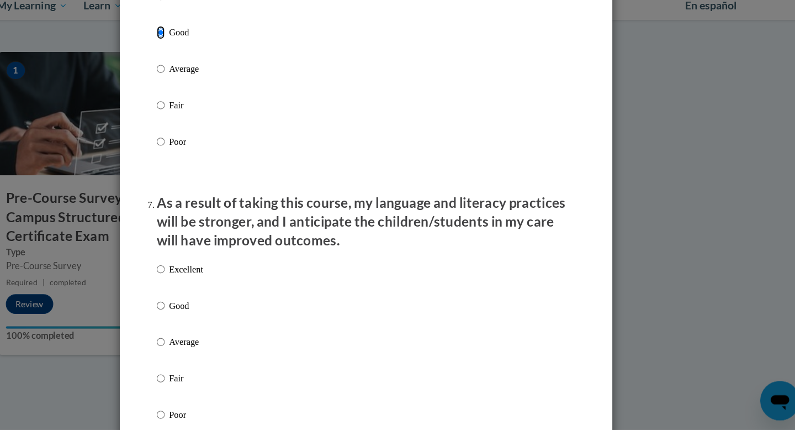
scroll to position [1273, 0]
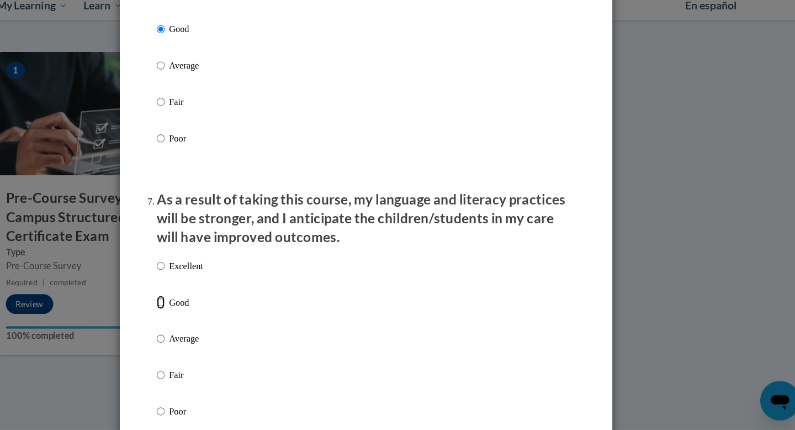
click at [211, 321] on input "Good" at bounding box center [213, 315] width 7 height 12
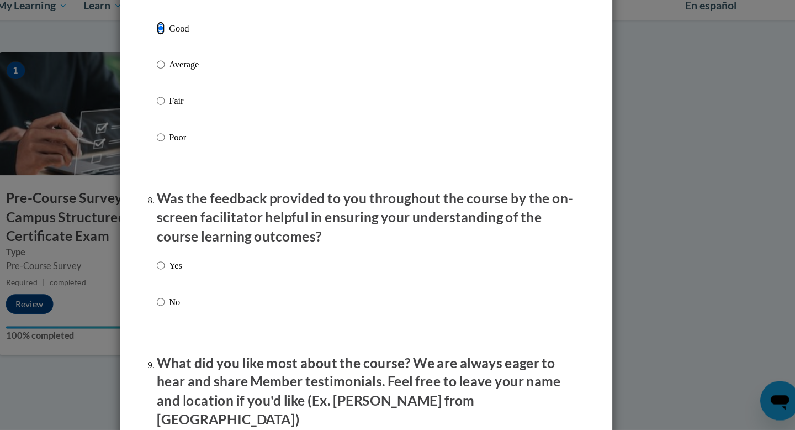
scroll to position [1552, 0]
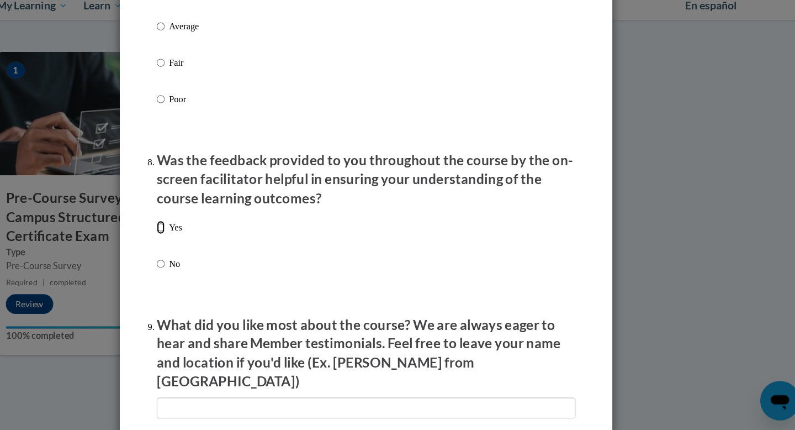
click at [214, 254] on input "Yes" at bounding box center [213, 248] width 7 height 12
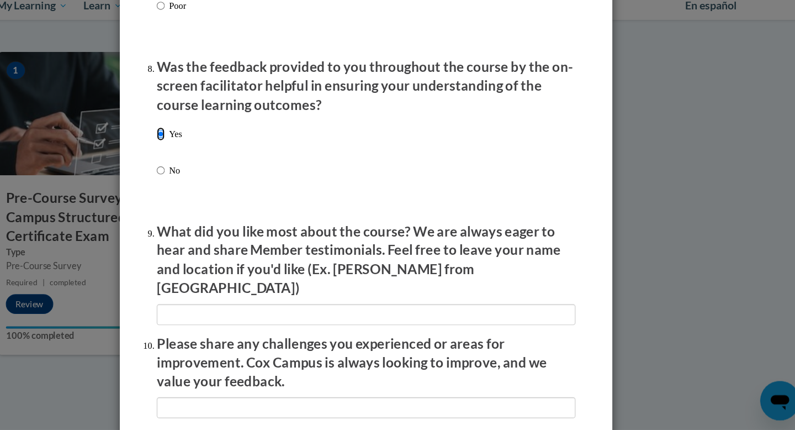
scroll to position [1648, 0]
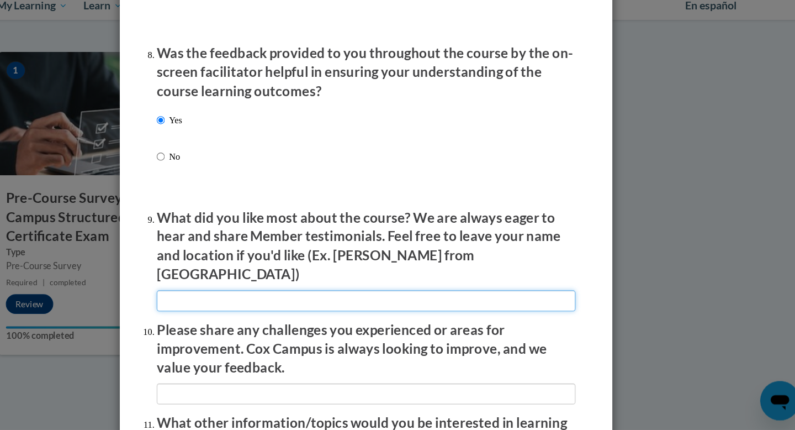
click at [241, 306] on input "textbox" at bounding box center [397, 313] width 375 height 19
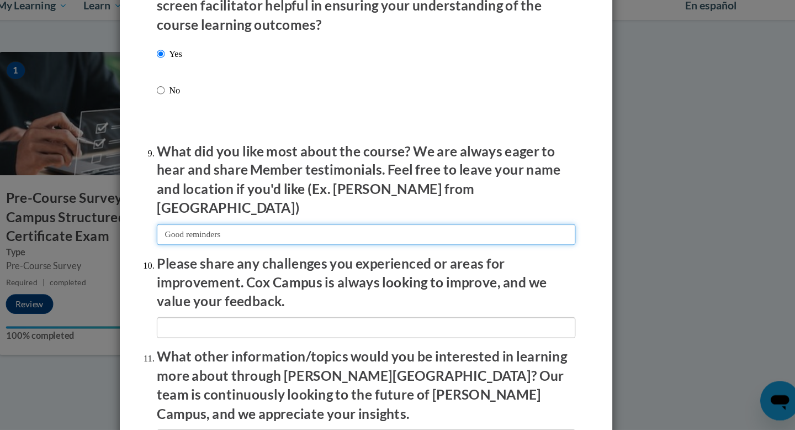
scroll to position [1719, 0]
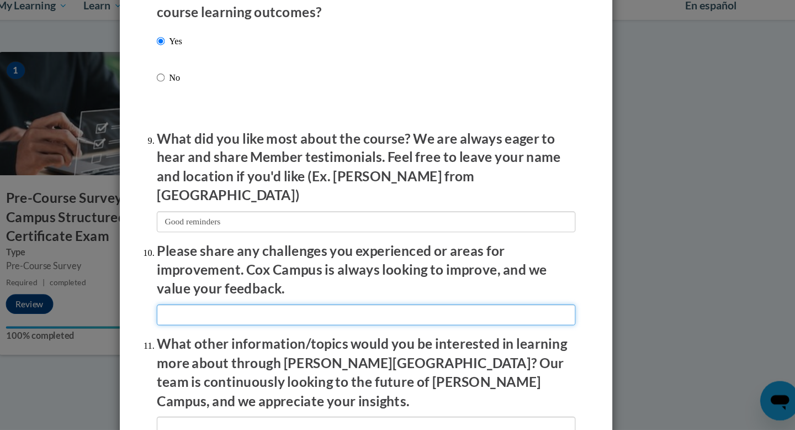
click at [247, 320] on input "textbox" at bounding box center [397, 326] width 375 height 19
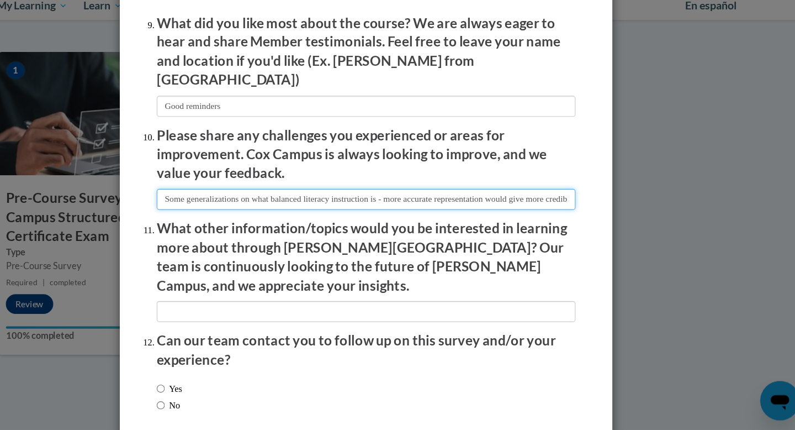
scroll to position [1825, 0]
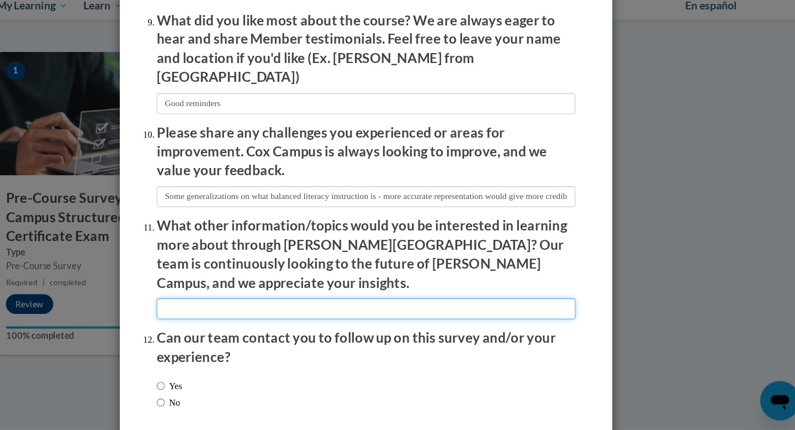
click at [260, 311] on input "textbox" at bounding box center [397, 320] width 375 height 19
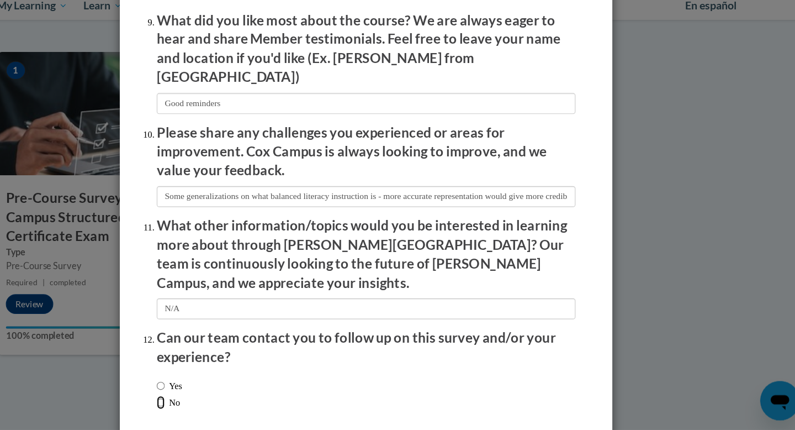
click at [214, 399] on input "No" at bounding box center [213, 405] width 7 height 12
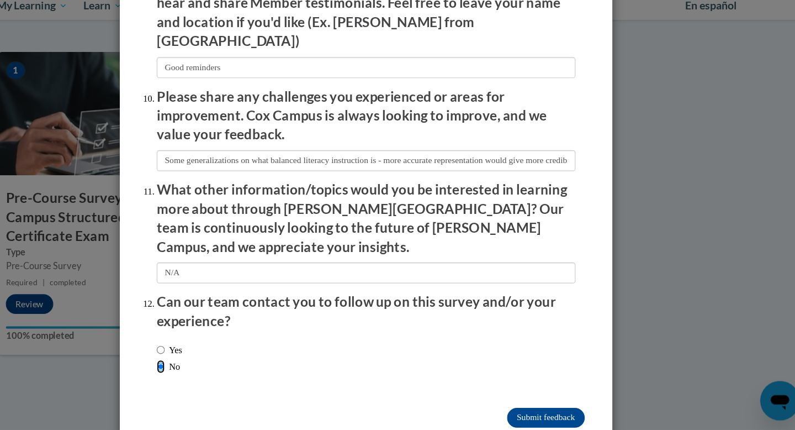
scroll to position [1867, 0]
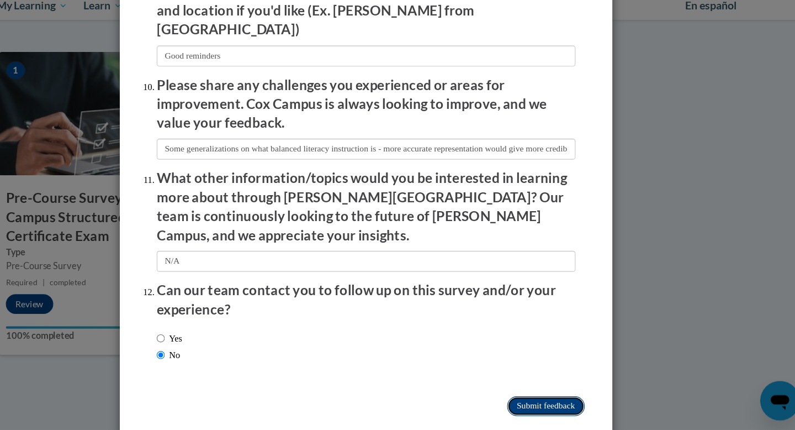
click at [552, 399] on input "Submit feedback" at bounding box center [559, 408] width 70 height 18
